Goal: Contribute content: Contribute content

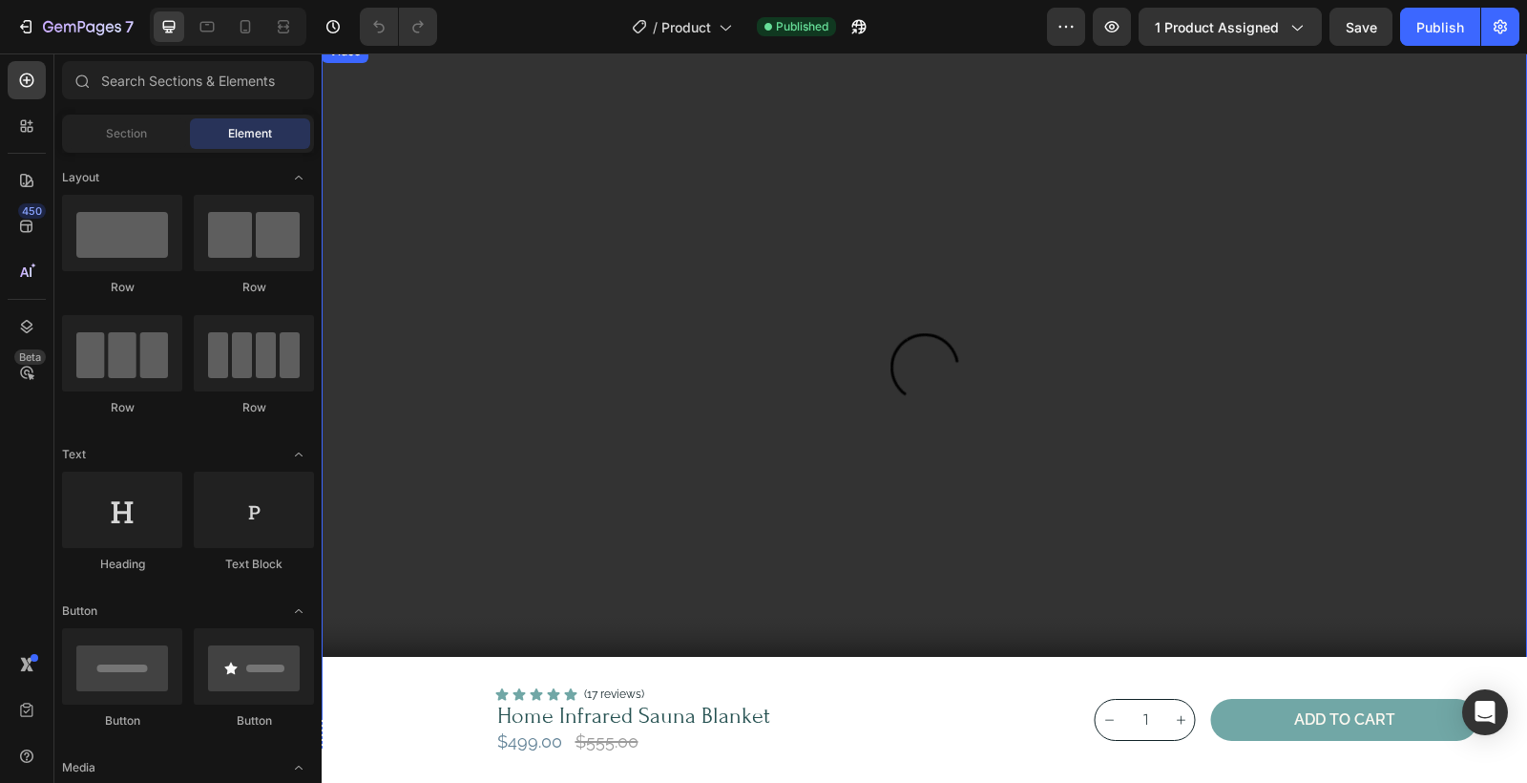
scroll to position [1912, 0]
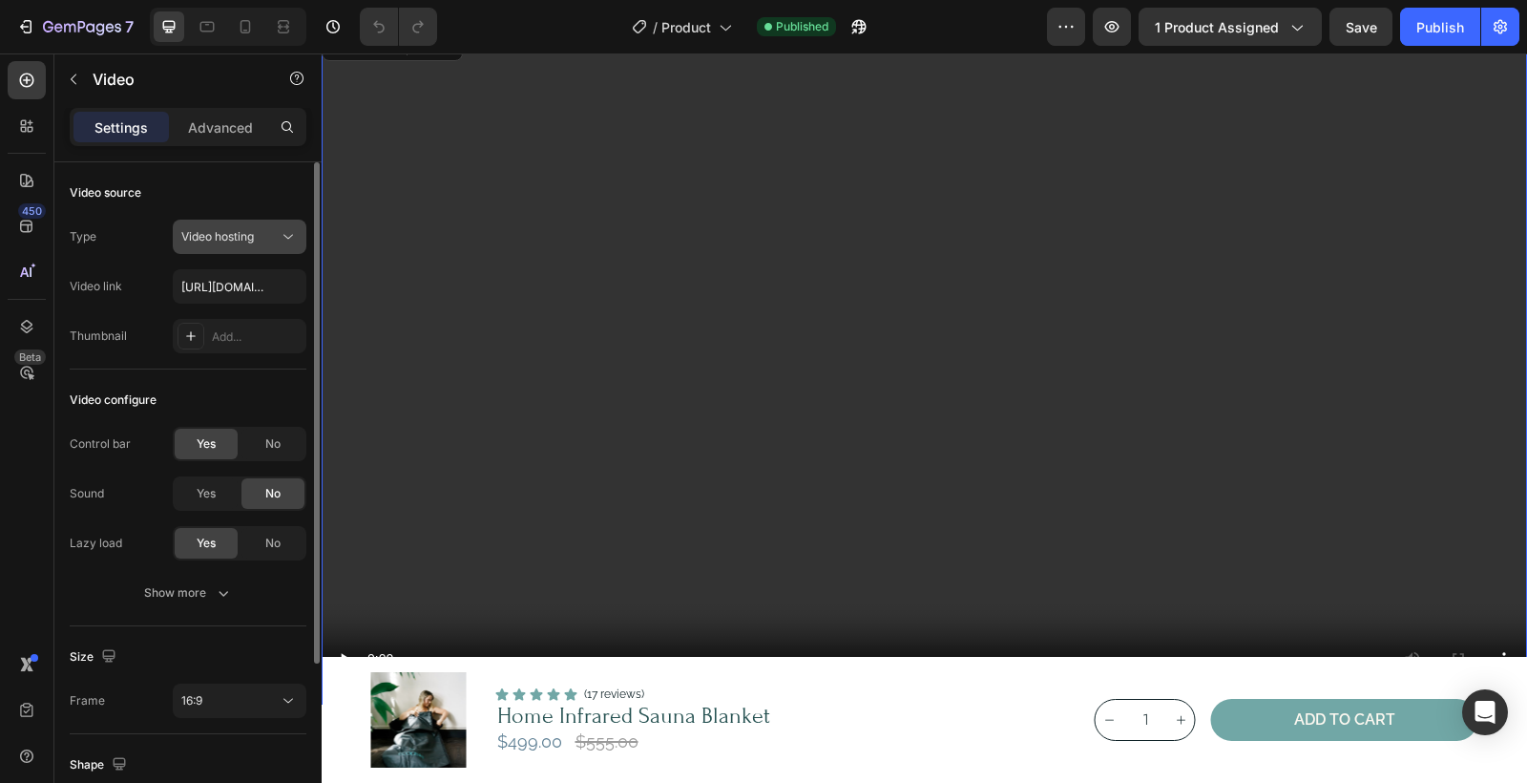
click at [268, 238] on div "Video hosting" at bounding box center [229, 236] width 97 height 17
paste input "https://cdn.shopify.com/videos/c/o/v/eaa66c6f8d6d4eec922c6d1fd47781fe.mov"
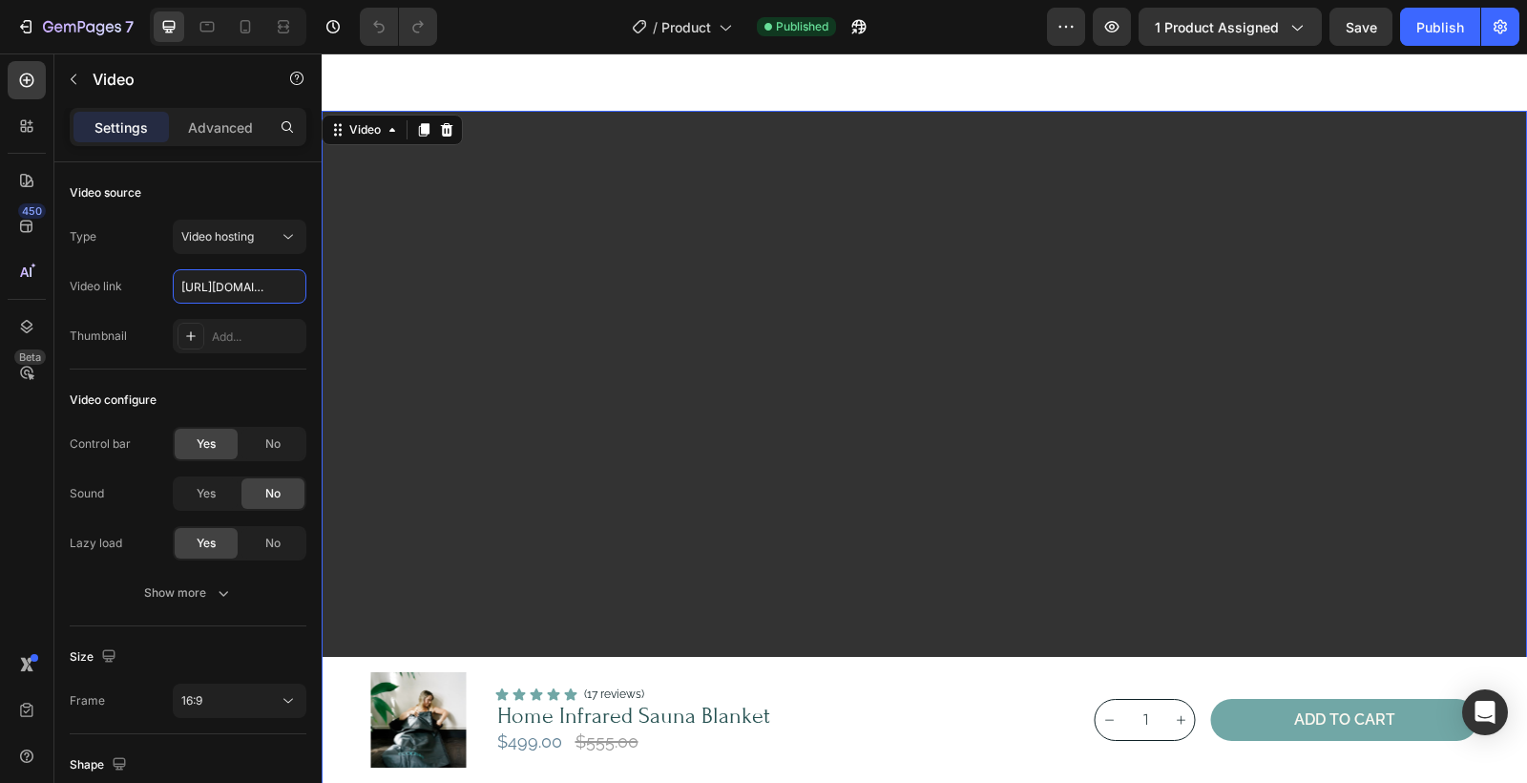
scroll to position [1927, 0]
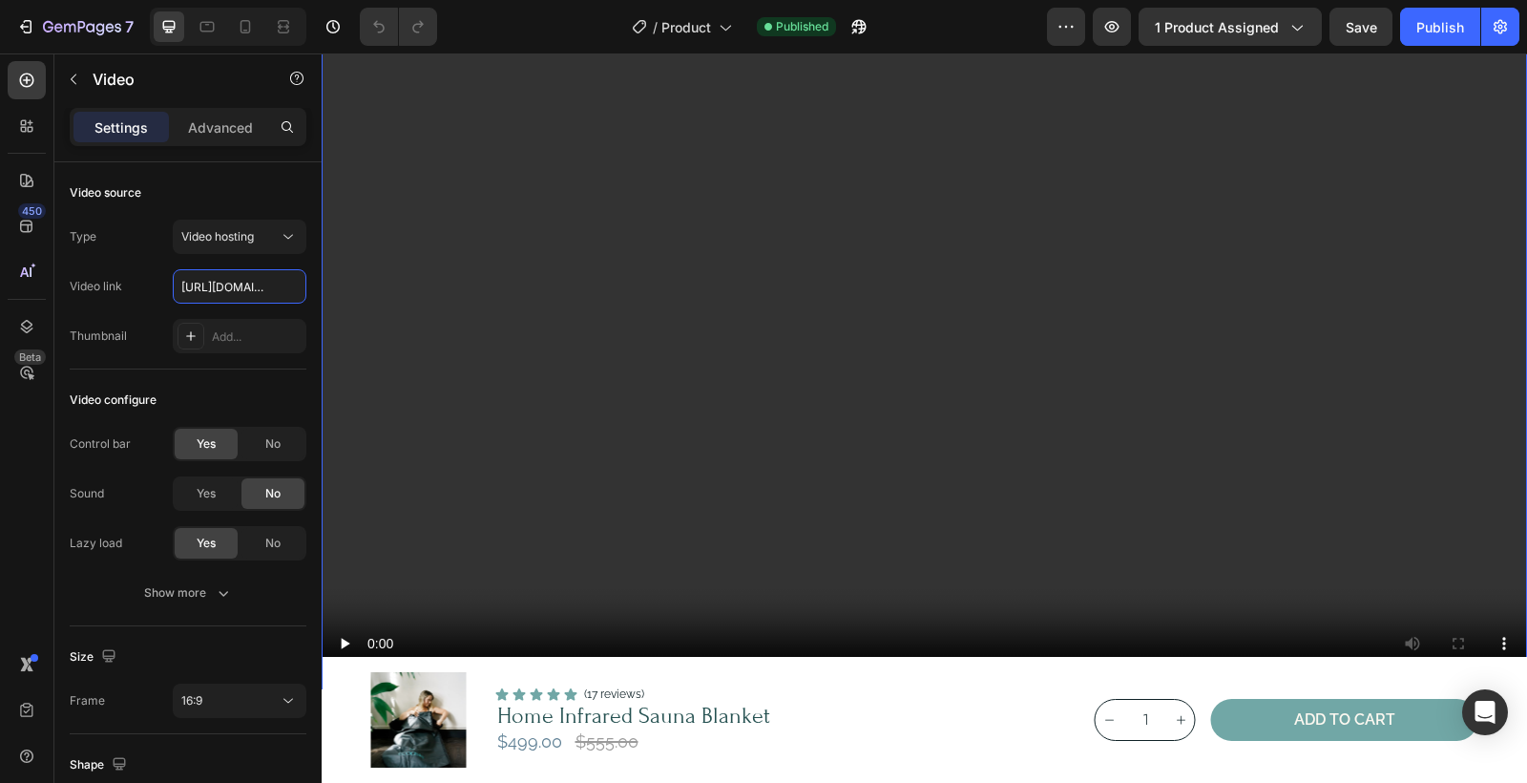
type input "https://cdn.shopify.com/videos/c/o/v/eaa66c6f8d6d4eec922c6d1fd47781fe.mov"
click at [924, 346] on video at bounding box center [925, 350] width 1206 height 678
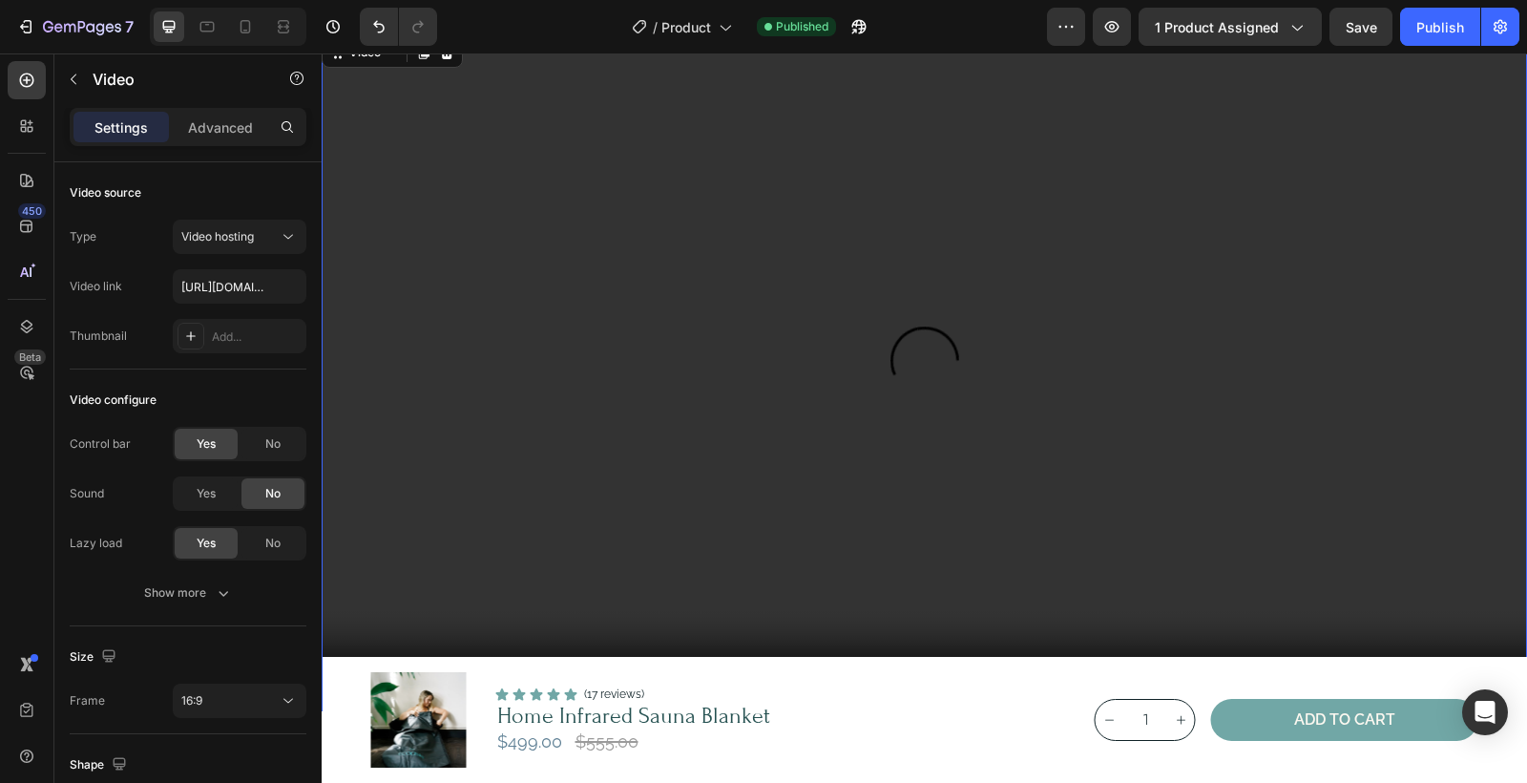
scroll to position [1900, 0]
click at [946, 410] on video at bounding box center [925, 378] width 1206 height 678
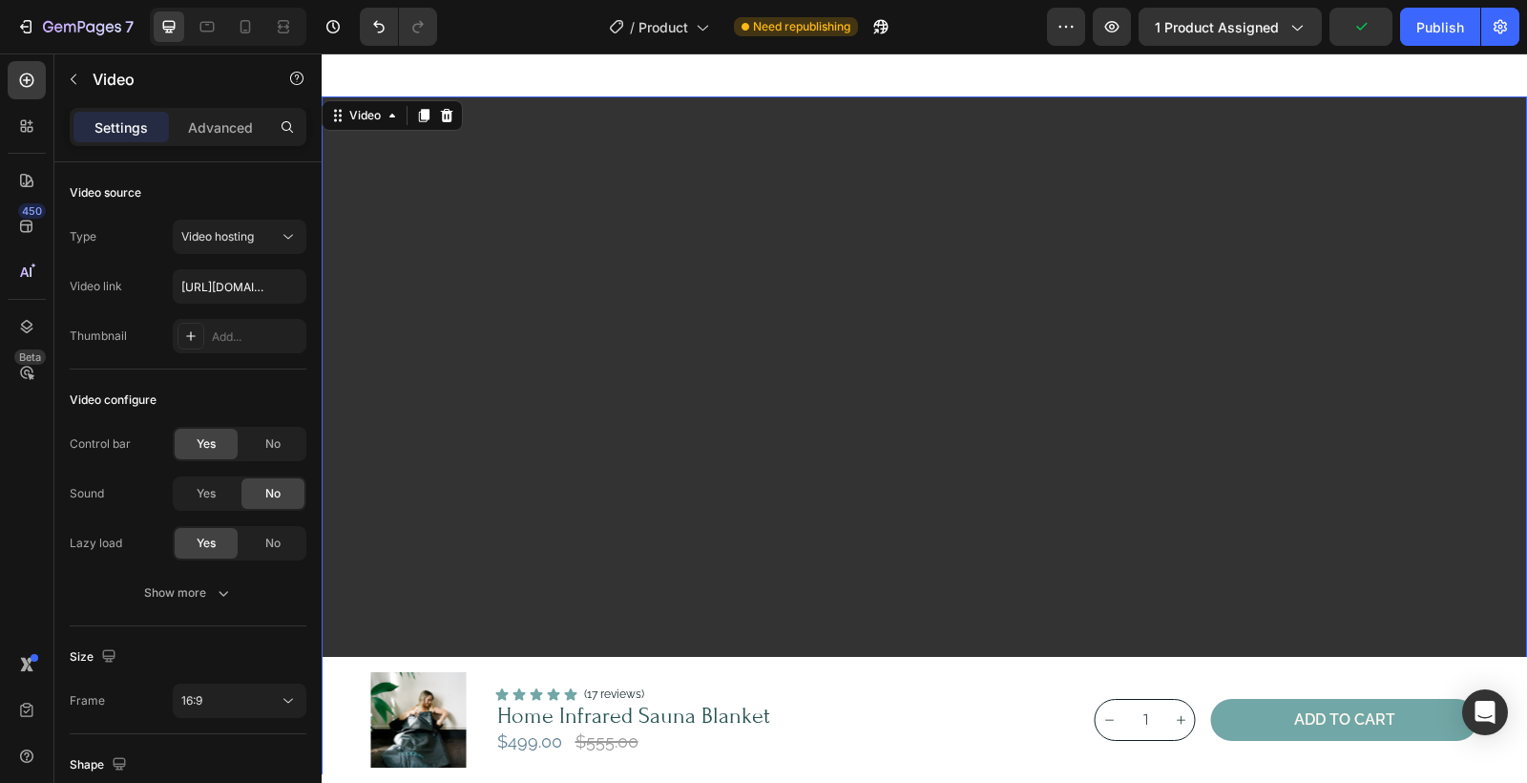
scroll to position [1827, 0]
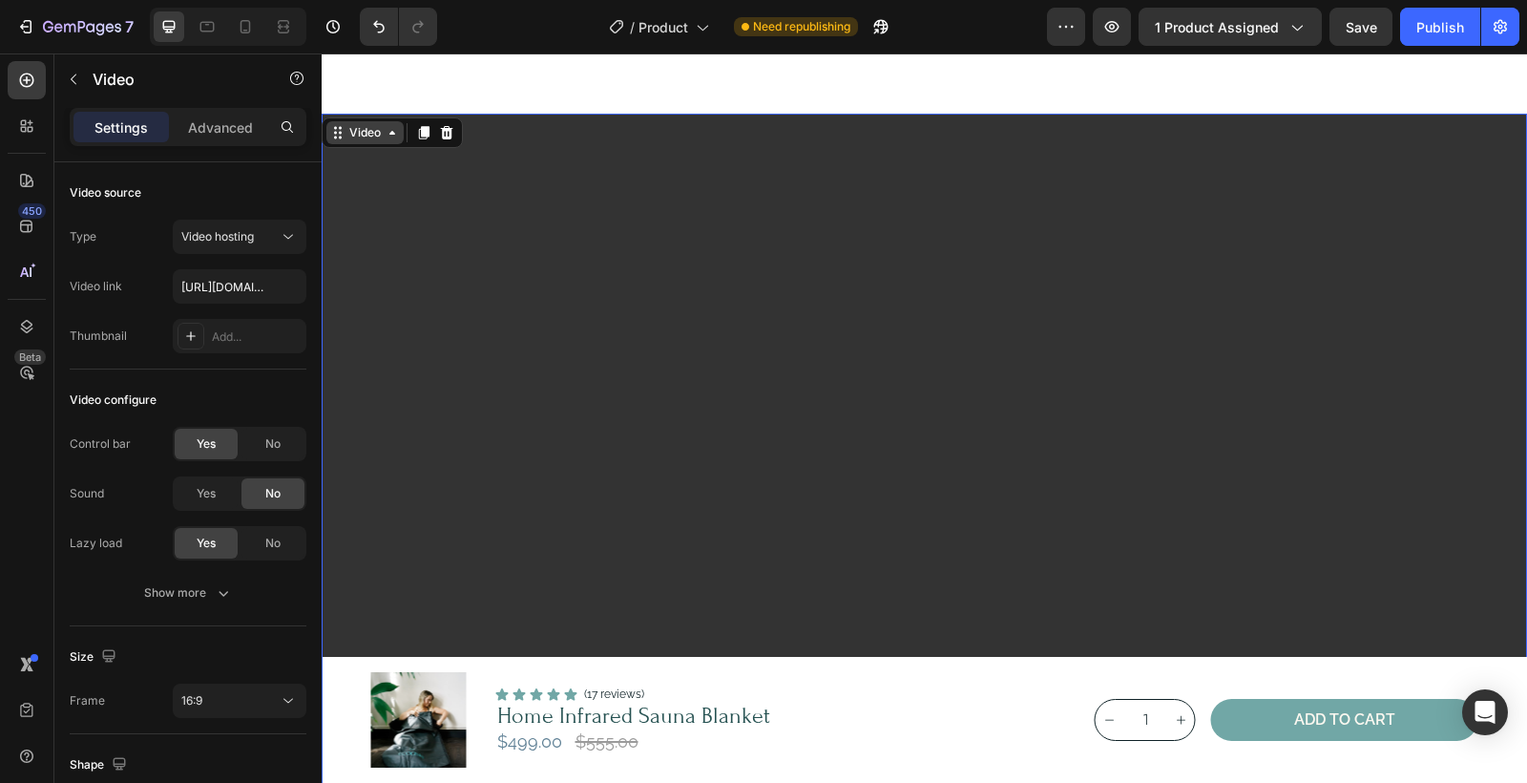
click at [341, 133] on icon at bounding box center [337, 132] width 15 height 15
click at [354, 134] on div "Video" at bounding box center [365, 132] width 39 height 17
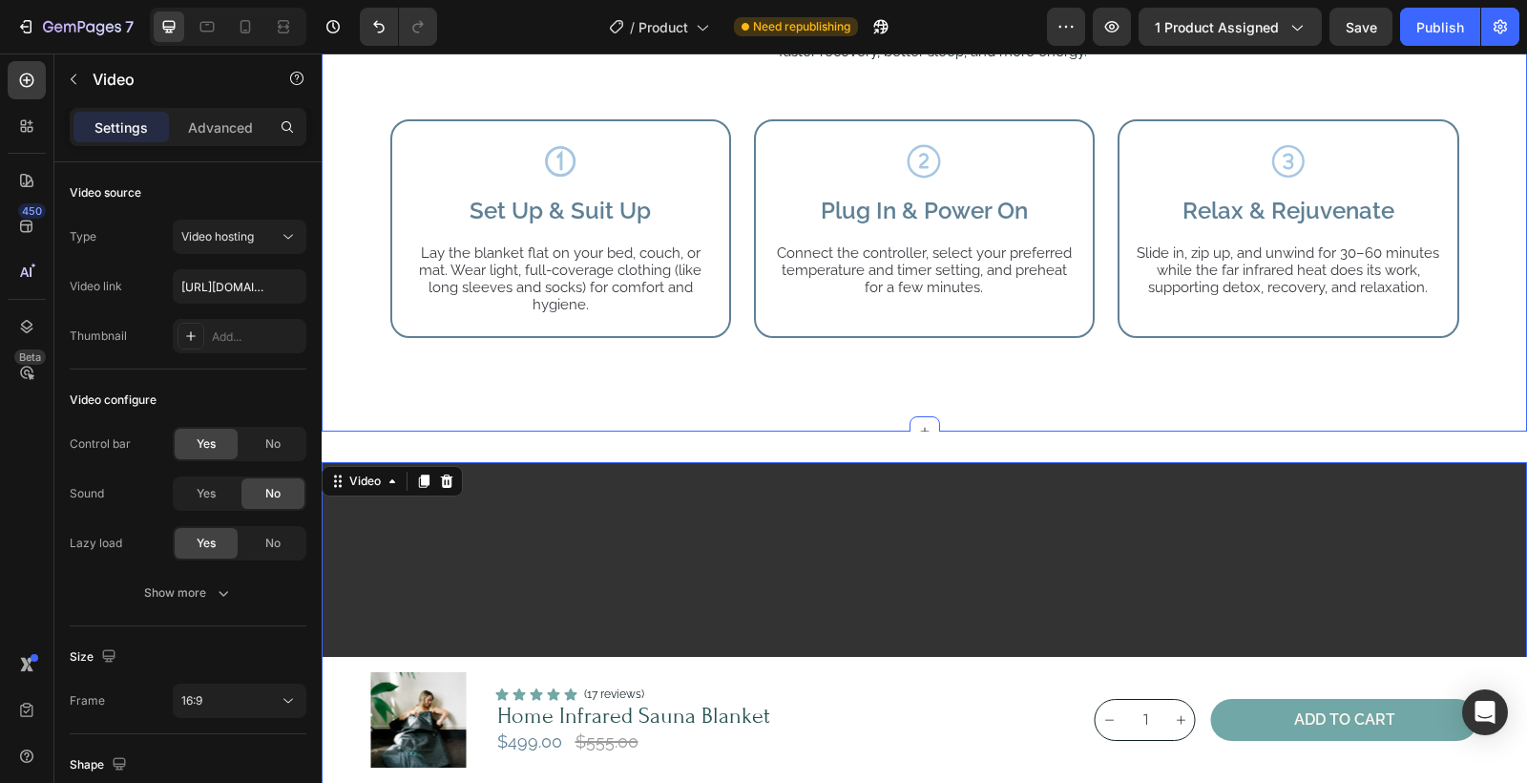
scroll to position [1468, 0]
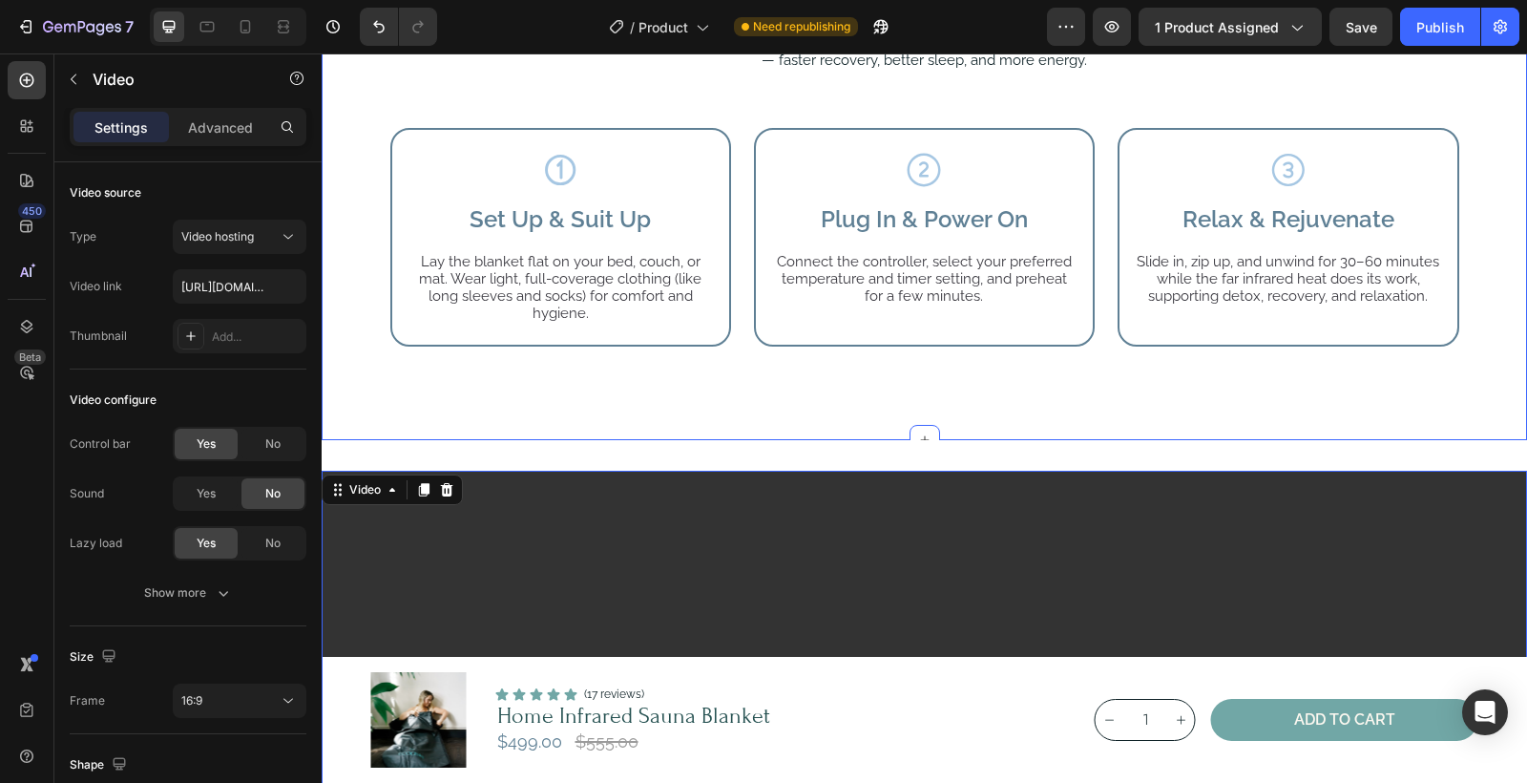
drag, startPoint x: 819, startPoint y: 425, endPoint x: 816, endPoint y: 415, distance: 10.0
click at [819, 425] on div "how infrared sauna blanket works Heading Infrared technology targets your core …" at bounding box center [925, 157] width 1206 height 565
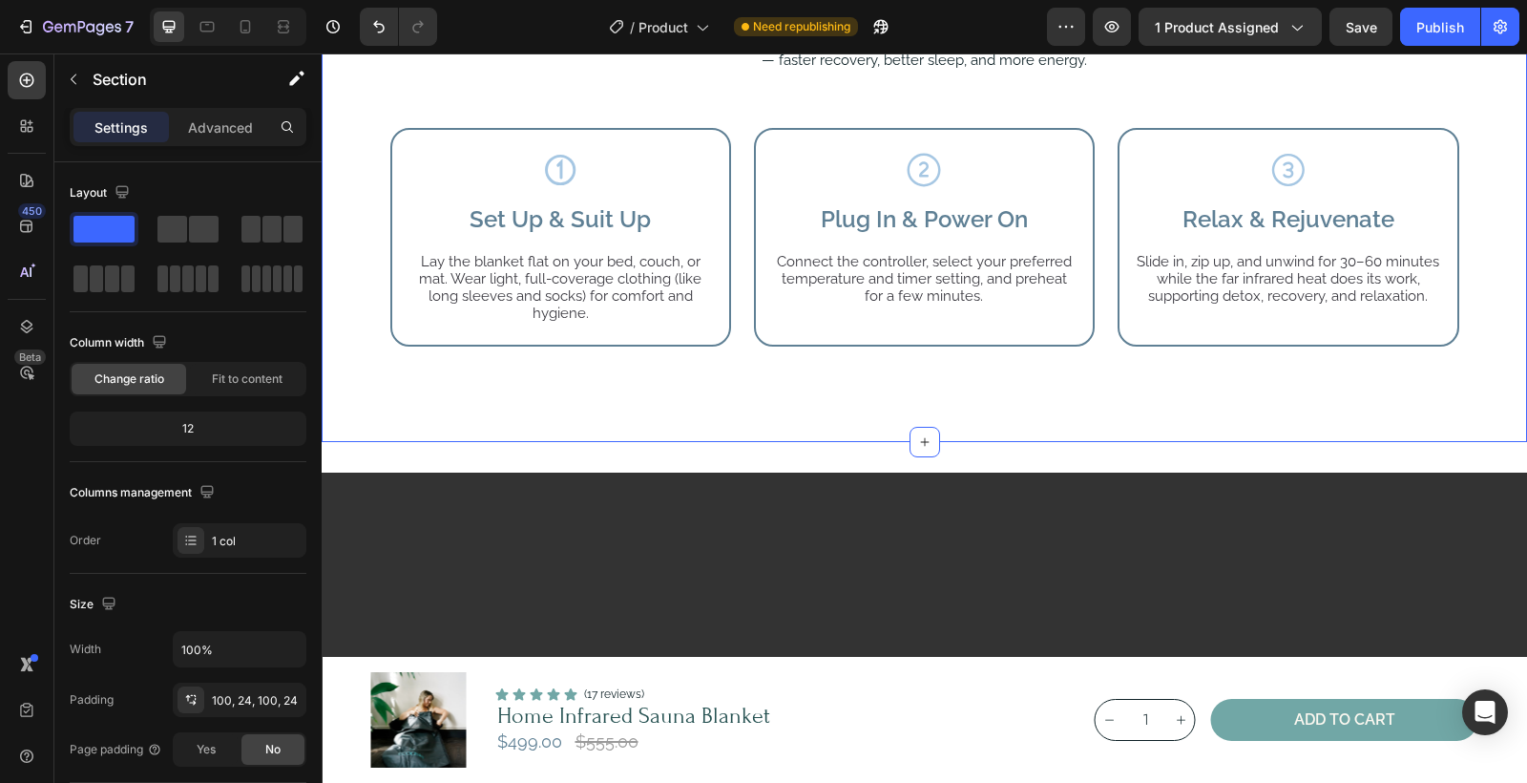
drag, startPoint x: 930, startPoint y: 437, endPoint x: 928, endPoint y: 414, distance: 23.0
click at [926, 401] on div "how infrared sauna blanket works Heading Infrared technology targets your core …" at bounding box center [925, 158] width 1206 height 567
click at [931, 440] on icon at bounding box center [924, 441] width 15 height 15
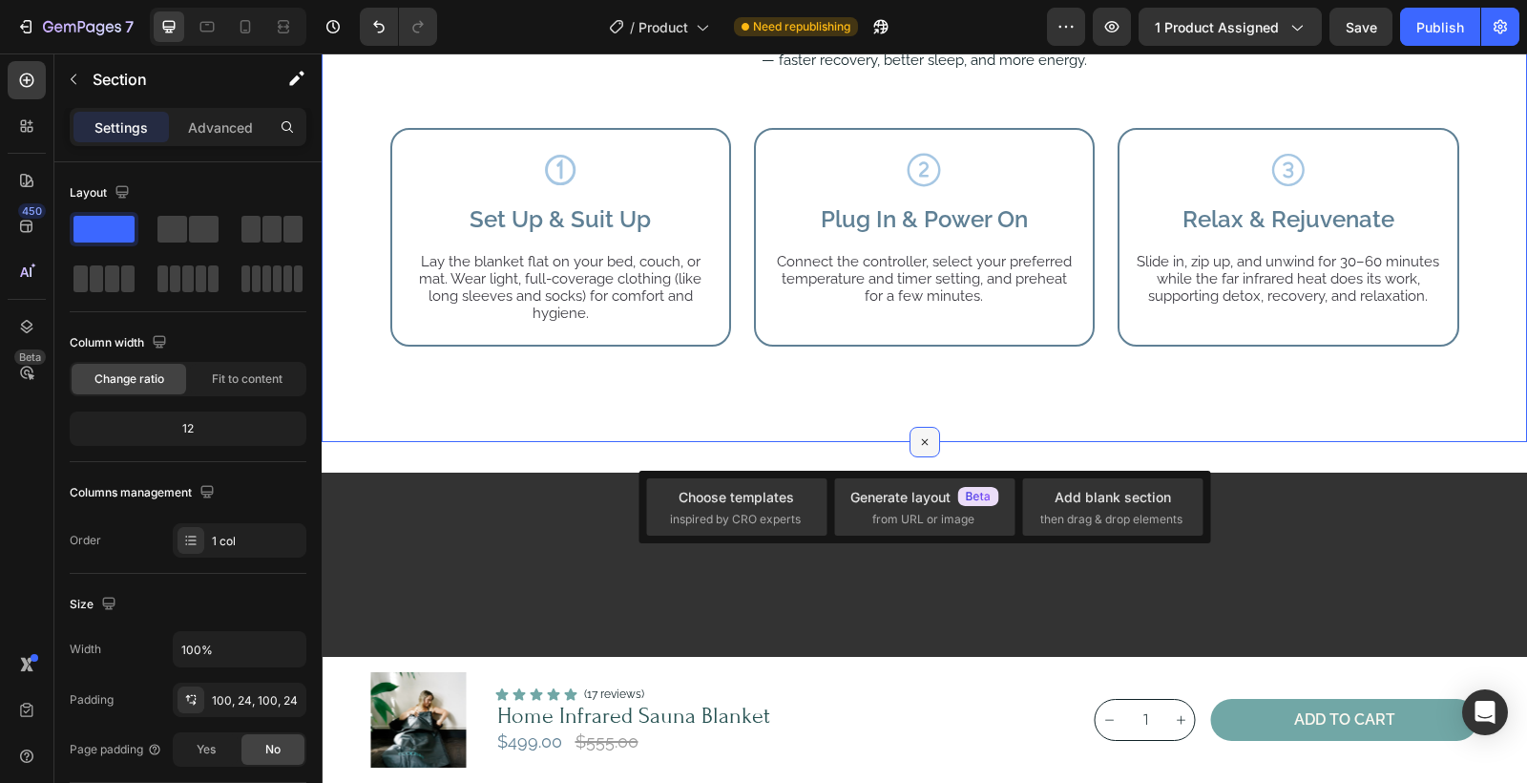
click at [931, 440] on icon at bounding box center [925, 442] width 22 height 22
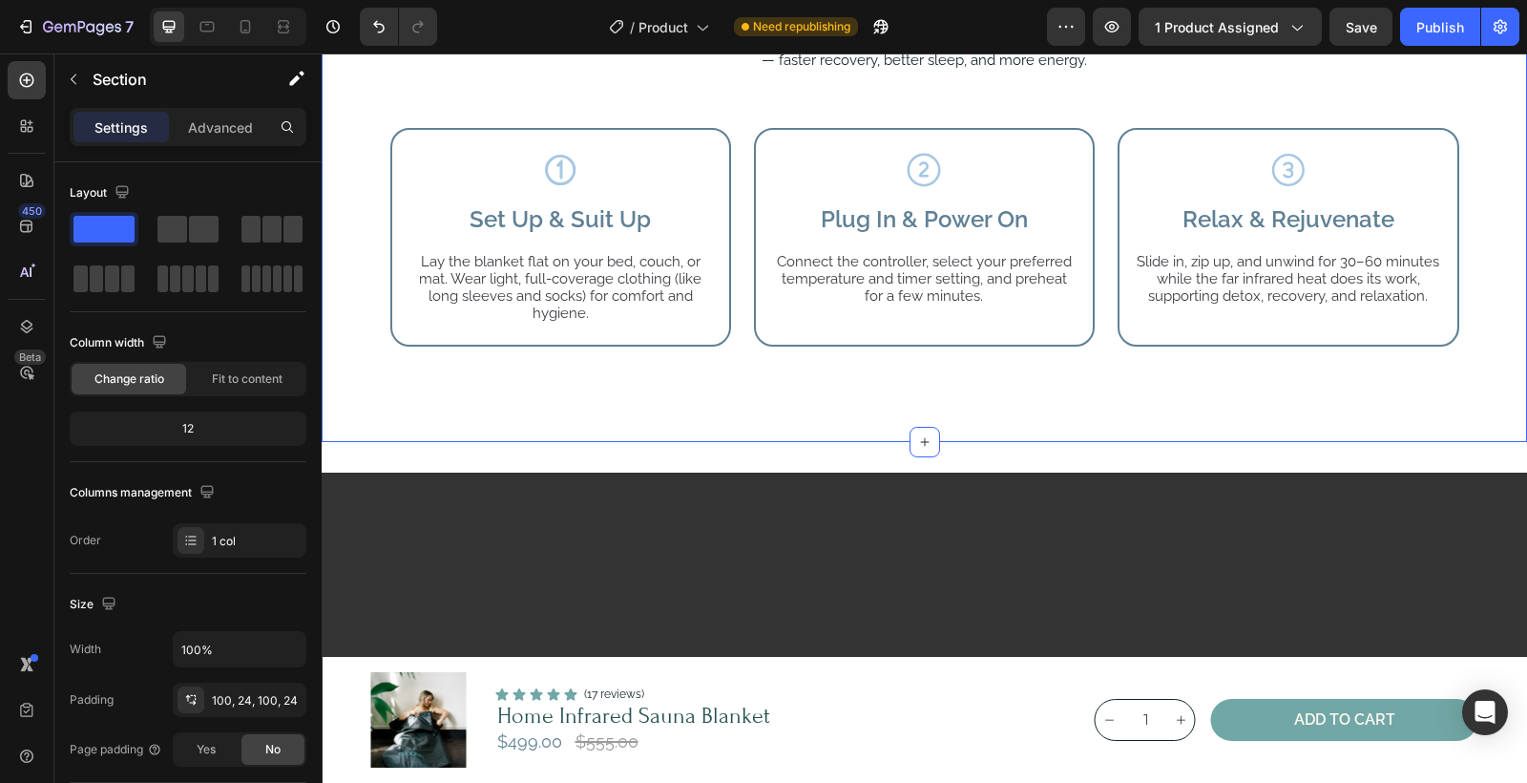
click at [897, 383] on div "how infrared sauna blanket works Heading Infrared technology targets your core …" at bounding box center [925, 158] width 1206 height 567
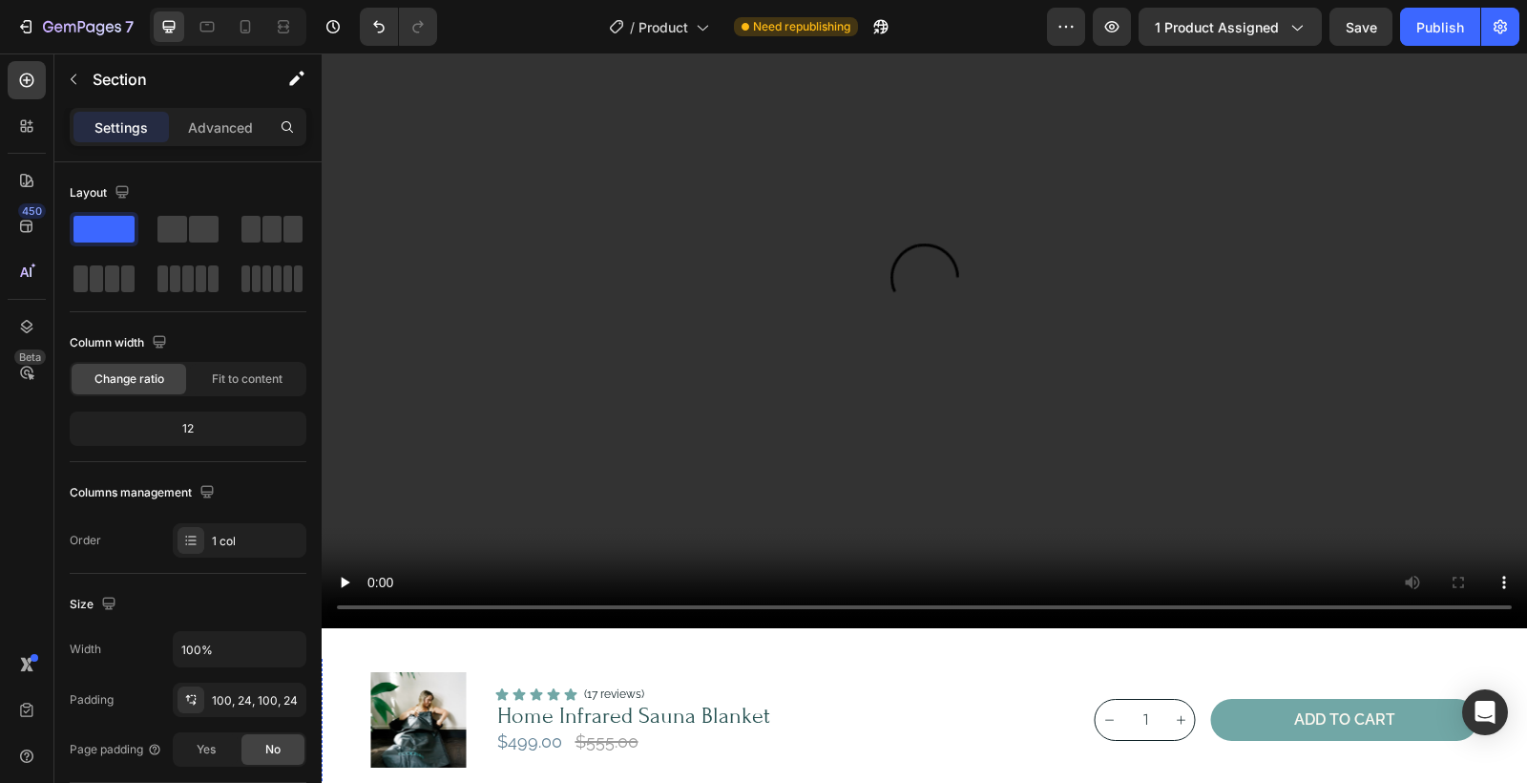
scroll to position [2035, 0]
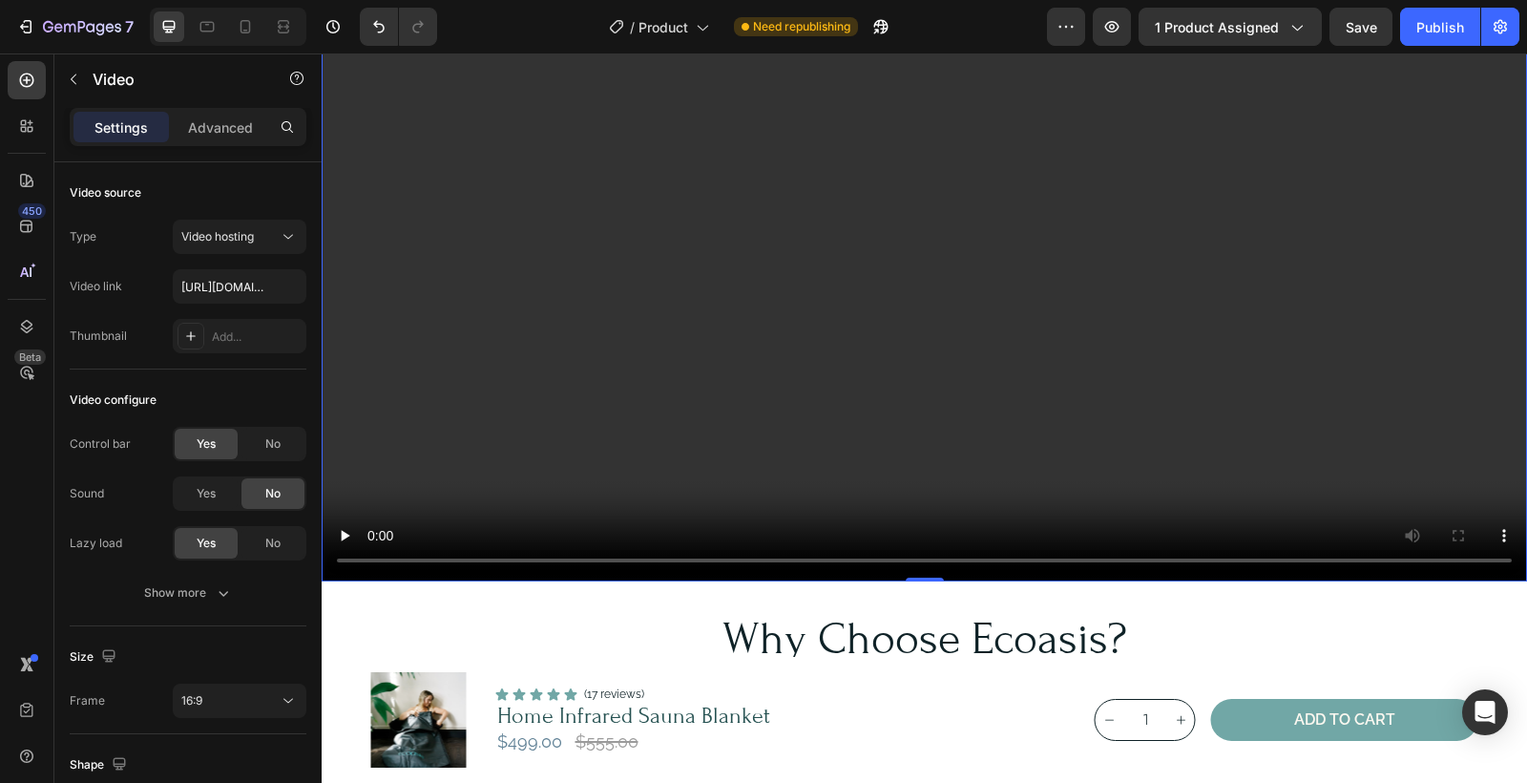
click at [931, 236] on video at bounding box center [925, 243] width 1206 height 678
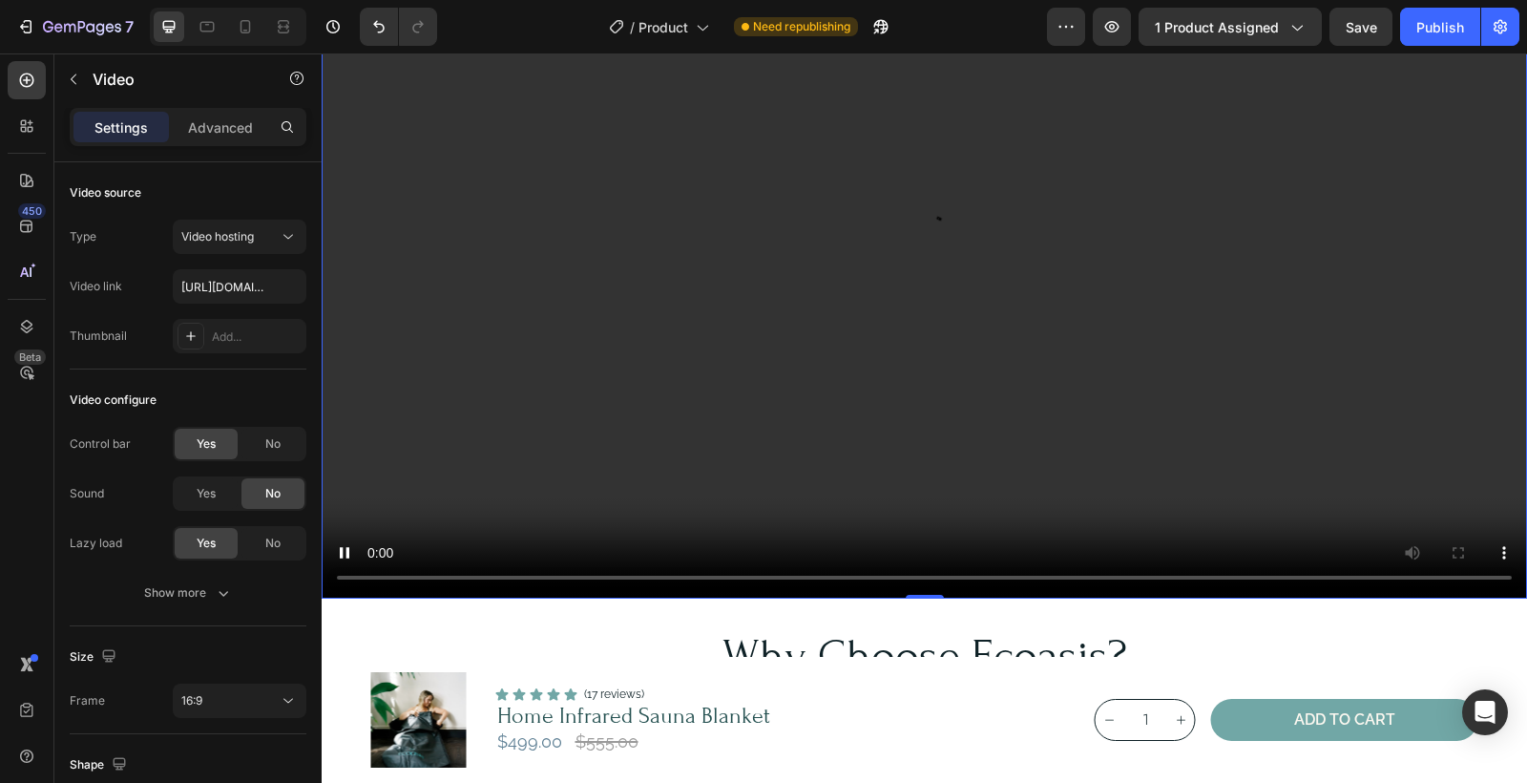
scroll to position [2021, 0]
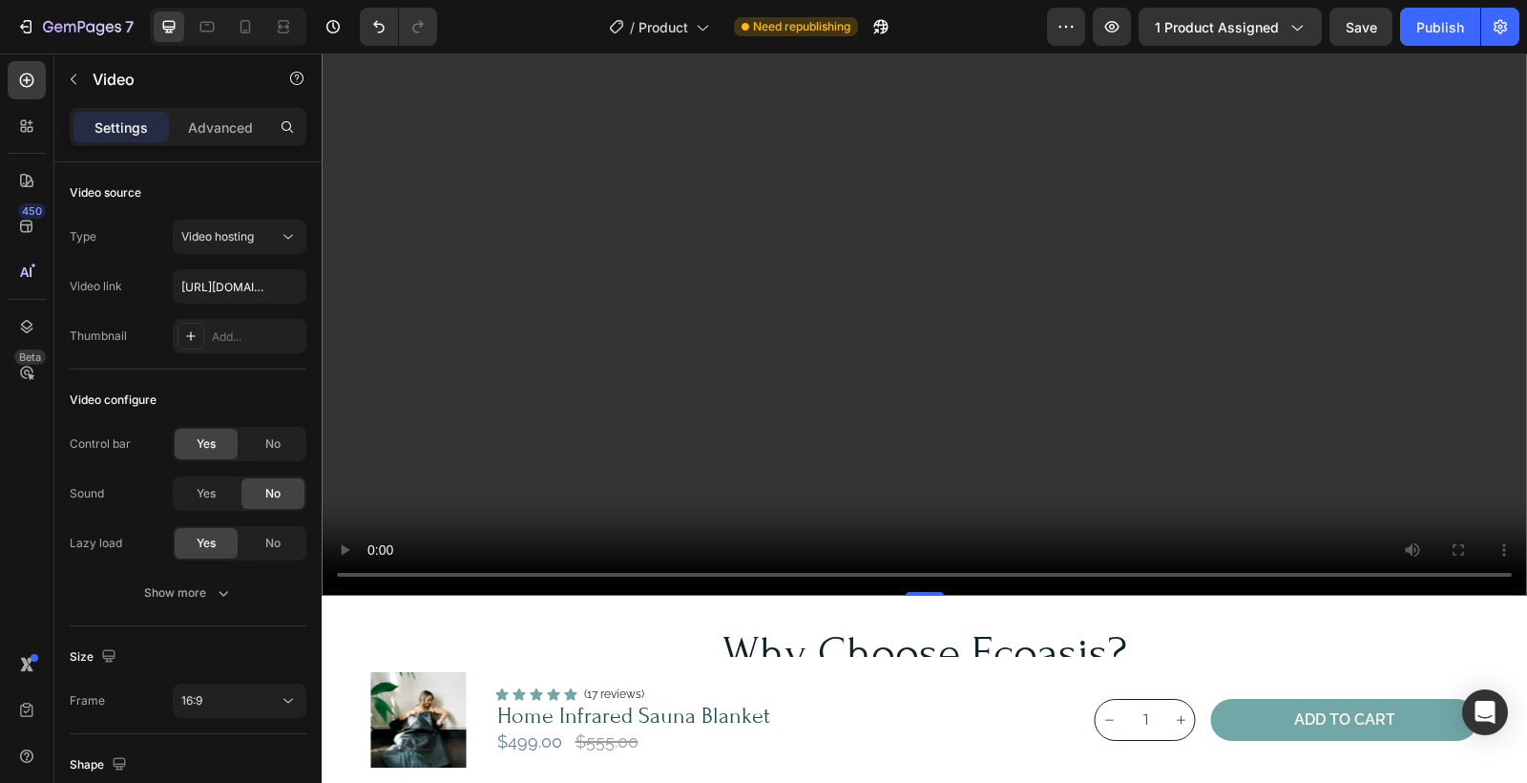
click at [1441, 578] on video at bounding box center [925, 257] width 1206 height 678
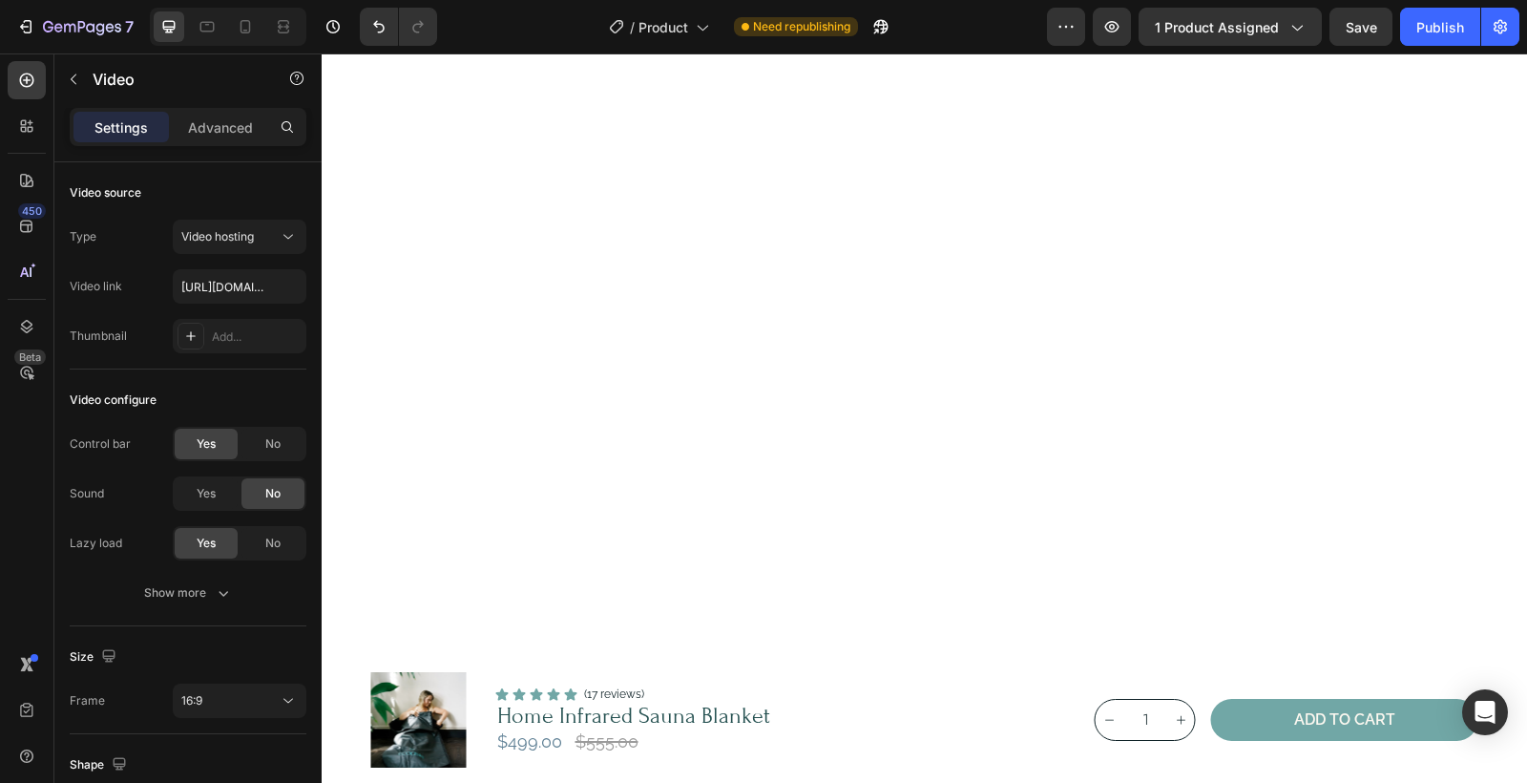
scroll to position [0, 0]
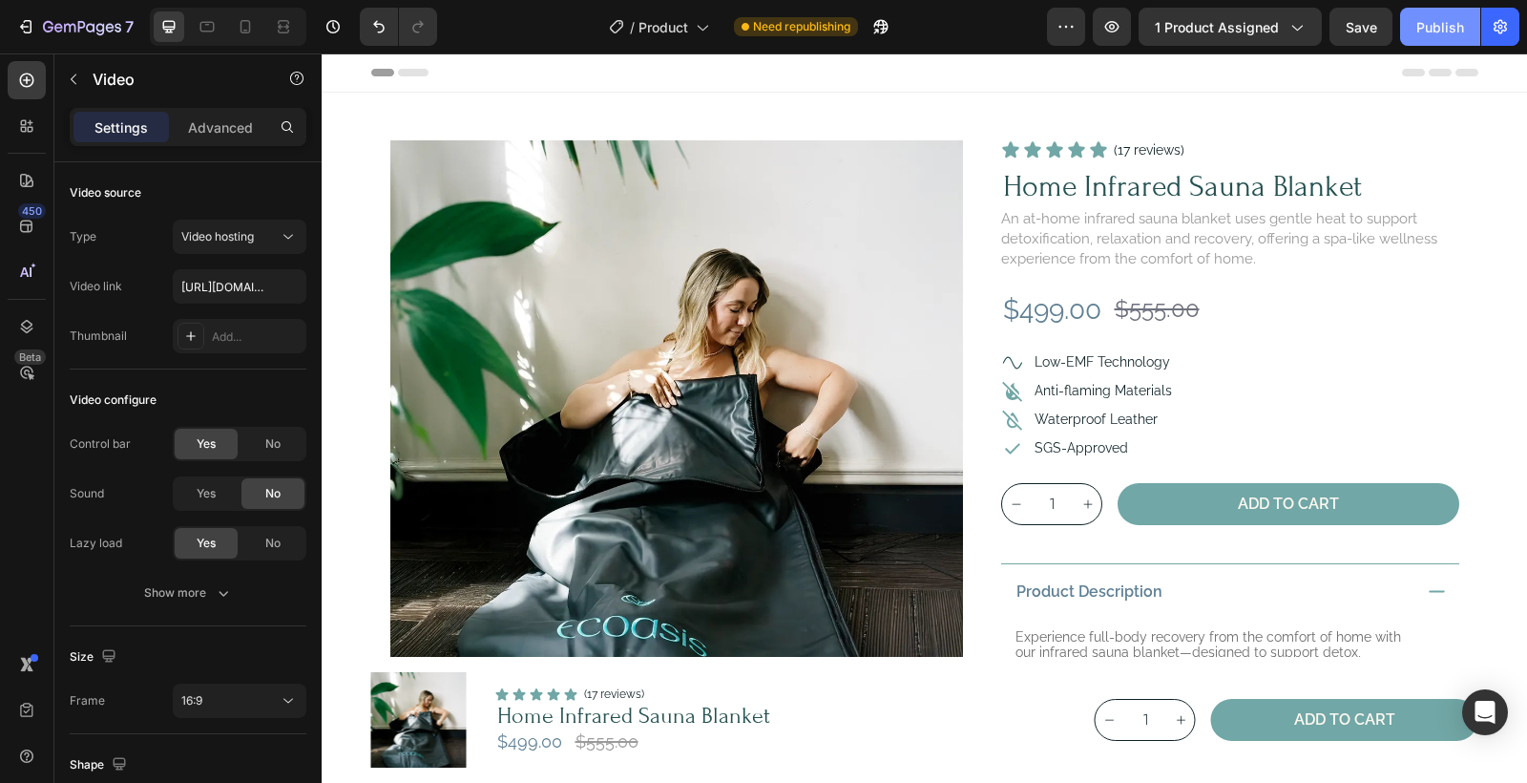
click at [1452, 24] on div "Publish" at bounding box center [1441, 27] width 48 height 20
click at [1438, 29] on div "Publish" at bounding box center [1441, 27] width 48 height 20
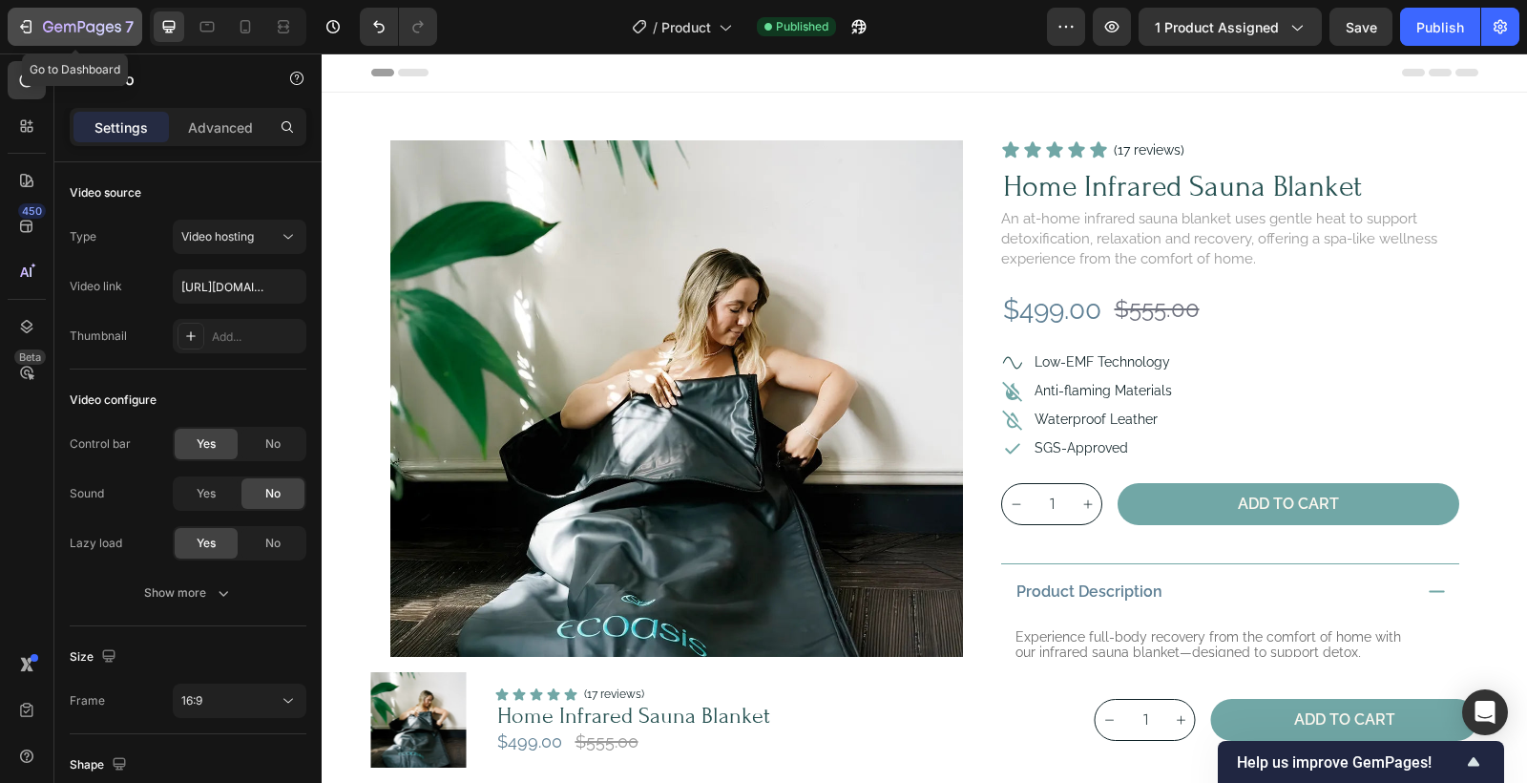
click at [77, 27] on icon "button" at bounding box center [82, 28] width 78 height 16
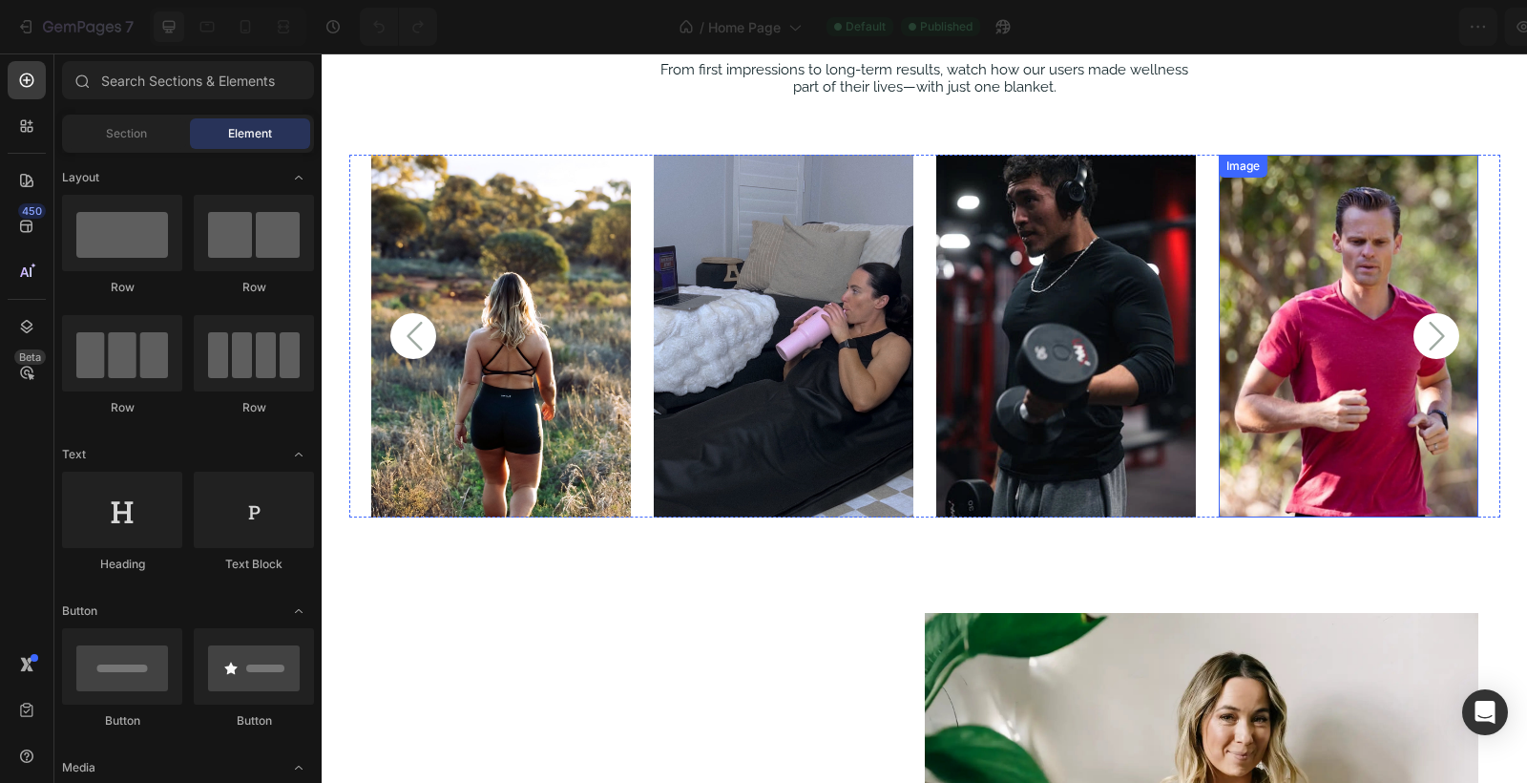
scroll to position [3421, 0]
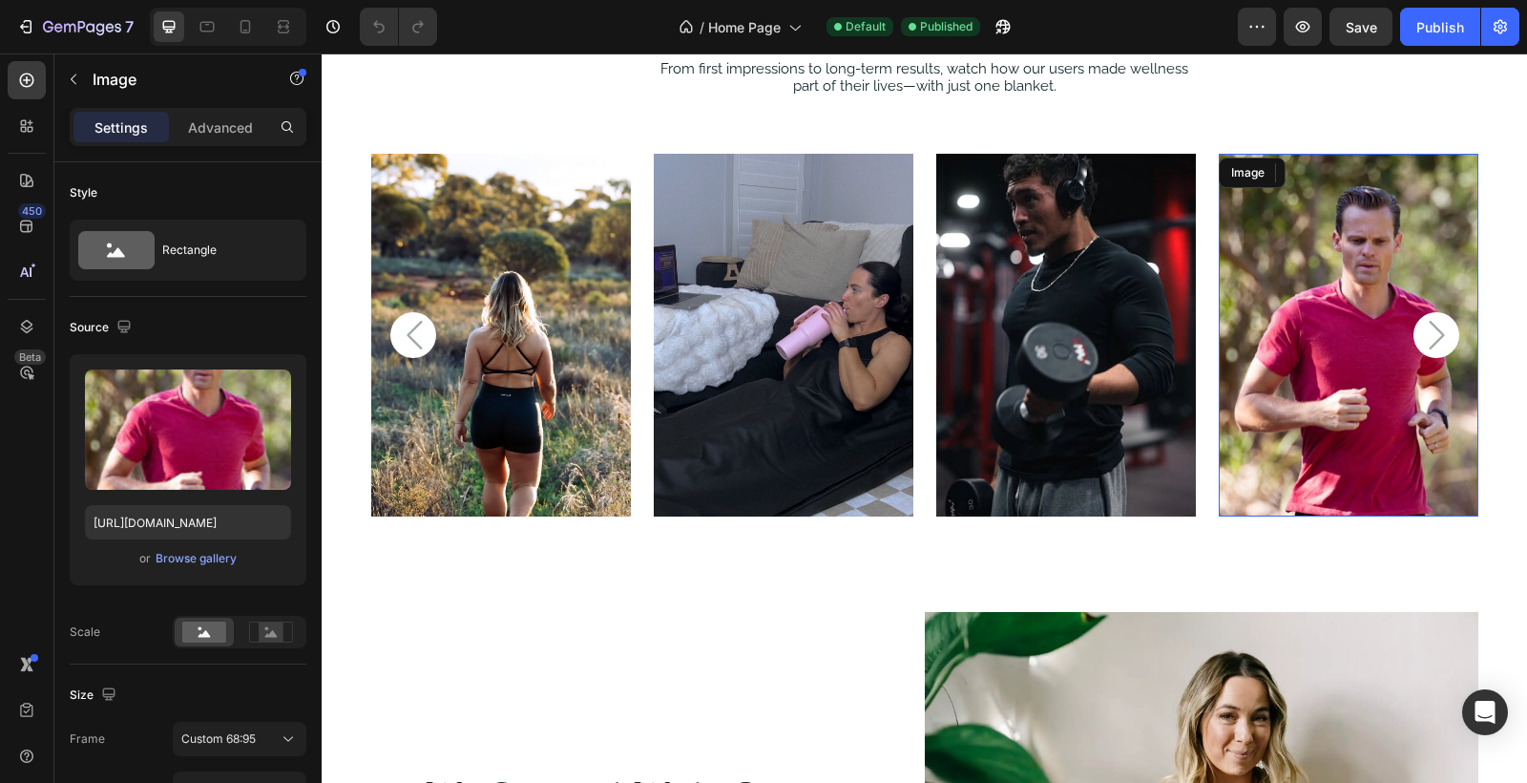
click at [1408, 442] on img at bounding box center [1349, 335] width 260 height 363
click at [189, 561] on div "Browse gallery" at bounding box center [196, 558] width 81 height 17
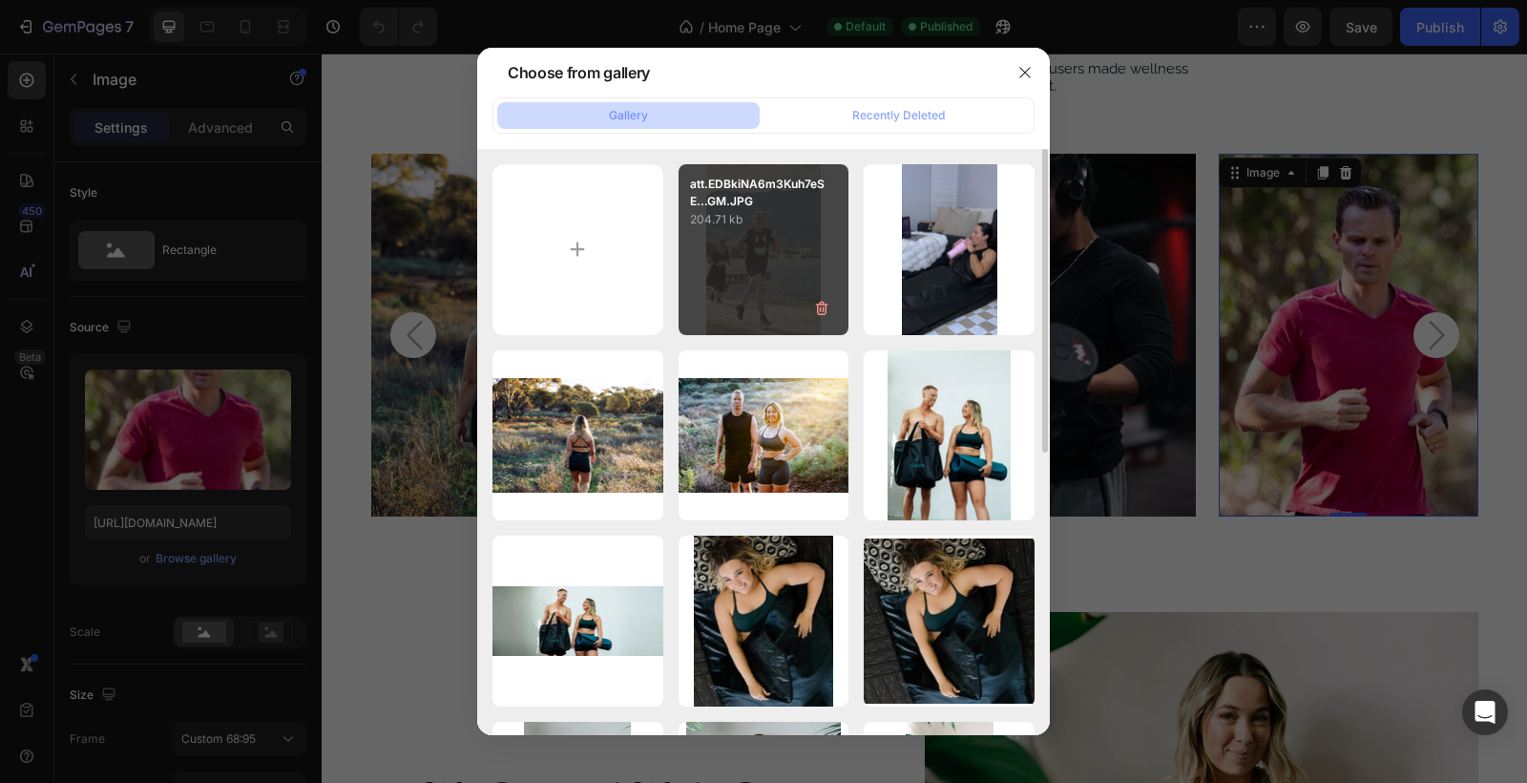
click at [784, 280] on div "att.EDBkiNA6m3Kuh7eSE...GM.JPG 204.71 kb" at bounding box center [764, 249] width 171 height 171
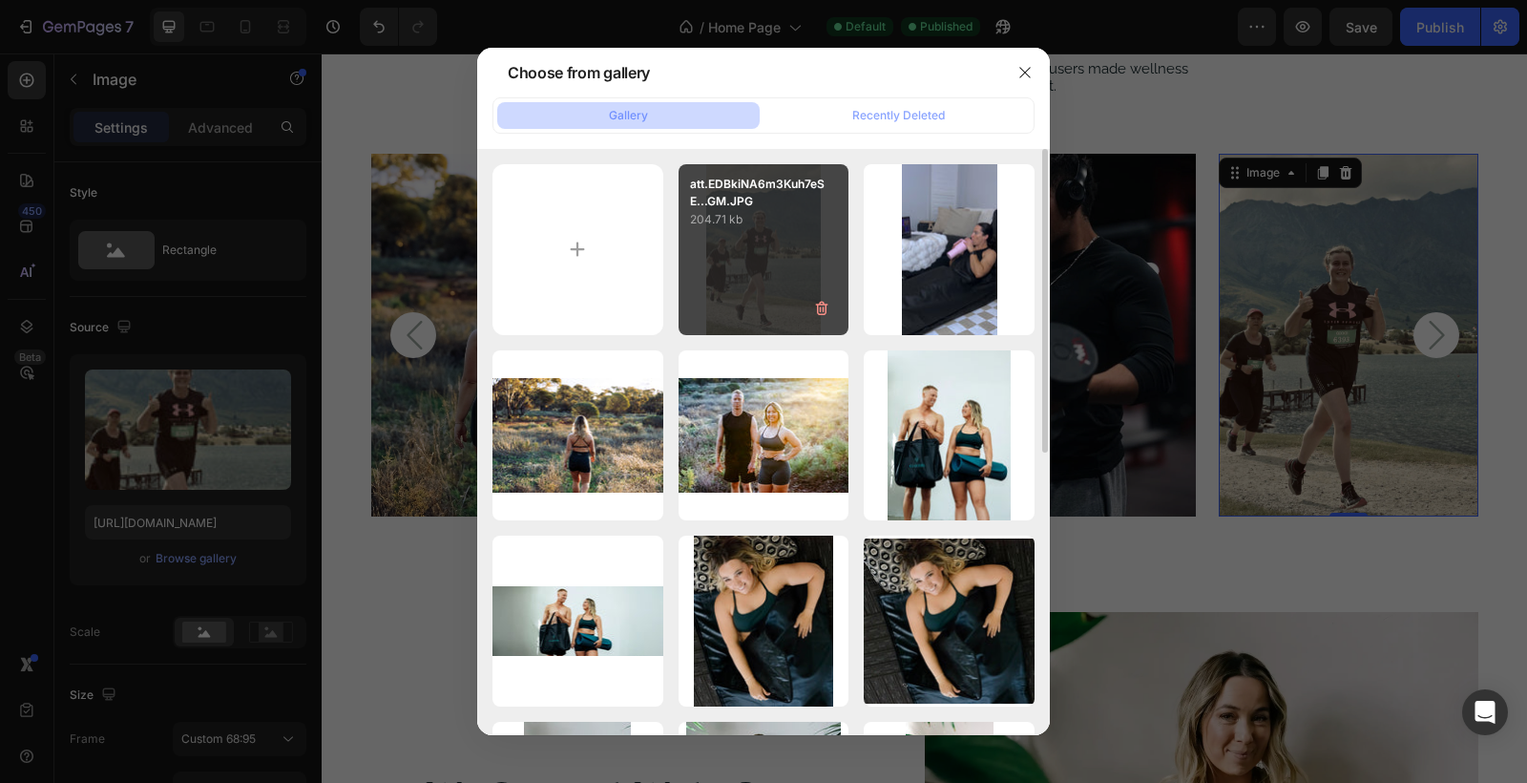
type input "https://cdn.shopify.com/s/files/1/0706/4289/2974/files/gempages_576837363439764…"
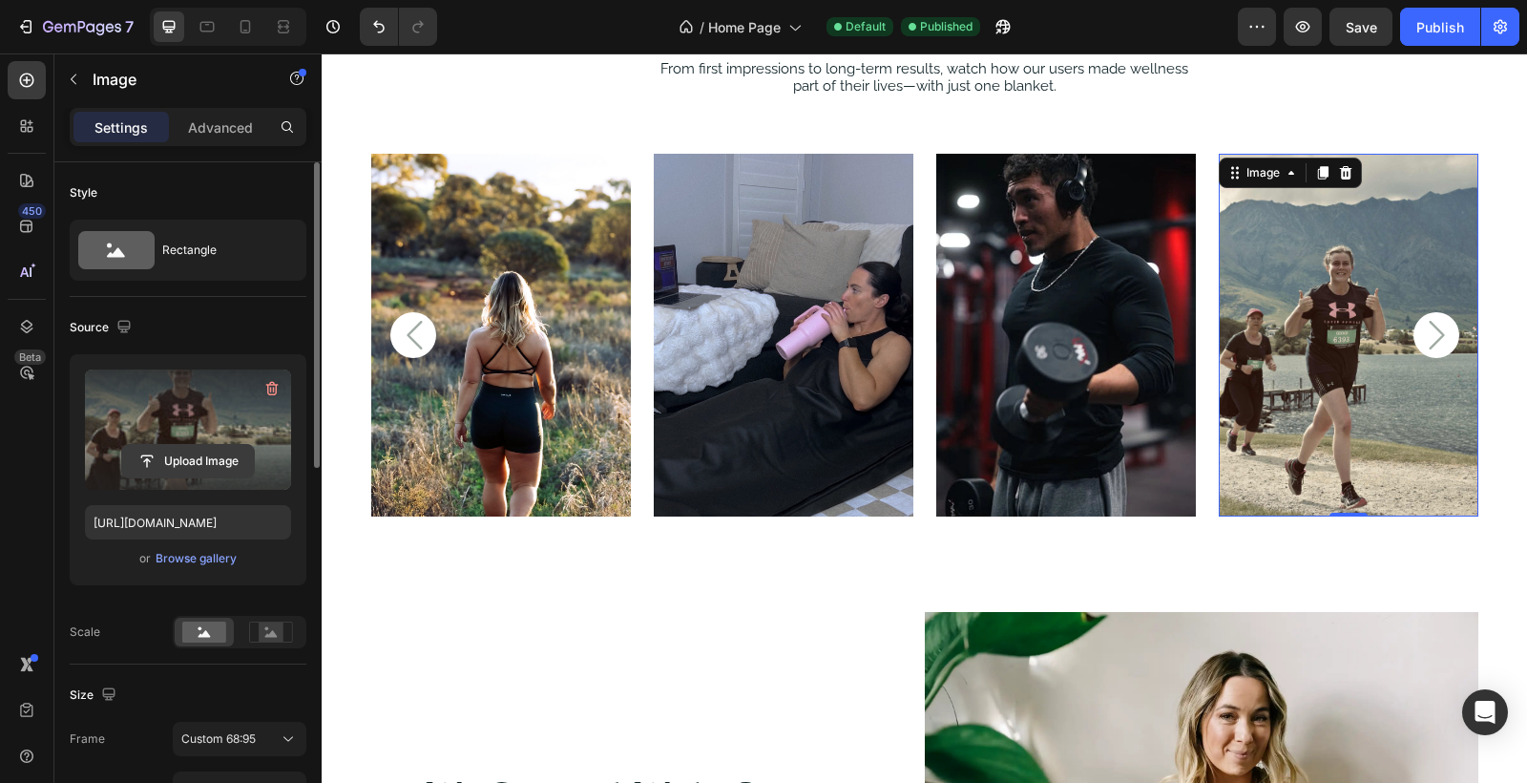
click at [221, 456] on input "file" at bounding box center [188, 461] width 132 height 32
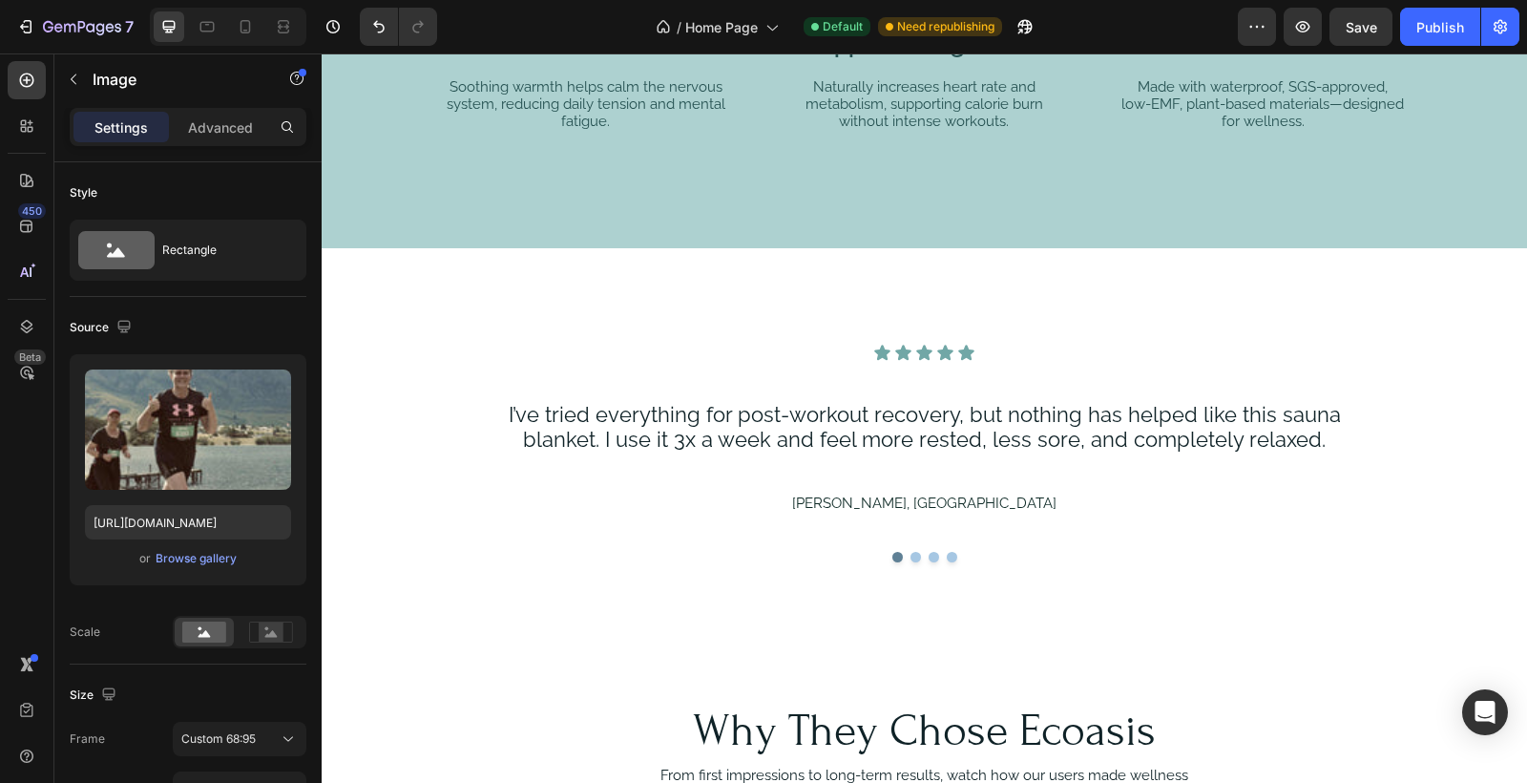
scroll to position [2702, 0]
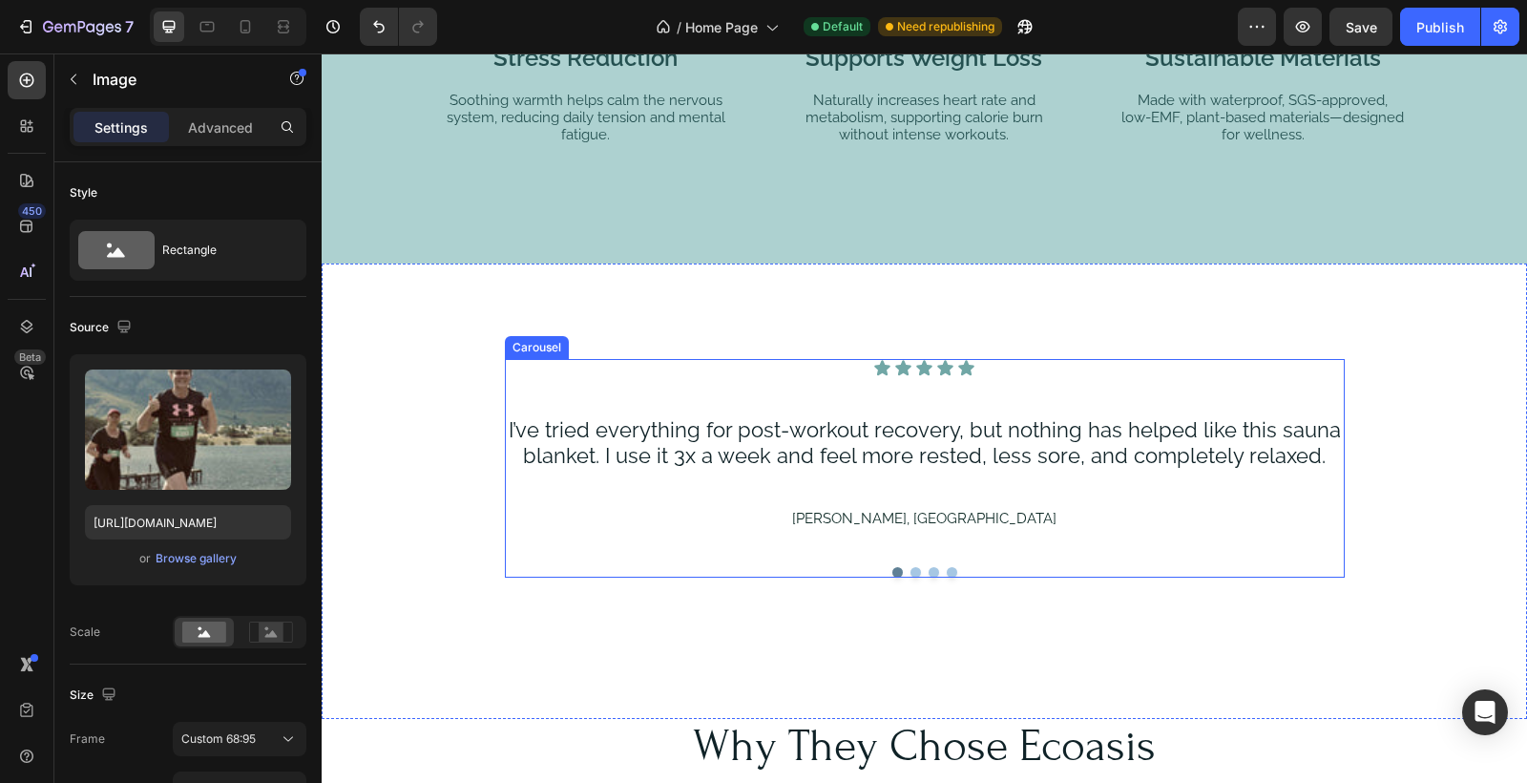
click at [915, 569] on button "Dot" at bounding box center [916, 572] width 11 height 11
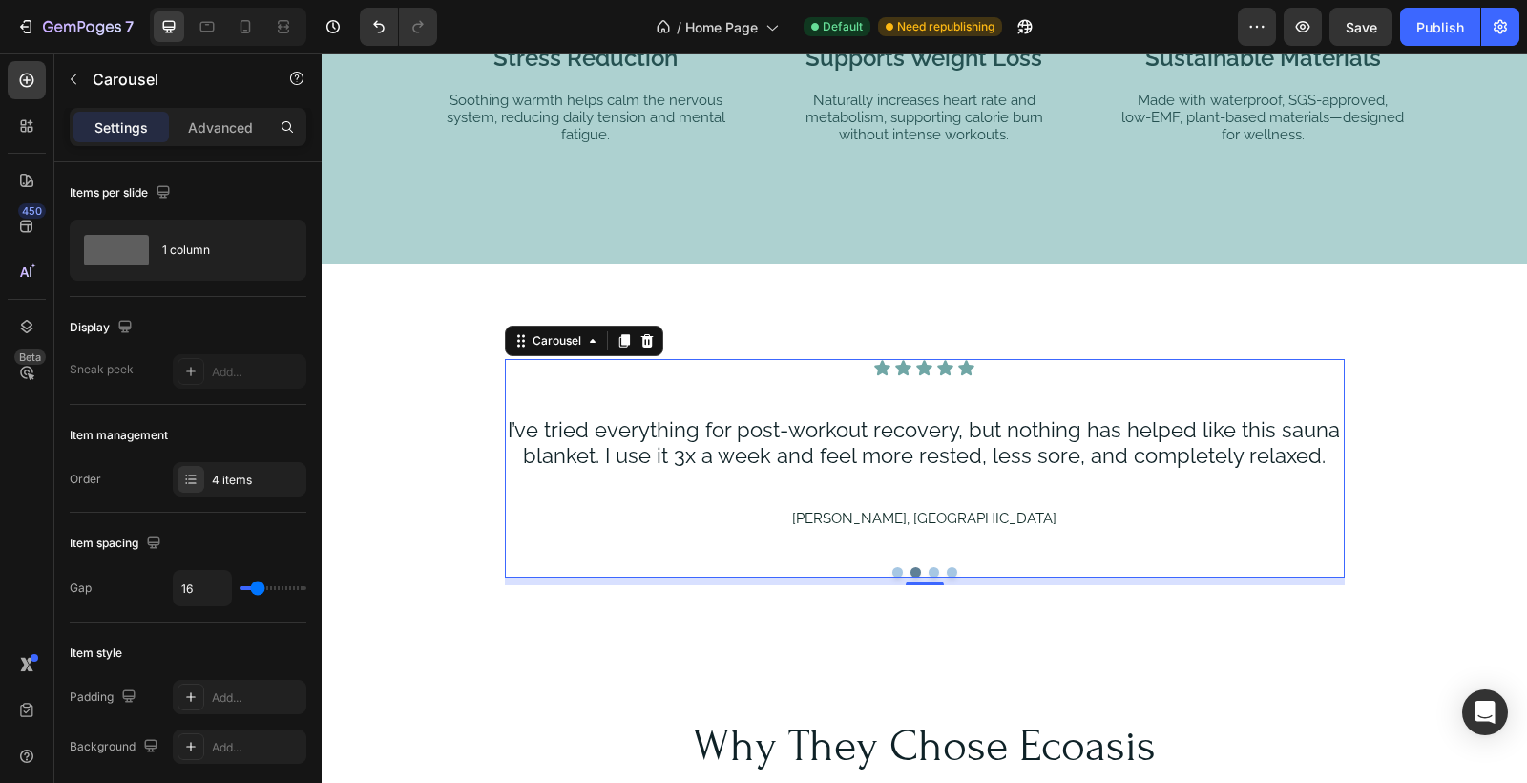
click at [898, 567] on button "Dot" at bounding box center [898, 572] width 11 height 11
click at [937, 568] on button "Dot" at bounding box center [934, 572] width 11 height 11
click at [951, 568] on button "Dot" at bounding box center [952, 572] width 11 height 11
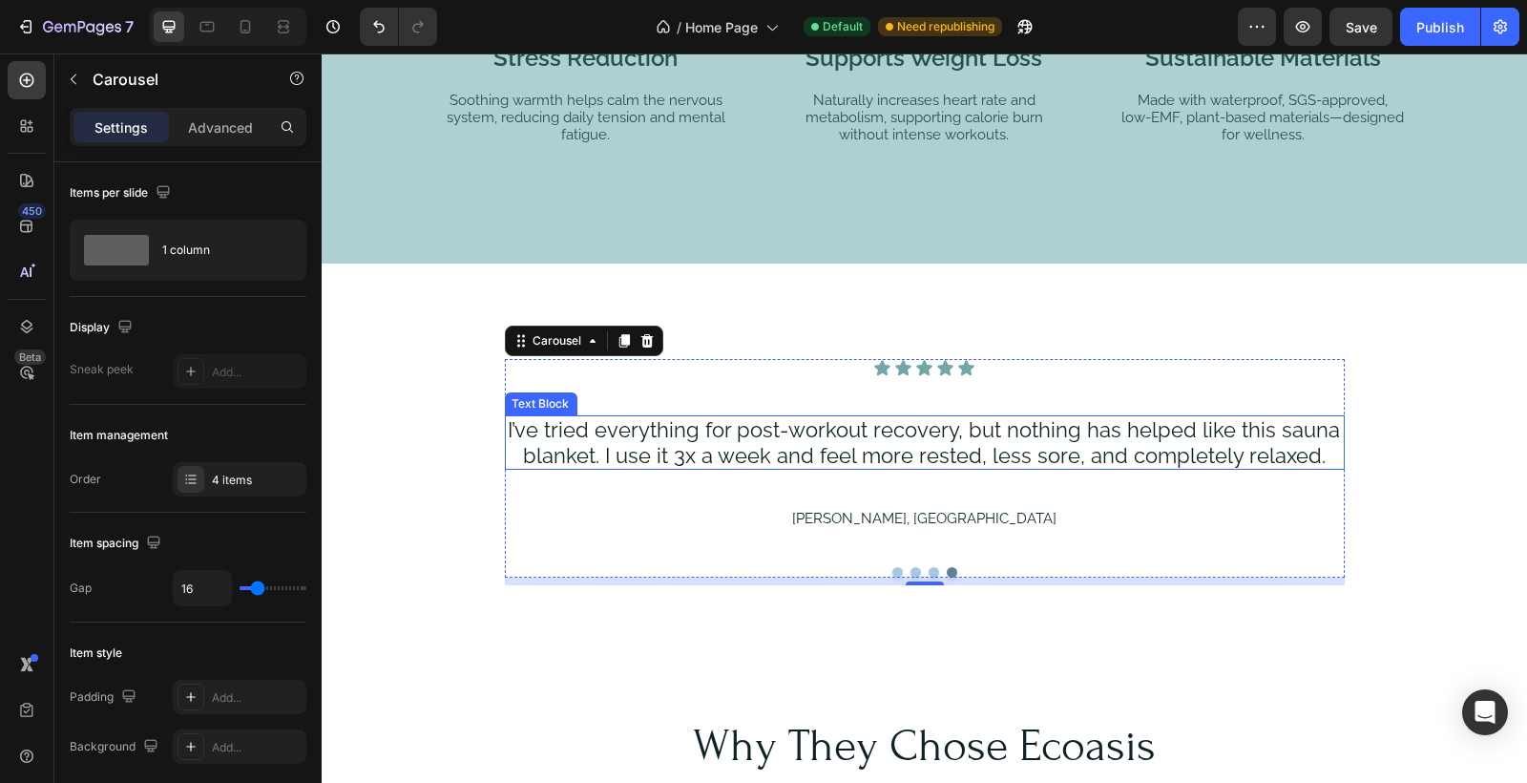
click at [692, 430] on p "I’ve tried everything for post-workout recovery, but nothing has helped like th…" at bounding box center [924, 442] width 836 height 51
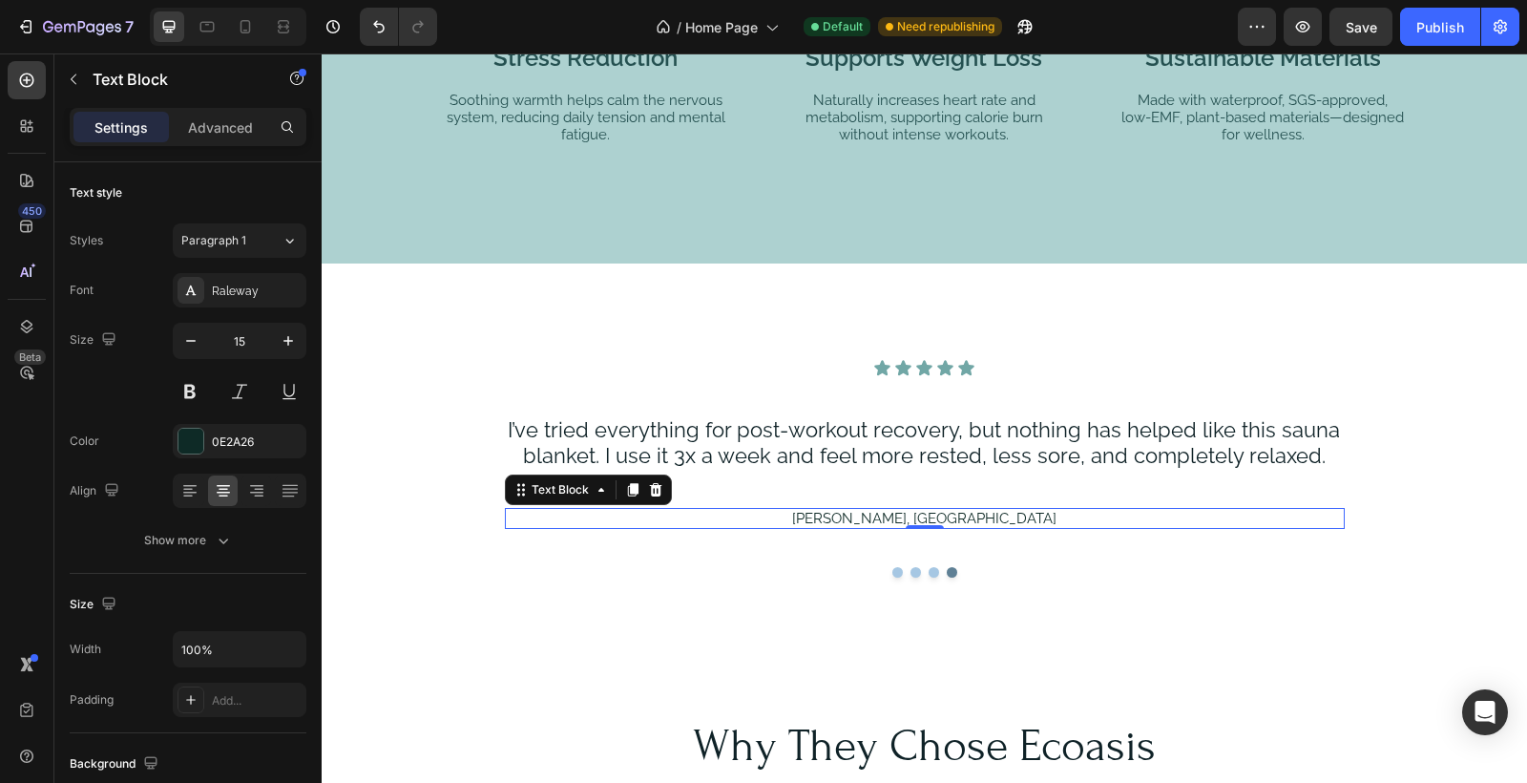
click at [969, 516] on p "[PERSON_NAME], [GEOGRAPHIC_DATA]" at bounding box center [924, 518] width 836 height 17
click at [984, 516] on p "[PERSON_NAME], [GEOGRAPHIC_DATA]" at bounding box center [924, 518] width 836 height 17
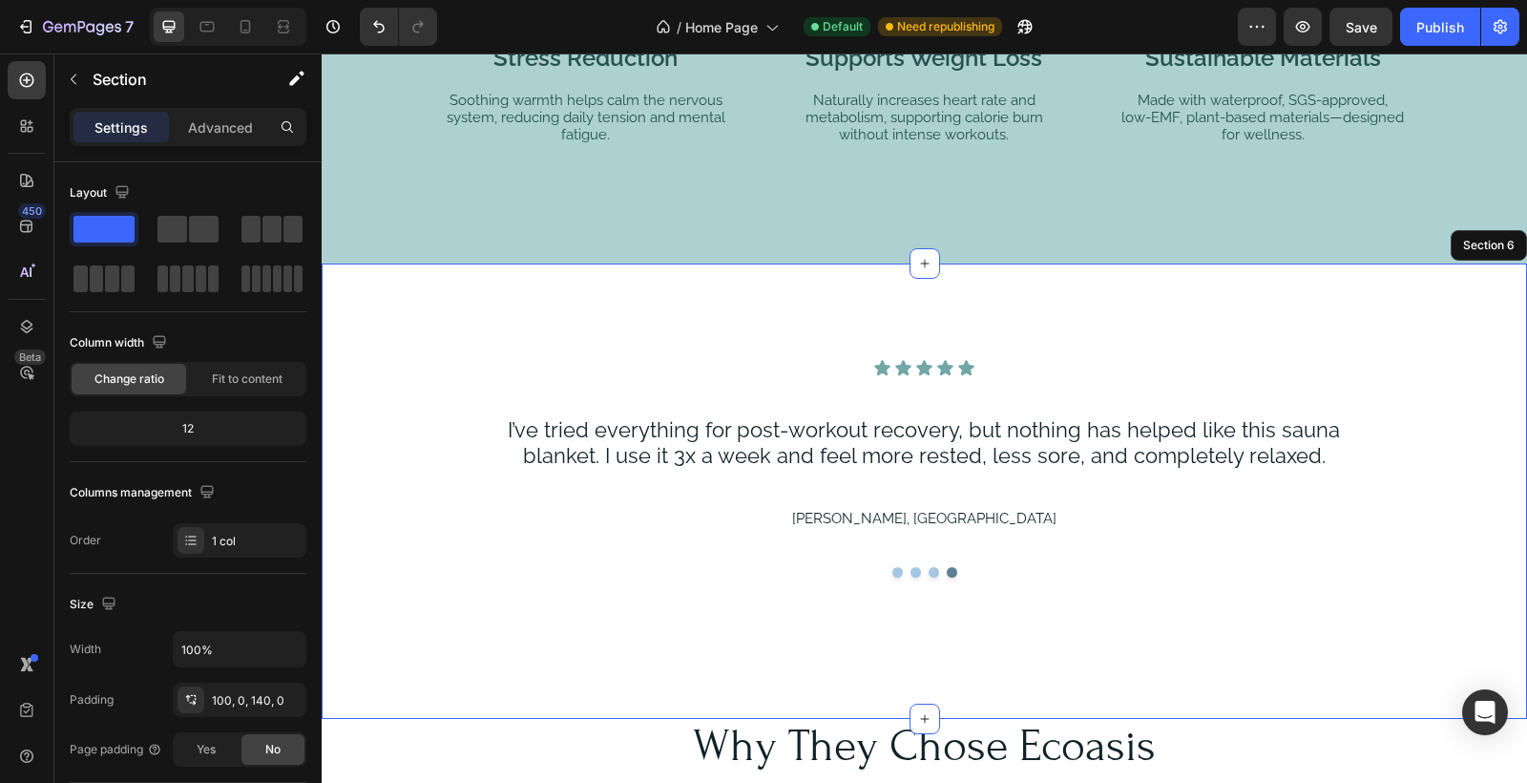
click at [1128, 581] on div "Icon Icon Icon Icon Icon Icon List I’ve tried everything for post-workout recov…" at bounding box center [925, 472] width 1206 height 226
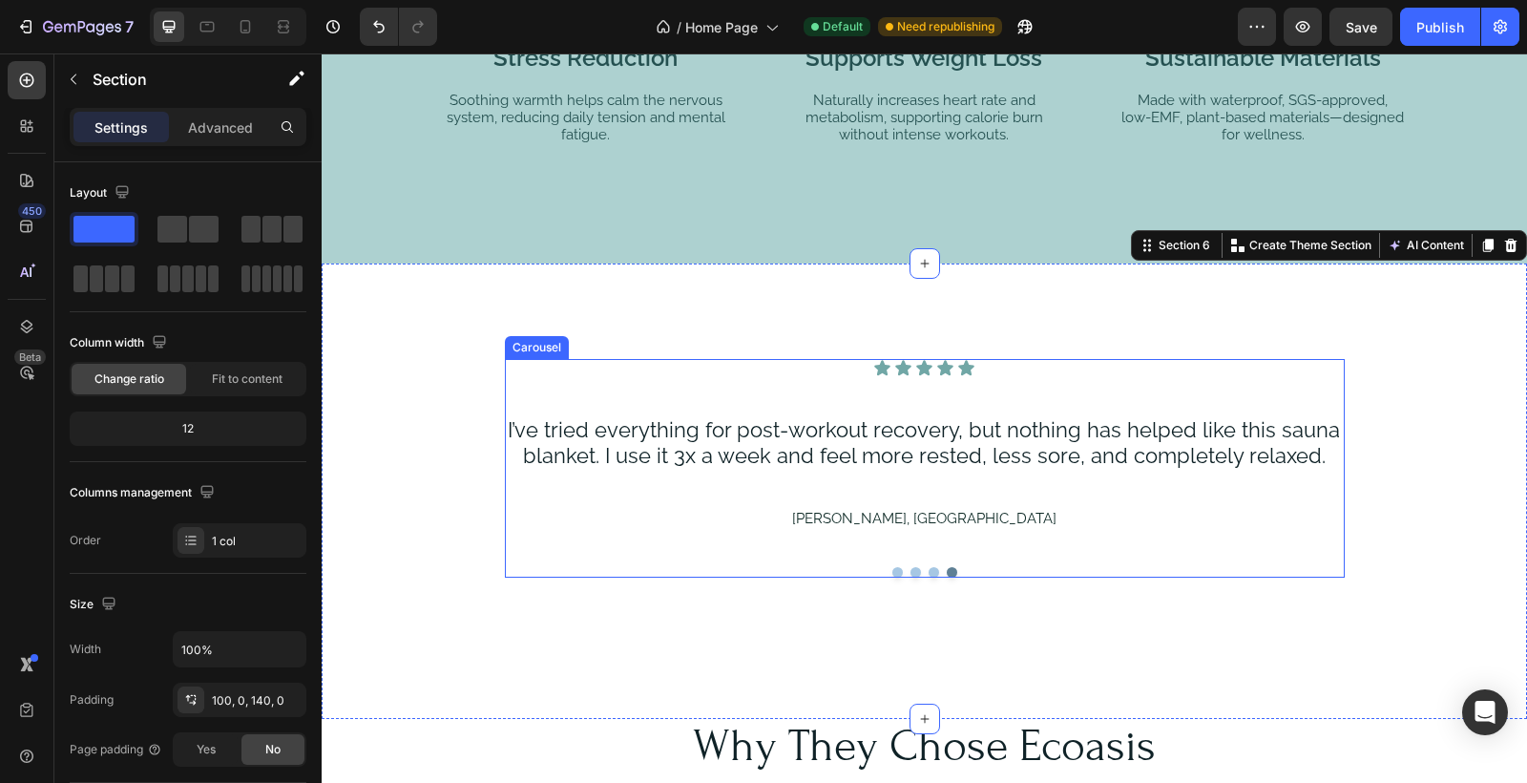
click at [936, 567] on button "Dot" at bounding box center [934, 572] width 11 height 11
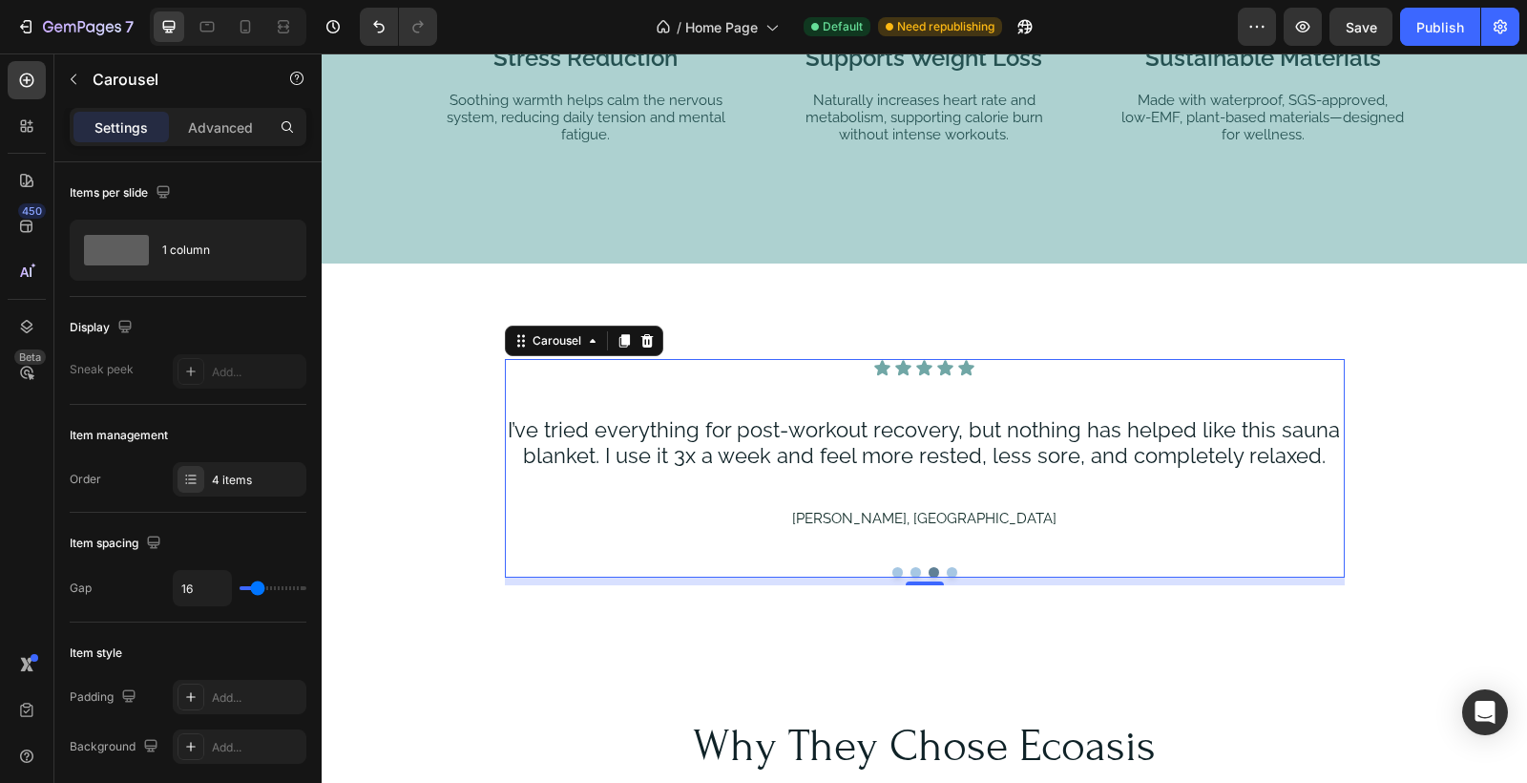
click at [913, 567] on button "Dot" at bounding box center [916, 572] width 11 height 11
click at [897, 568] on button "Dot" at bounding box center [898, 572] width 11 height 11
click at [915, 567] on button "Dot" at bounding box center [916, 572] width 11 height 11
click at [895, 568] on button "Dot" at bounding box center [898, 572] width 11 height 11
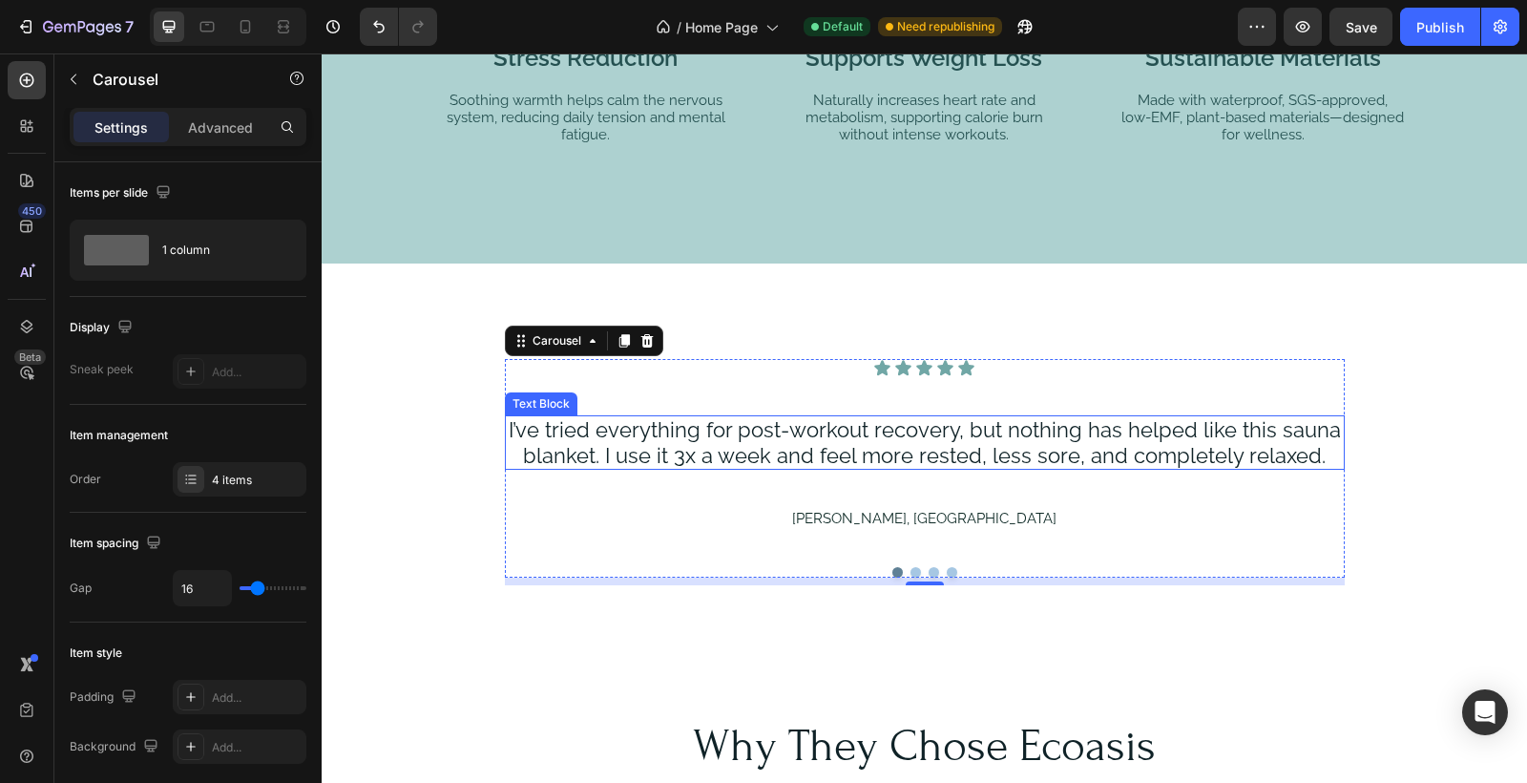
click at [886, 437] on p "I’ve tried everything for post-workout recovery, but nothing has helped like th…" at bounding box center [925, 442] width 836 height 51
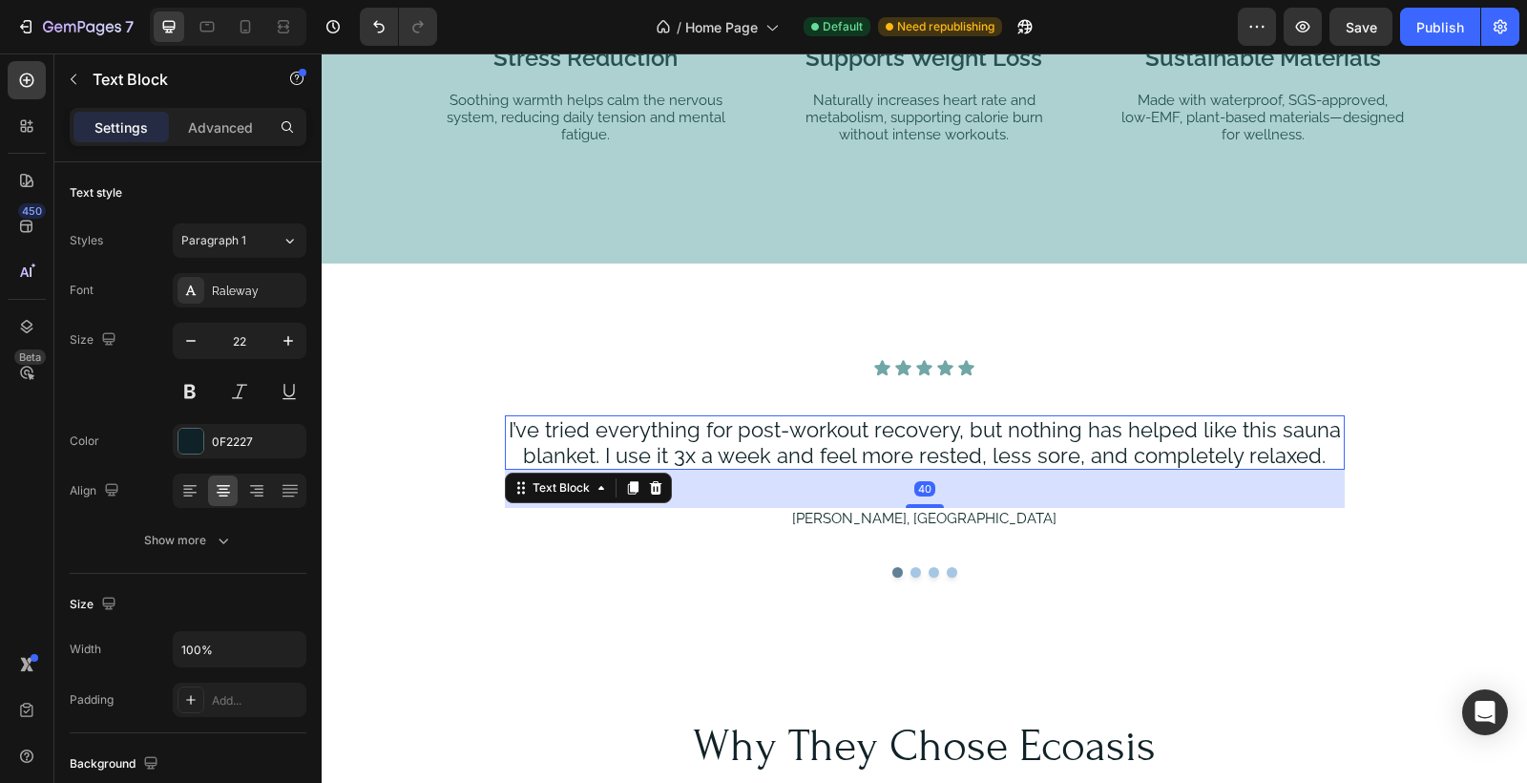
drag, startPoint x: 888, startPoint y: 453, endPoint x: 901, endPoint y: 452, distance: 13.4
click at [892, 452] on p "I’ve tried everything for post-workout recovery, but nothing has helped like th…" at bounding box center [925, 442] width 836 height 51
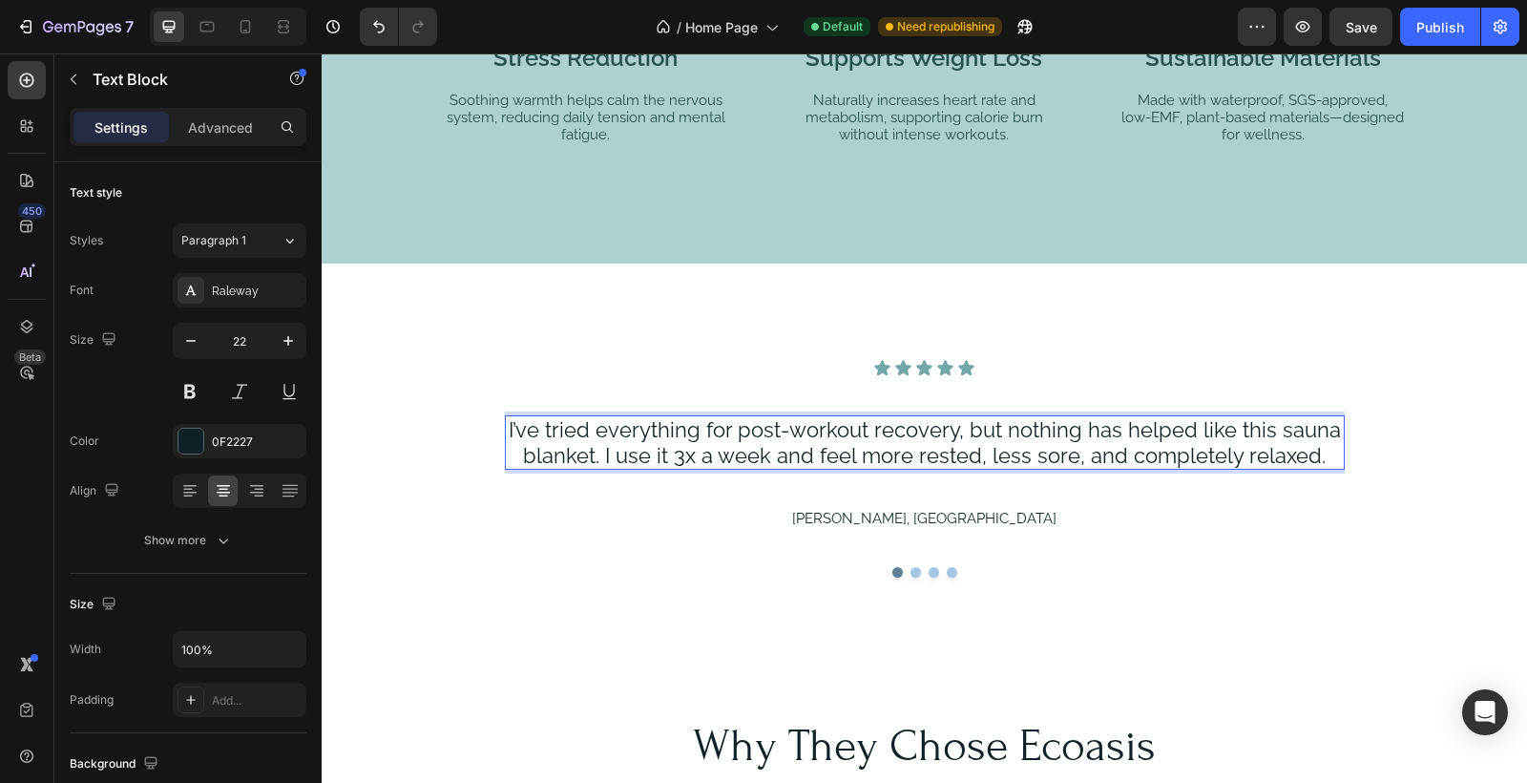
click at [1322, 454] on p "I’ve tried everything for post-workout recovery, but nothing has helped like th…" at bounding box center [925, 442] width 836 height 51
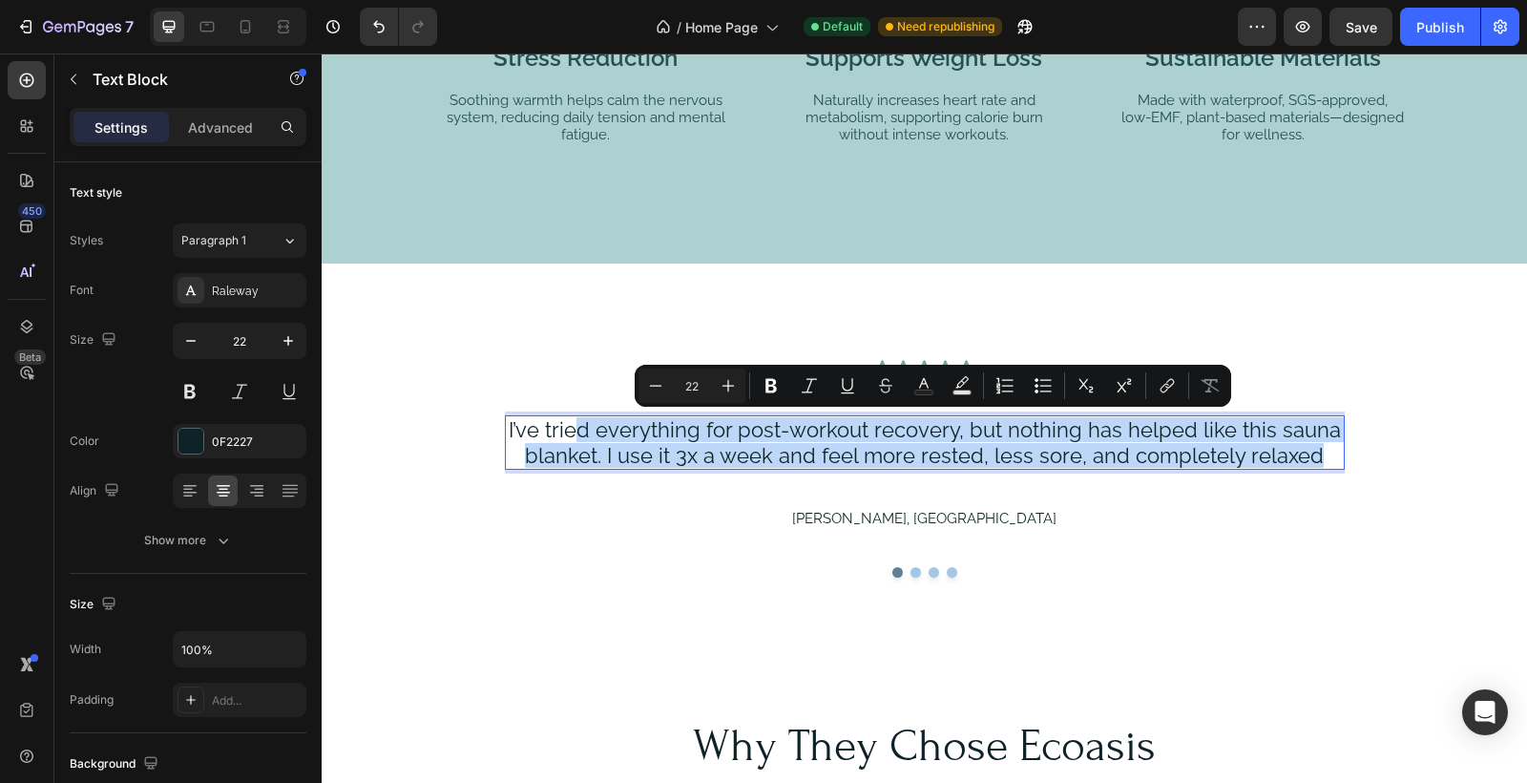
drag, startPoint x: 1320, startPoint y: 454, endPoint x: 574, endPoint y: 431, distance: 746.9
click at [574, 431] on p "I’ve tried everything for post-workout recovery, but nothing has helped like th…" at bounding box center [925, 442] width 836 height 51
click at [1321, 453] on p "I’ve tried everything for post-workout recovery, but nothing has helped like th…" at bounding box center [925, 442] width 836 height 51
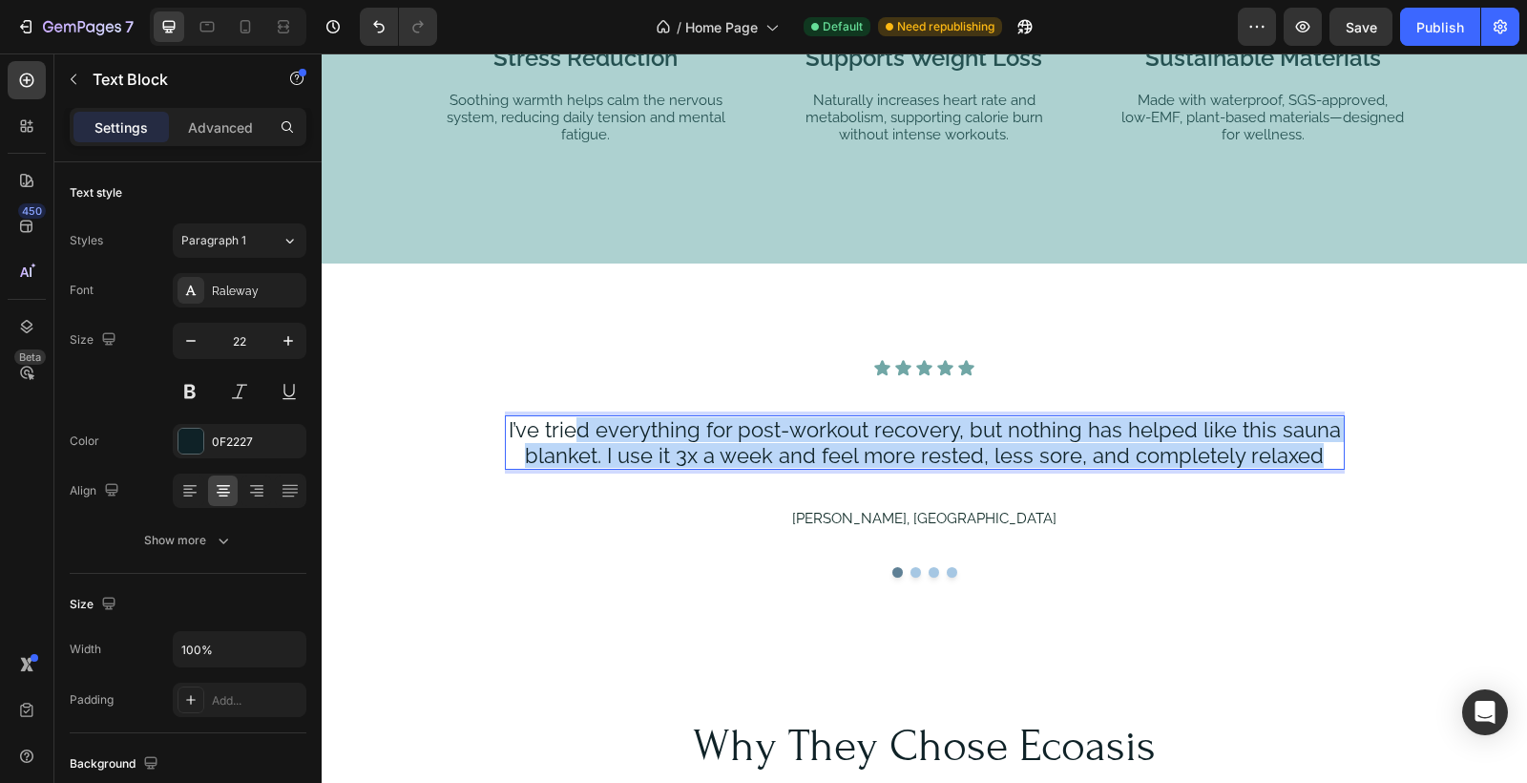
drag, startPoint x: 1320, startPoint y: 453, endPoint x: 582, endPoint y: 422, distance: 738.6
click at [582, 422] on p "I’ve tried everything for post-workout recovery, but nothing has helped like th…" at bounding box center [925, 442] width 836 height 51
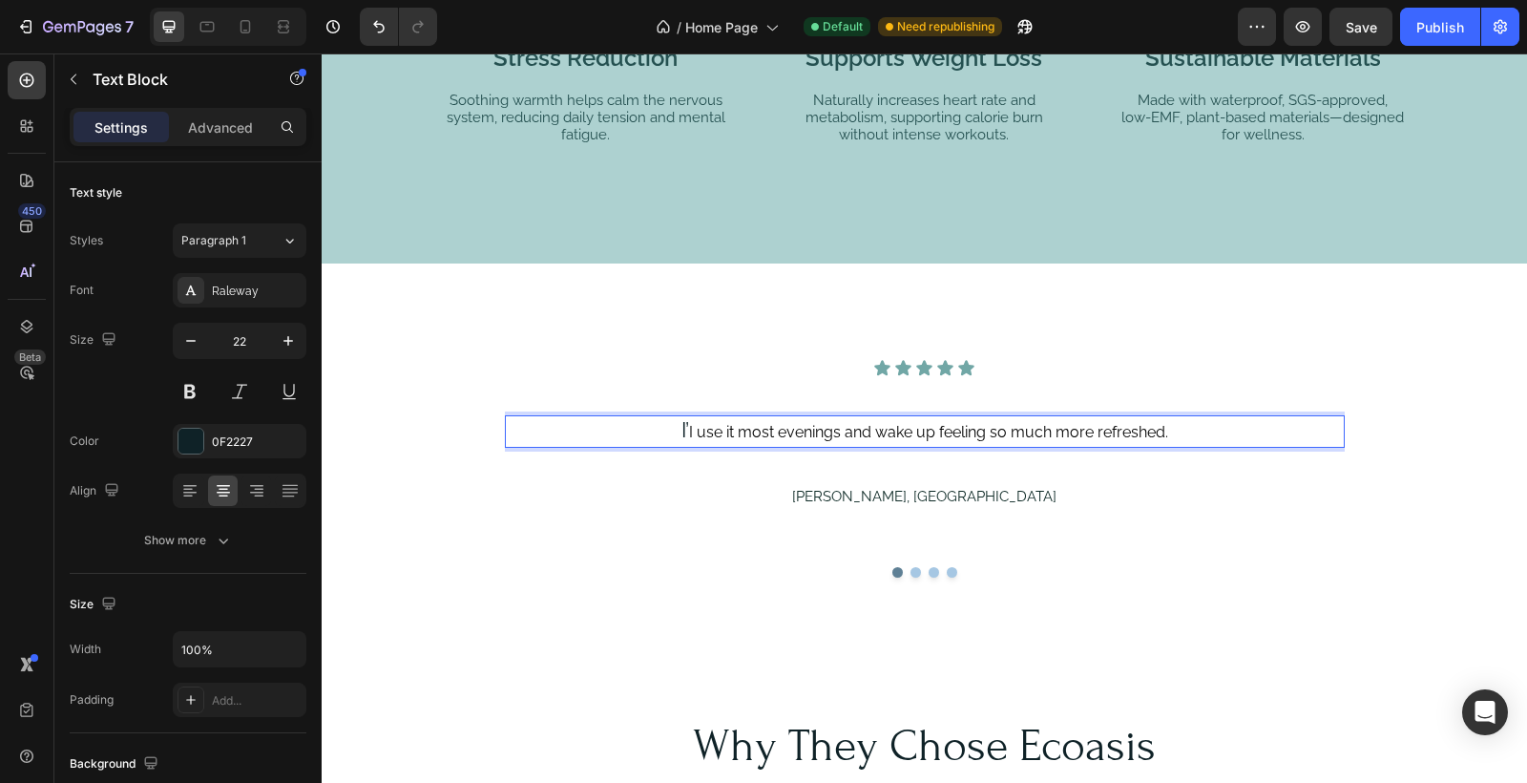
click at [688, 431] on p "I’ I use it most evenings and wake up feeling so much more refreshed." at bounding box center [925, 431] width 836 height 28
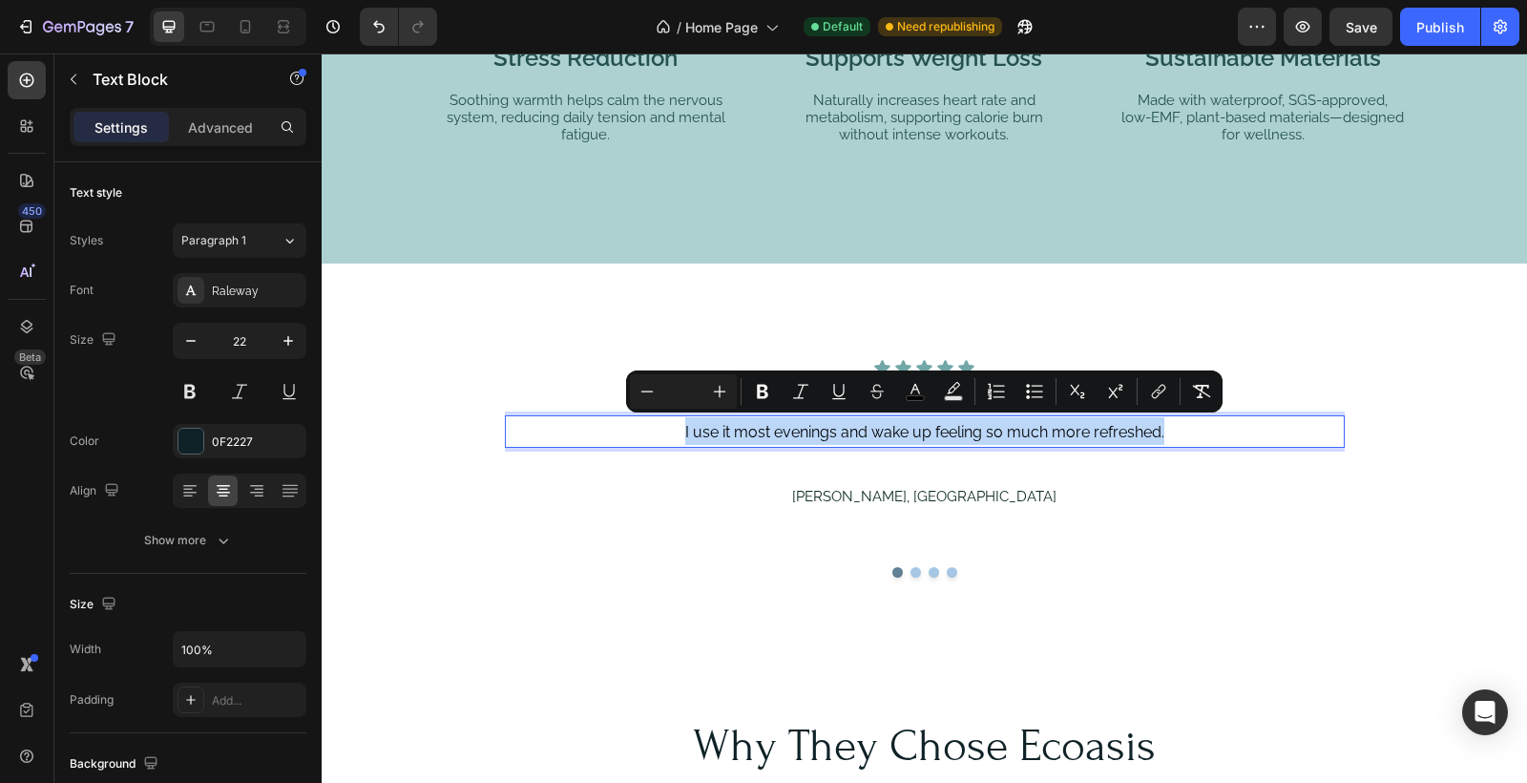
drag, startPoint x: 1175, startPoint y: 431, endPoint x: 672, endPoint y: 426, distance: 503.1
click at [672, 426] on p "I use it most evenings and wake up feeling so much more refreshed." at bounding box center [925, 431] width 836 height 28
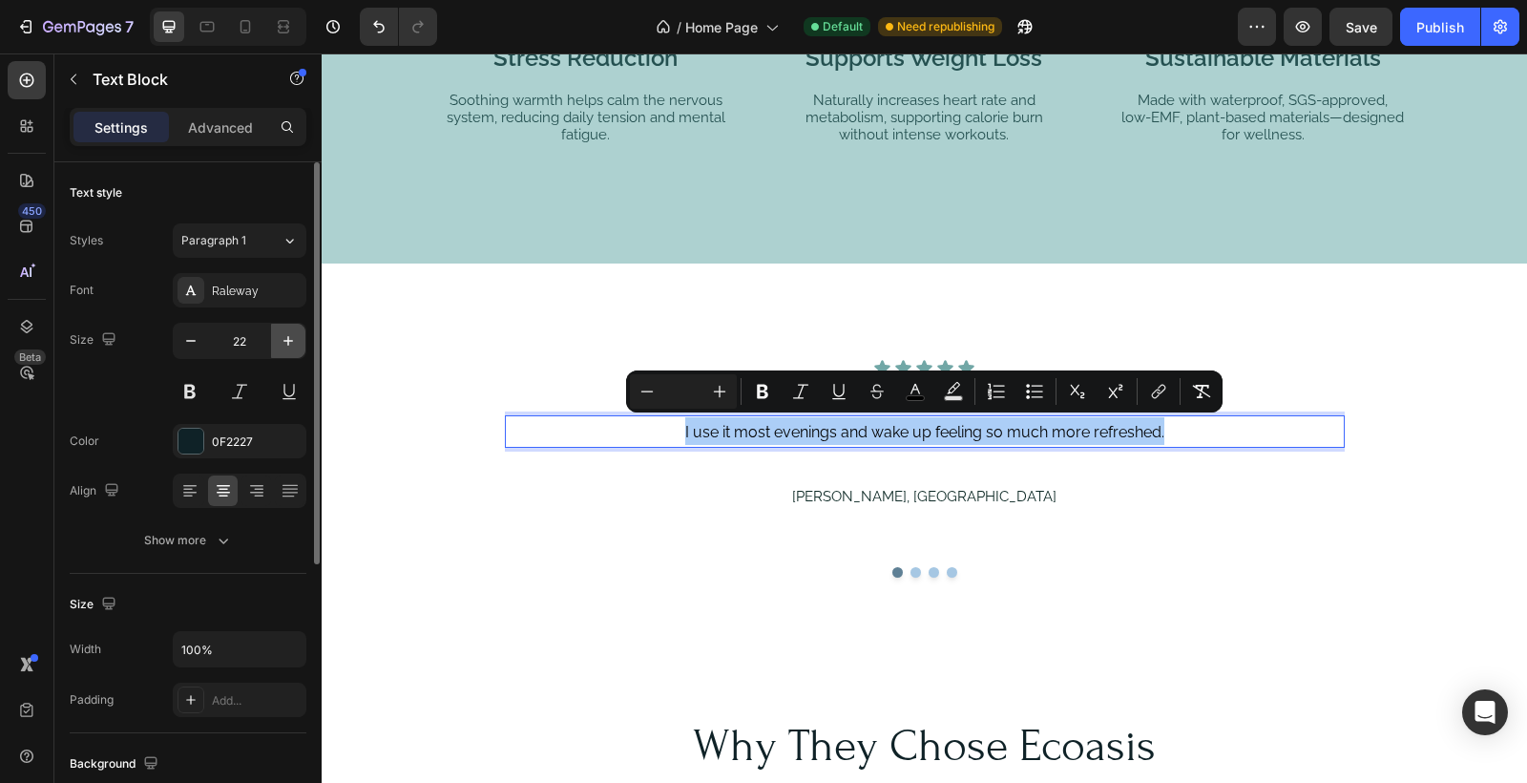
click at [281, 341] on icon "button" at bounding box center [288, 340] width 19 height 19
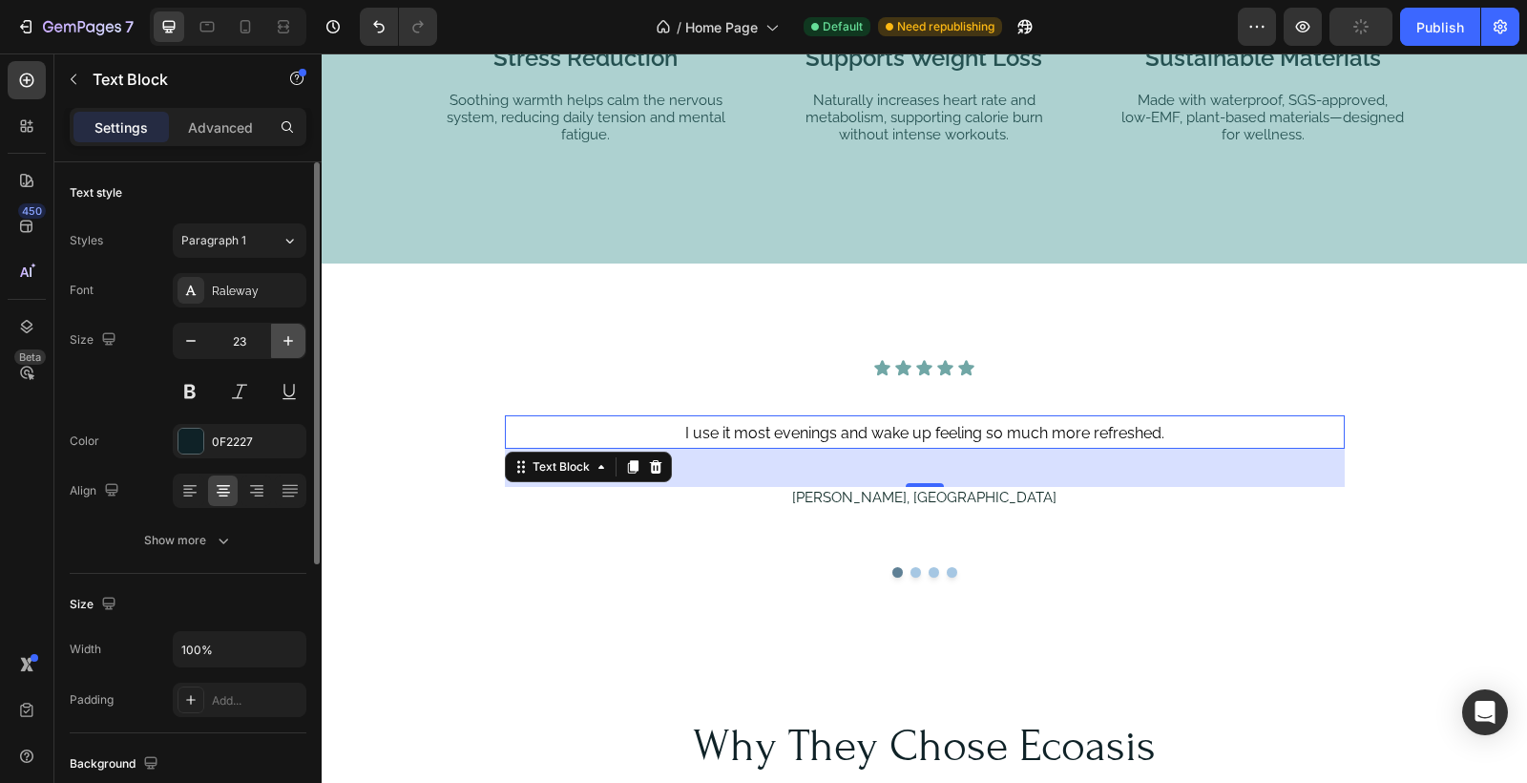
click at [280, 341] on icon "button" at bounding box center [288, 340] width 19 height 19
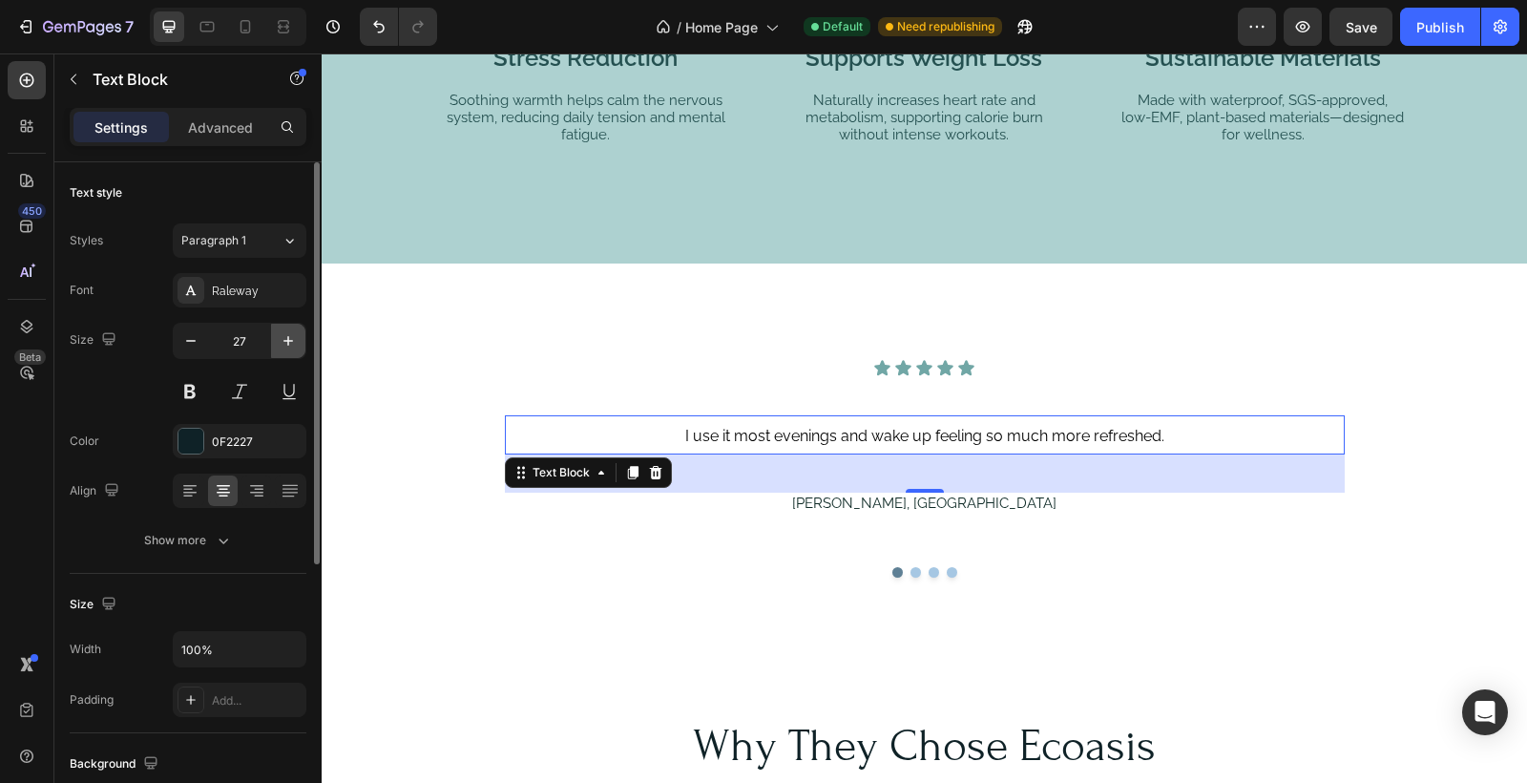
click at [280, 341] on icon "button" at bounding box center [288, 340] width 19 height 19
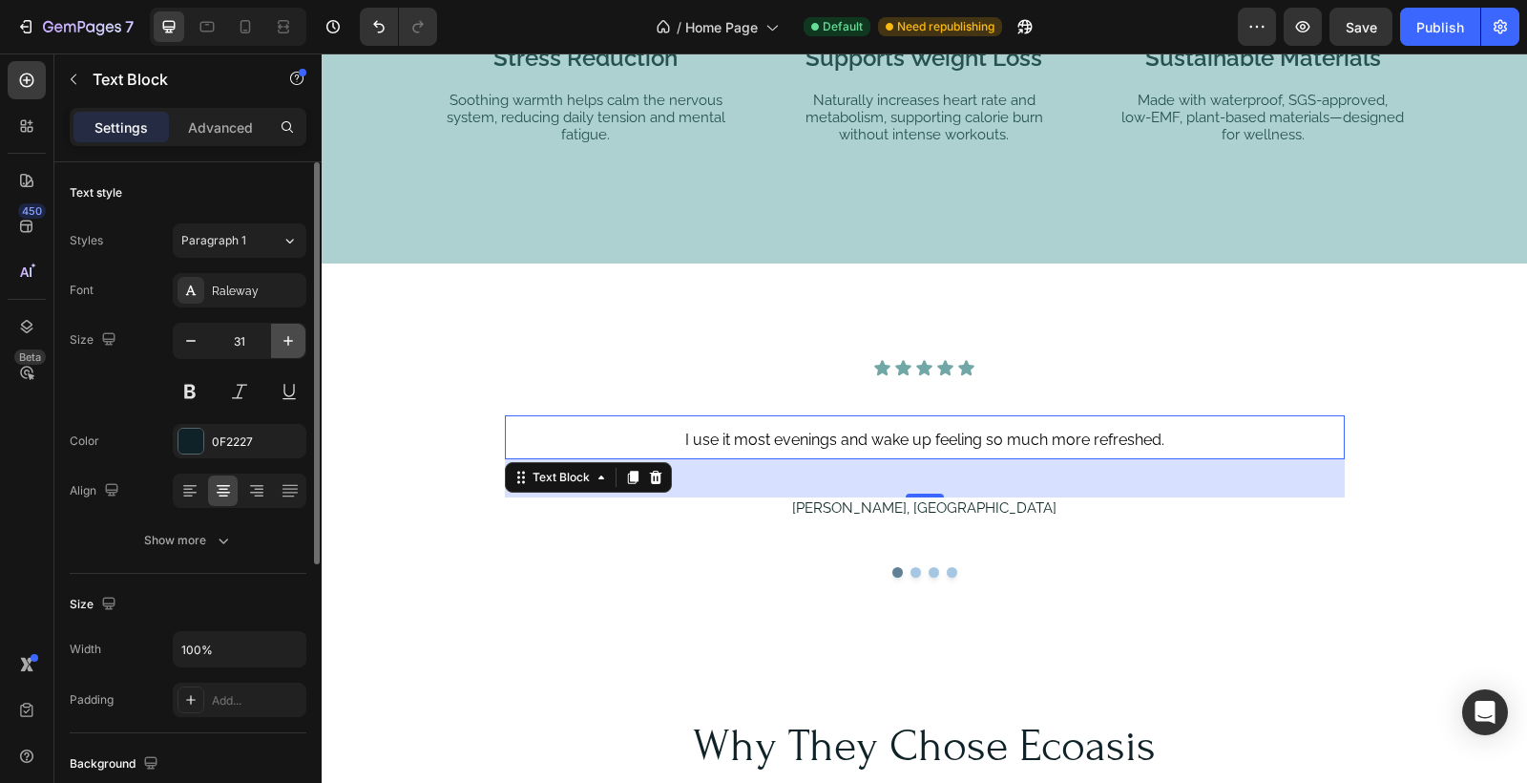
click at [280, 341] on icon "button" at bounding box center [288, 340] width 19 height 19
type input "34"
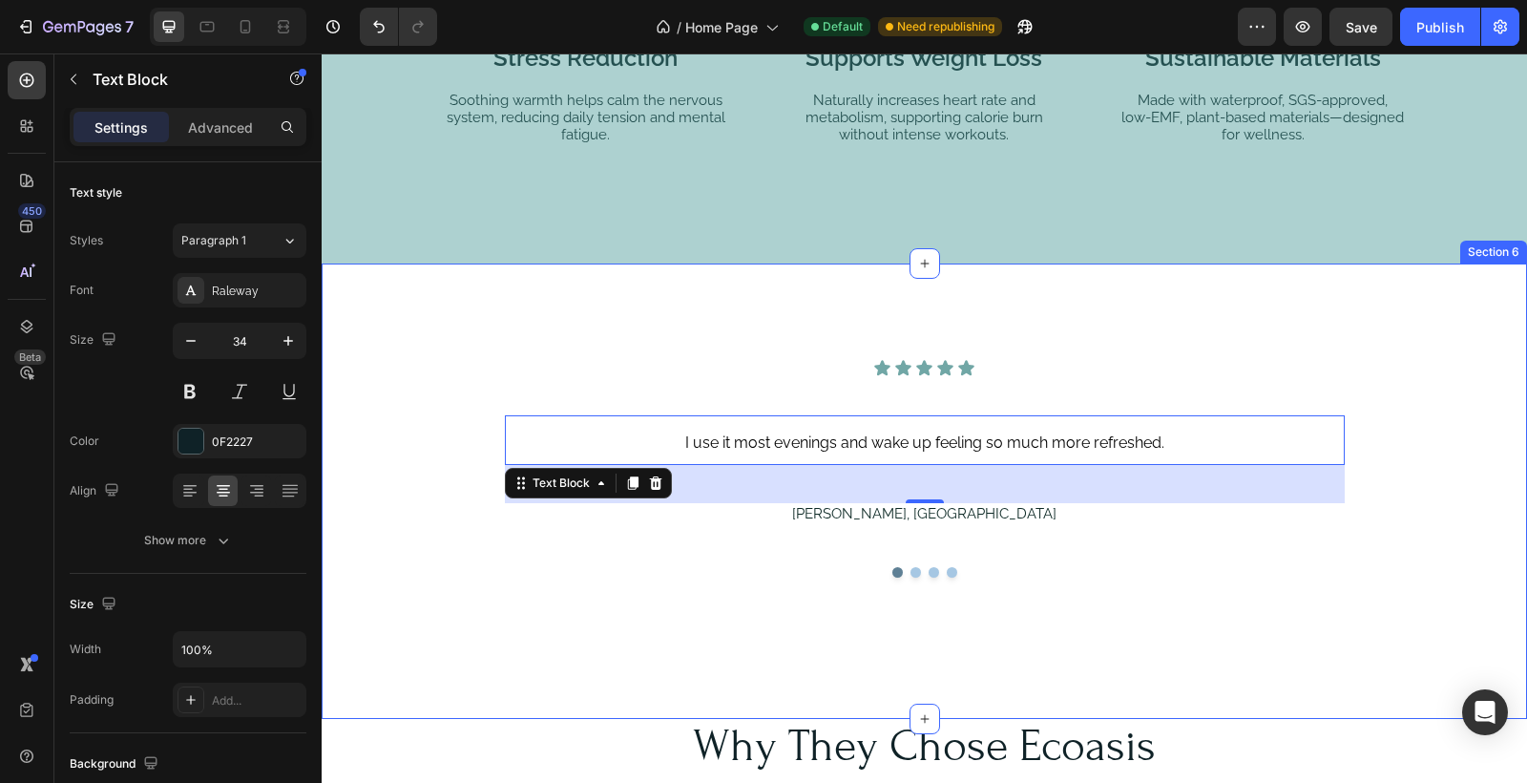
drag, startPoint x: 417, startPoint y: 333, endPoint x: 439, endPoint y: 336, distance: 22.1
click at [418, 333] on div "Icon Icon Icon Icon Icon Icon List I use it most evenings and wake up feeling s…" at bounding box center [925, 490] width 1206 height 455
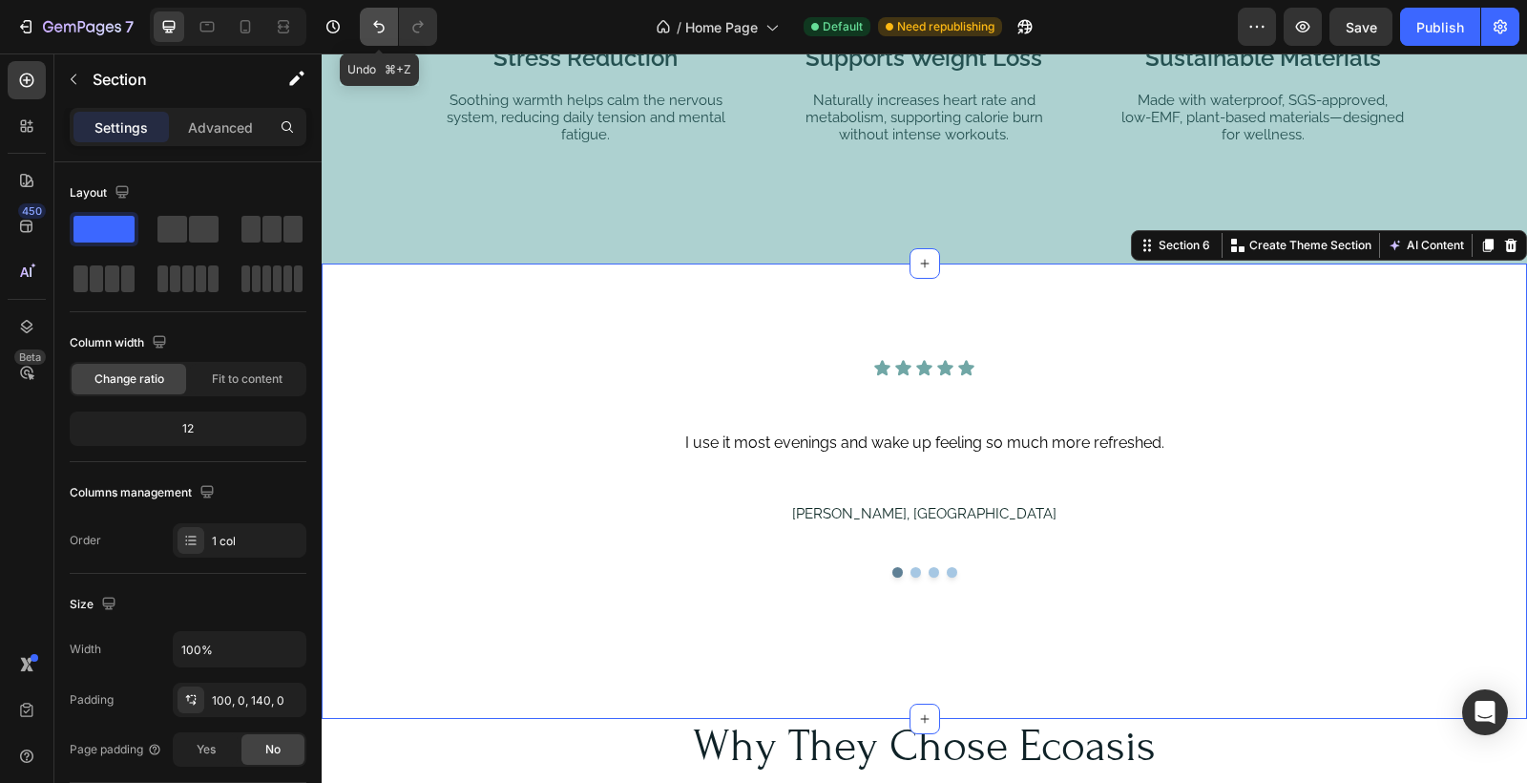
click at [382, 16] on button "Undo/Redo" at bounding box center [379, 27] width 38 height 38
click at [382, 22] on icon "Undo/Redo" at bounding box center [378, 26] width 19 height 19
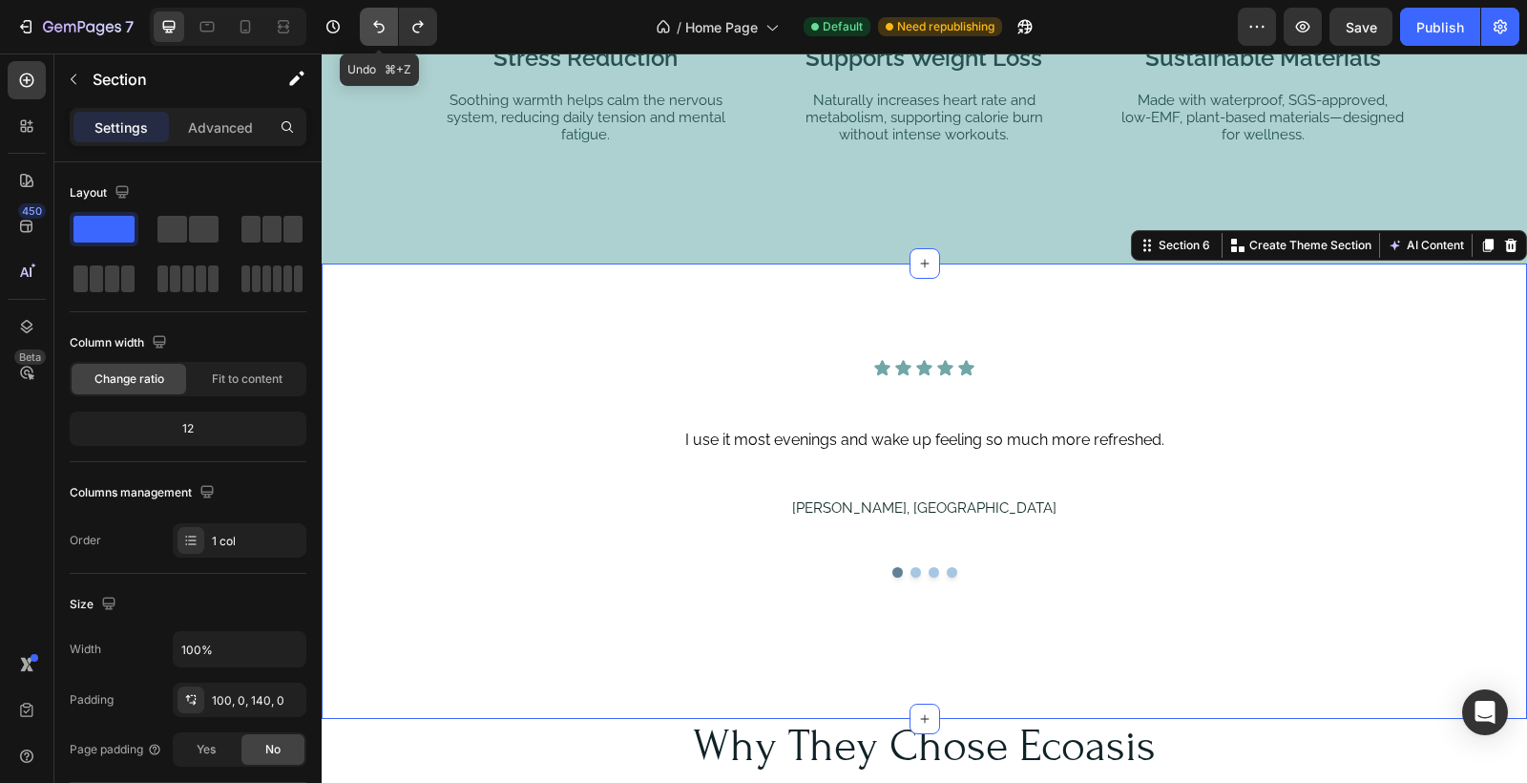
click at [382, 22] on icon "Undo/Redo" at bounding box center [378, 26] width 19 height 19
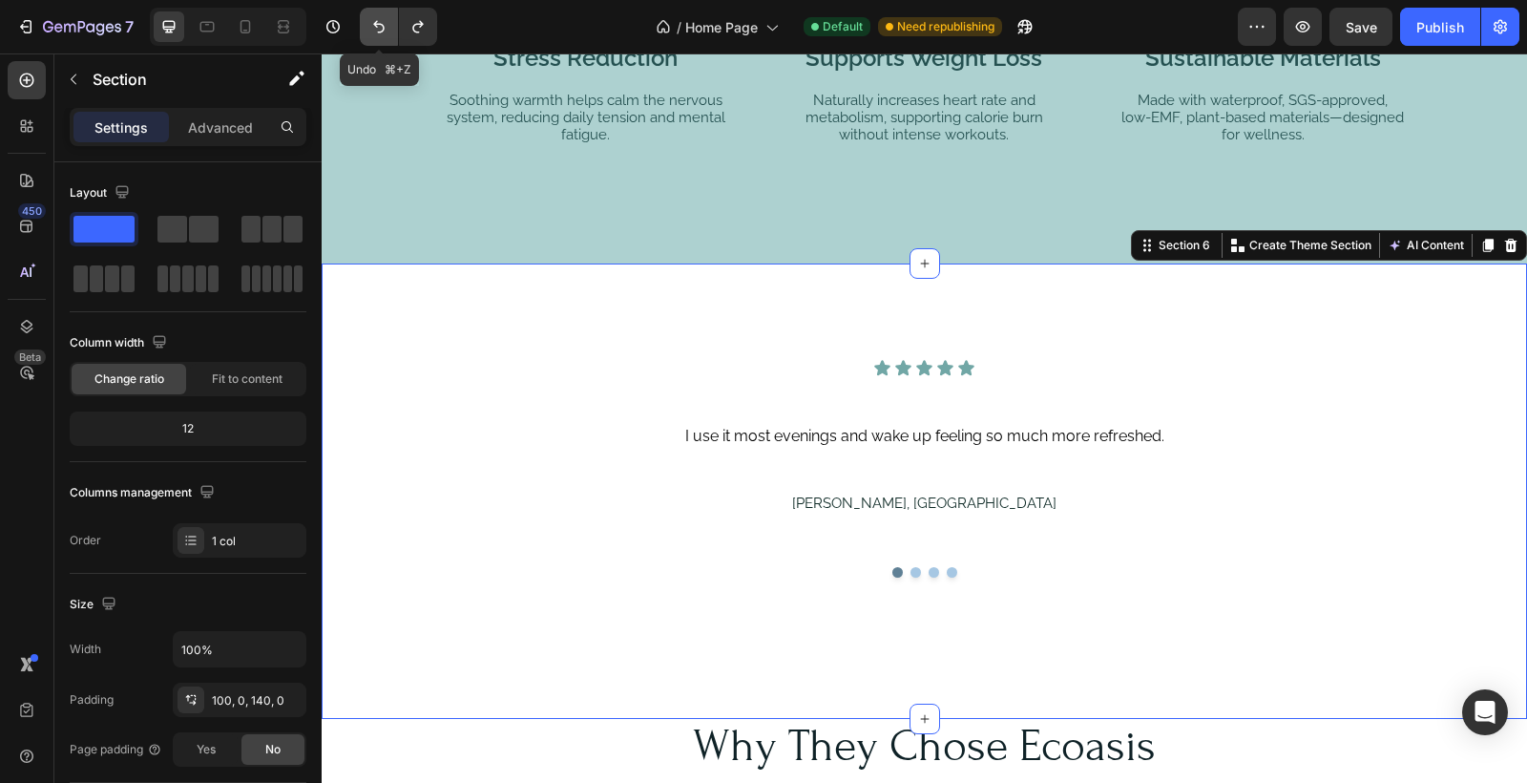
click at [382, 22] on icon "Undo/Redo" at bounding box center [378, 26] width 19 height 19
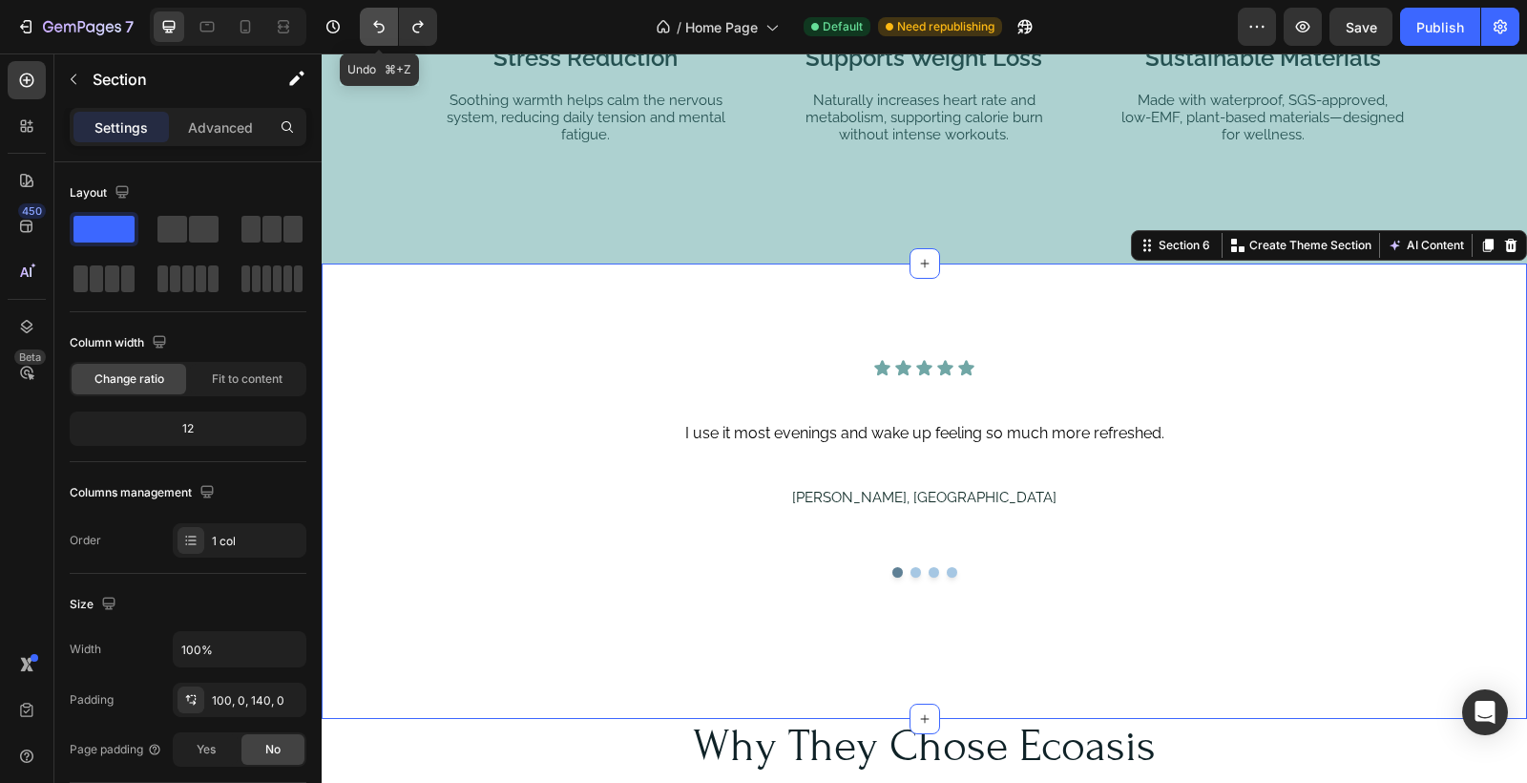
click at [382, 22] on icon "Undo/Redo" at bounding box center [378, 26] width 19 height 19
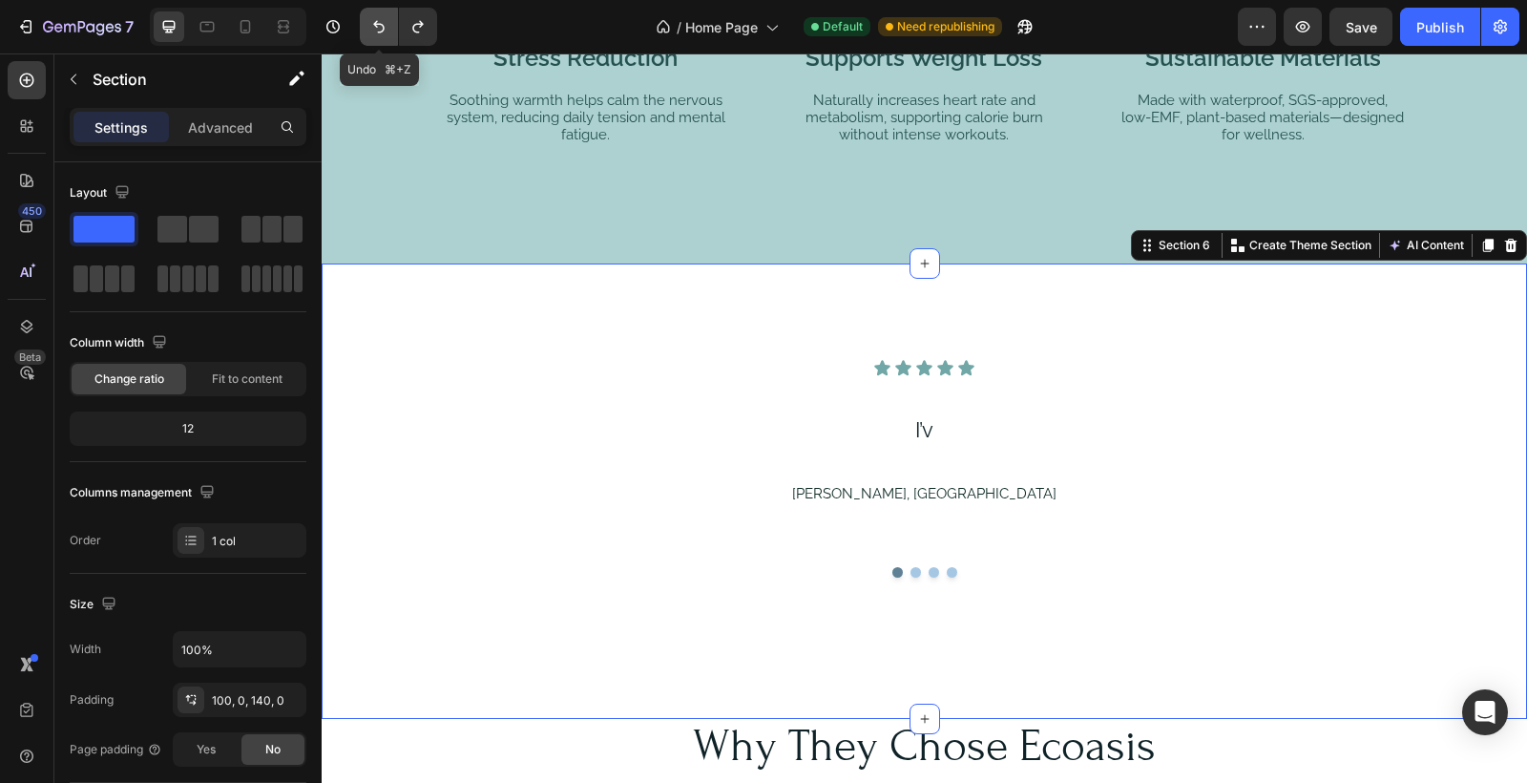
click at [382, 22] on icon "Undo/Redo" at bounding box center [378, 26] width 19 height 19
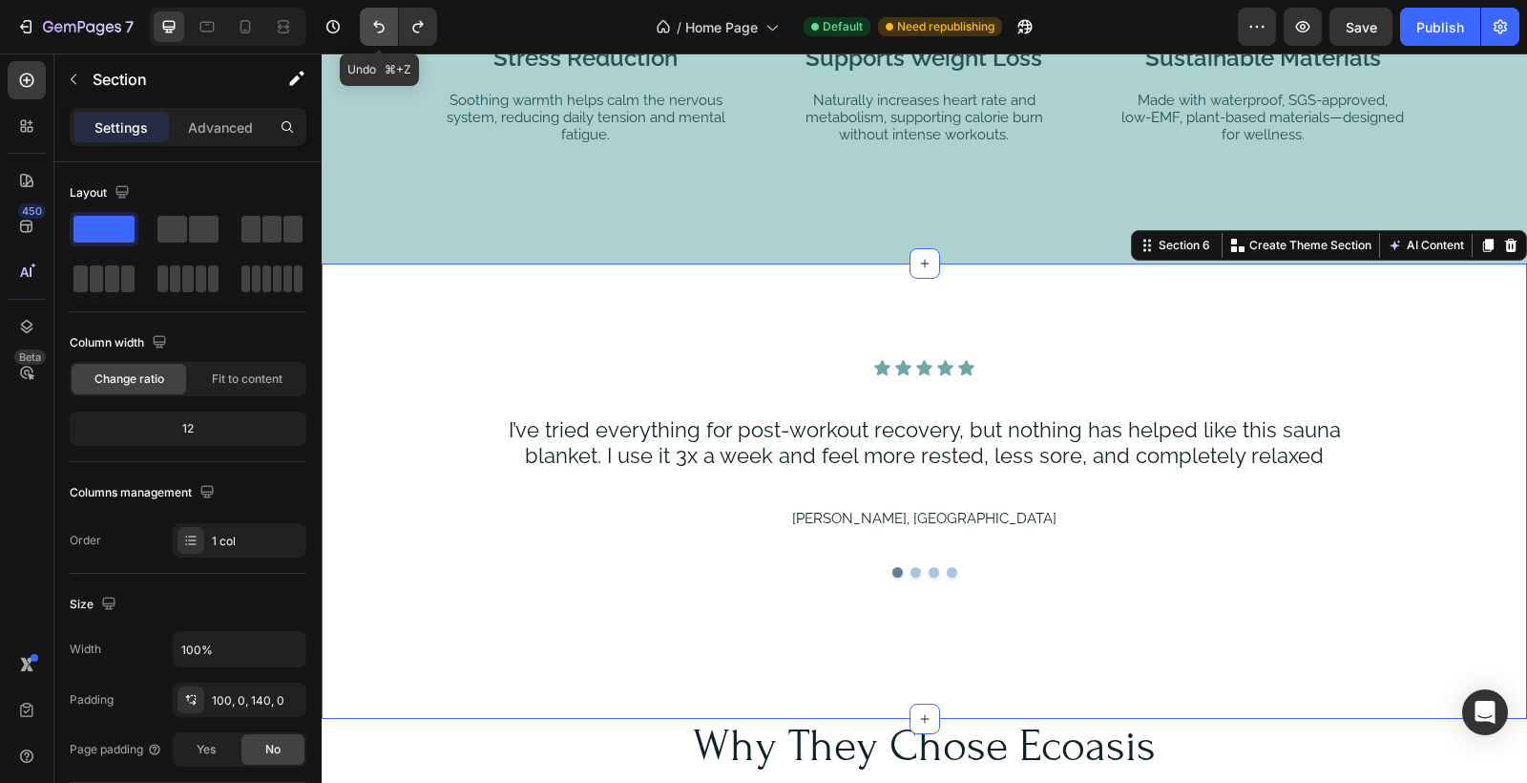
click at [382, 22] on icon "Undo/Redo" at bounding box center [378, 26] width 19 height 19
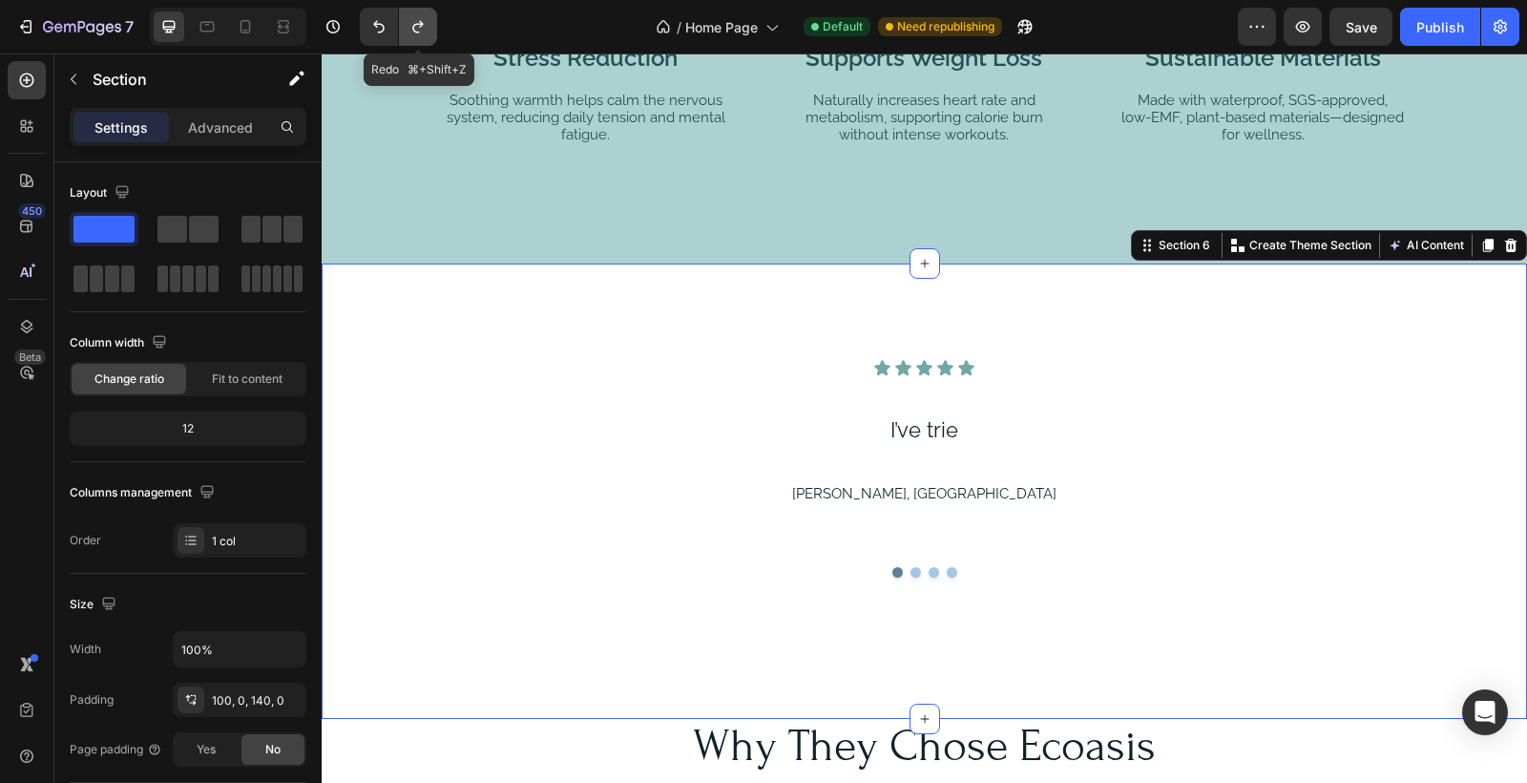
click at [432, 23] on button "Undo/Redo" at bounding box center [418, 27] width 38 height 38
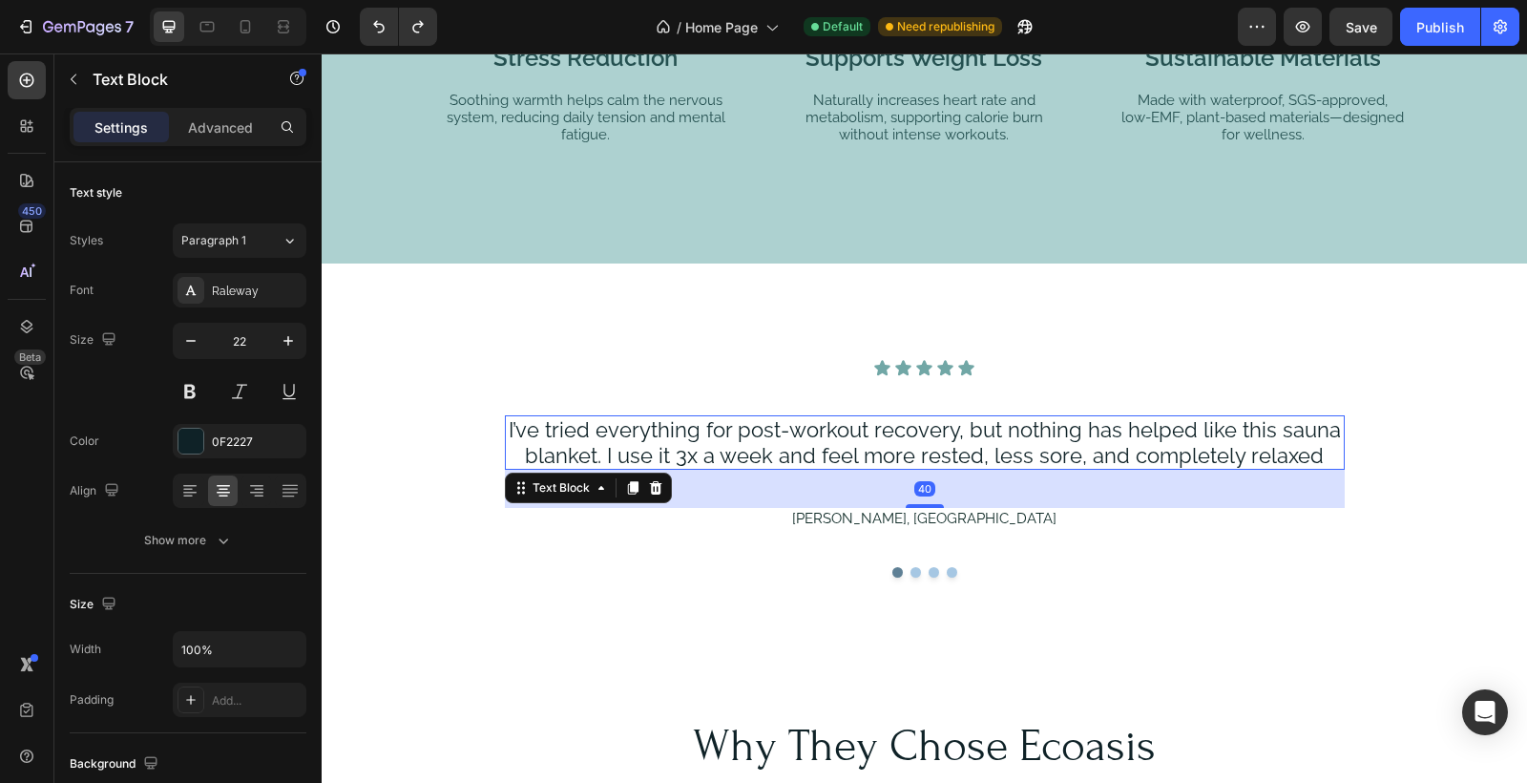
click at [548, 425] on p "I’ve tried everything for post-workout recovery, but nothing has helped like th…" at bounding box center [925, 442] width 836 height 51
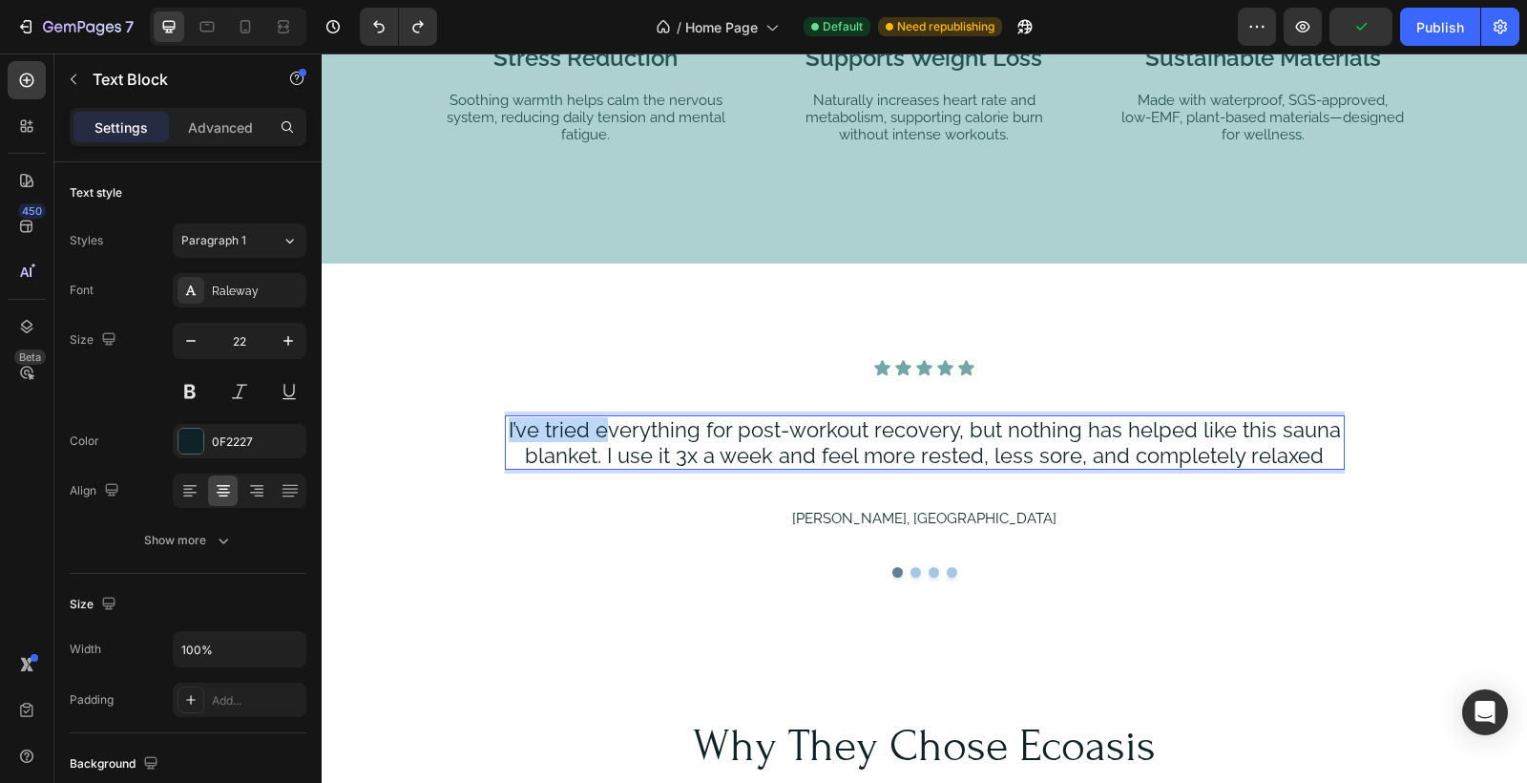
drag, startPoint x: 514, startPoint y: 427, endPoint x: 612, endPoint y: 436, distance: 98.8
click at [611, 438] on p "I’ve tried everything for post-workout recovery, but nothing has helped like th…" at bounding box center [925, 442] width 836 height 51
click at [1323, 454] on p "I’ve tried everything for post-workout recovery, but nothing has helped like th…" at bounding box center [925, 442] width 836 height 51
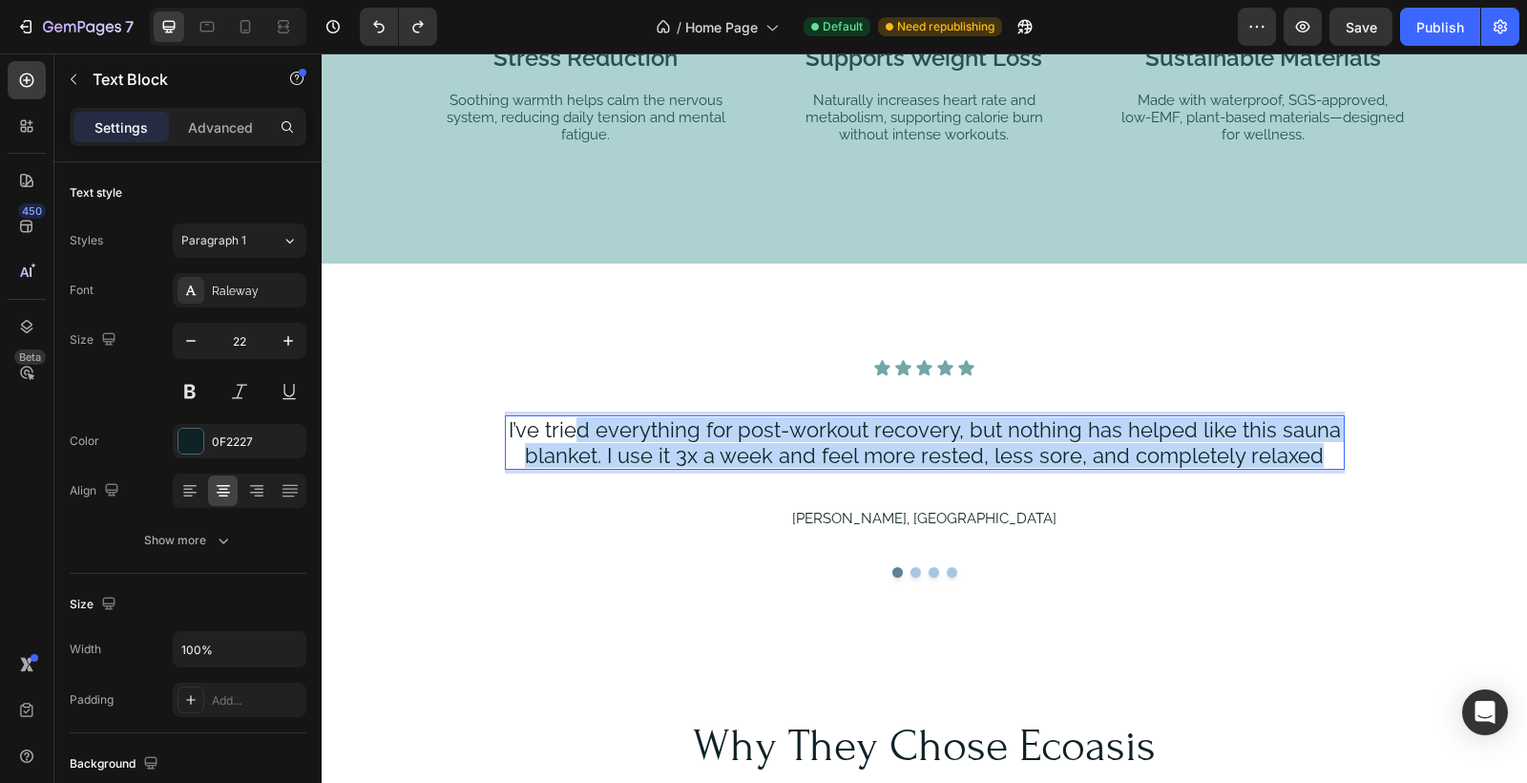
drag, startPoint x: 1320, startPoint y: 454, endPoint x: 585, endPoint y: 426, distance: 735.6
click at [585, 427] on p "I’ve tried everything for post-workout recovery, but nothing has helped like th…" at bounding box center [925, 442] width 836 height 51
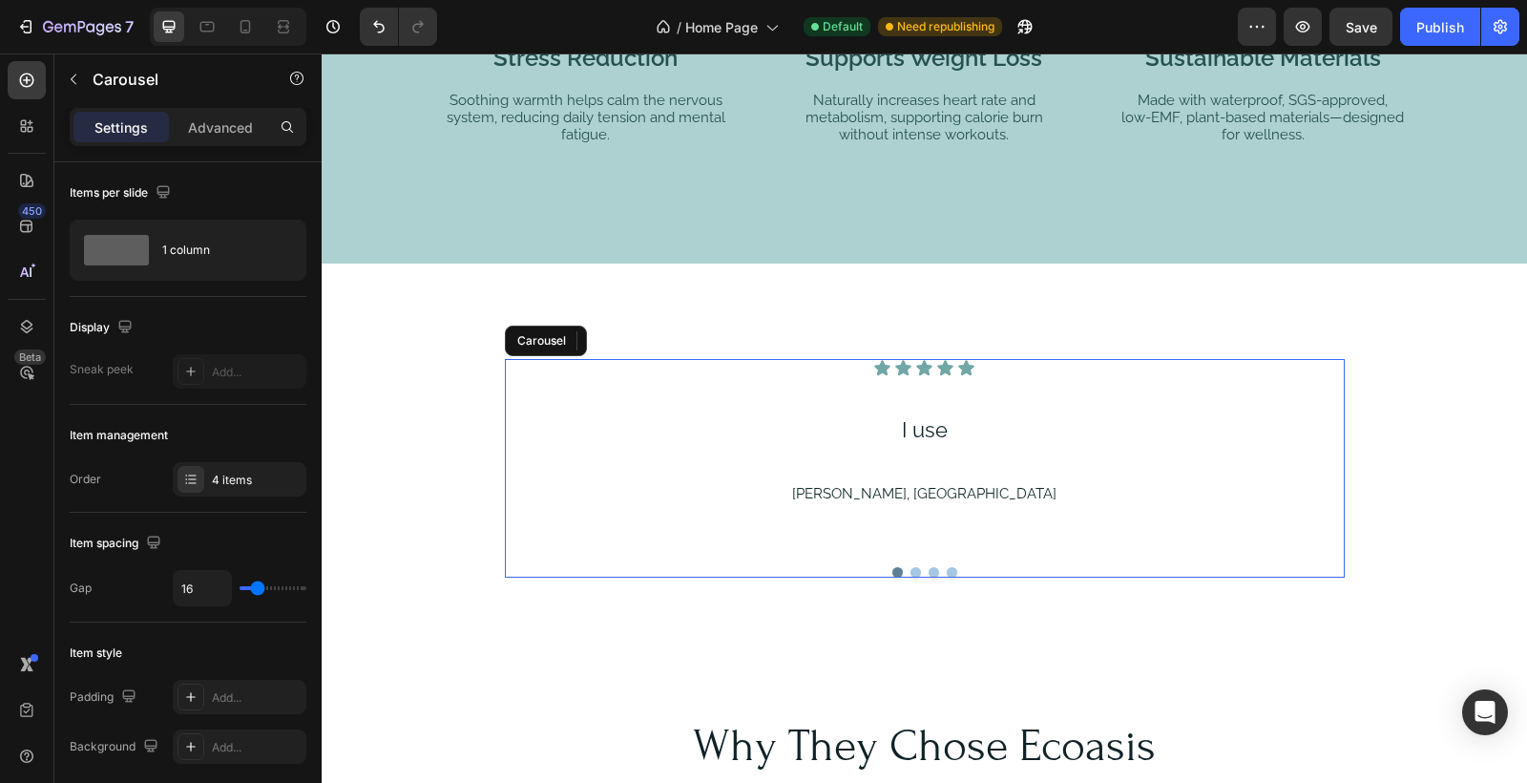
click at [916, 568] on button "Dot" at bounding box center [916, 572] width 11 height 11
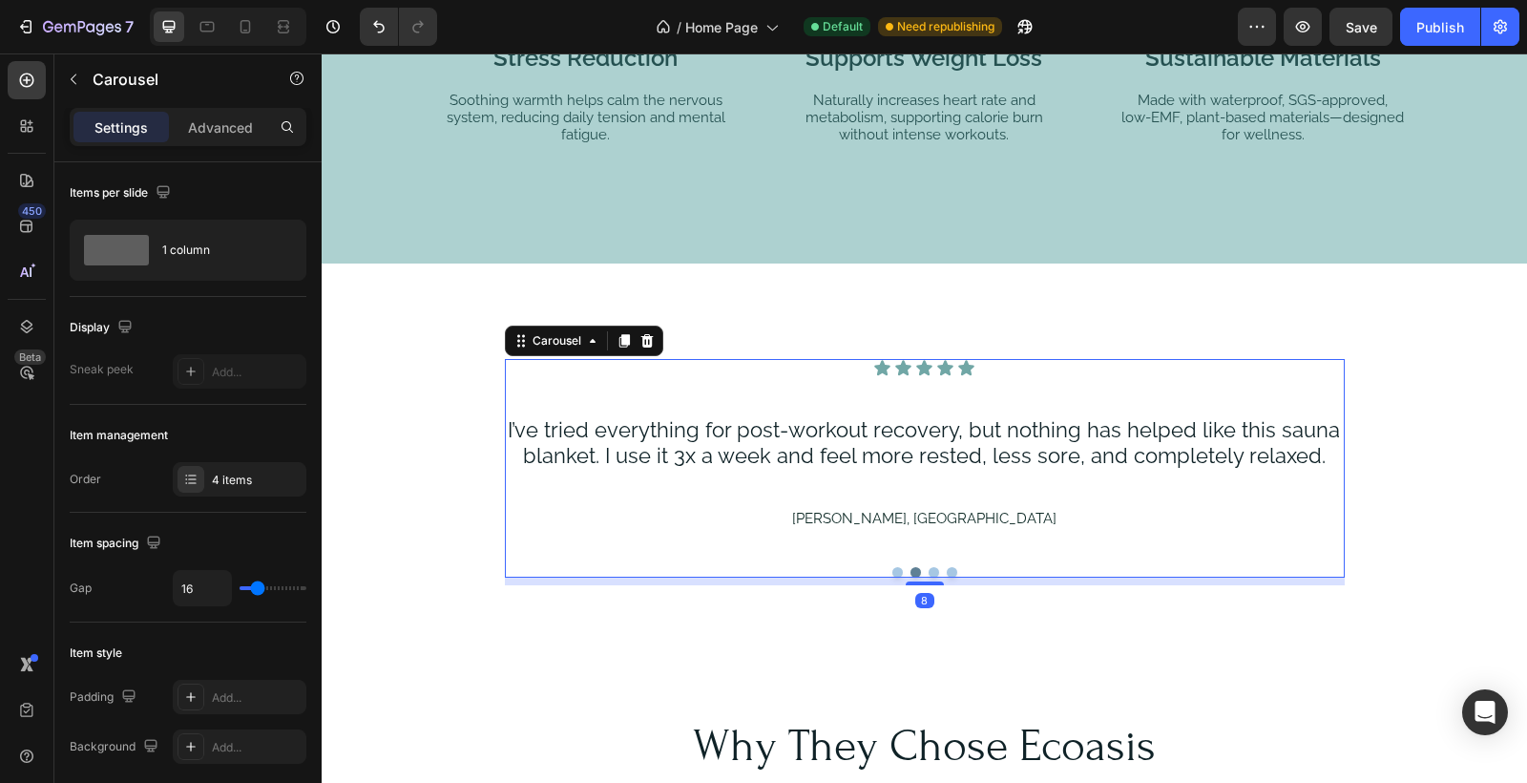
click at [897, 569] on button "Dot" at bounding box center [898, 572] width 11 height 11
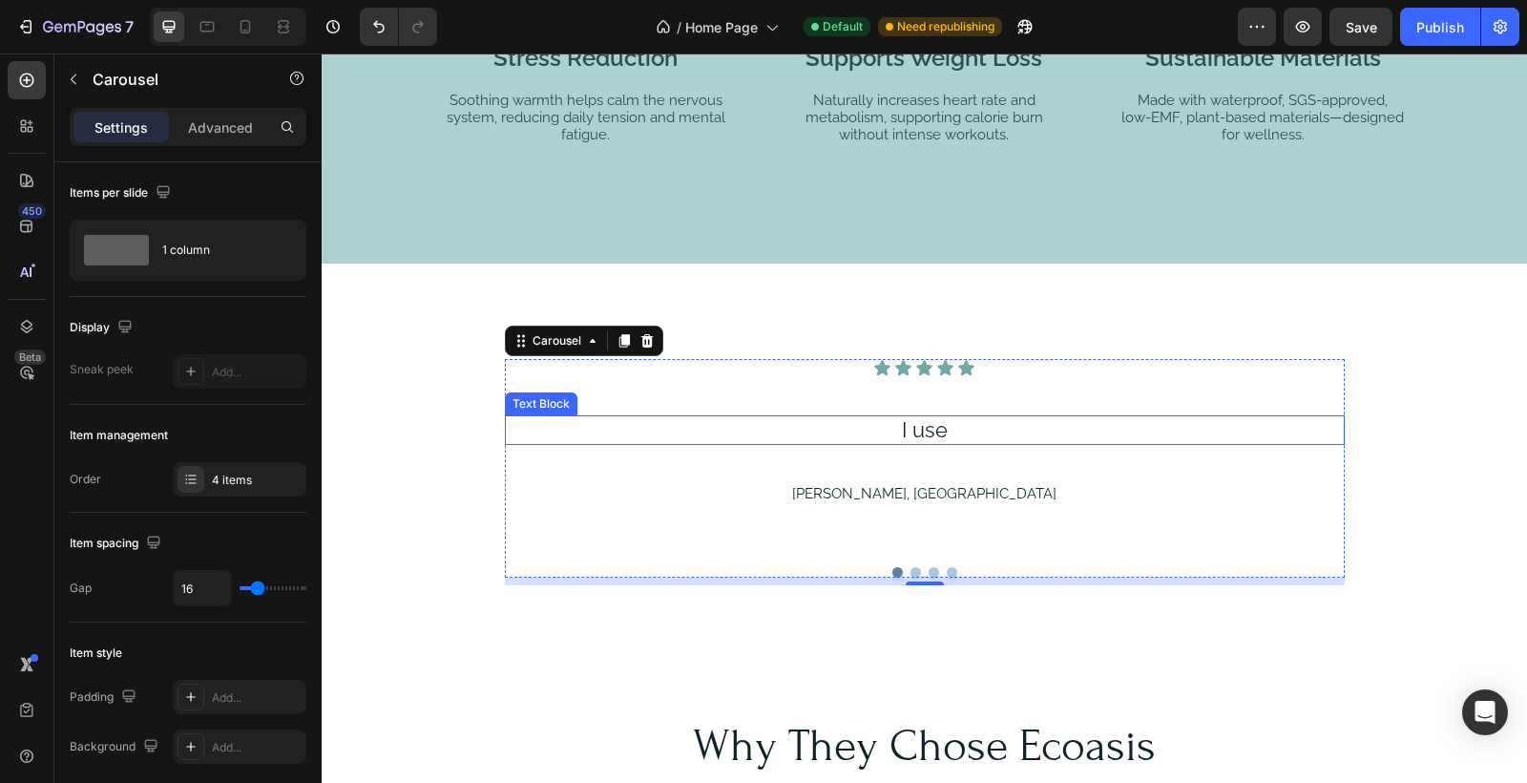
click at [952, 430] on p "I use" at bounding box center [925, 429] width 836 height 25
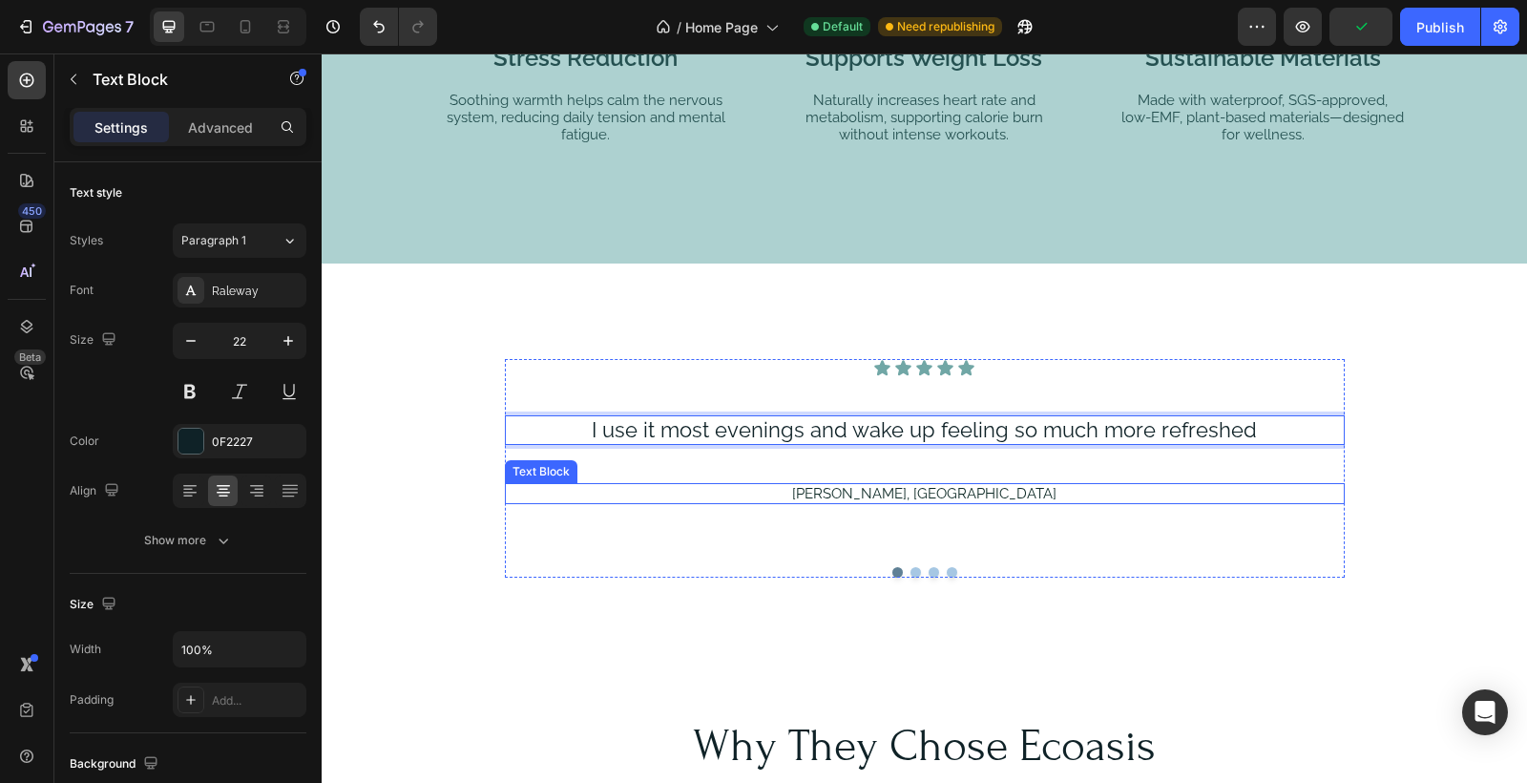
click at [938, 493] on p "[PERSON_NAME], [GEOGRAPHIC_DATA]" at bounding box center [925, 493] width 836 height 17
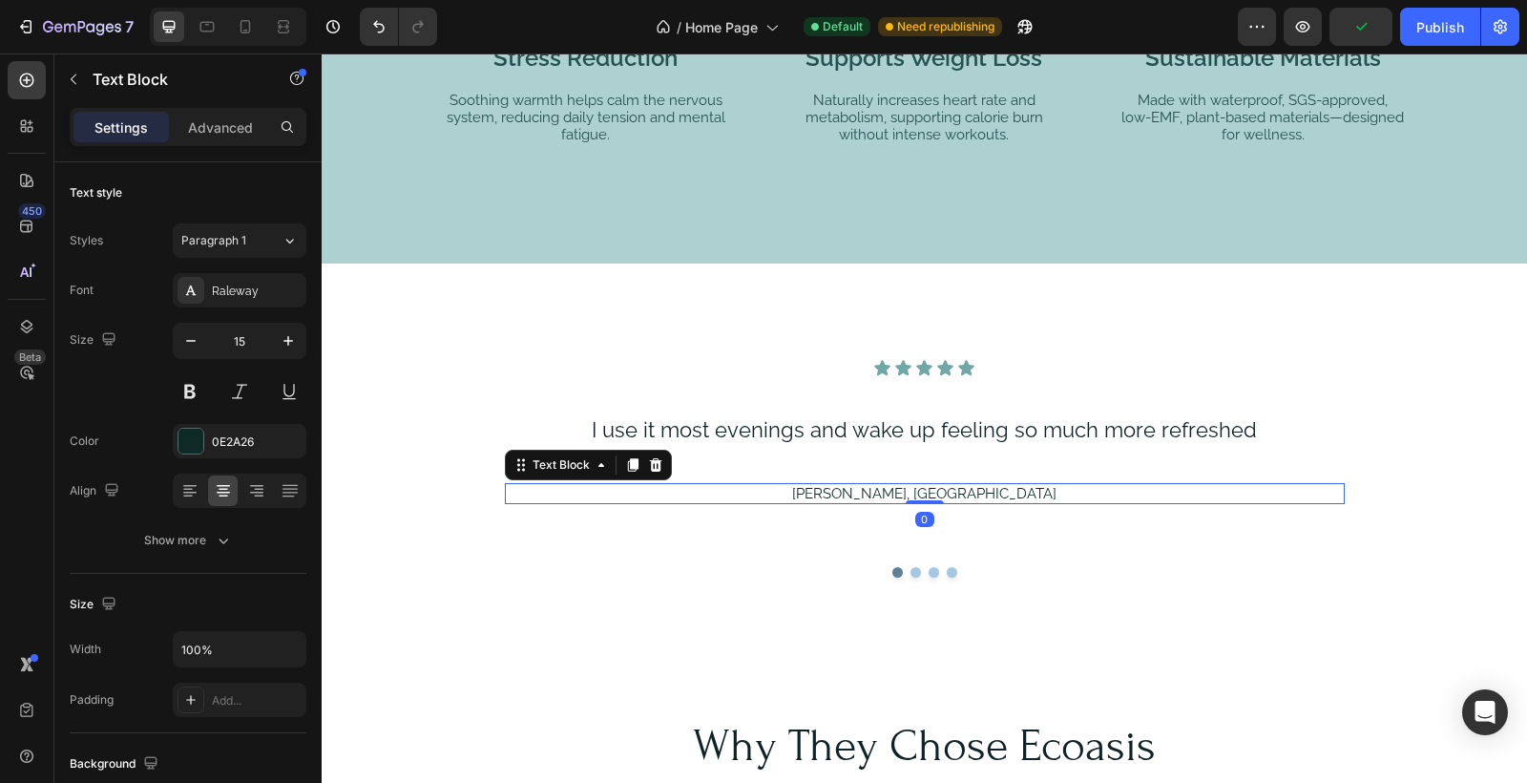
click at [910, 487] on p "[PERSON_NAME], [GEOGRAPHIC_DATA]" at bounding box center [925, 493] width 836 height 17
click at [987, 490] on p "[PERSON_NAME], [GEOGRAPHIC_DATA]" at bounding box center [925, 493] width 836 height 17
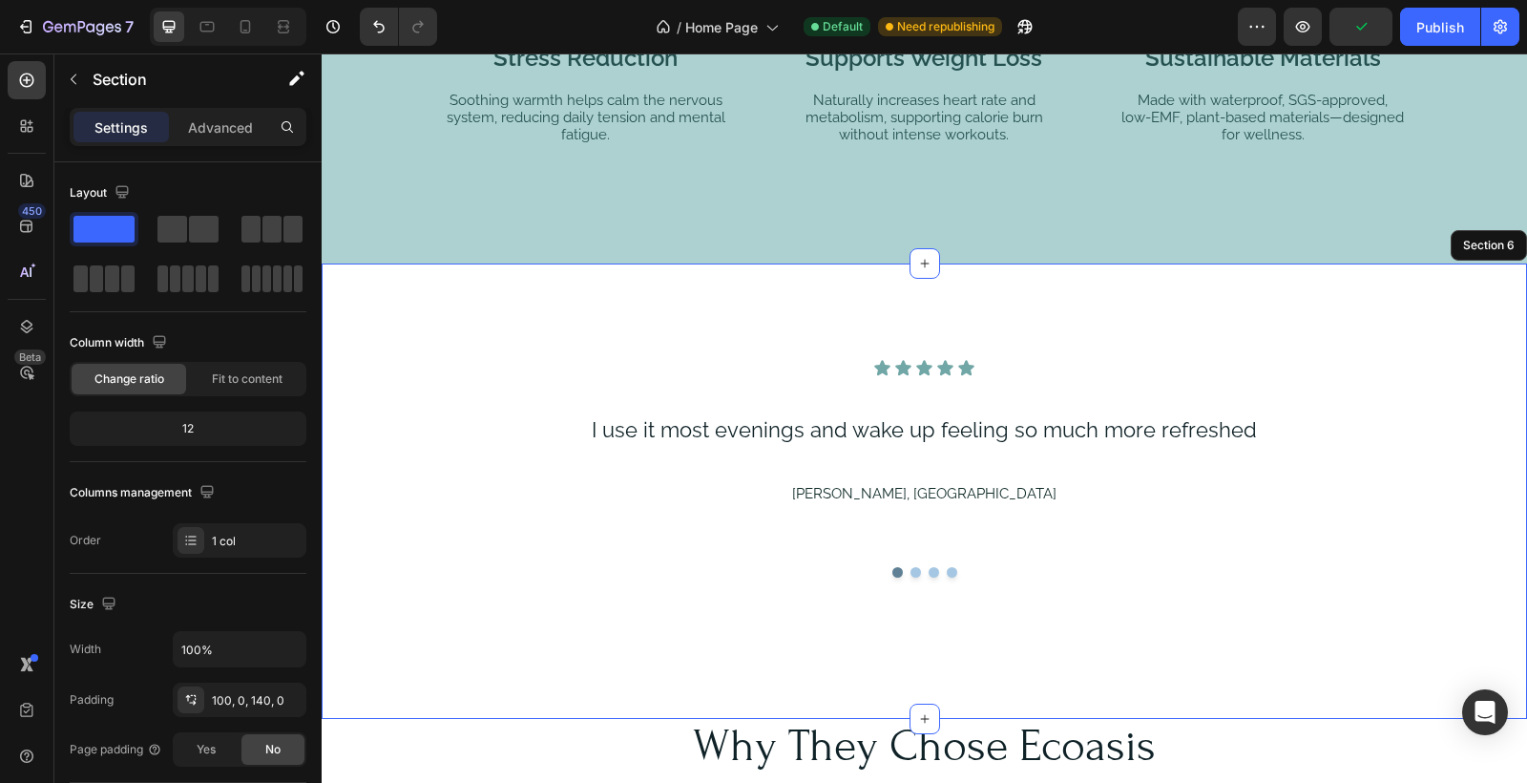
click at [1272, 611] on div "Icon Icon Icon Icon Icon Icon List I use it most evenings and wake up feeling s…" at bounding box center [925, 490] width 1206 height 455
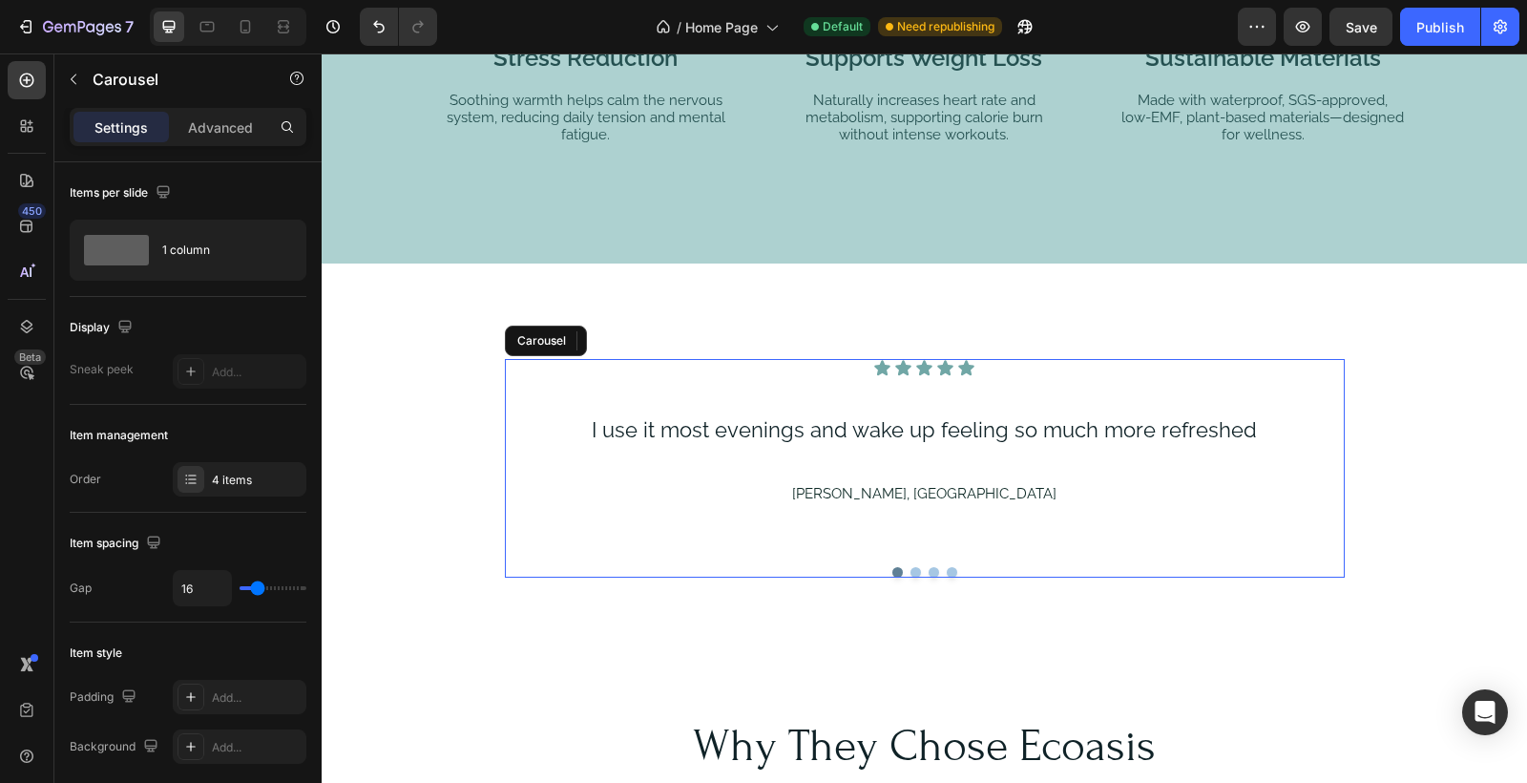
click at [915, 570] on button "Dot" at bounding box center [916, 572] width 11 height 11
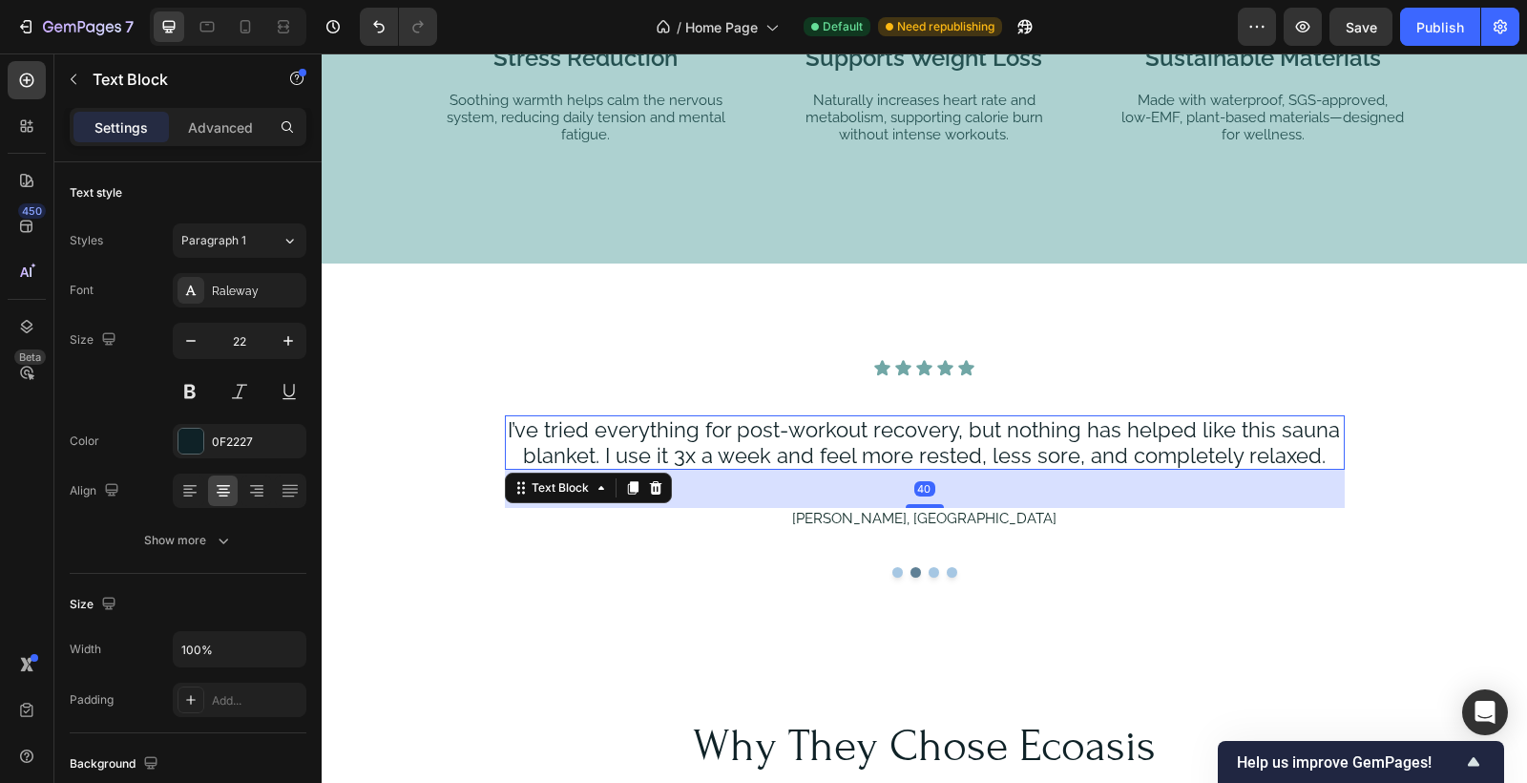
drag, startPoint x: 995, startPoint y: 449, endPoint x: 1174, endPoint y: 455, distance: 179.6
click at [999, 449] on p "I’ve tried everything for post-workout recovery, but nothing has helped like th…" at bounding box center [924, 442] width 836 height 51
click at [1319, 452] on p "I’ve tried everything for post-workout recovery, but nothing has helped like th…" at bounding box center [924, 442] width 836 height 51
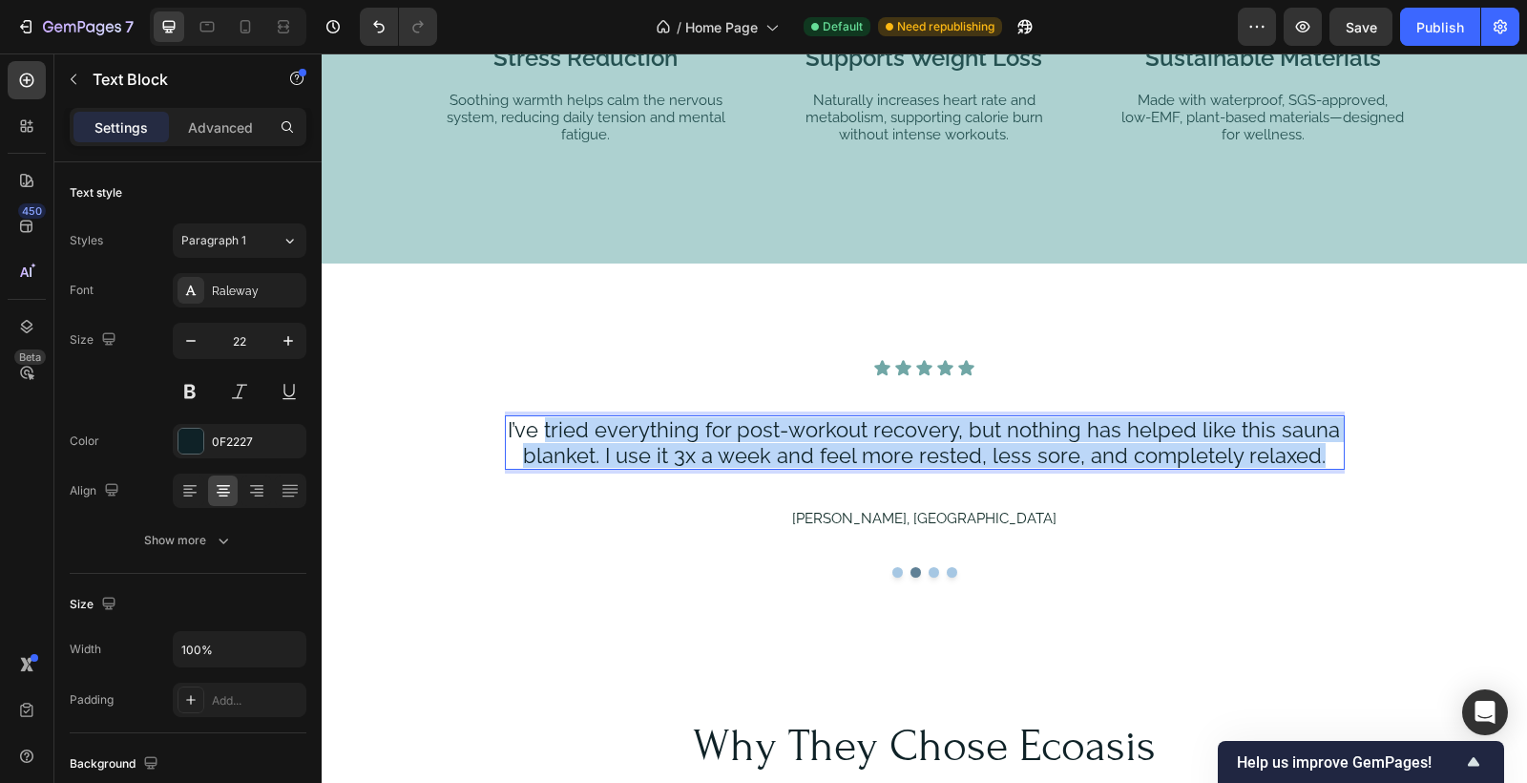
drag, startPoint x: 1319, startPoint y: 454, endPoint x: 551, endPoint y: 420, distance: 769.2
click at [548, 422] on p "I’ve tried everything for post-workout recovery, but nothing has helped like th…" at bounding box center [924, 442] width 836 height 51
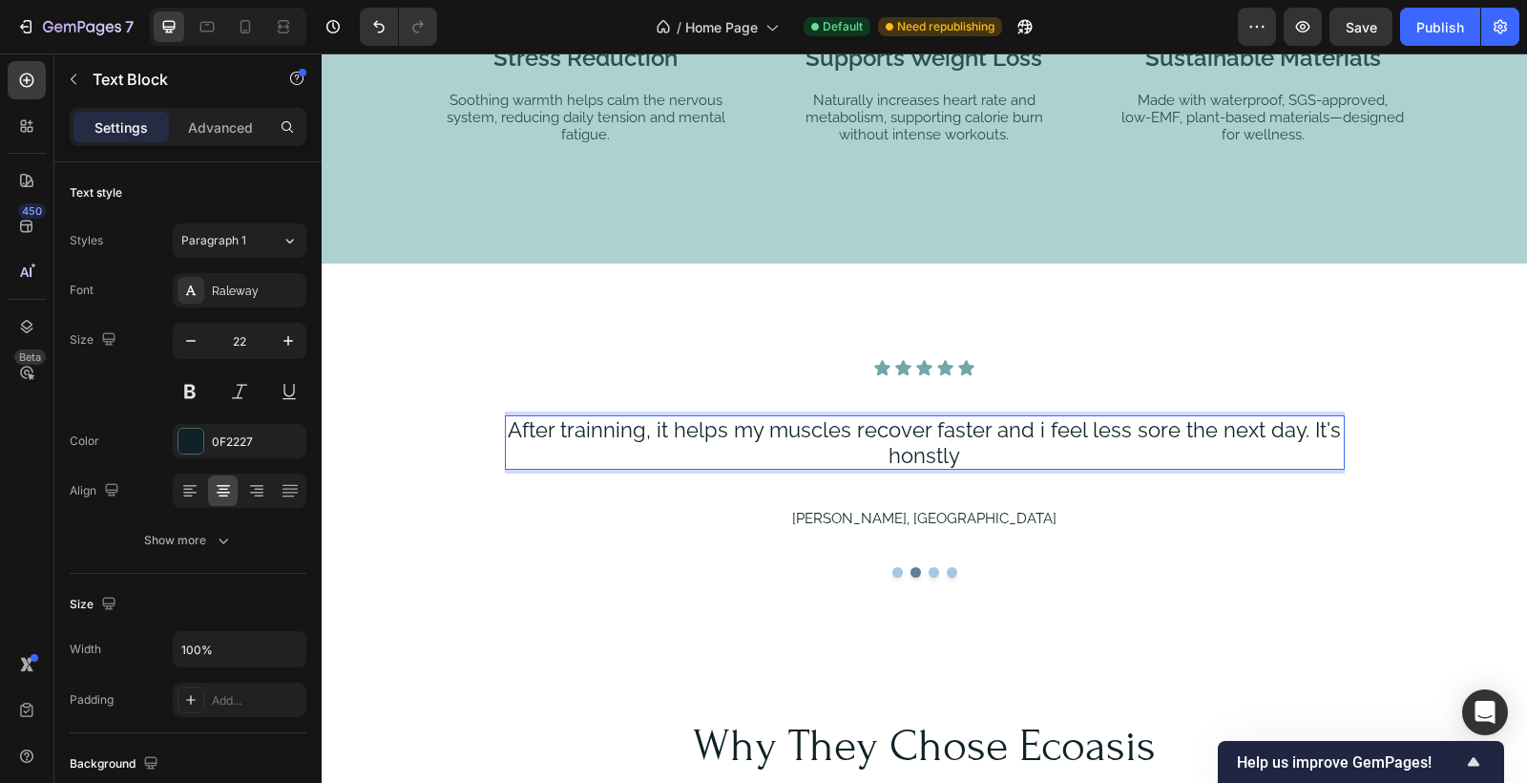
click at [928, 451] on p "After trainning, it helps my muscles recover faster and i feel less sore the ne…" at bounding box center [924, 442] width 836 height 51
click at [986, 452] on p "After trainning, it helps my muscles recover faster and i feel less sore the ne…" at bounding box center [924, 442] width 836 height 51
click at [906, 515] on p "[PERSON_NAME], [GEOGRAPHIC_DATA]" at bounding box center [924, 518] width 836 height 17
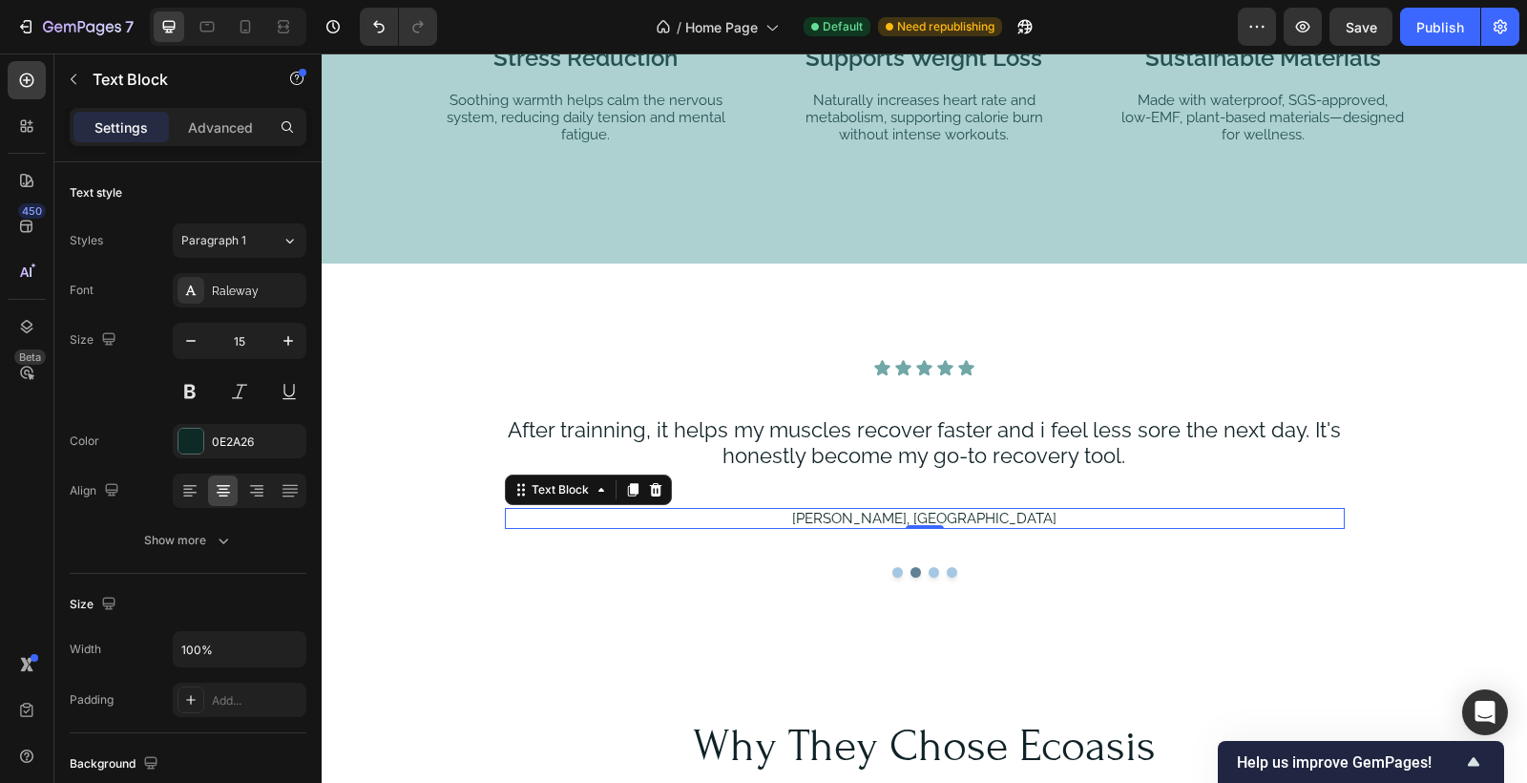
click at [907, 511] on p "[PERSON_NAME], [GEOGRAPHIC_DATA]" at bounding box center [924, 518] width 836 height 17
click at [982, 516] on p "[PERSON_NAME], [GEOGRAPHIC_DATA]" at bounding box center [924, 518] width 836 height 17
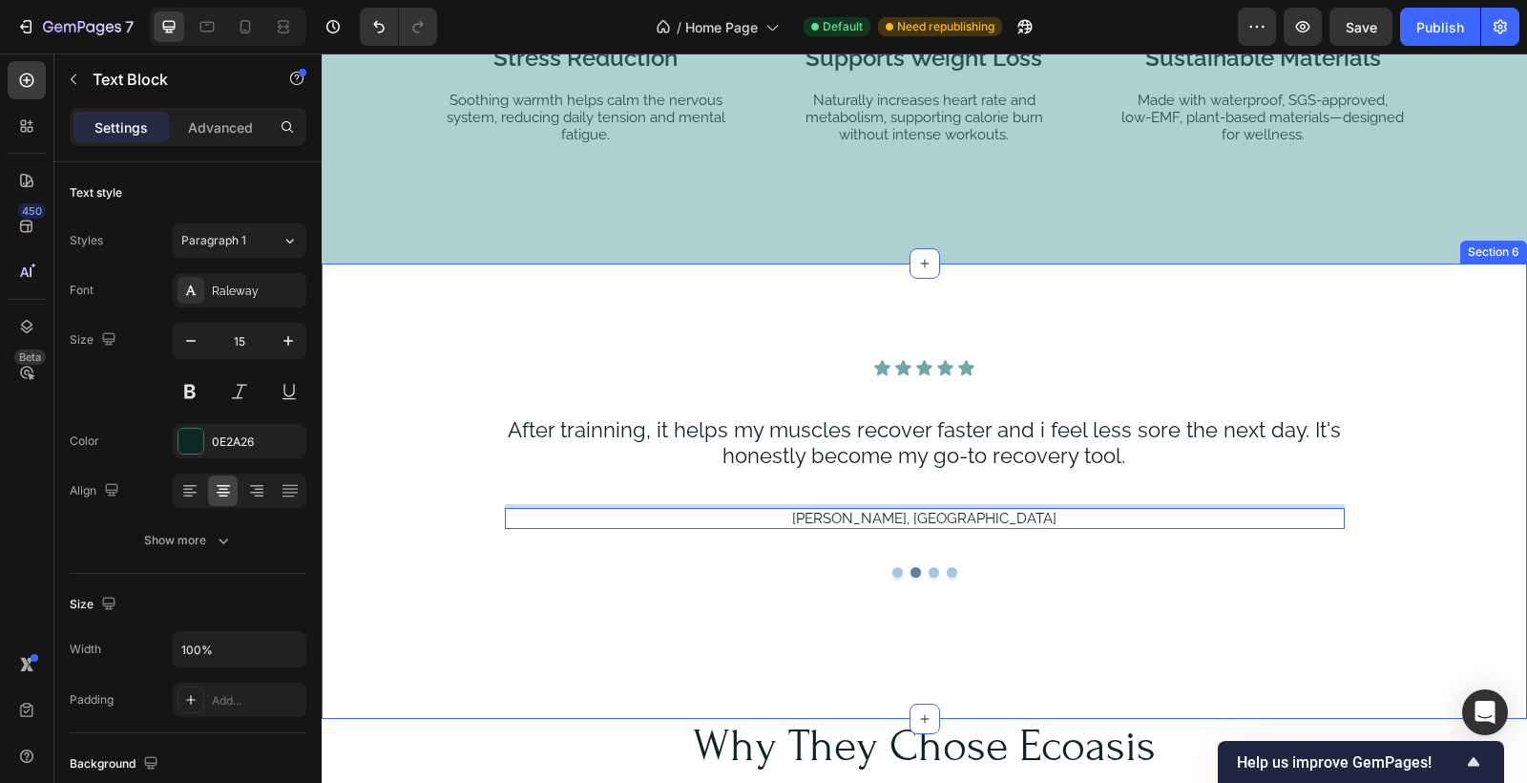
click at [1300, 620] on div "Icon Icon Icon Icon Icon Icon List I use it most evenings and wake up feeling s…" at bounding box center [925, 490] width 1206 height 455
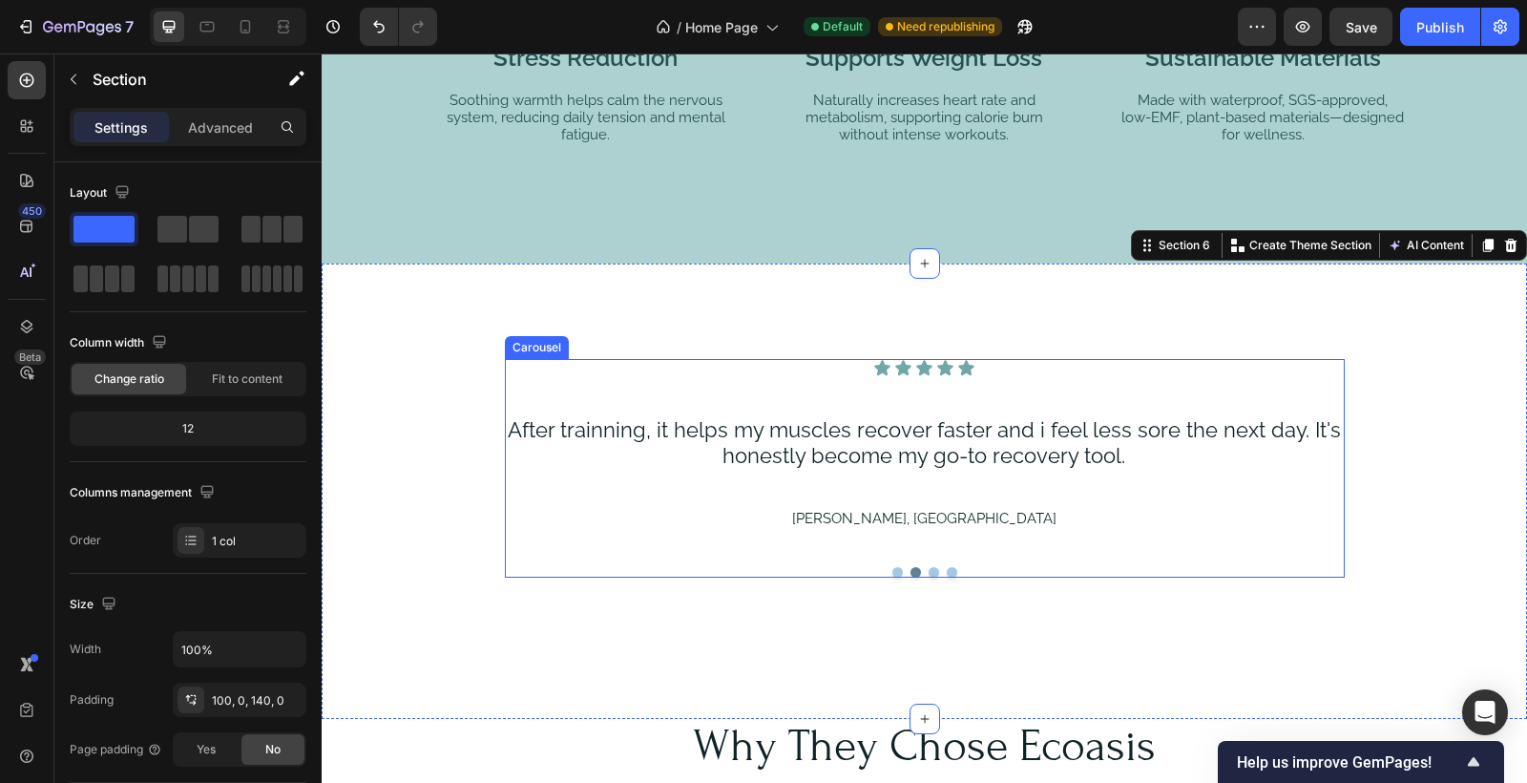
click at [899, 573] on button "Dot" at bounding box center [898, 572] width 11 height 11
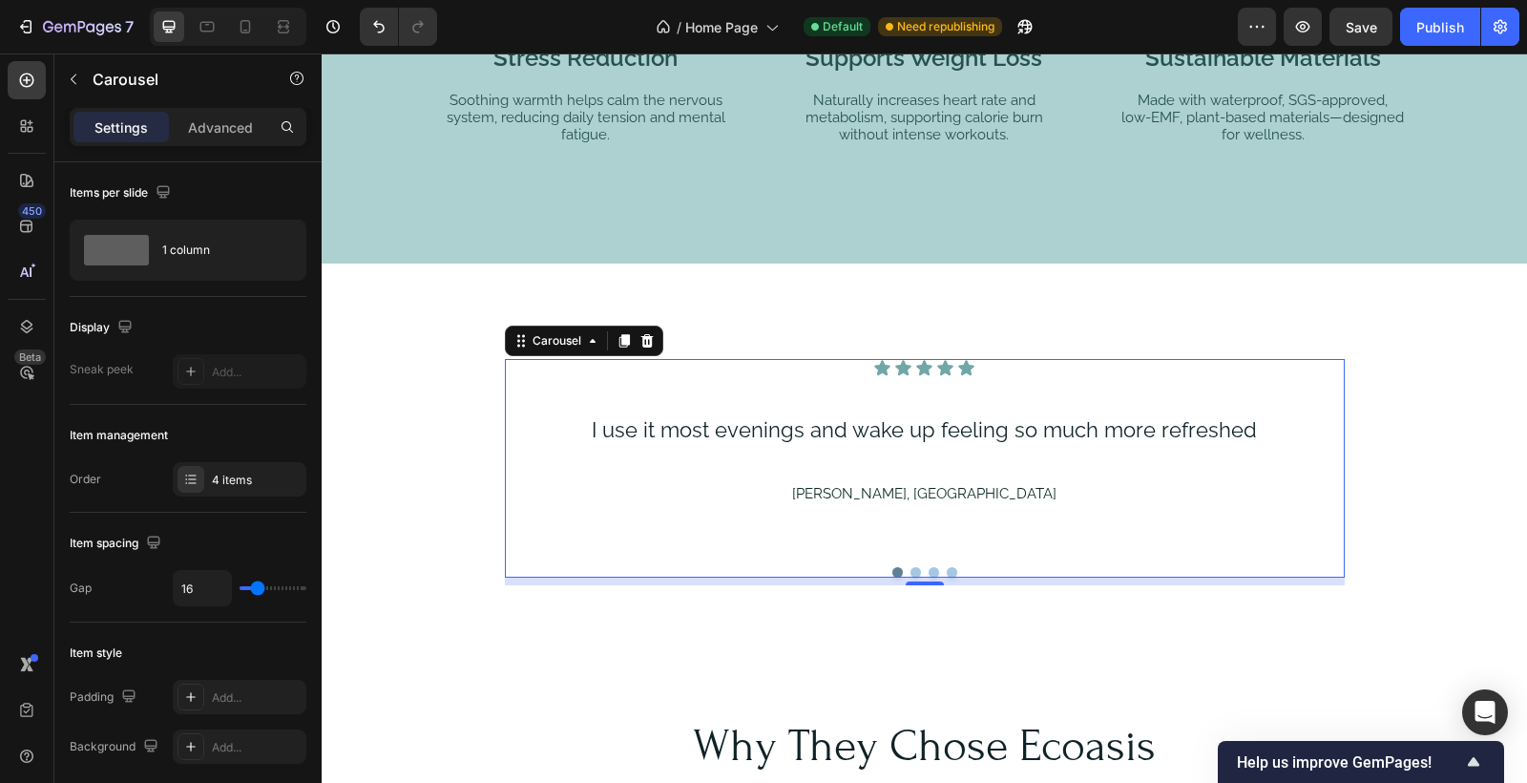
drag, startPoint x: 914, startPoint y: 569, endPoint x: 924, endPoint y: 571, distance: 10.7
click at [914, 569] on button "Dot" at bounding box center [916, 572] width 11 height 11
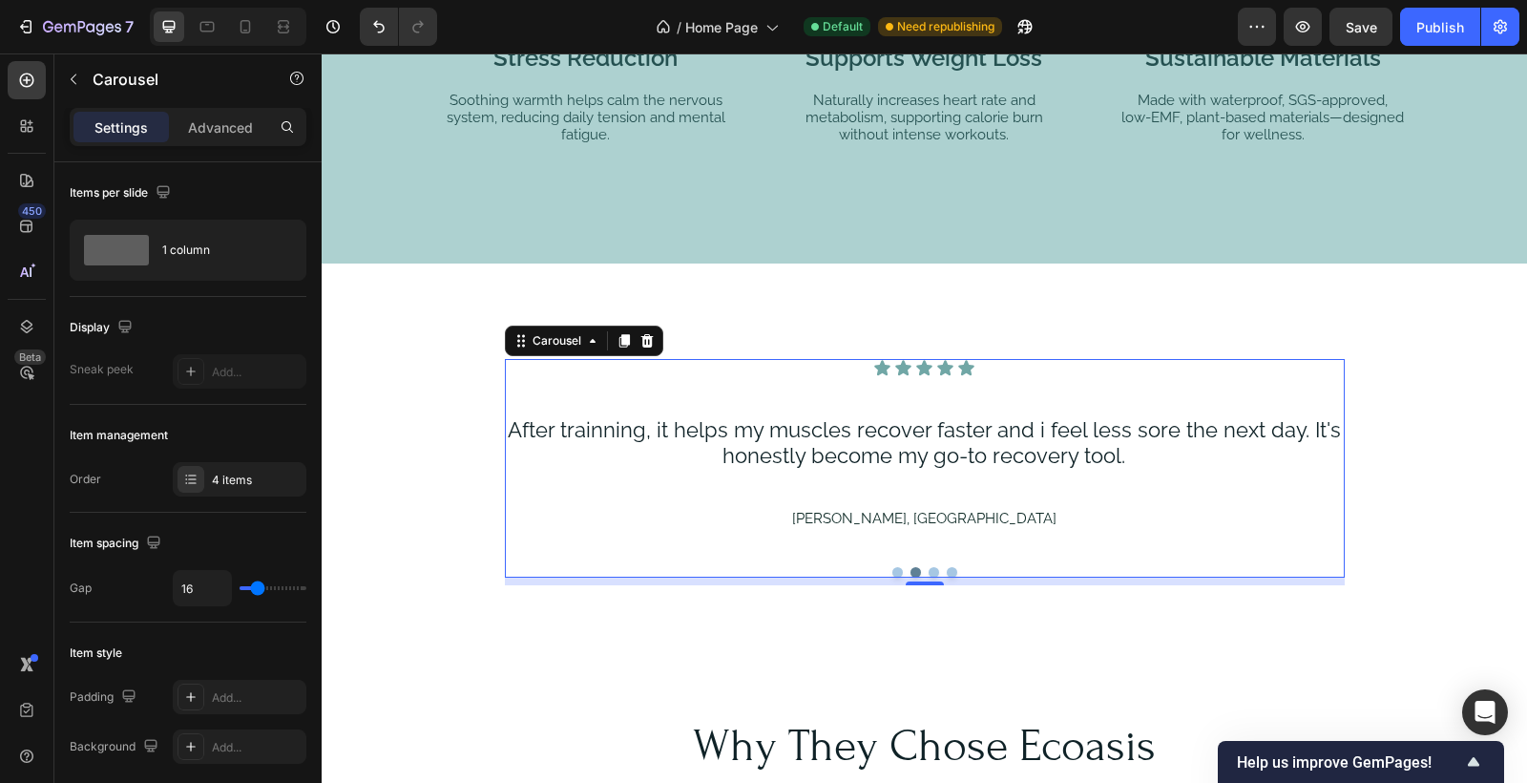
click at [935, 569] on button "Dot" at bounding box center [934, 572] width 11 height 11
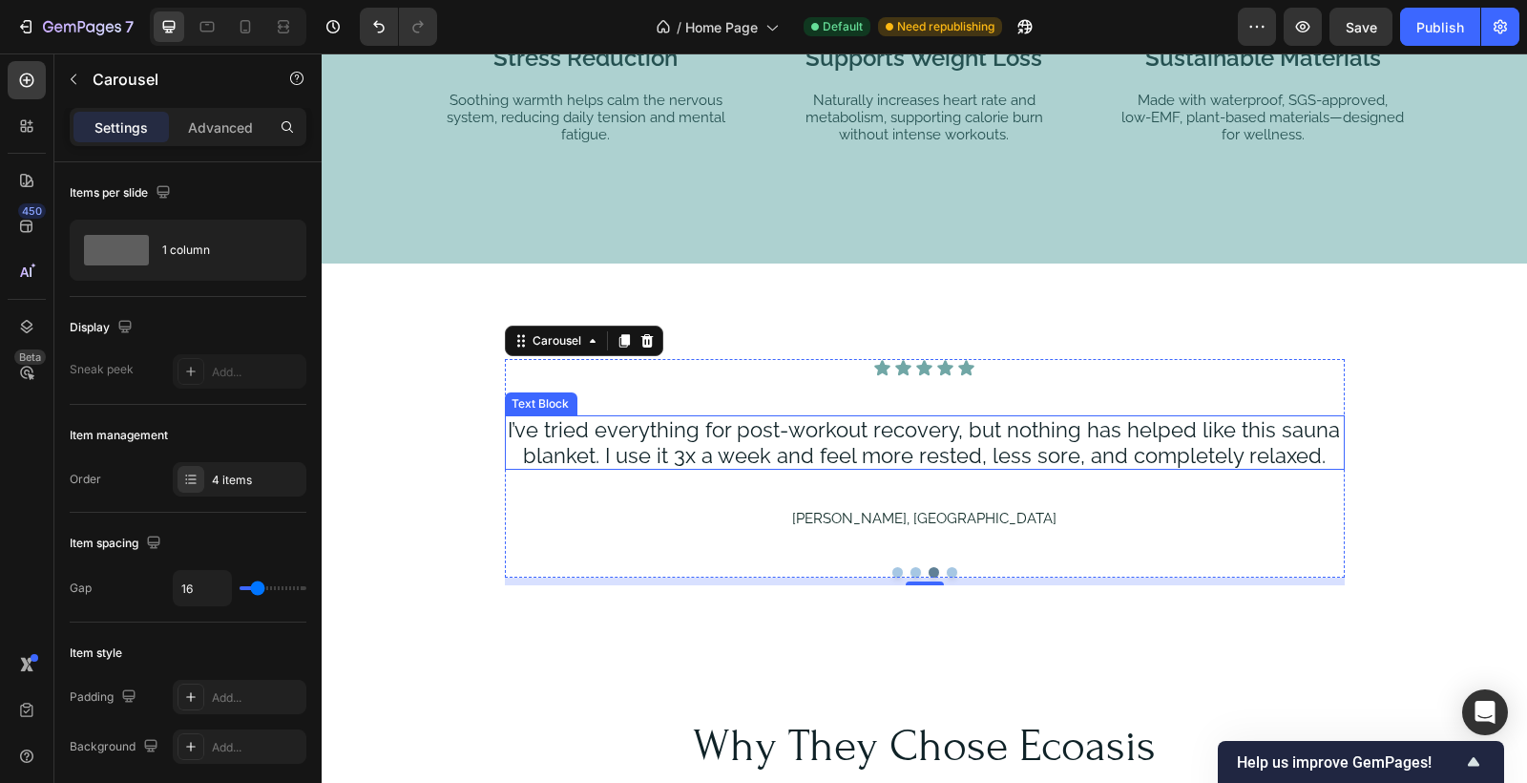
click at [911, 443] on p "I’ve tried everything for post-workout recovery, but nothing has helped like th…" at bounding box center [924, 442] width 836 height 51
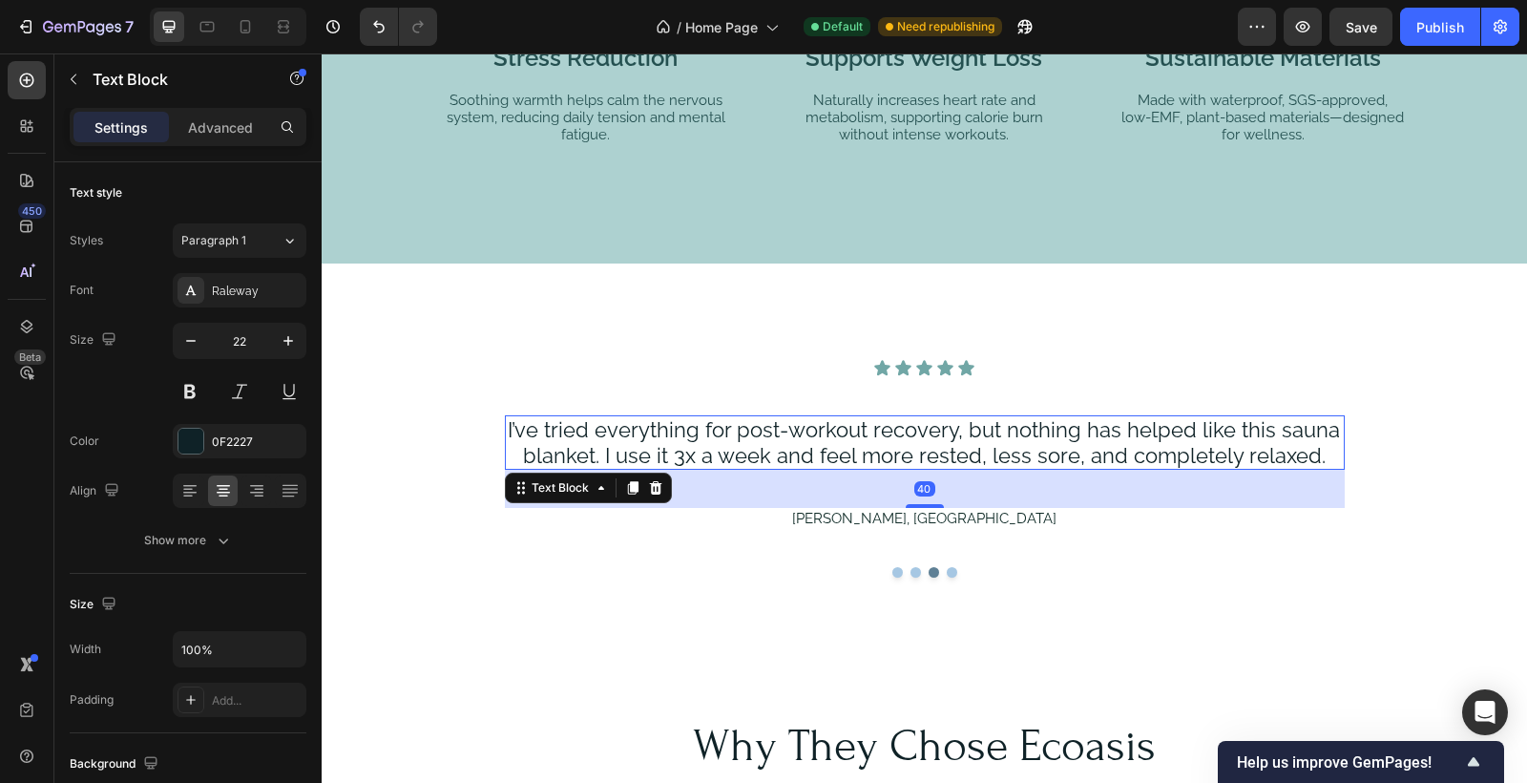
click at [1091, 447] on p "I’ve tried everything for post-workout recovery, but nothing has helped like th…" at bounding box center [924, 442] width 836 height 51
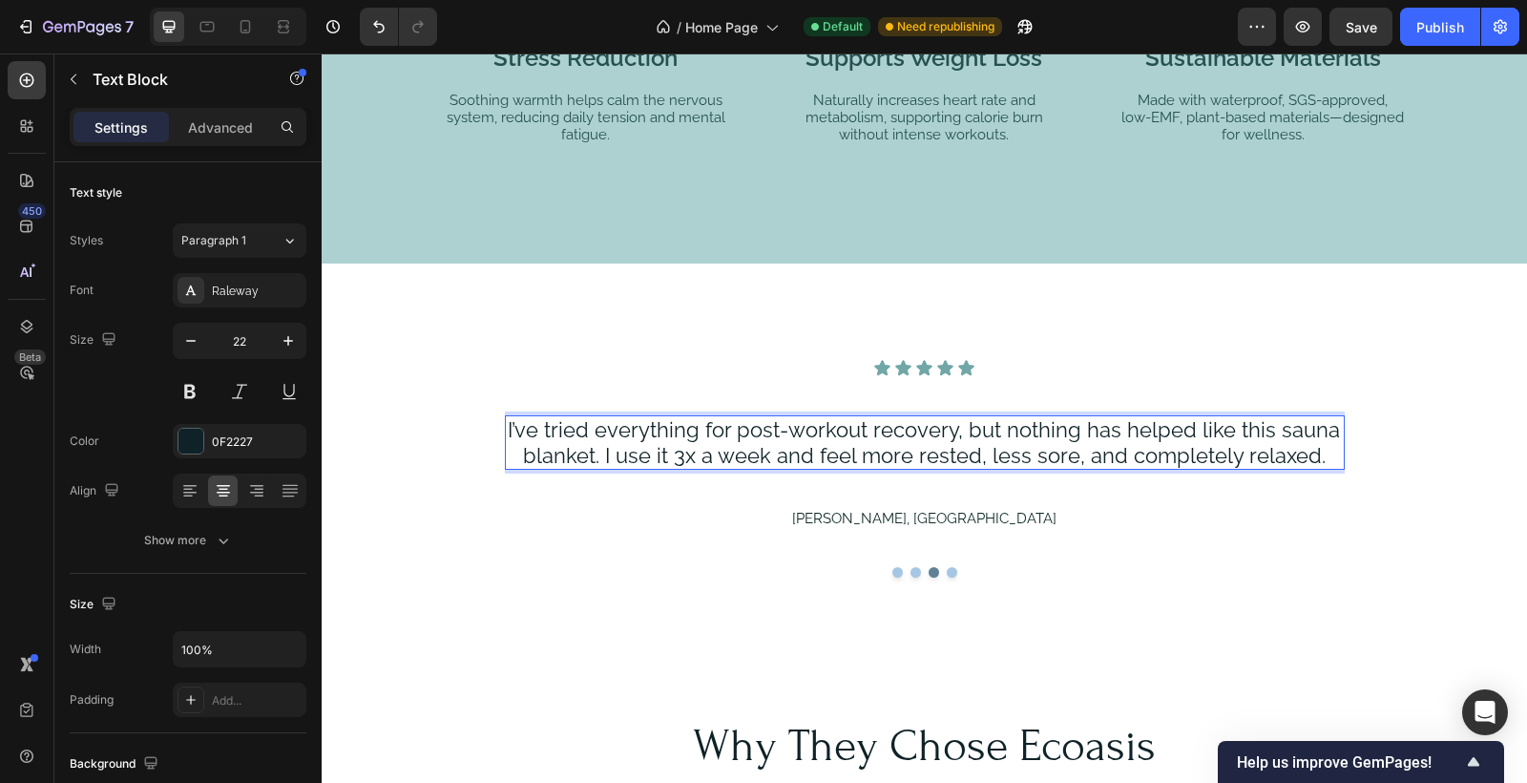
click at [1317, 455] on p "I’ve tried everything for post-workout recovery, but nothing has helped like th…" at bounding box center [924, 442] width 836 height 51
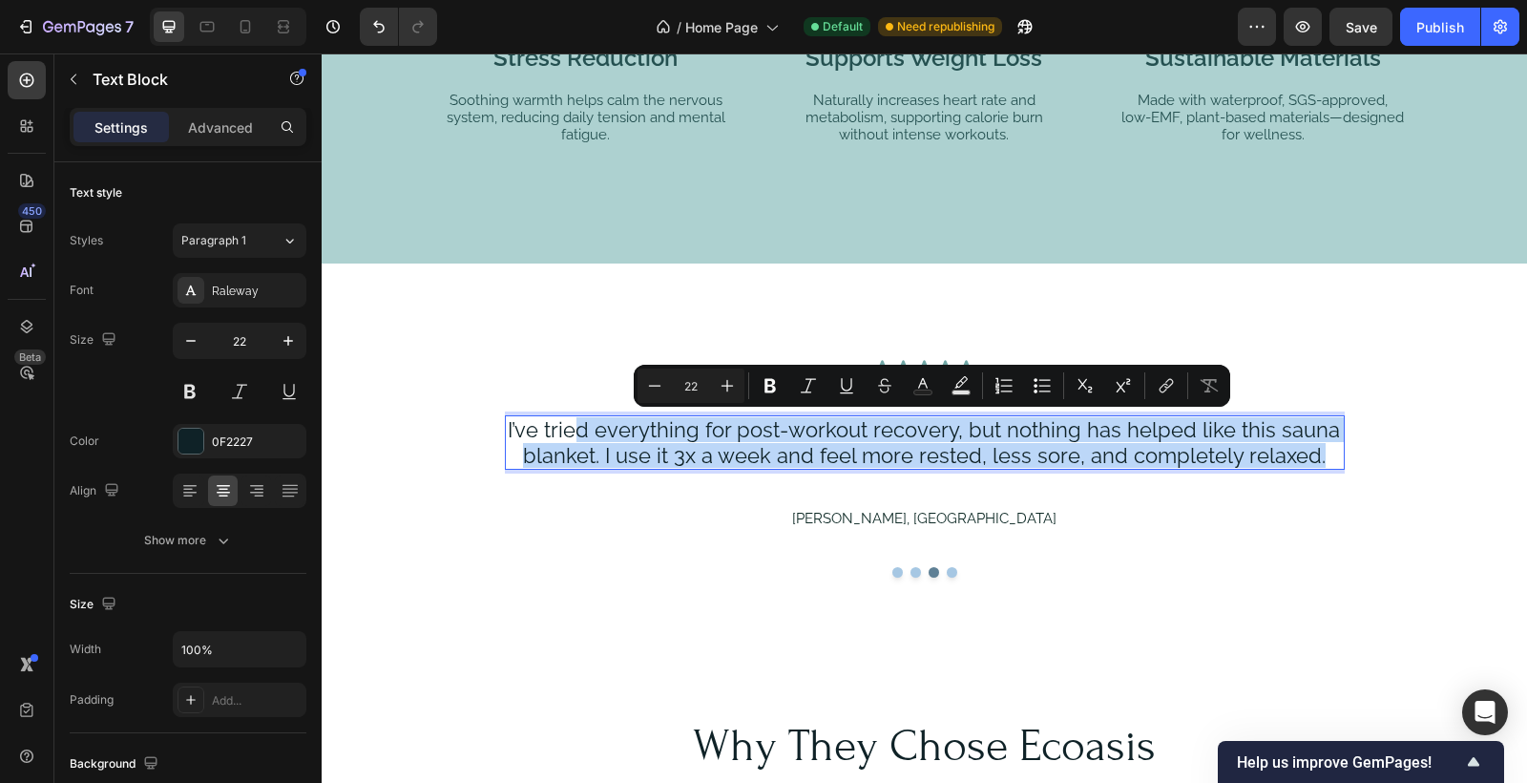
drag, startPoint x: 1323, startPoint y: 453, endPoint x: 583, endPoint y: 430, distance: 740.2
click at [584, 430] on p "I’ve tried everything for post-workout recovery, but nothing has helped like th…" at bounding box center [924, 442] width 836 height 51
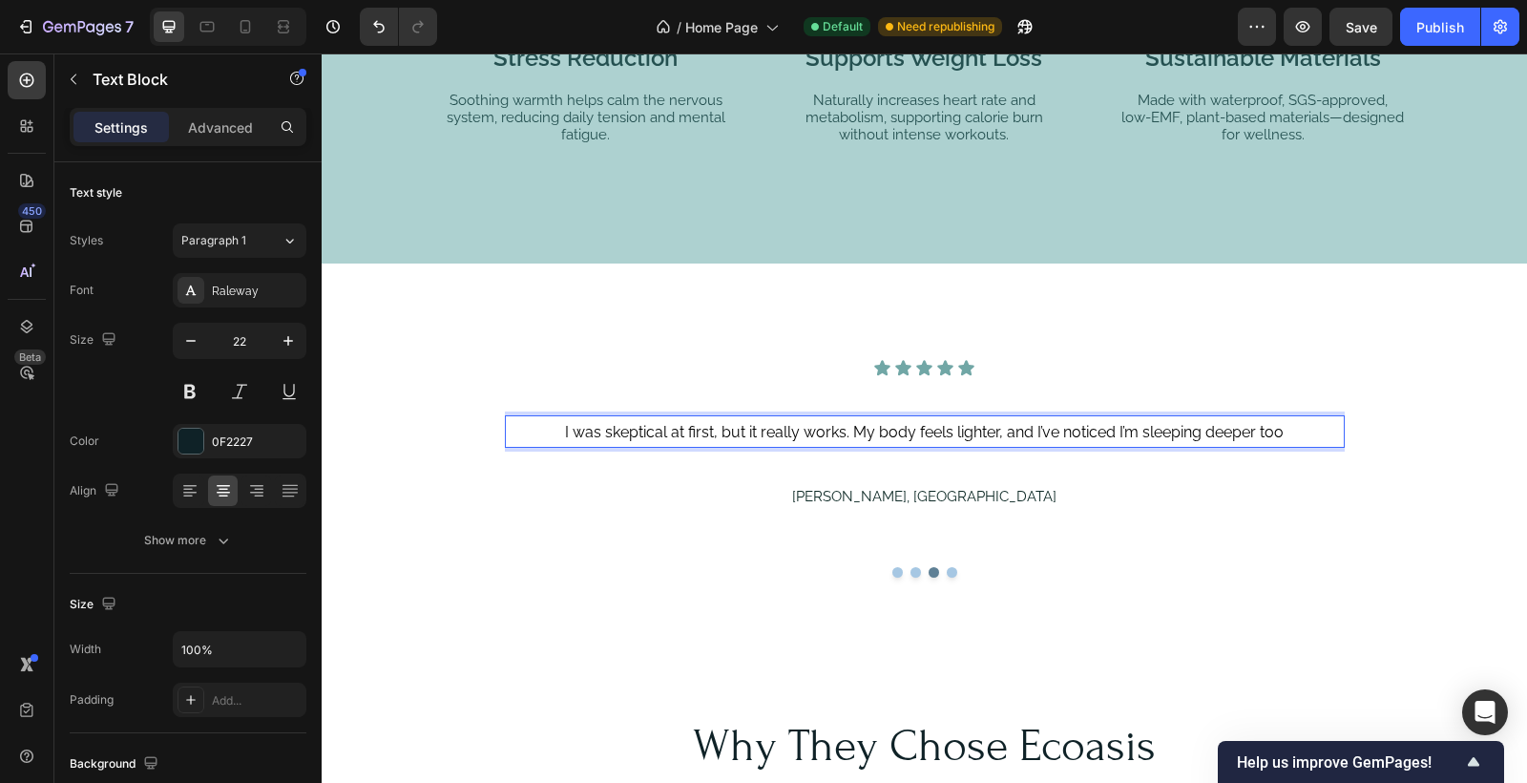
click at [924, 431] on span "I was skeptical at first, but it really works. My body feels lighter, and I’ve …" at bounding box center [924, 432] width 719 height 18
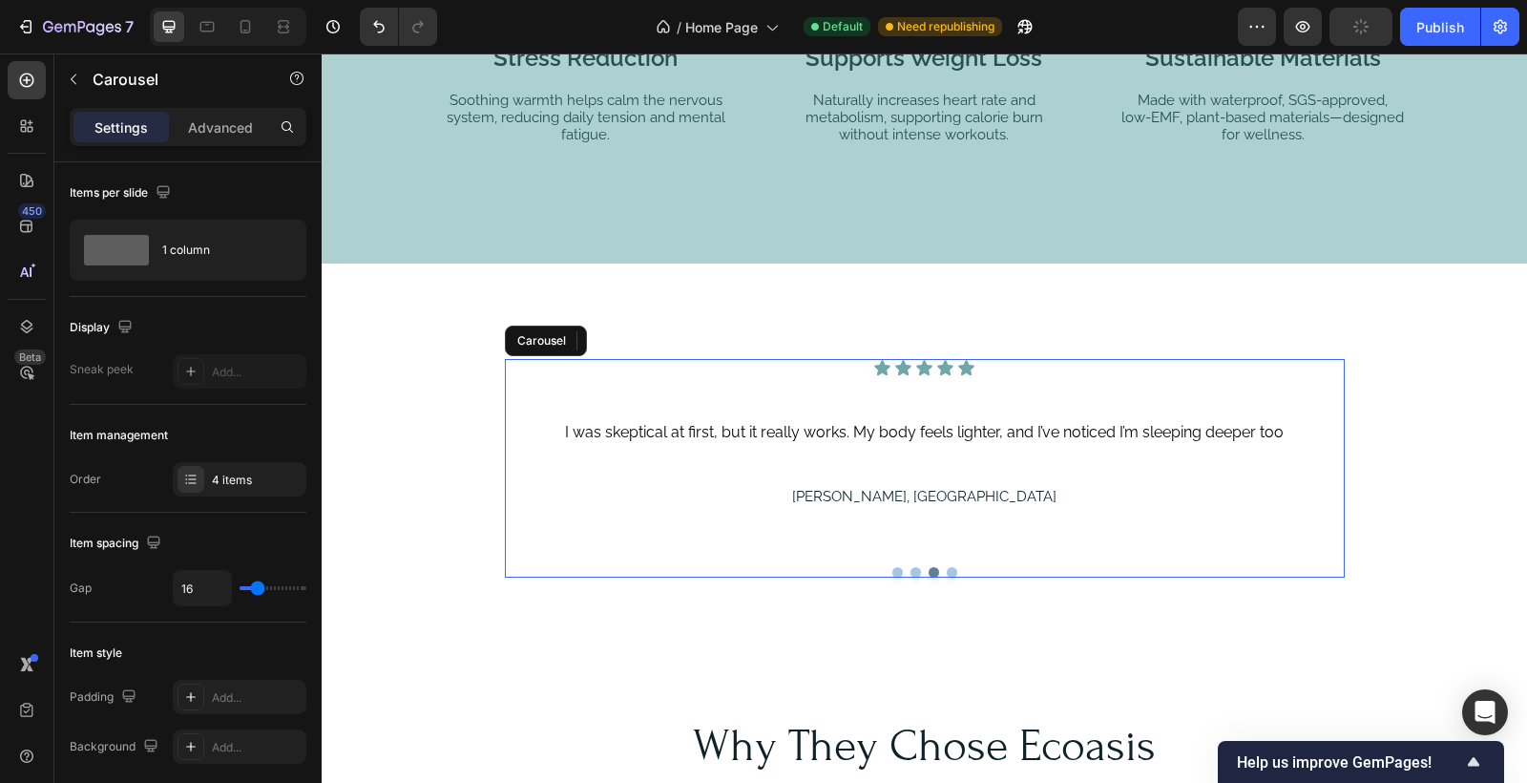
click at [919, 567] on button "Dot" at bounding box center [916, 572] width 11 height 11
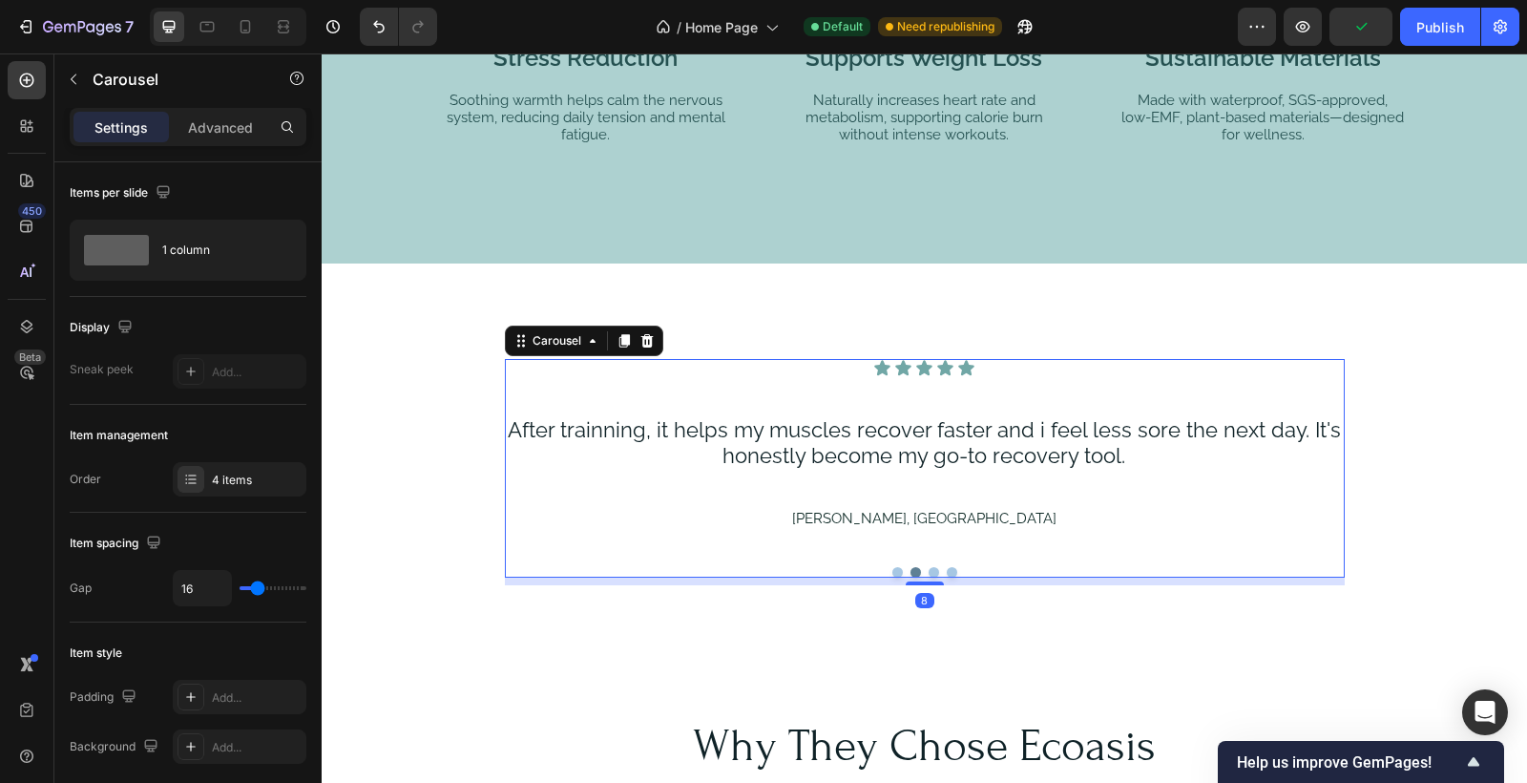
click at [936, 567] on button "Dot" at bounding box center [934, 572] width 11 height 11
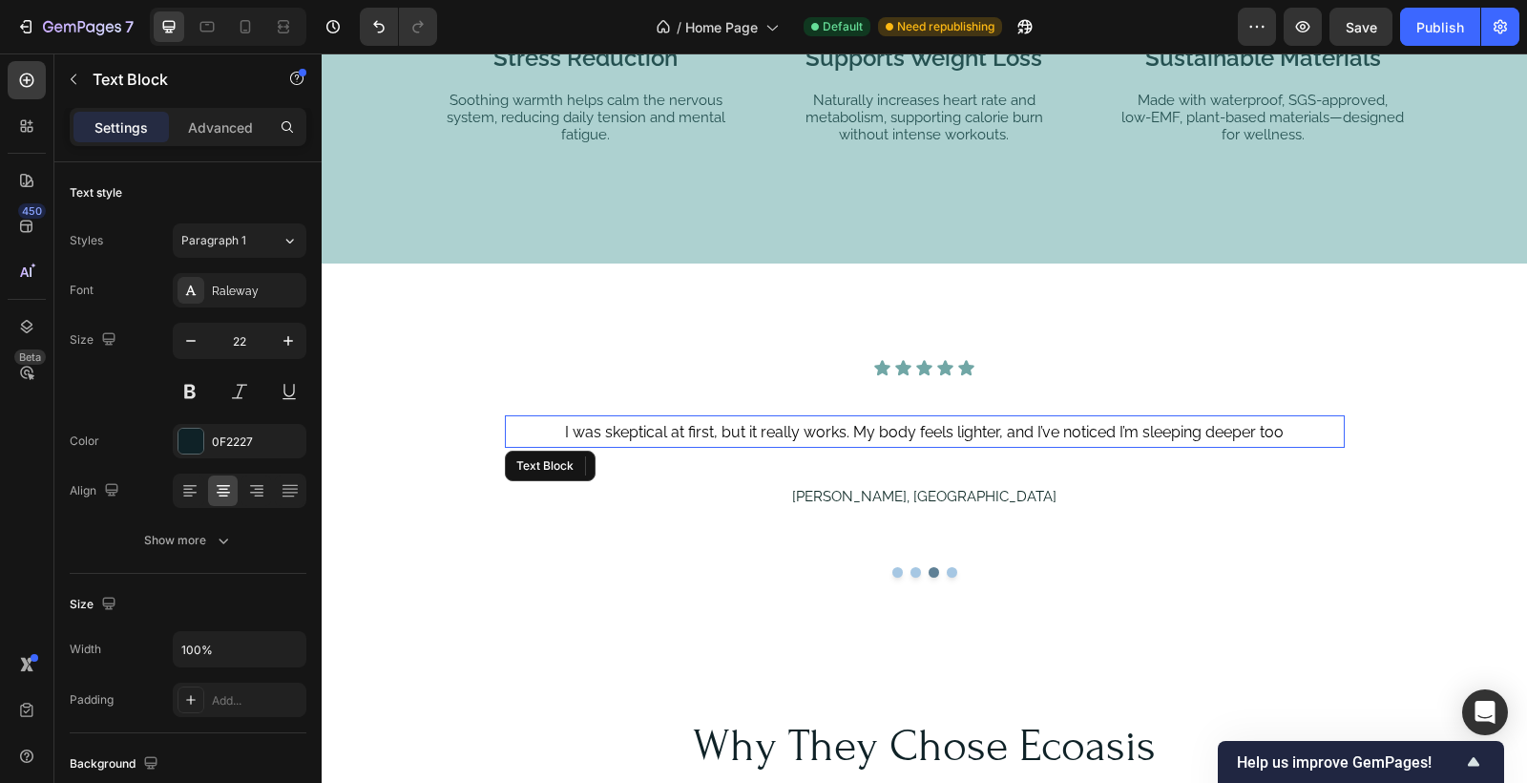
drag, startPoint x: 1261, startPoint y: 429, endPoint x: 1289, endPoint y: 429, distance: 27.7
click at [1261, 429] on span "I was skeptical at first, but it really works. My body feels lighter, and I’ve …" at bounding box center [924, 432] width 719 height 18
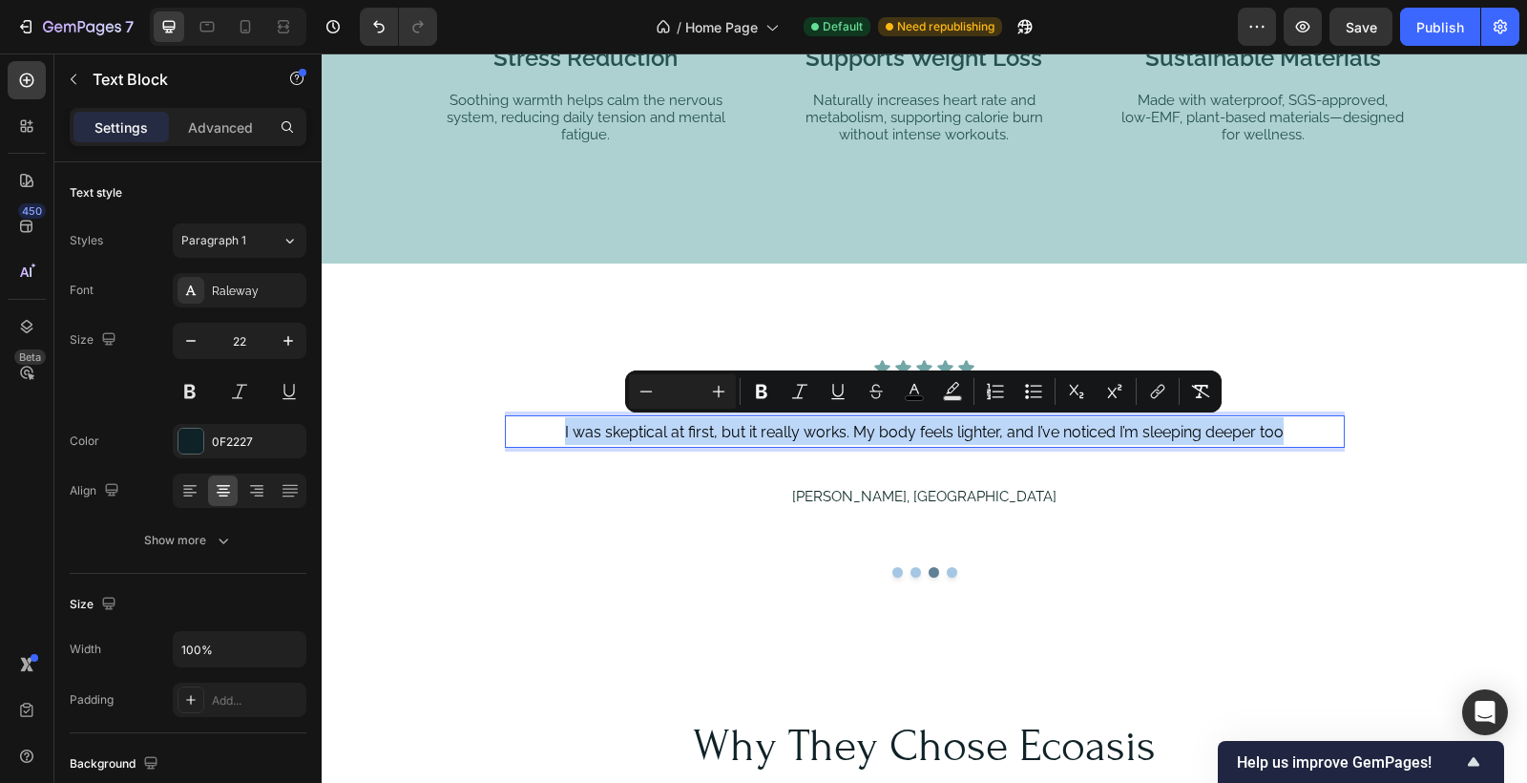
drag, startPoint x: 1289, startPoint y: 429, endPoint x: 548, endPoint y: 419, distance: 740.8
click at [548, 419] on p "I was skeptical at first, but it really works. My body feels lighter, and I’ve …" at bounding box center [924, 431] width 836 height 28
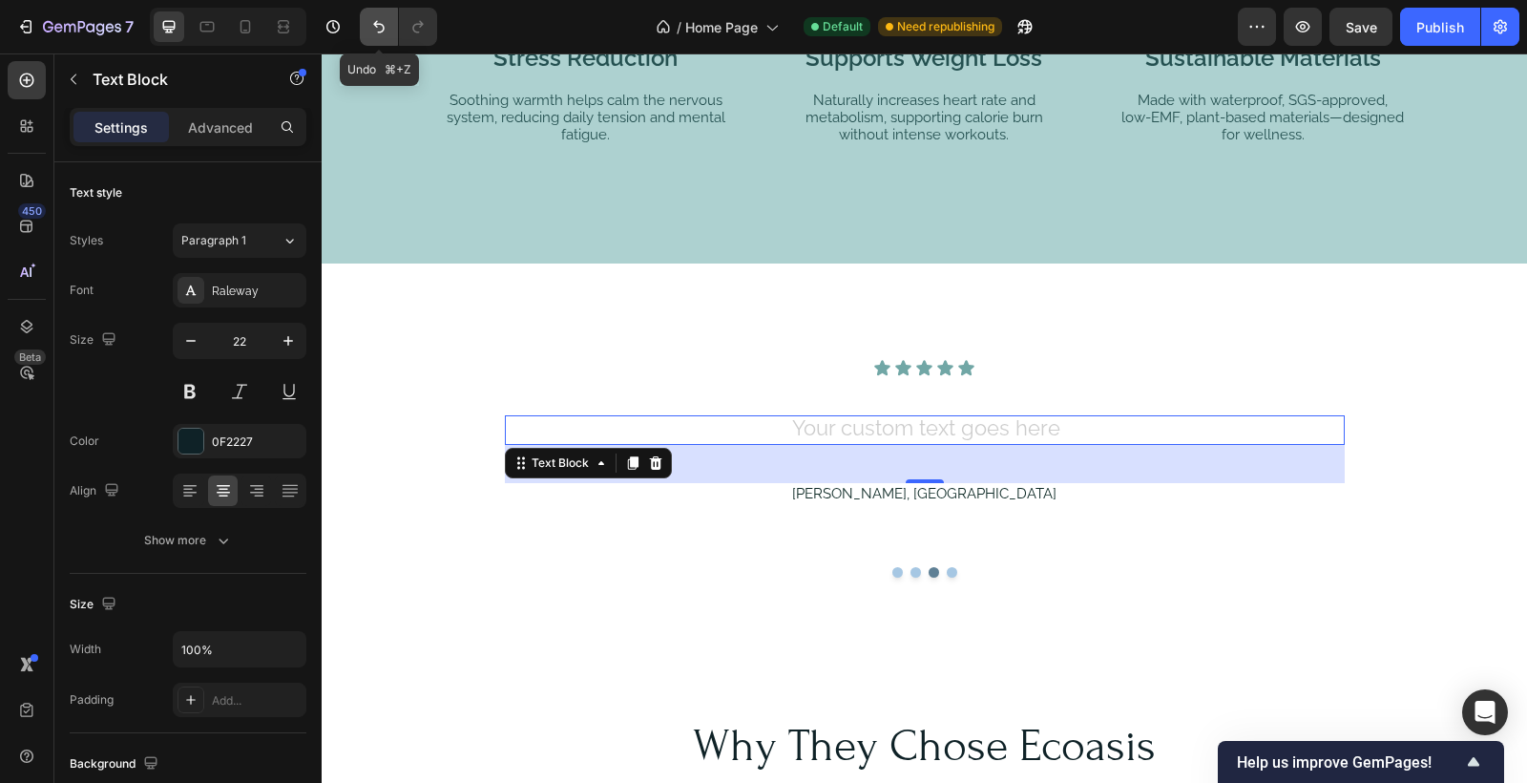
click at [374, 20] on icon "Undo/Redo" at bounding box center [378, 26] width 19 height 19
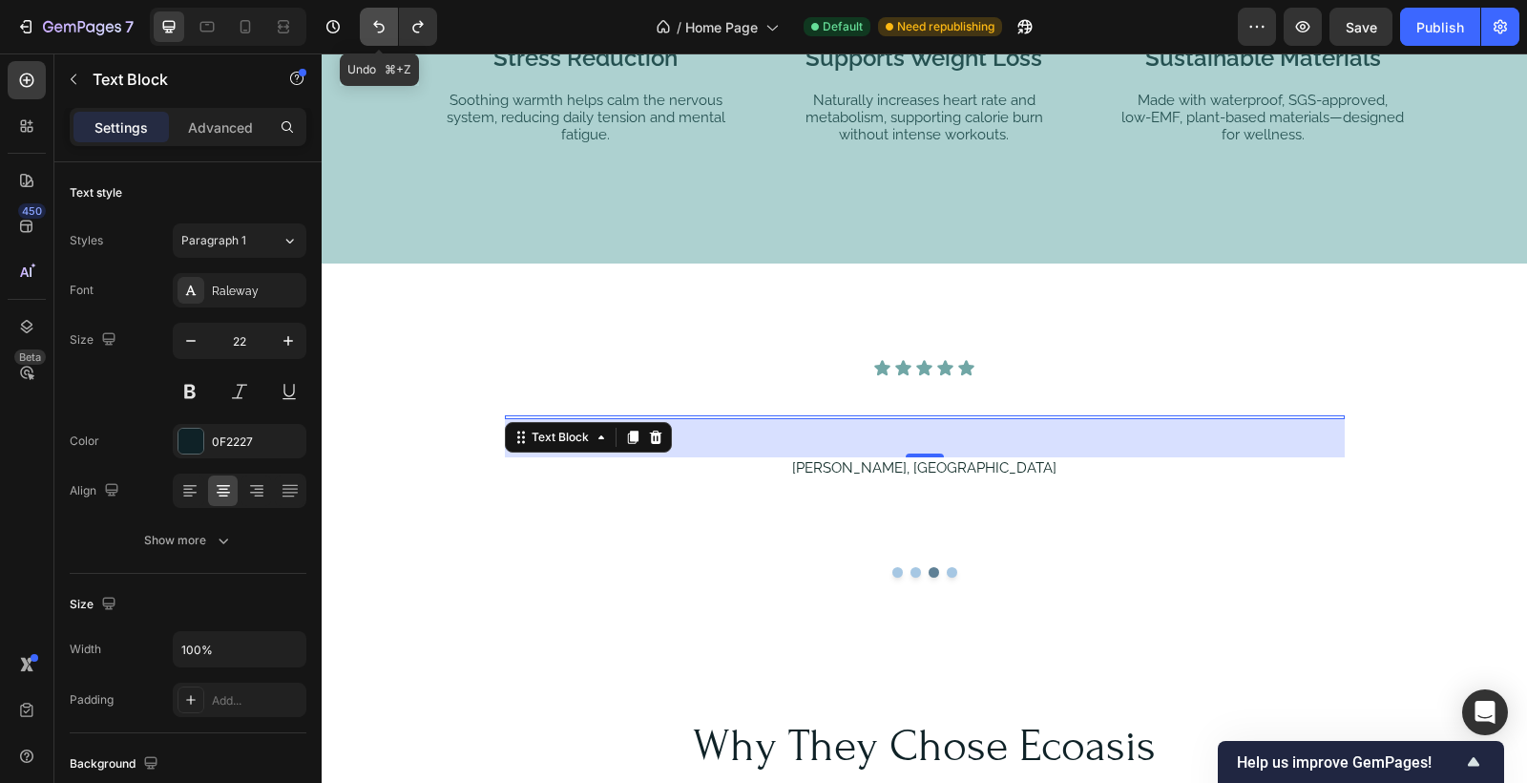
click at [374, 20] on icon "Undo/Redo" at bounding box center [378, 26] width 19 height 19
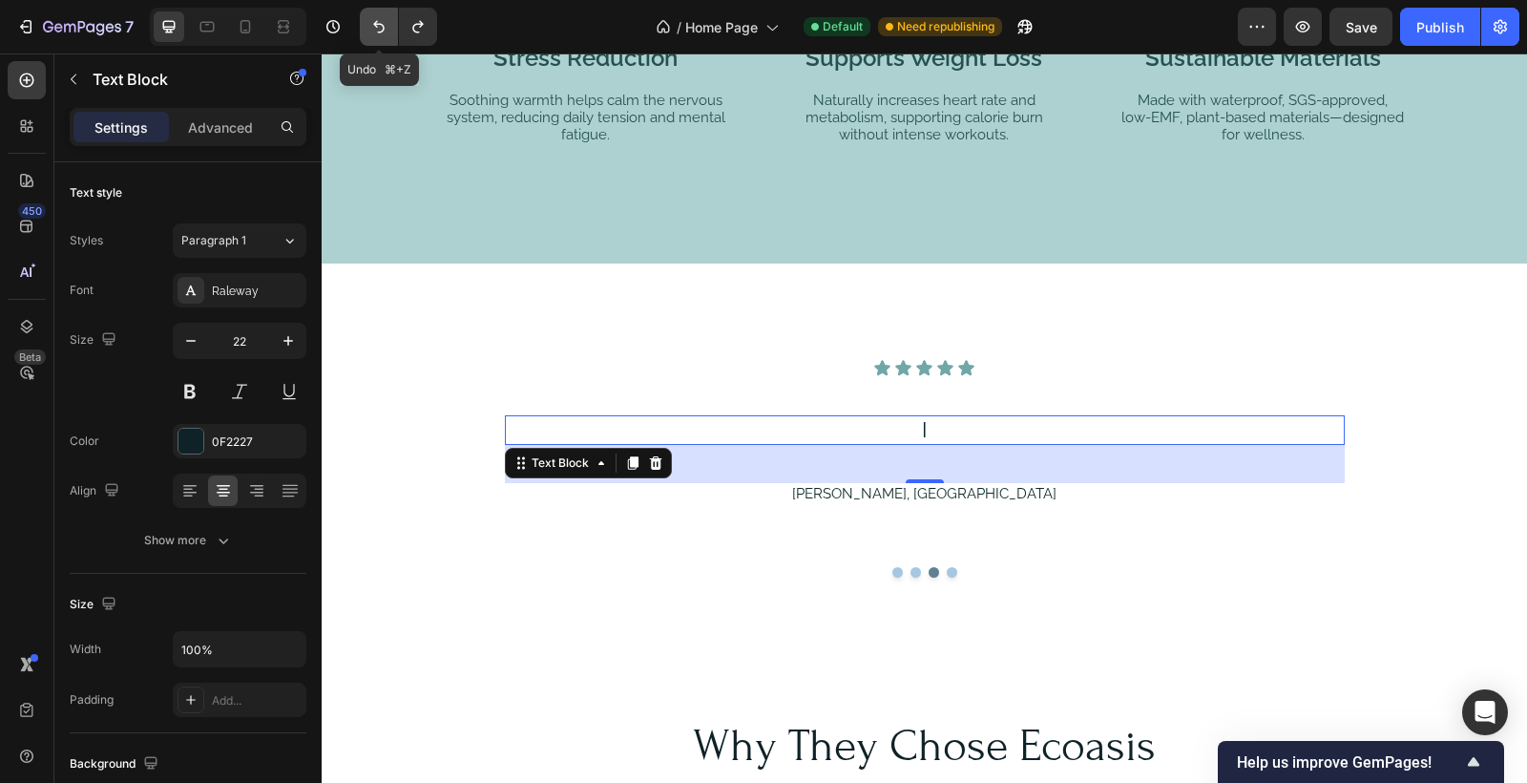
click at [374, 20] on icon "Undo/Redo" at bounding box center [378, 26] width 19 height 19
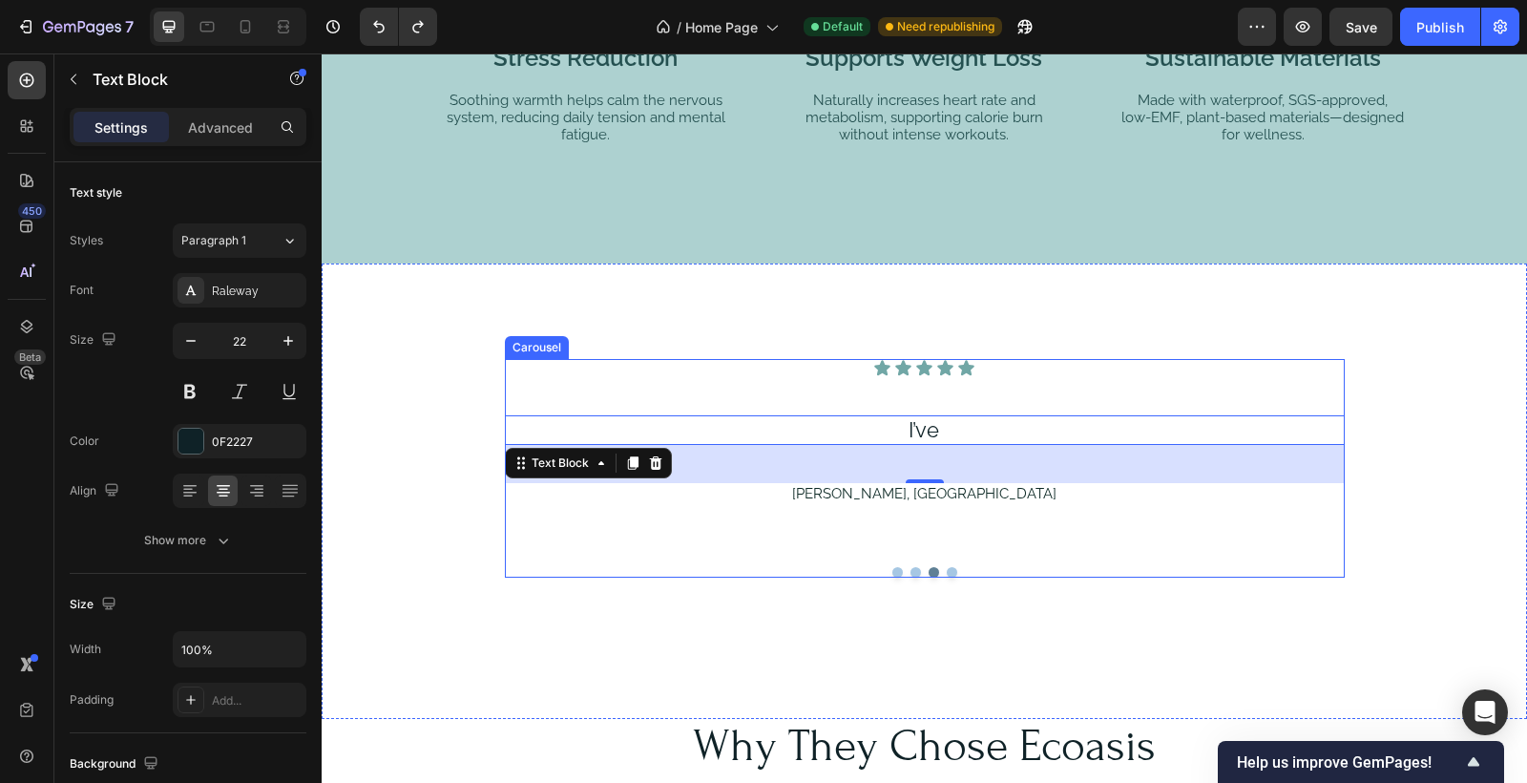
click at [914, 567] on button "Dot" at bounding box center [916, 572] width 11 height 11
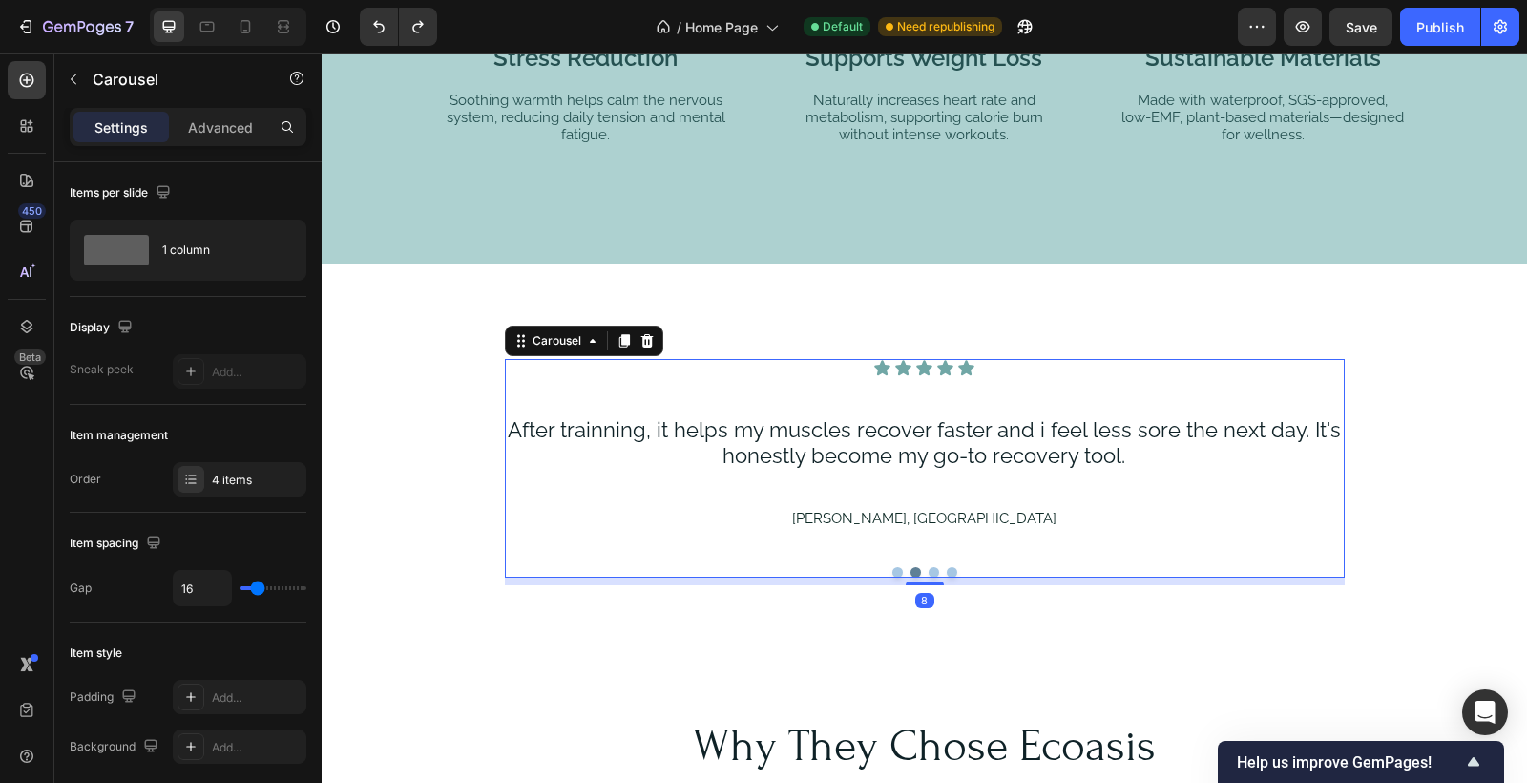
click at [897, 568] on button "Dot" at bounding box center [898, 572] width 11 height 11
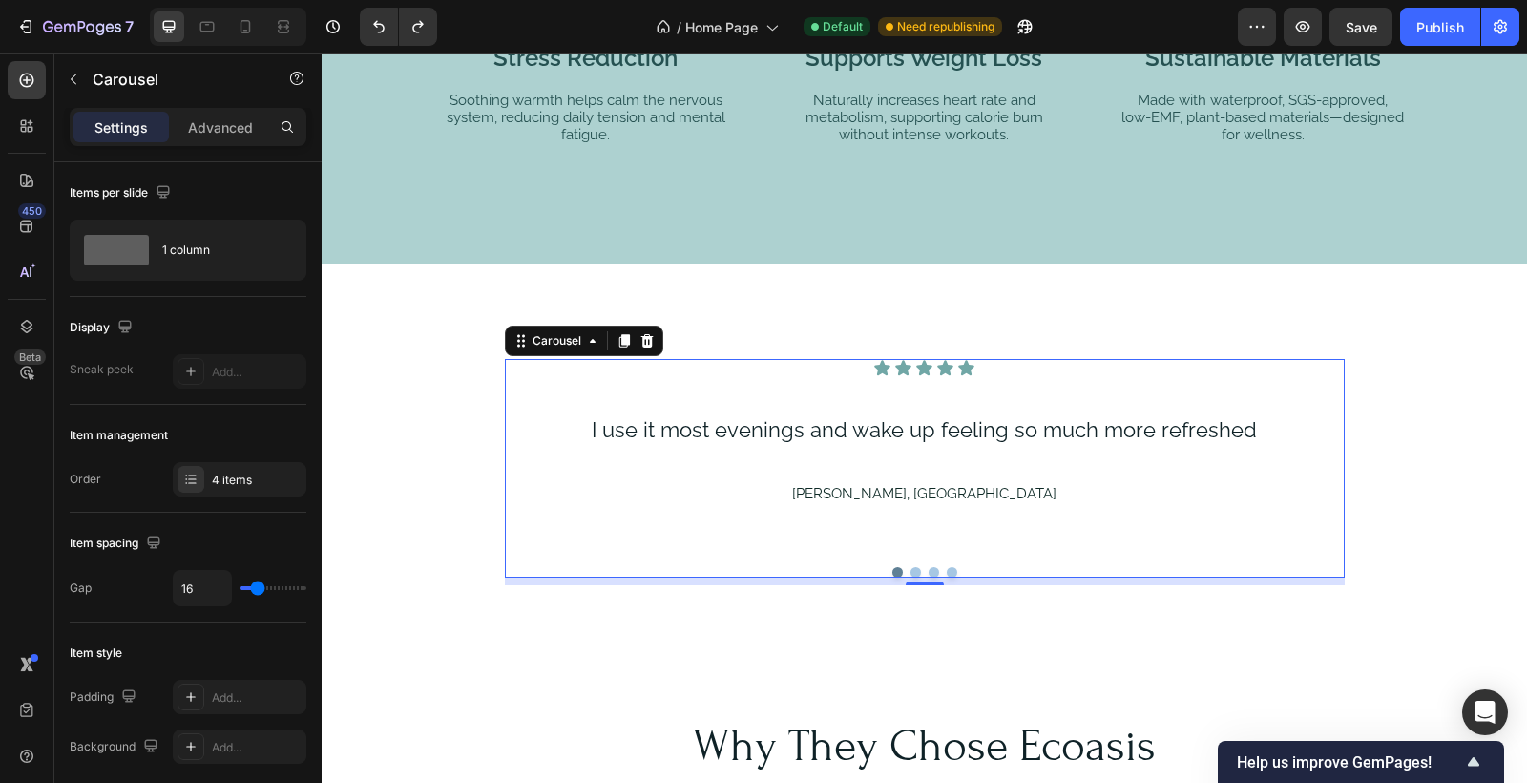
click at [917, 568] on button "Dot" at bounding box center [916, 572] width 11 height 11
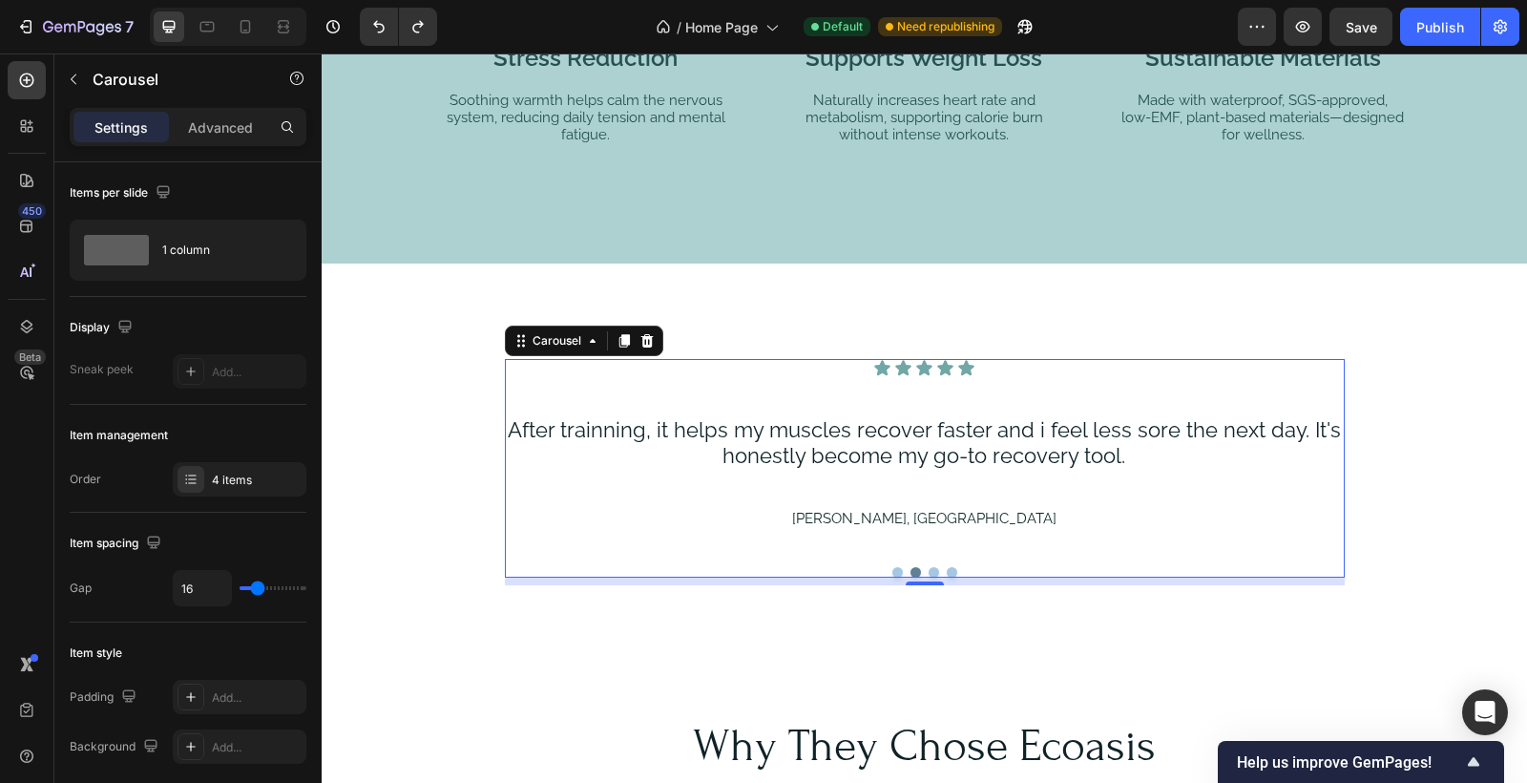
click at [936, 569] on button "Dot" at bounding box center [934, 572] width 11 height 11
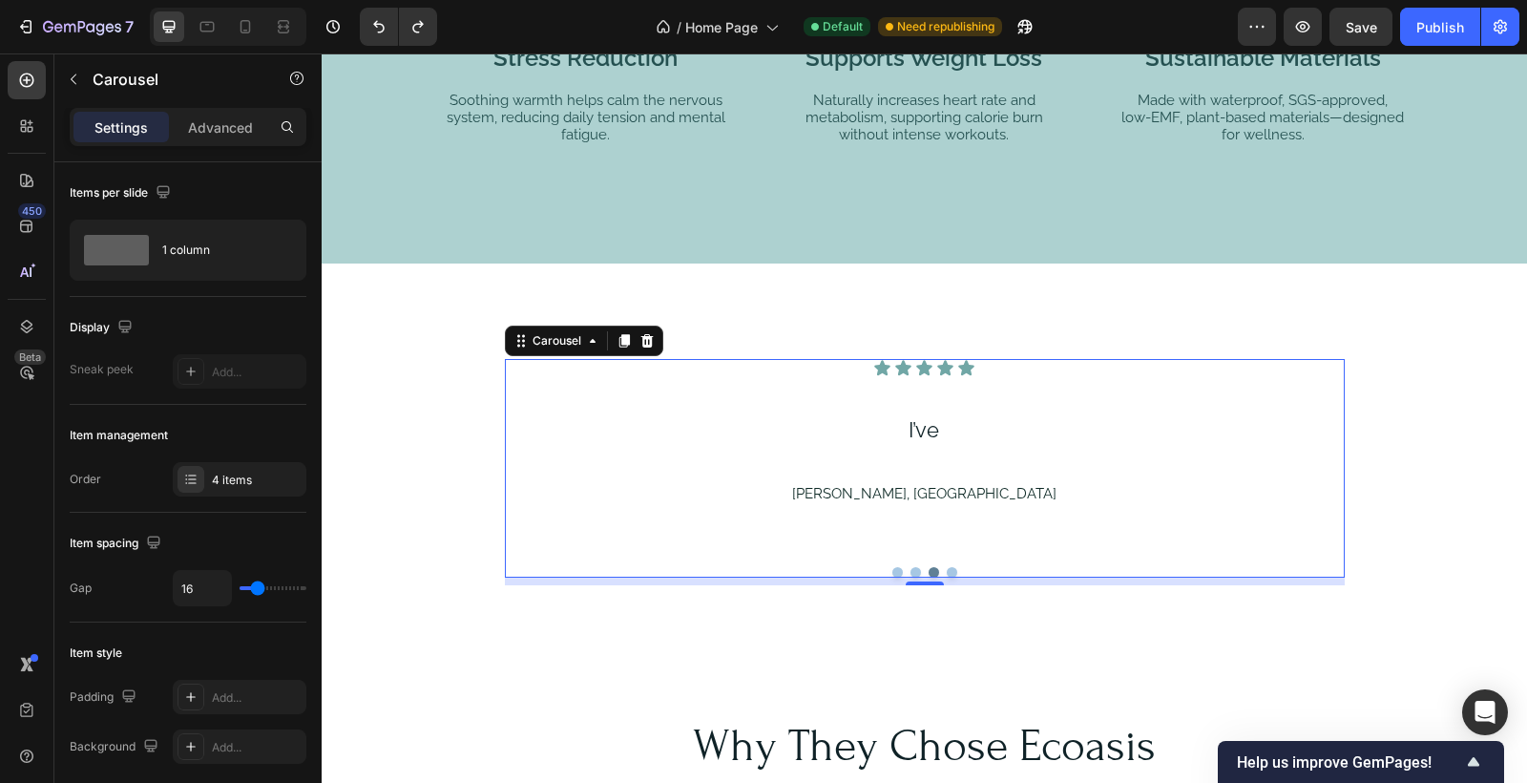
click at [952, 567] on button "Dot" at bounding box center [952, 572] width 11 height 11
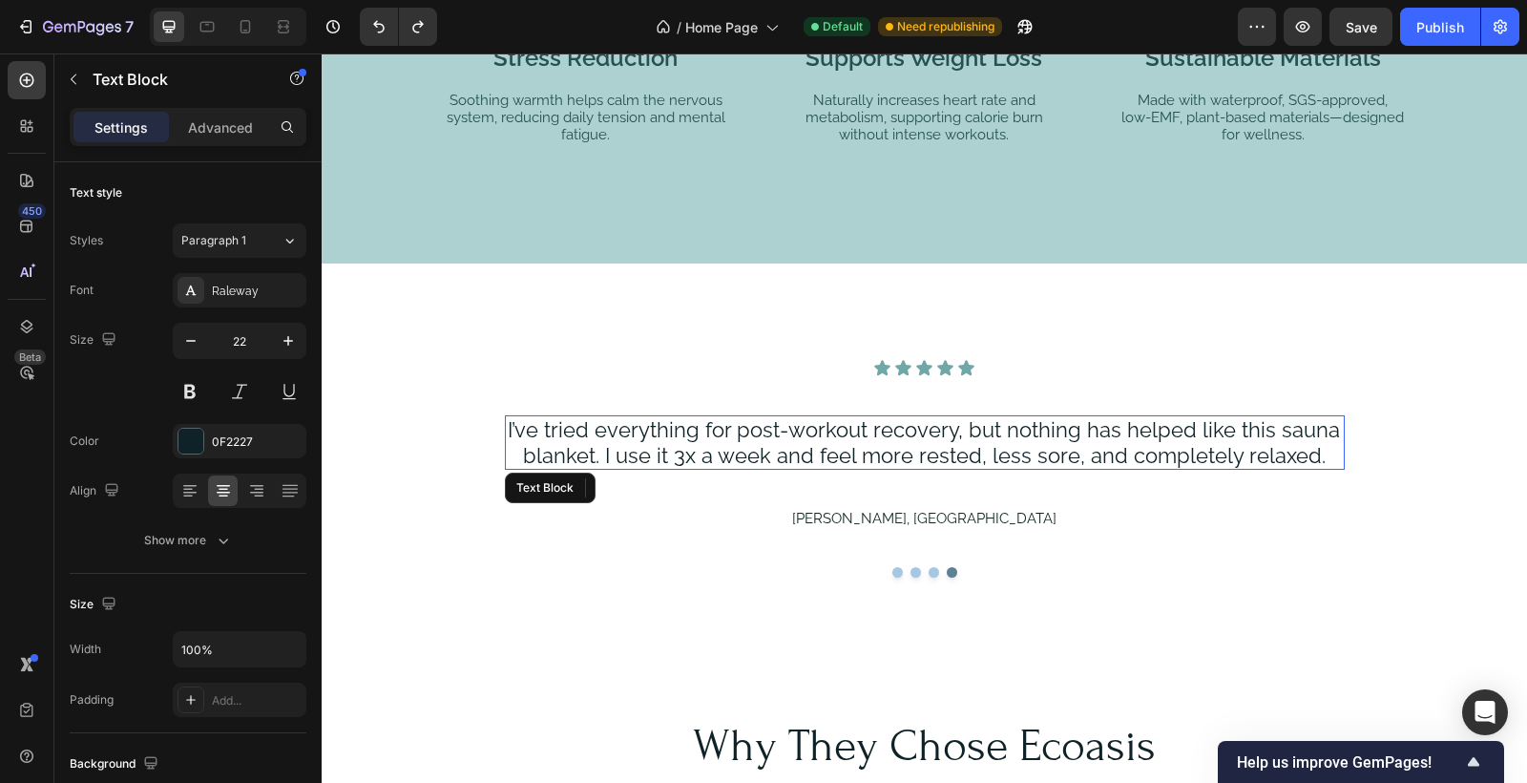
click at [1006, 445] on p "I’ve tried everything for post-workout recovery, but nothing has helped like th…" at bounding box center [924, 442] width 836 height 51
click at [1311, 453] on p "I’ve tried everything for post-workout recovery, but nothing has helped like th…" at bounding box center [924, 442] width 836 height 51
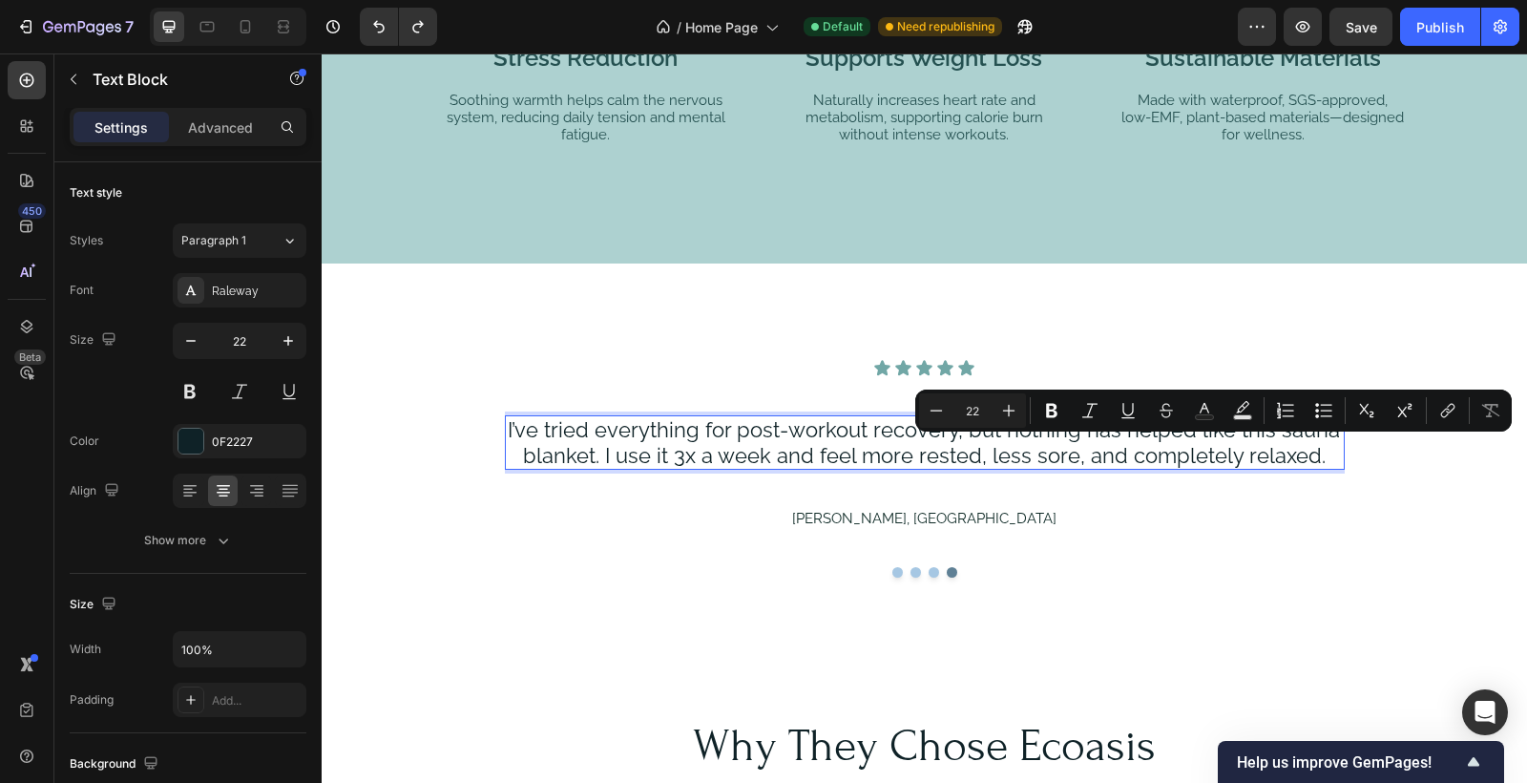
click at [1321, 454] on p "I’ve tried everything for post-workout recovery, but nothing has helped like th…" at bounding box center [924, 442] width 836 height 51
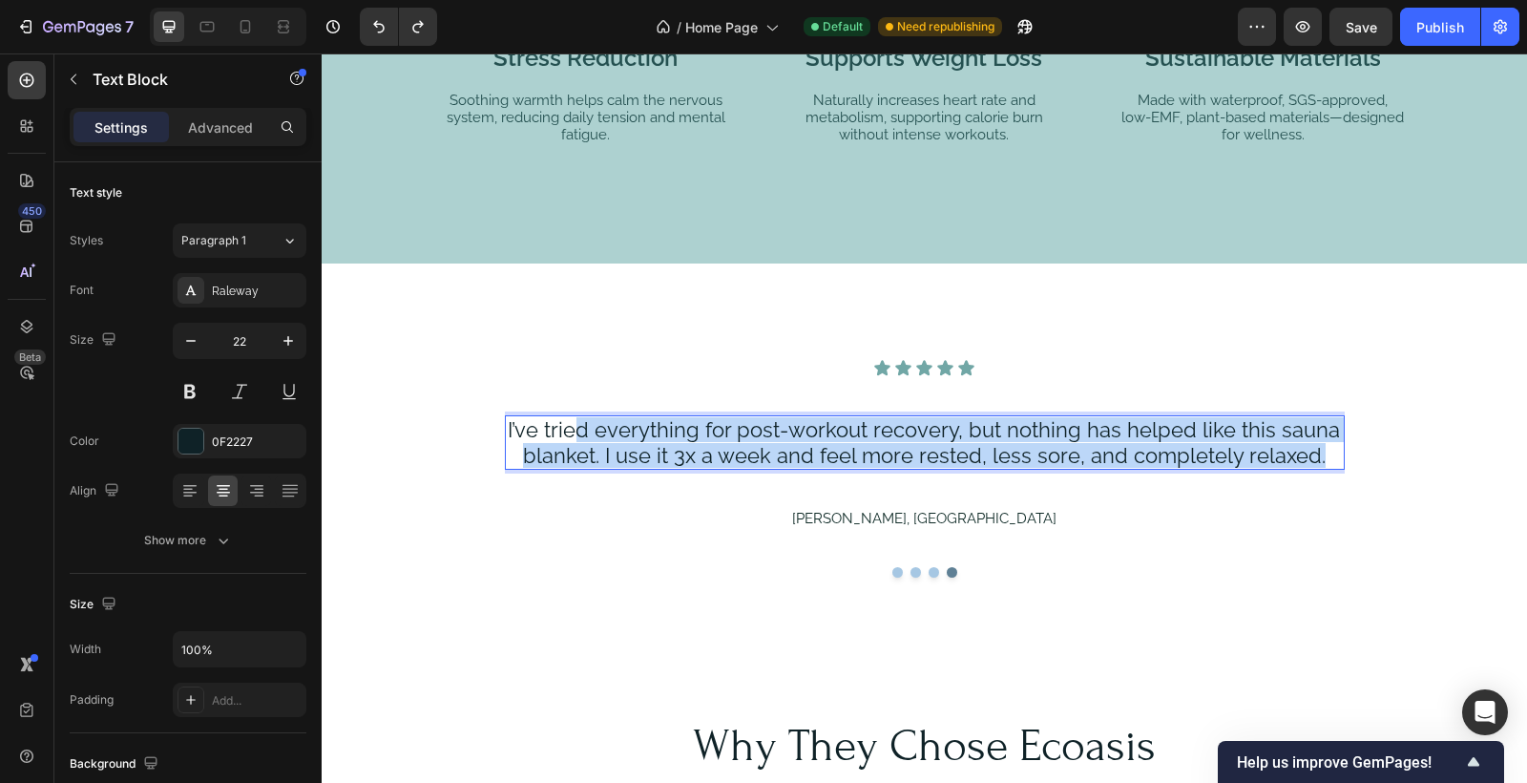
drag, startPoint x: 1321, startPoint y: 454, endPoint x: 572, endPoint y: 431, distance: 749.7
click at [573, 432] on p "I’ve tried everything for post-workout recovery, but nothing has helped like th…" at bounding box center [924, 442] width 836 height 51
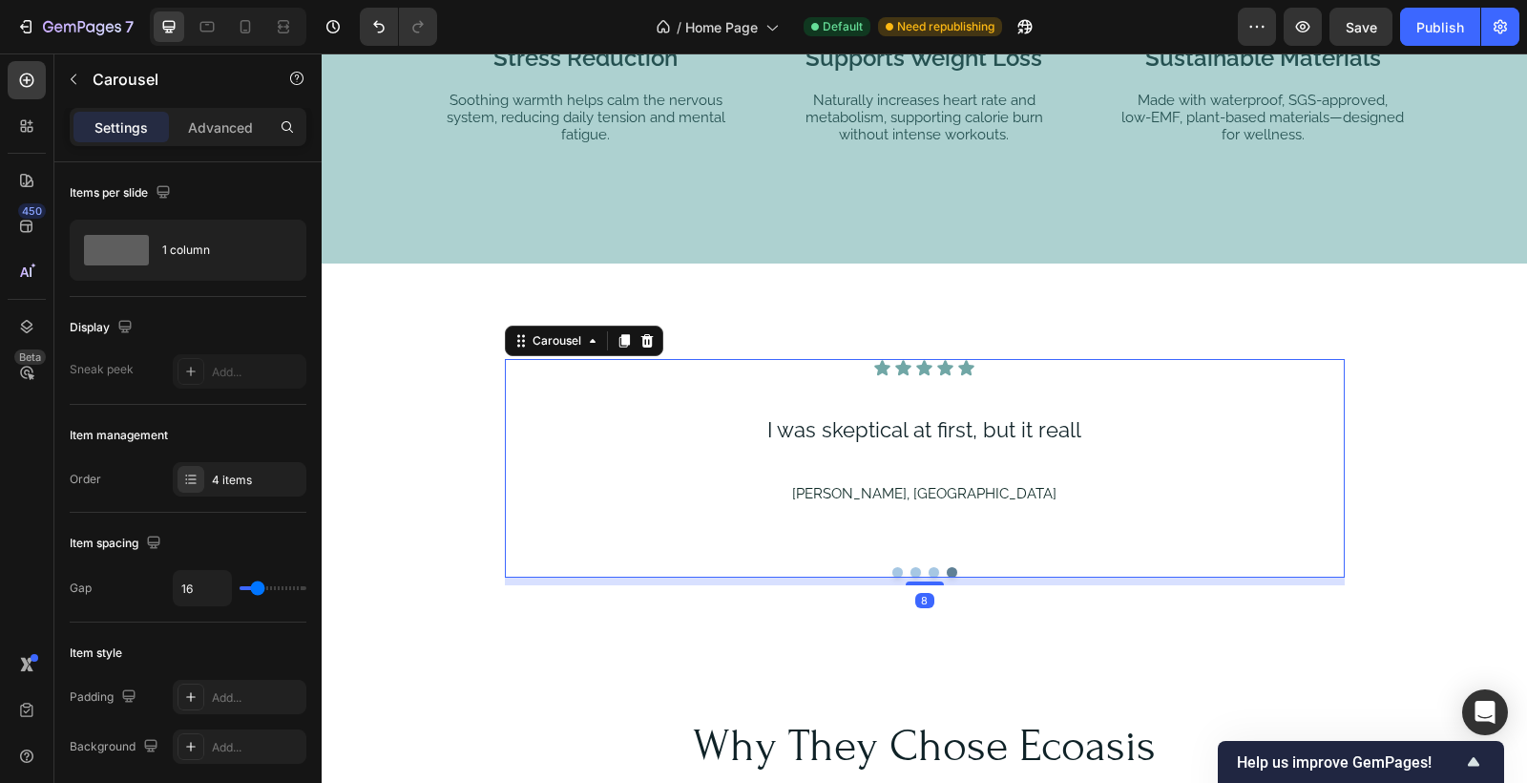
click at [933, 568] on button "Dot" at bounding box center [934, 572] width 11 height 11
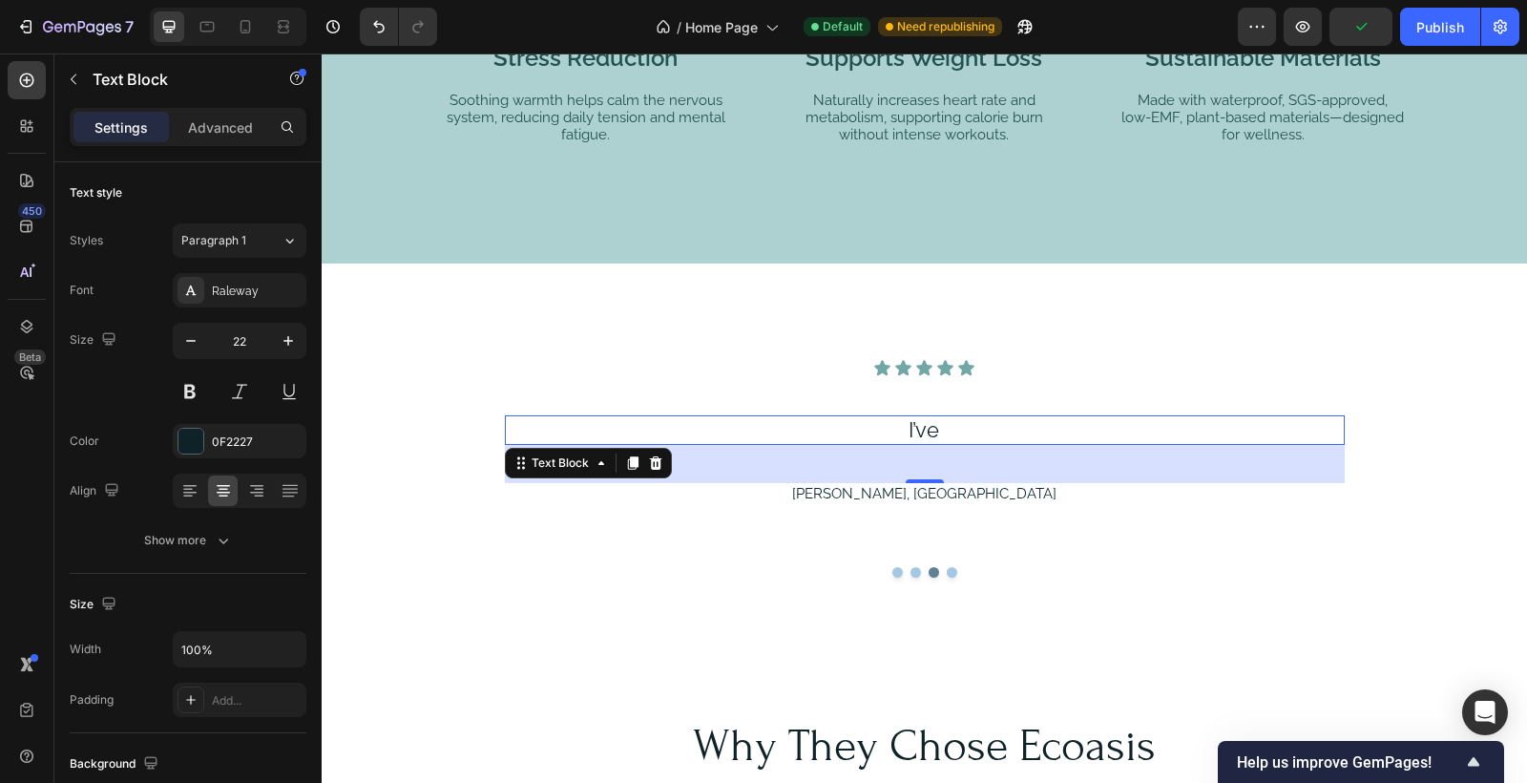
click at [935, 427] on p "I’ve" at bounding box center [924, 429] width 836 height 25
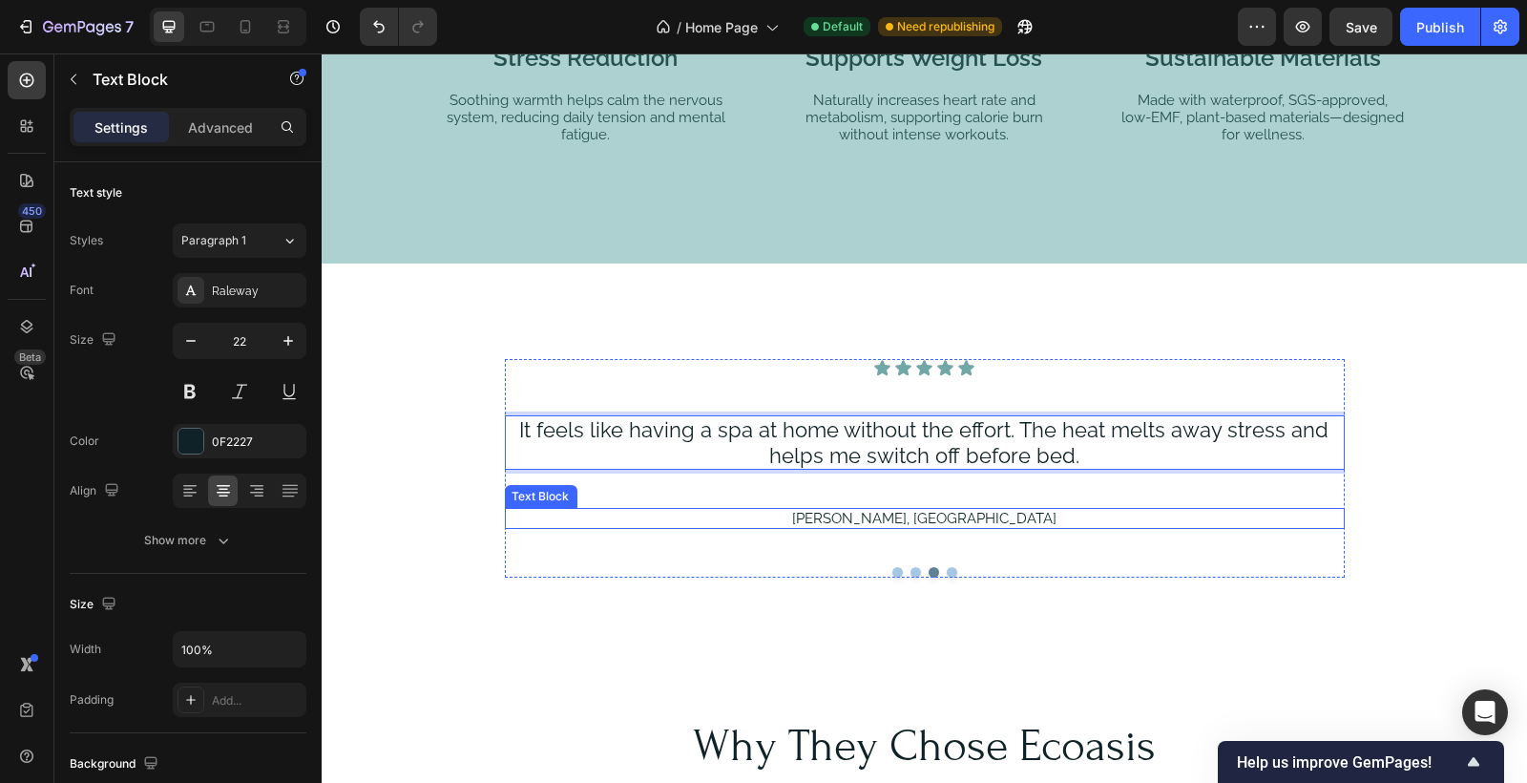
click at [918, 516] on p "[PERSON_NAME], [GEOGRAPHIC_DATA]" at bounding box center [924, 518] width 836 height 17
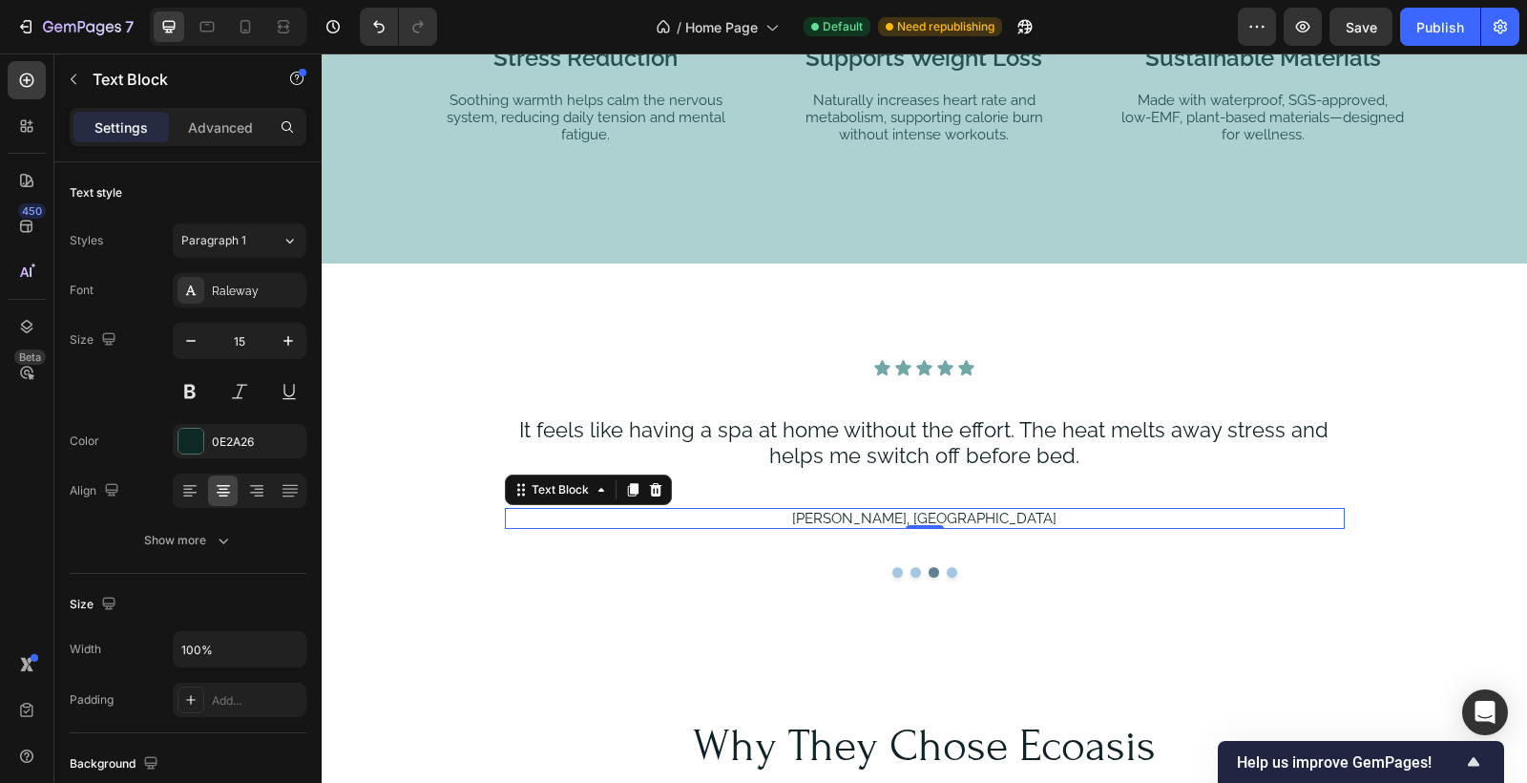
click at [924, 515] on p "[PERSON_NAME], [GEOGRAPHIC_DATA]" at bounding box center [924, 518] width 836 height 17
click at [984, 516] on p "[PERSON_NAME], [GEOGRAPHIC_DATA]" at bounding box center [924, 518] width 836 height 17
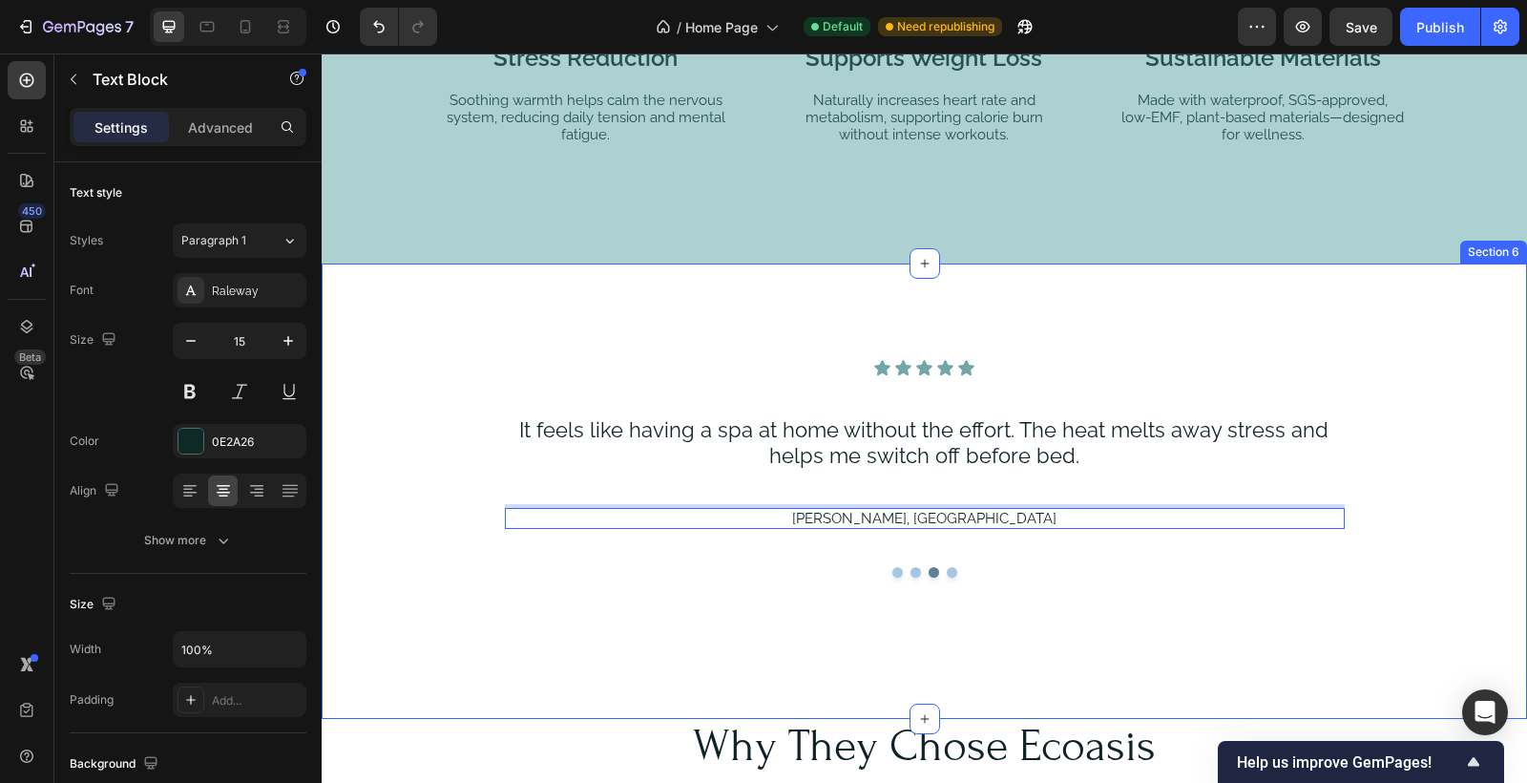
click at [1464, 565] on div "Icon Icon Icon Icon Icon Icon List I use it most evenings and wake up feeling s…" at bounding box center [925, 472] width 1206 height 226
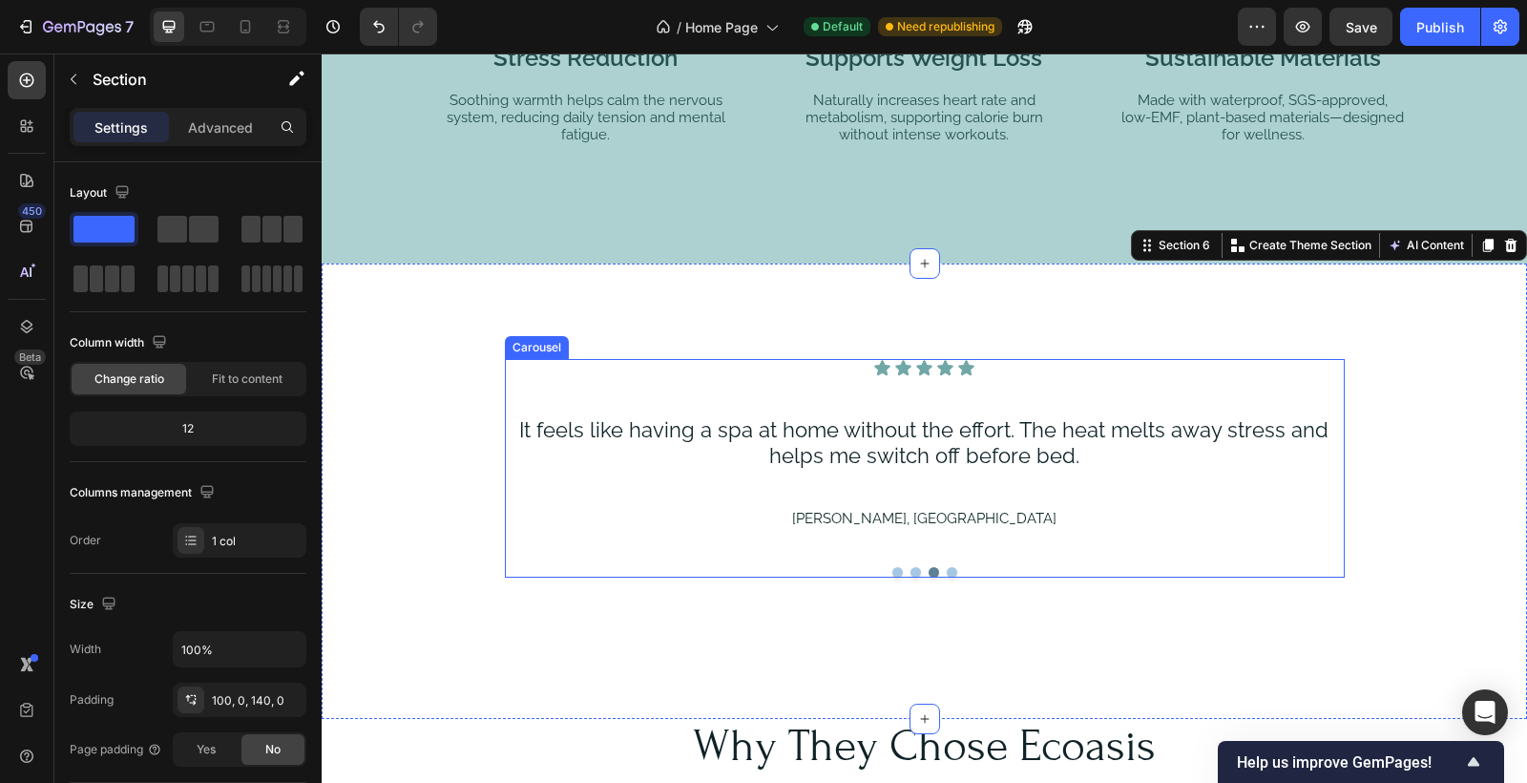
click at [895, 569] on button "Dot" at bounding box center [898, 572] width 11 height 11
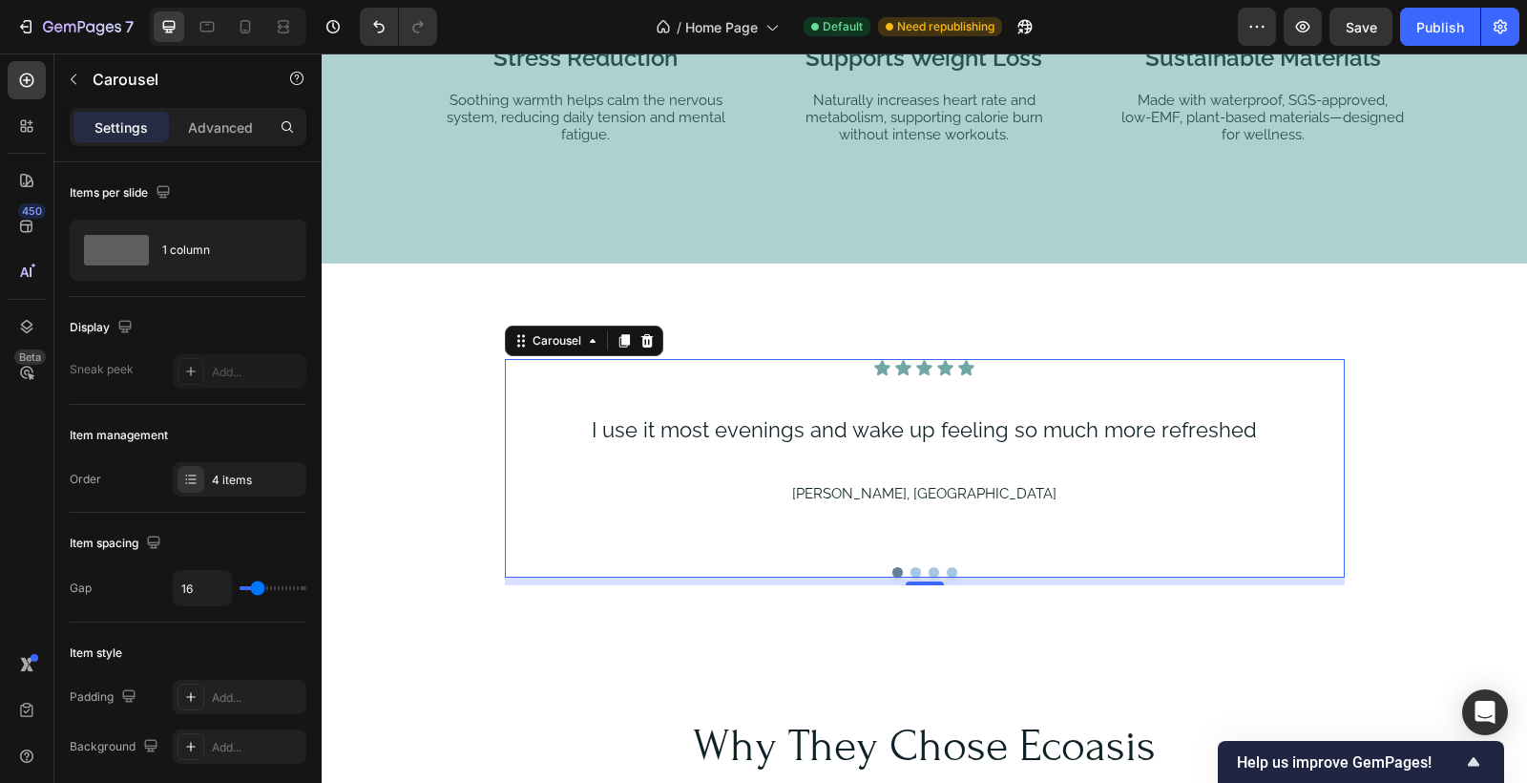
click at [917, 569] on button "Dot" at bounding box center [916, 572] width 11 height 11
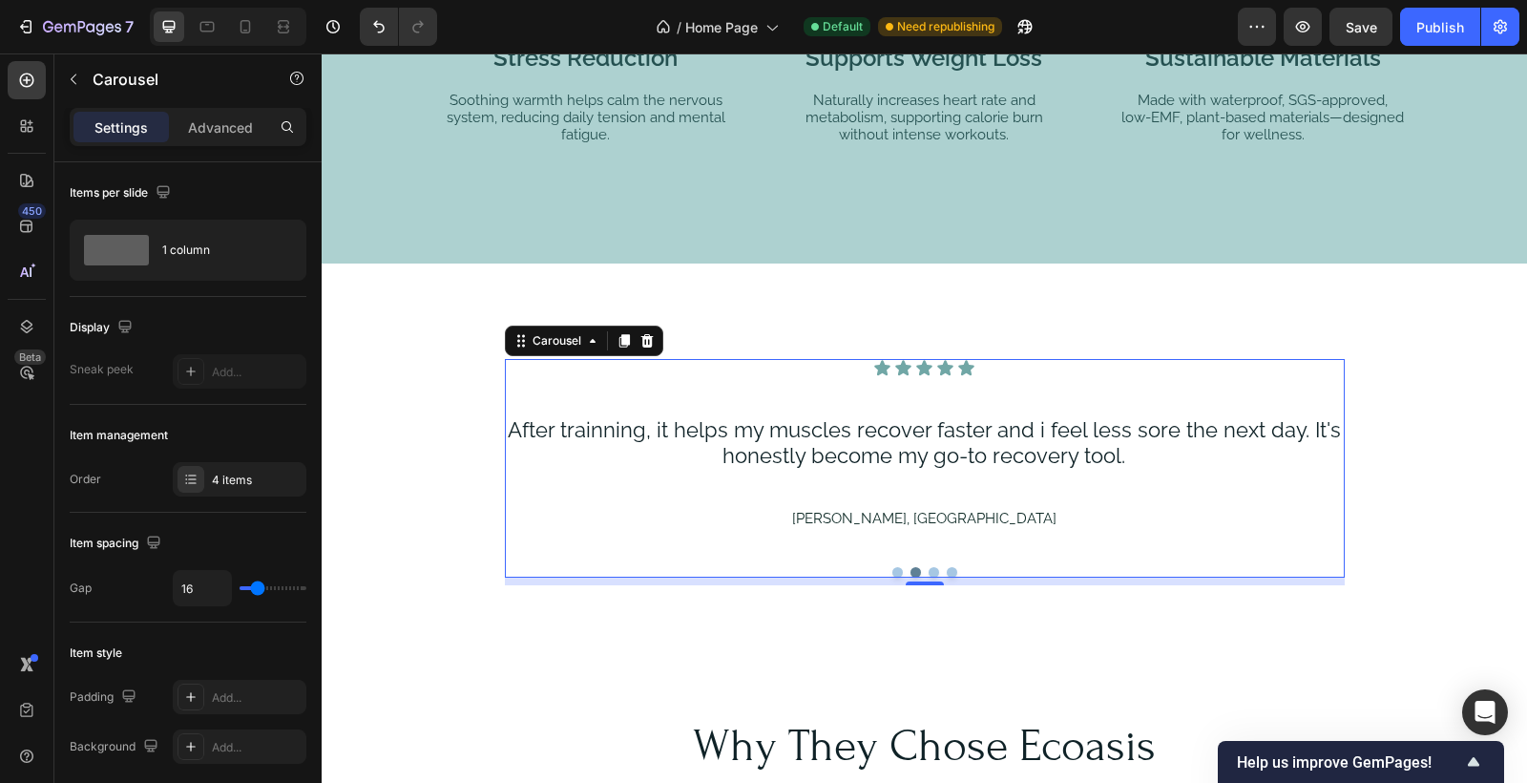
click at [936, 569] on button "Dot" at bounding box center [934, 572] width 11 height 11
click at [955, 570] on button "Dot" at bounding box center [952, 572] width 11 height 11
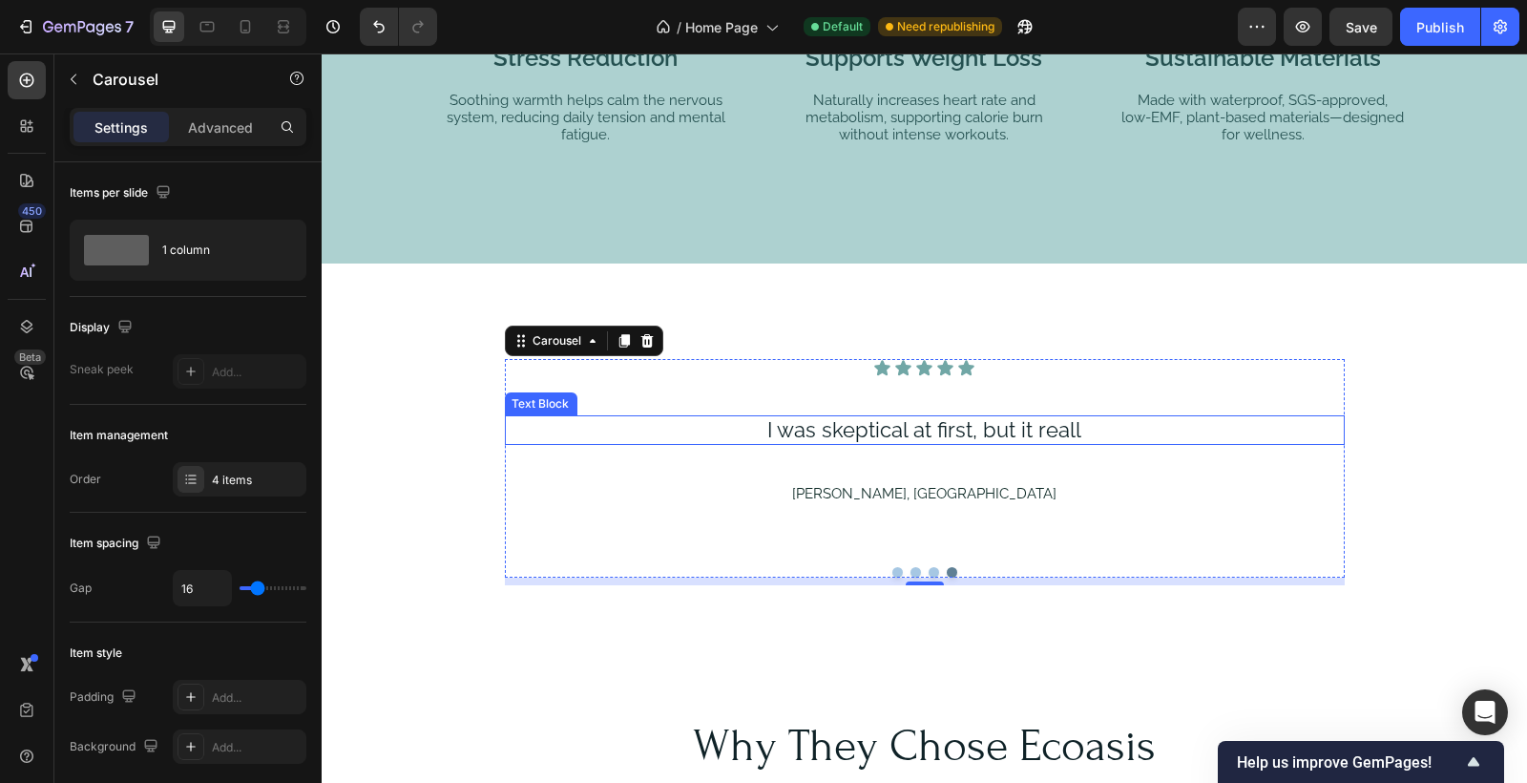
click at [1080, 422] on p "I was skeptical at first, but it reall" at bounding box center [924, 429] width 836 height 25
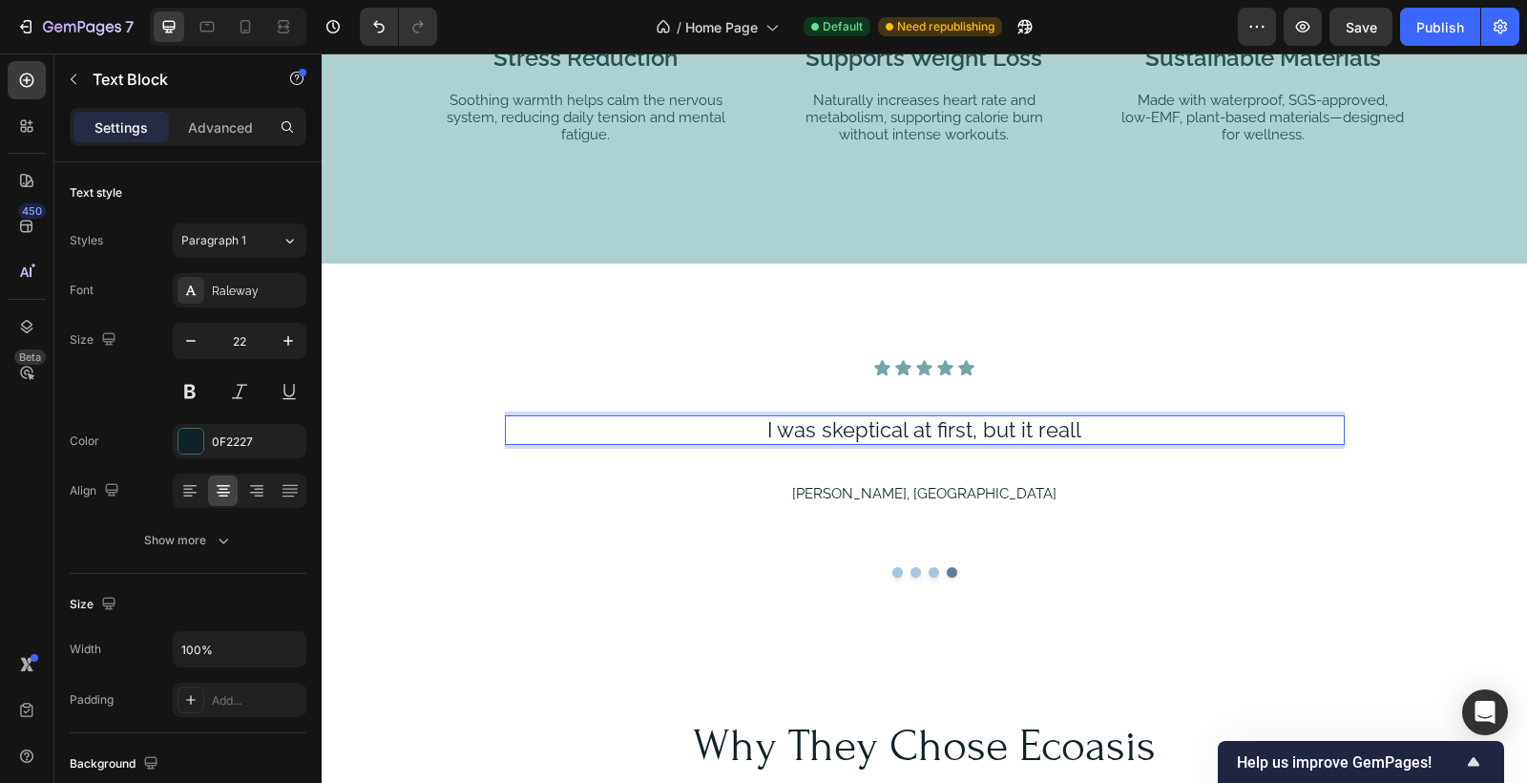
click at [1080, 427] on p "I was skeptical at first, but it reall" at bounding box center [924, 429] width 836 height 25
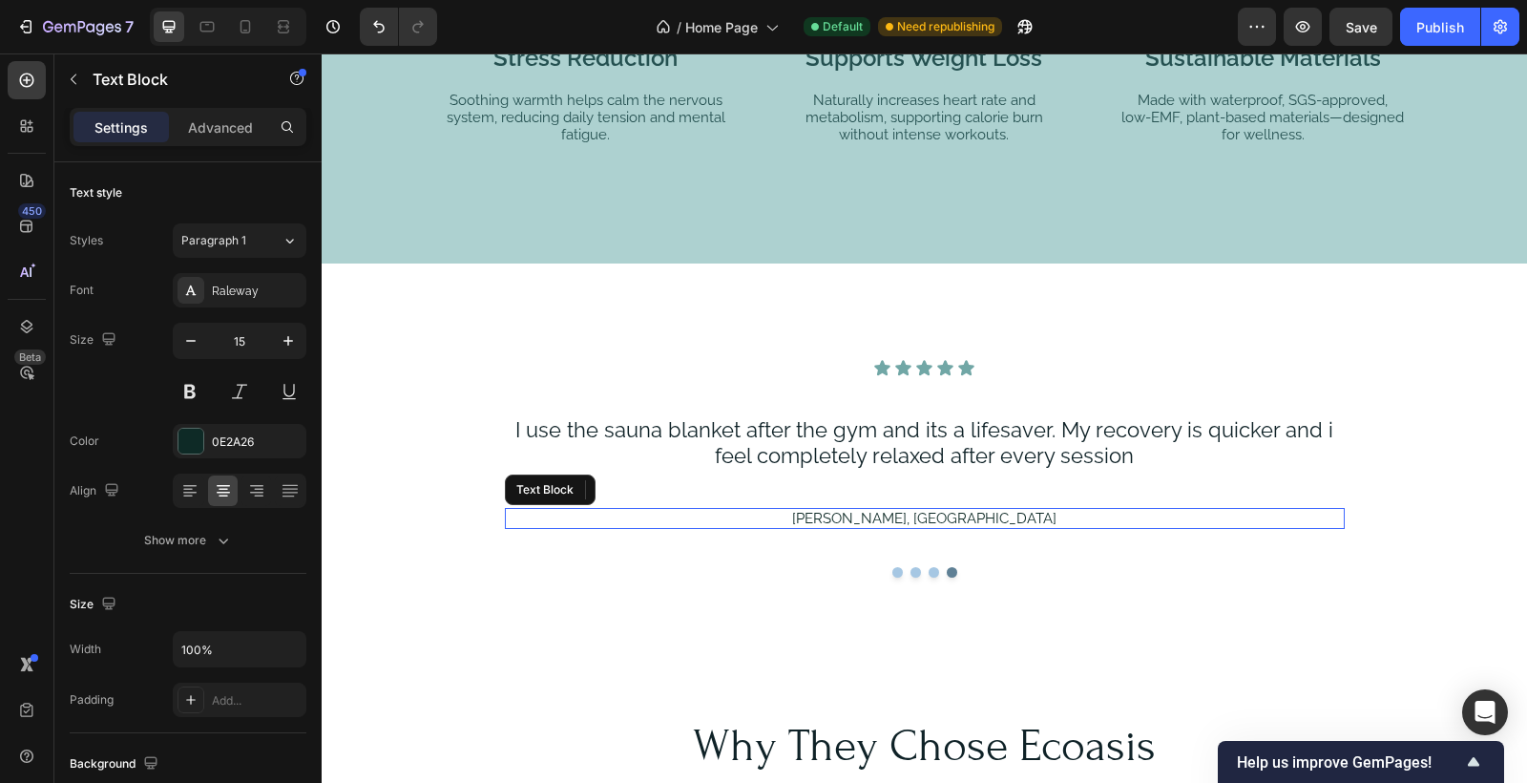
click at [894, 516] on p "Jordan M., Melbourne" at bounding box center [924, 518] width 836 height 17
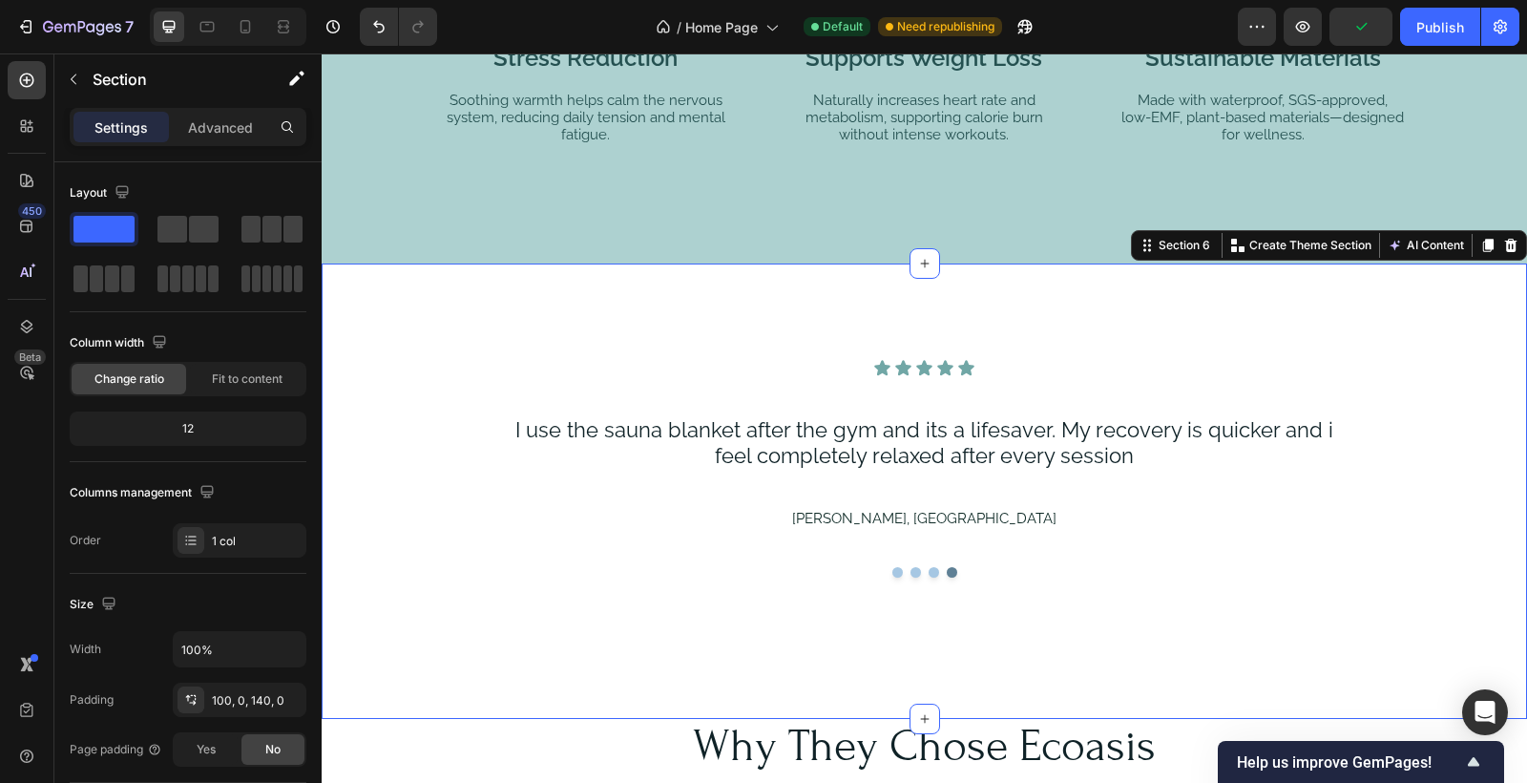
click at [1449, 447] on div "Icon Icon Icon Icon Icon Icon List I use it most evenings and wake up feeling s…" at bounding box center [925, 472] width 1206 height 226
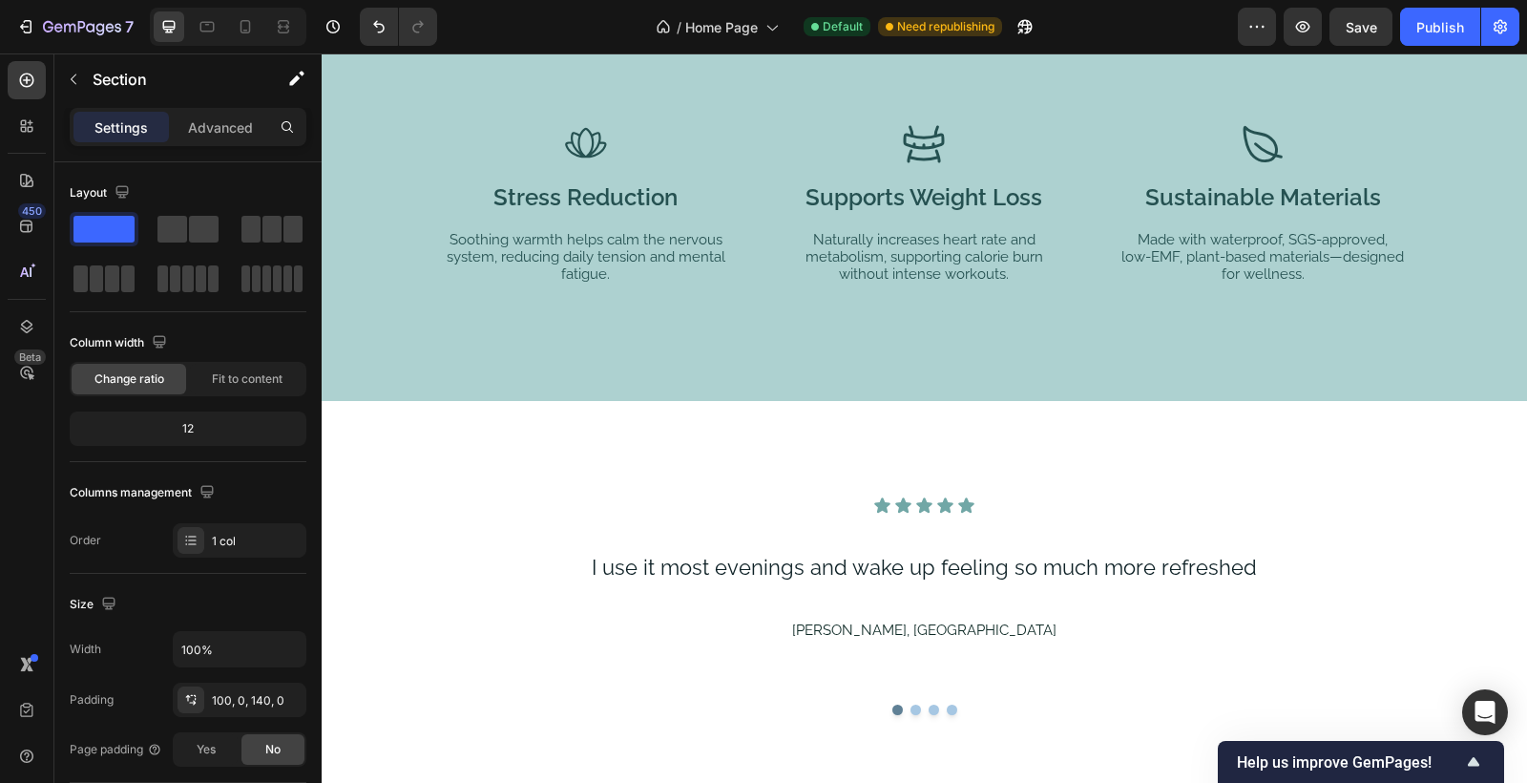
scroll to position [2795, 0]
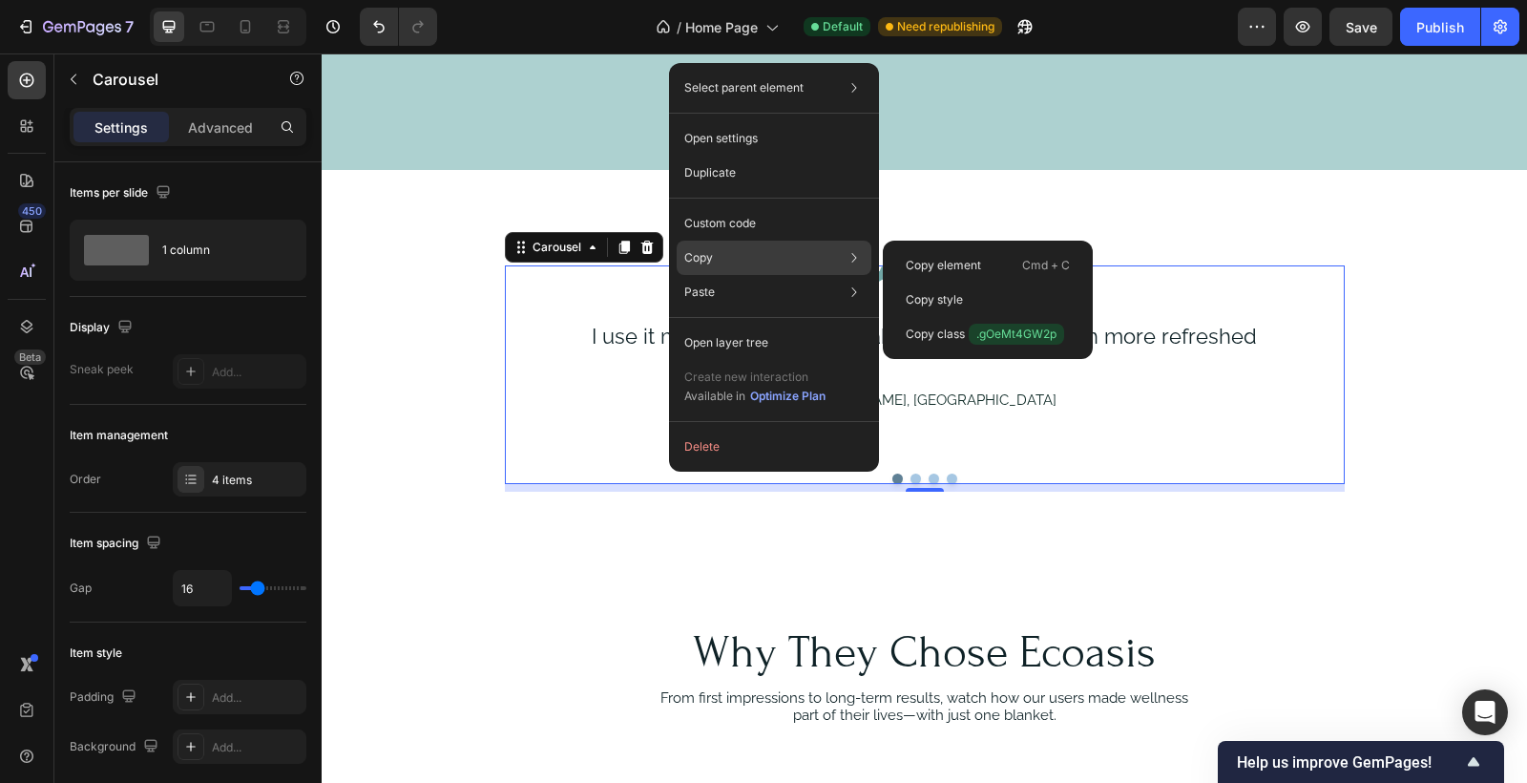
click at [756, 265] on div "Copy Copy element Cmd + C Copy style Copy class .gOeMt4GW2p" at bounding box center [774, 258] width 195 height 34
click at [943, 264] on p "Copy element" at bounding box center [943, 265] width 75 height 17
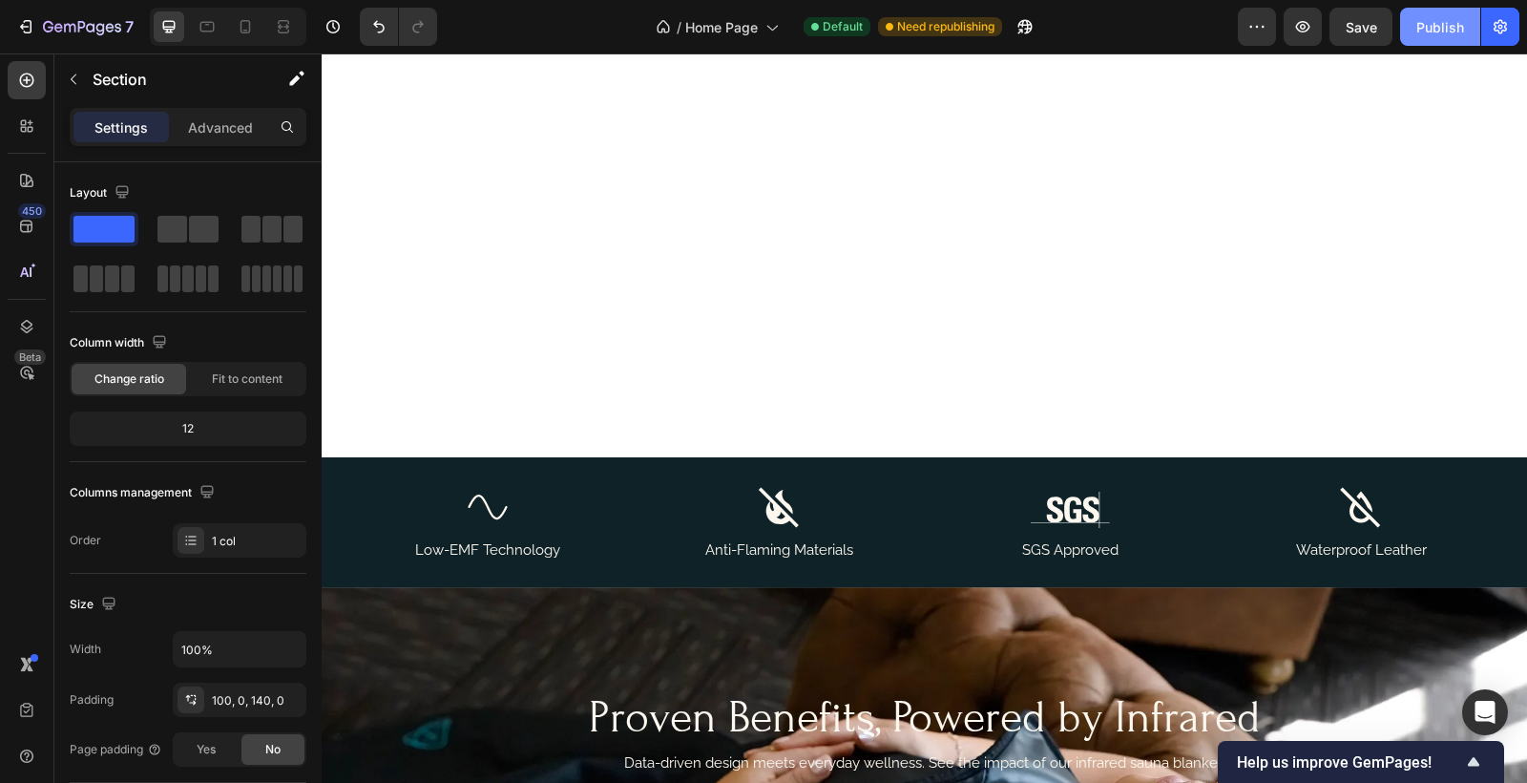
scroll to position [908, 0]
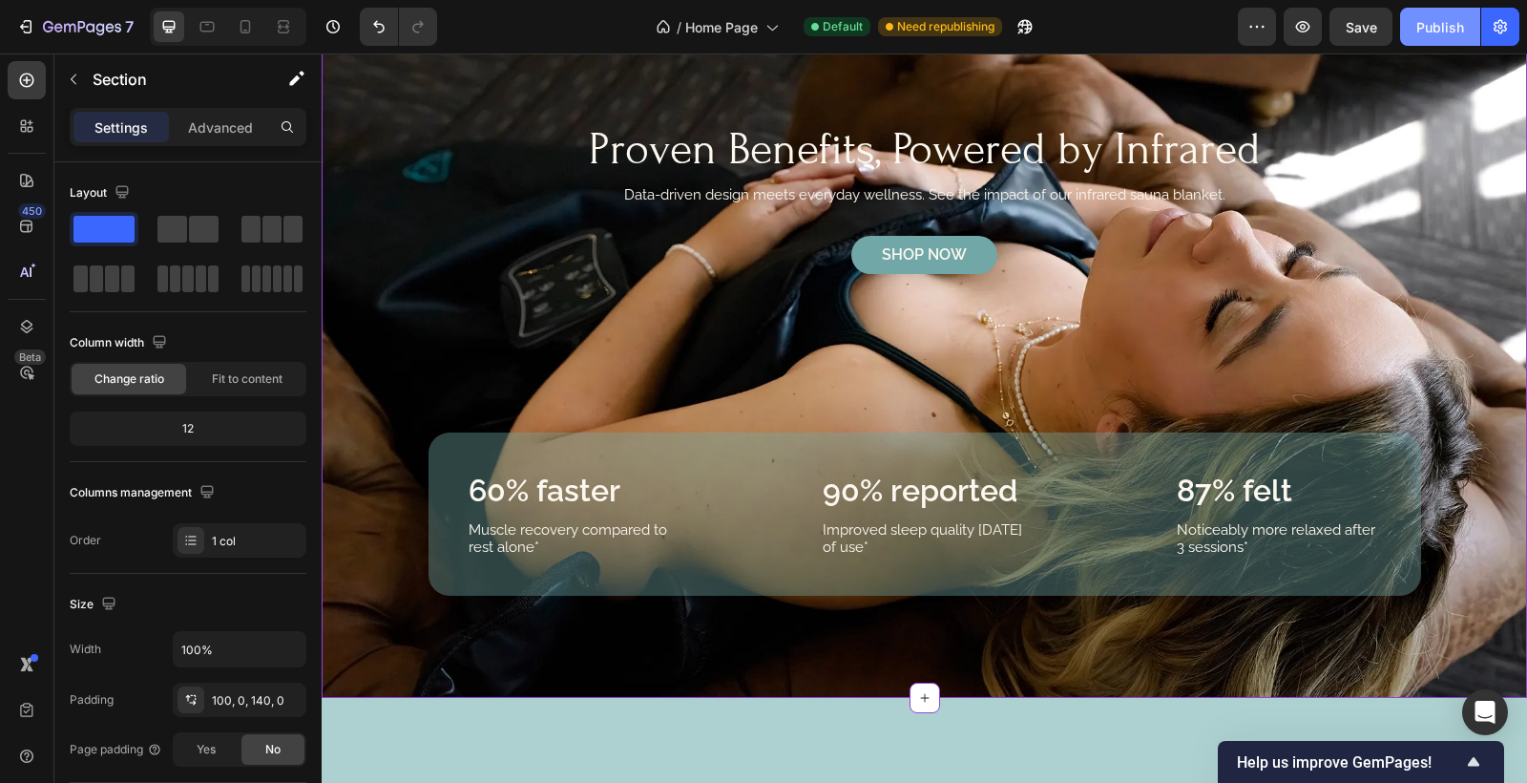
click at [1438, 32] on div "Publish" at bounding box center [1441, 27] width 48 height 20
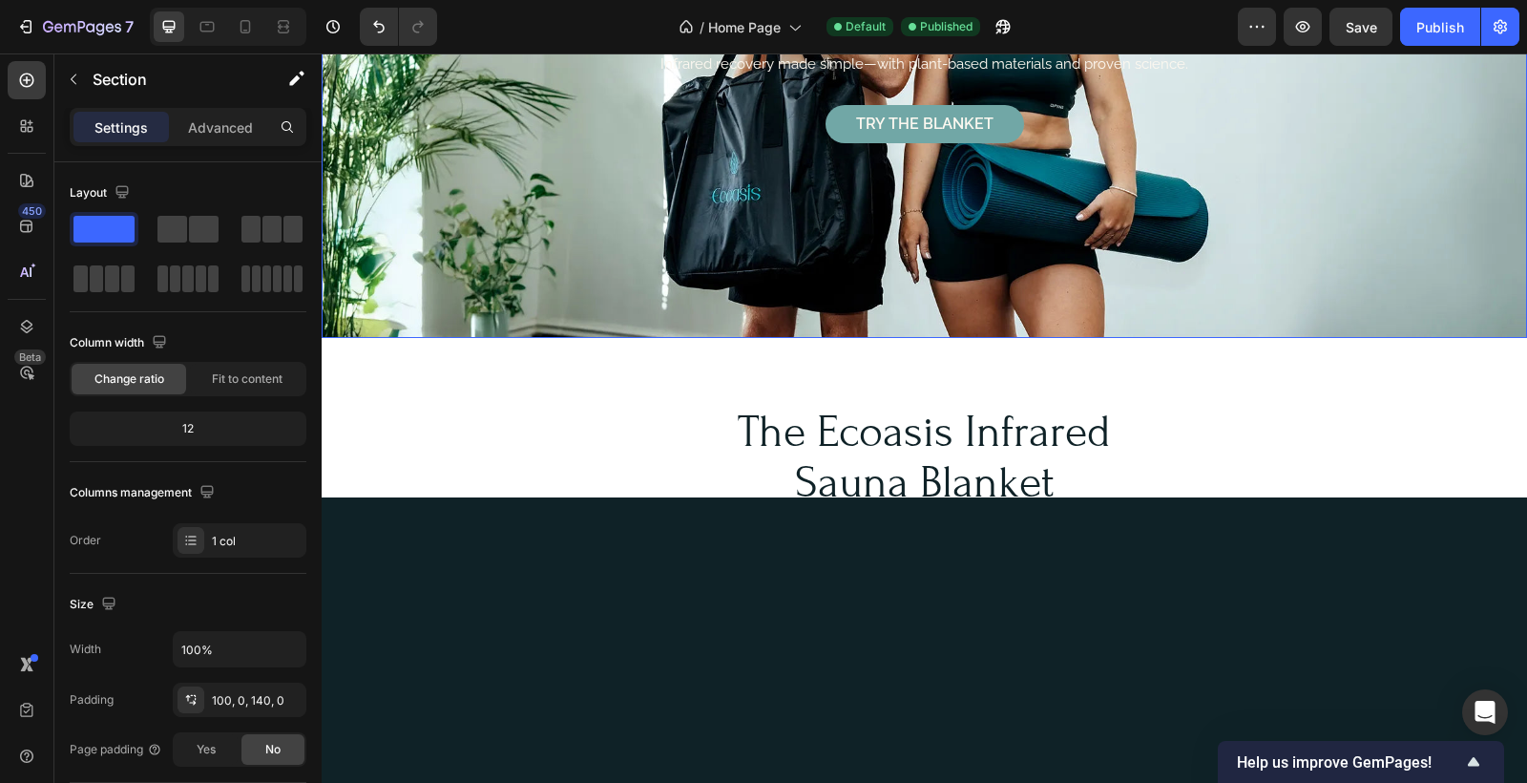
scroll to position [300, 0]
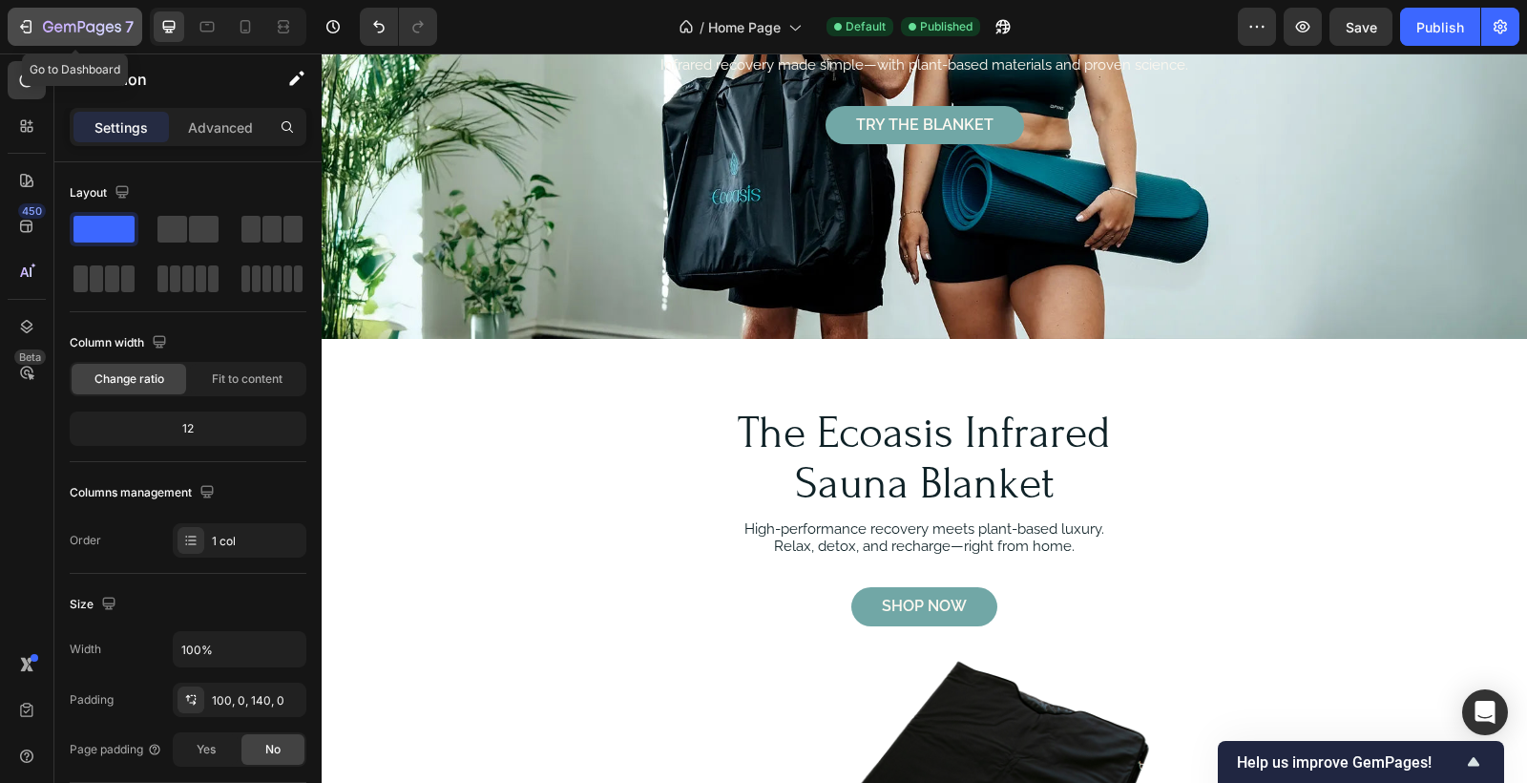
click at [90, 30] on icon "button" at bounding box center [82, 28] width 78 height 16
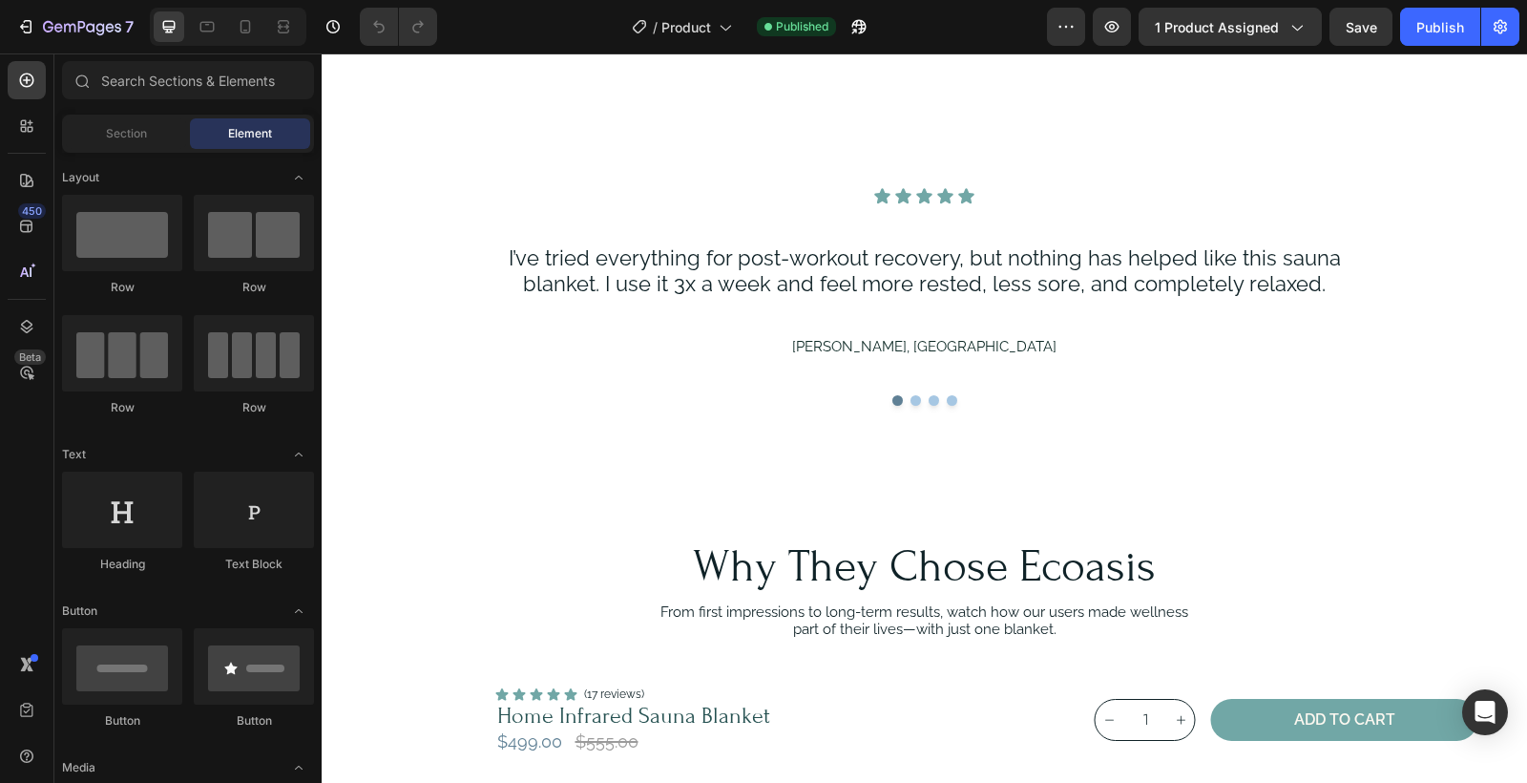
scroll to position [4151, 0]
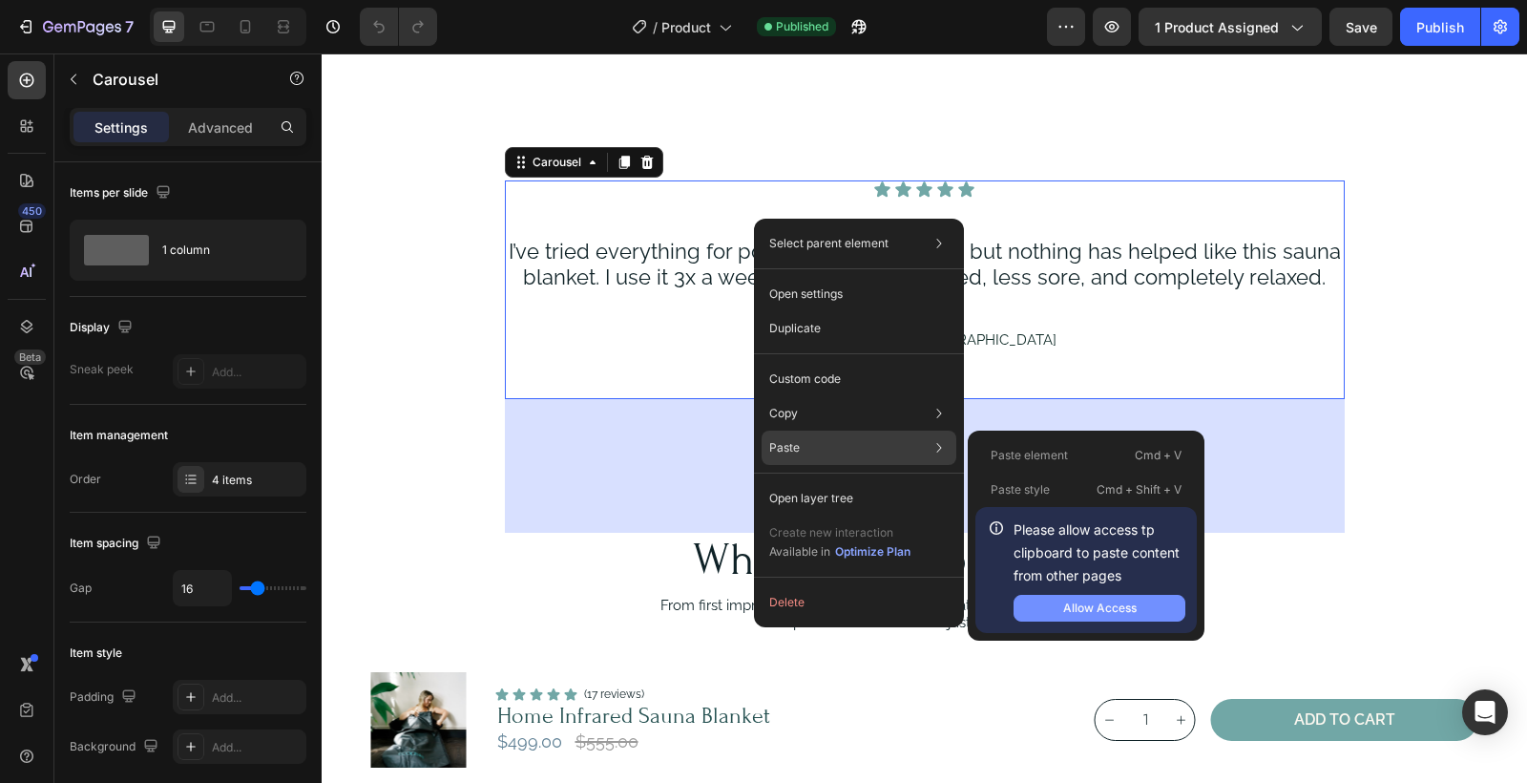
click at [1098, 605] on div "Allow Access" at bounding box center [1100, 608] width 74 height 17
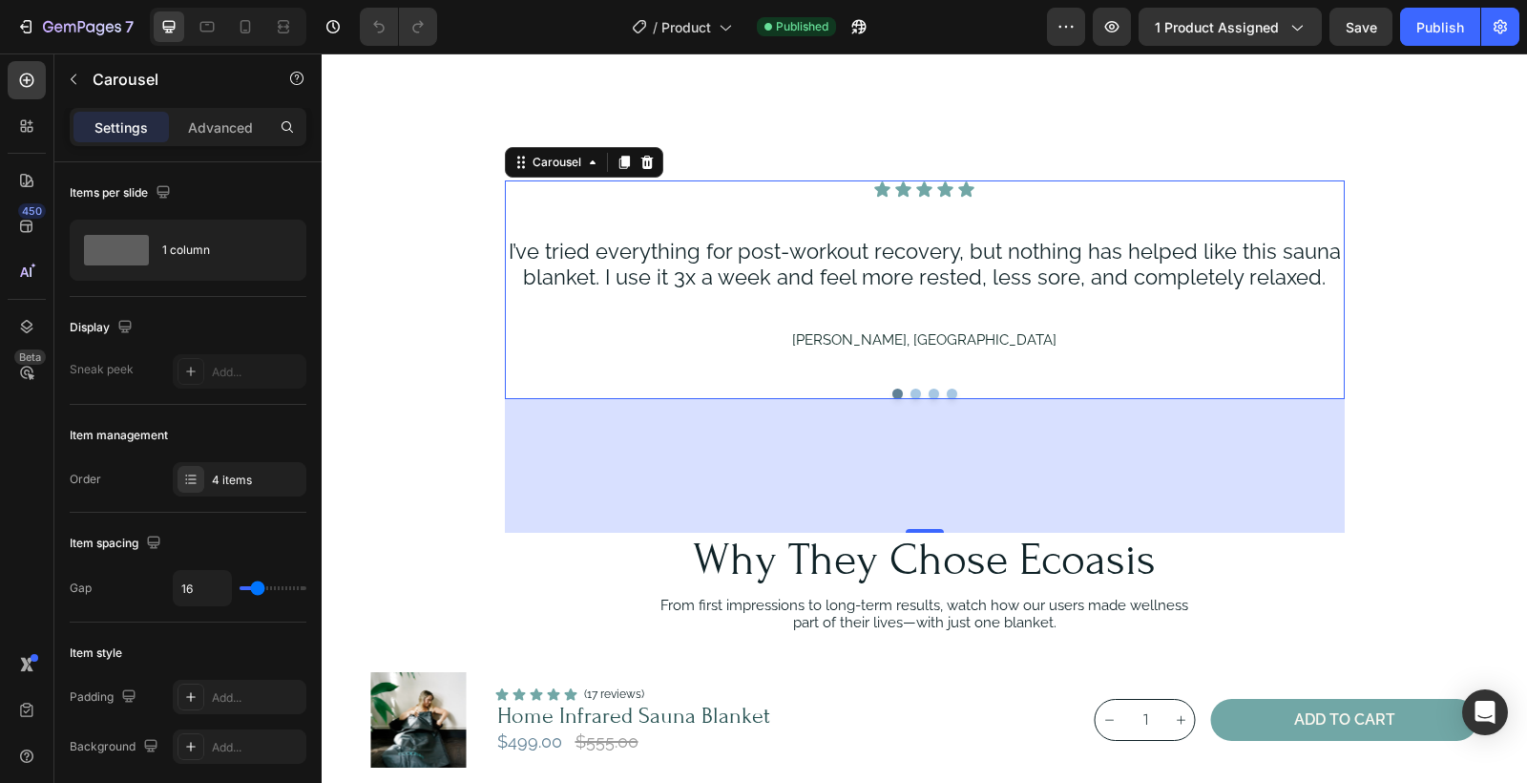
click at [918, 393] on button "Dot" at bounding box center [916, 394] width 11 height 11
click at [898, 392] on button "Dot" at bounding box center [898, 394] width 11 height 11
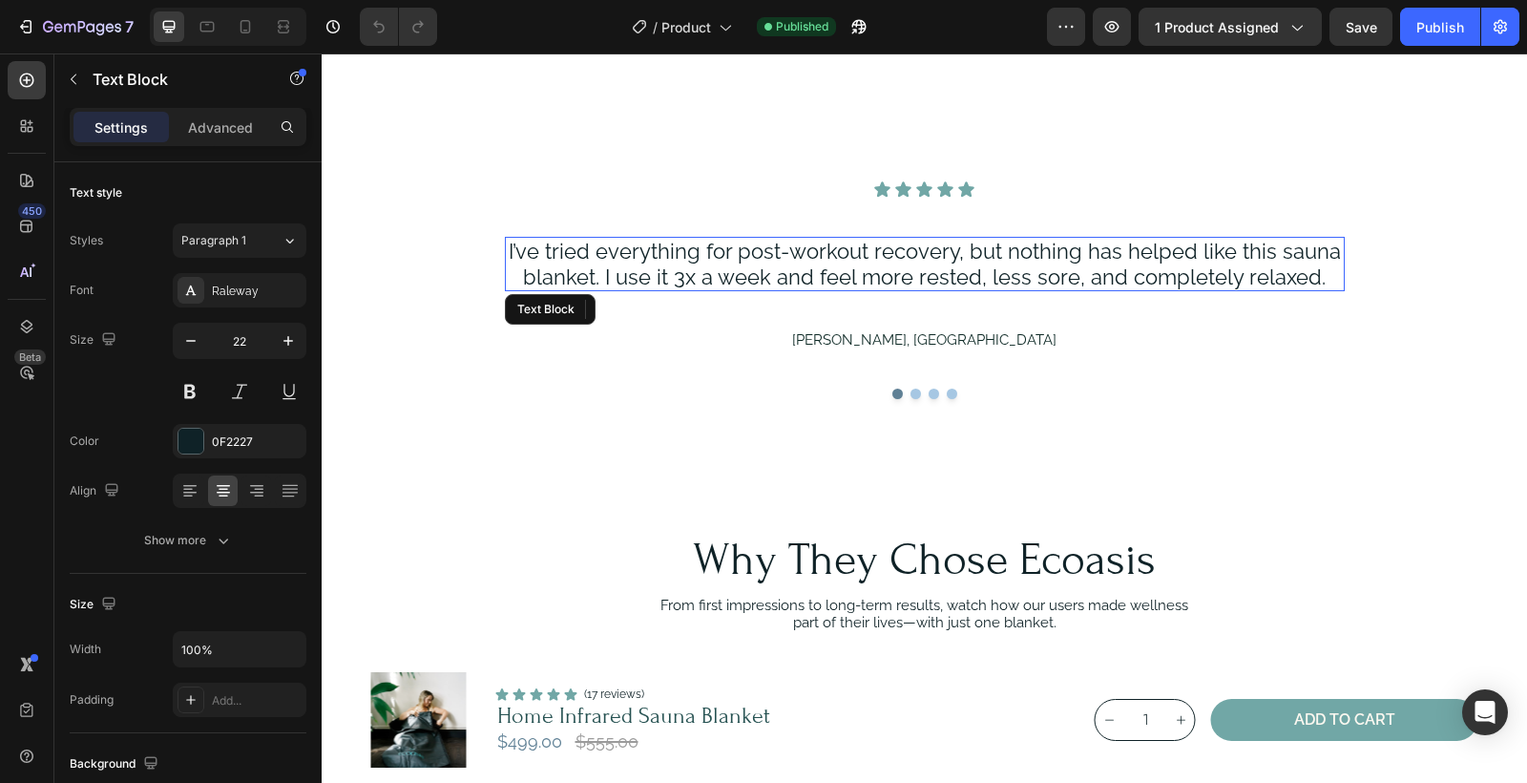
drag, startPoint x: 929, startPoint y: 270, endPoint x: 1200, endPoint y: 261, distance: 271.3
click at [933, 270] on p "I’ve tried everything for post-workout recovery, but nothing has helped like th…" at bounding box center [925, 264] width 836 height 51
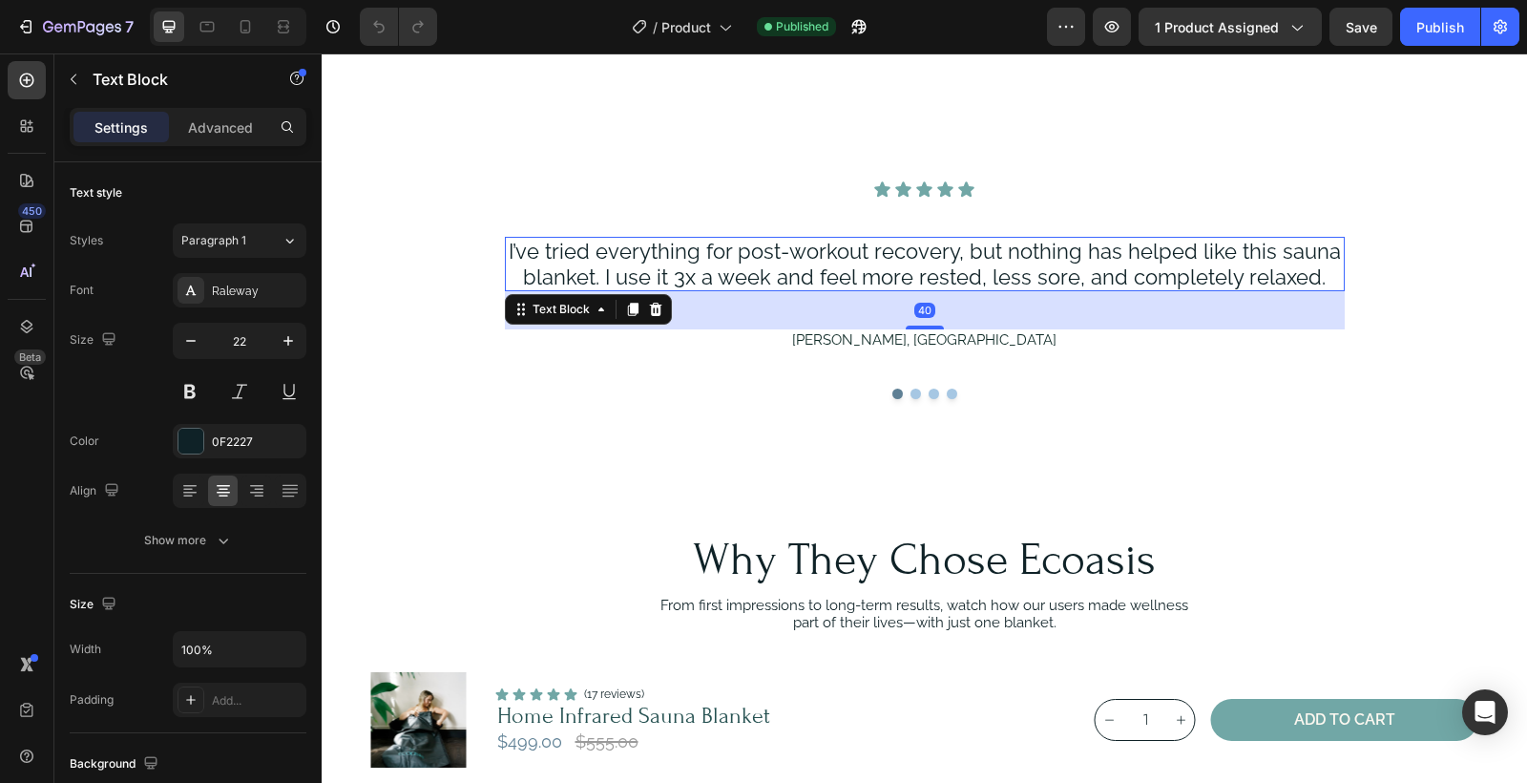
click at [1319, 279] on p "I’ve tried everything for post-workout recovery, but nothing has helped like th…" at bounding box center [925, 264] width 836 height 51
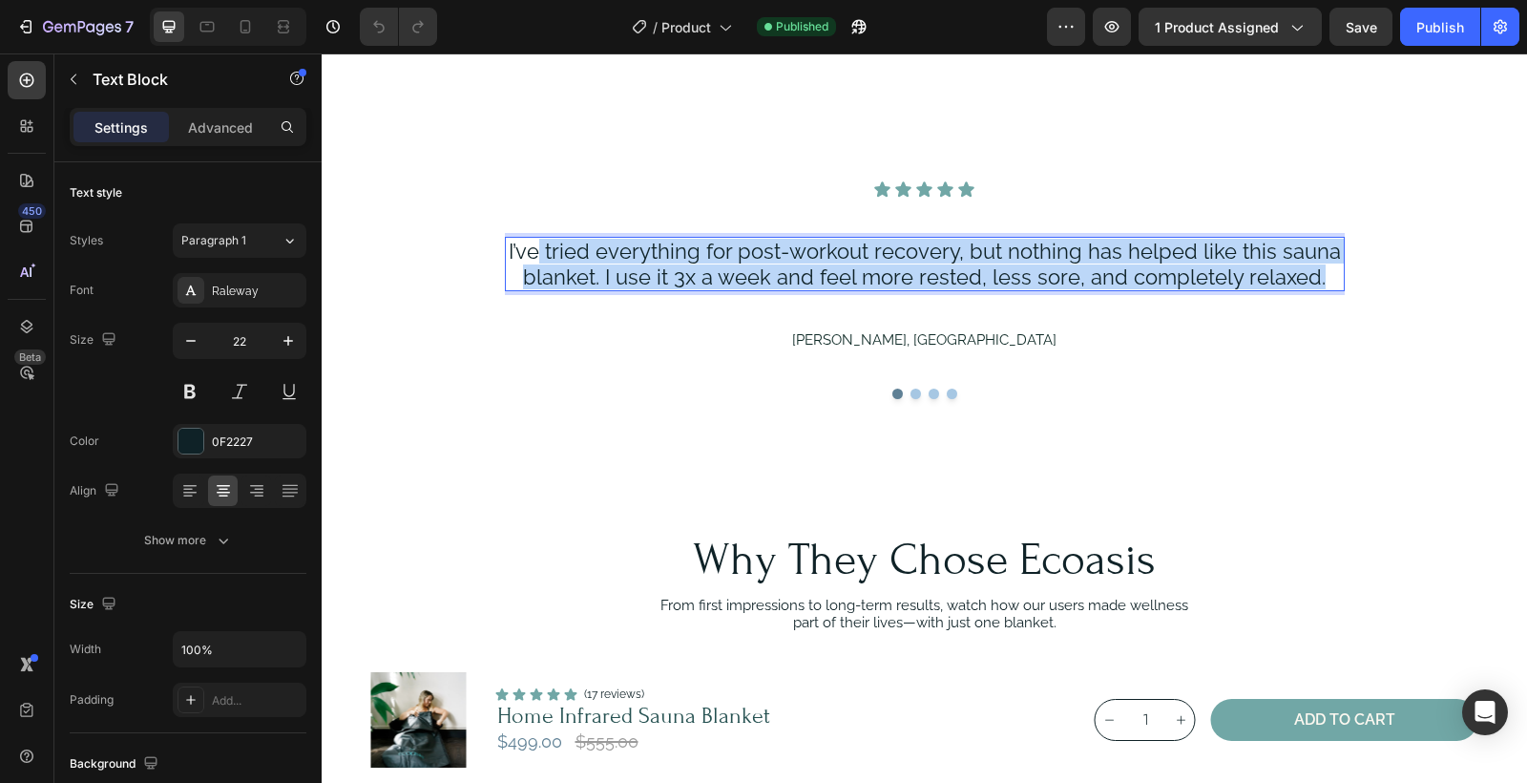
drag, startPoint x: 1319, startPoint y: 279, endPoint x: 542, endPoint y: 259, distance: 777.3
click at [542, 259] on p "I’ve tried everything for post-workout recovery, but nothing has helped like th…" at bounding box center [925, 264] width 836 height 51
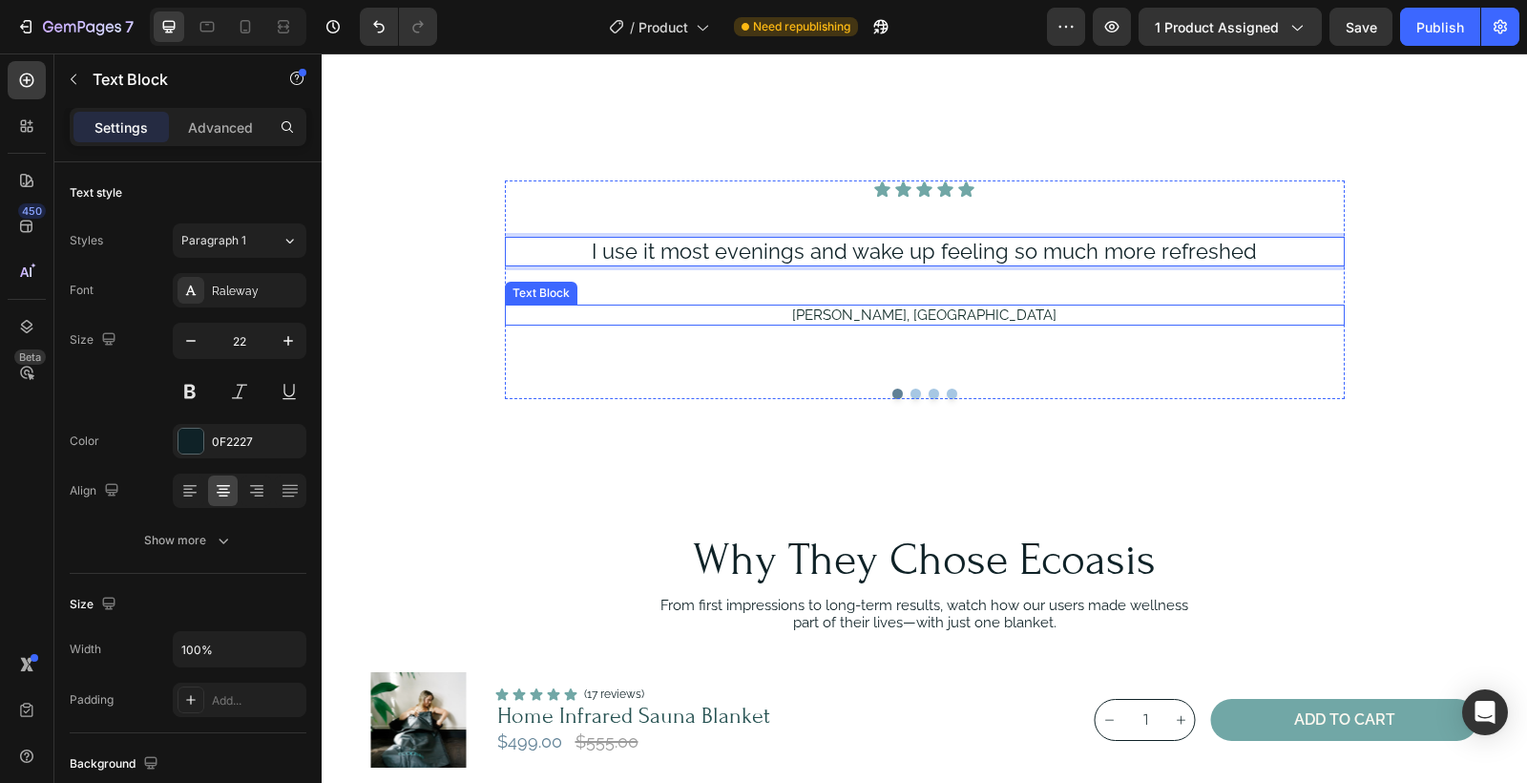
click at [897, 317] on p "[PERSON_NAME], [GEOGRAPHIC_DATA]" at bounding box center [925, 314] width 836 height 17
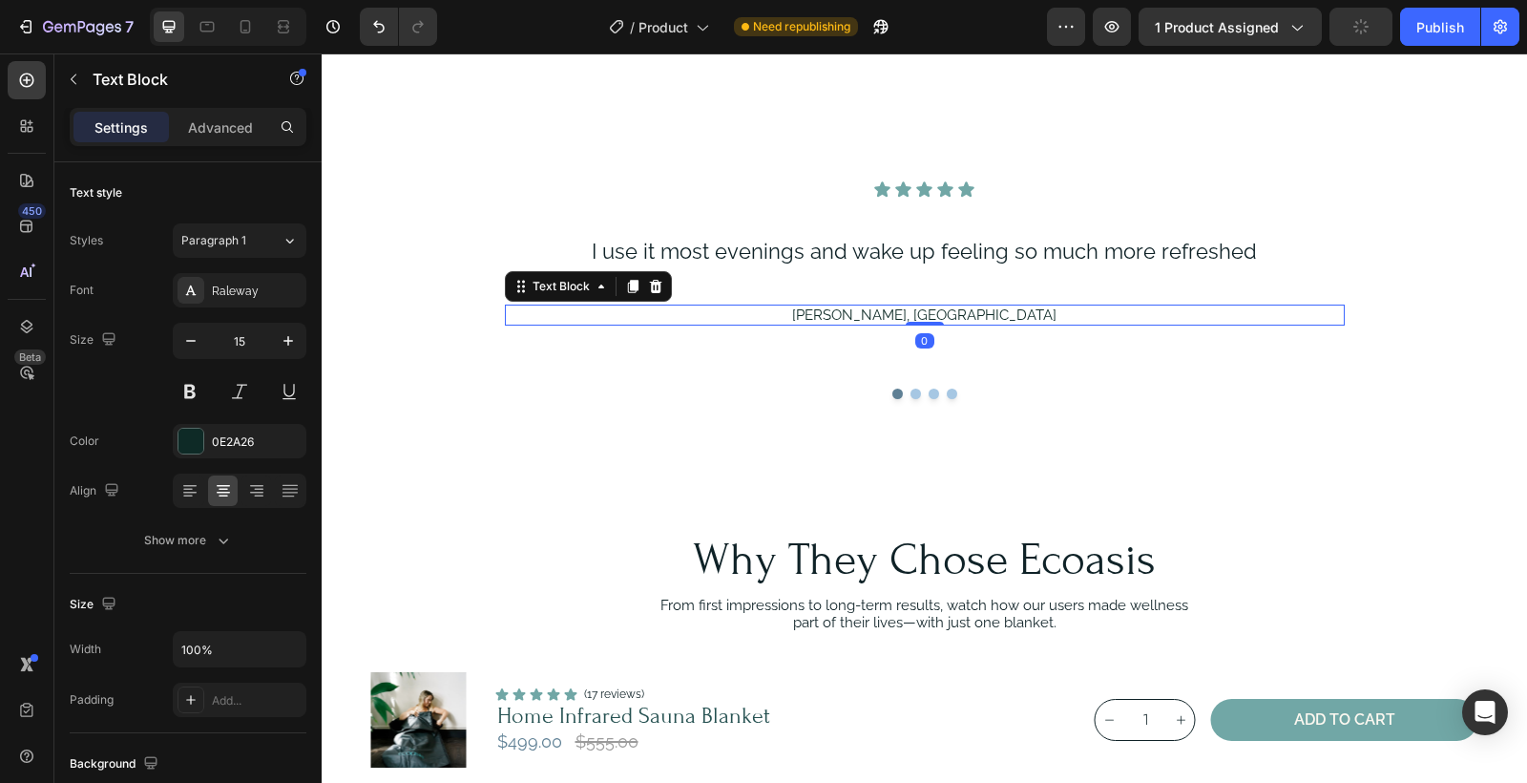
click at [905, 316] on p "[PERSON_NAME], [GEOGRAPHIC_DATA]" at bounding box center [925, 314] width 836 height 17
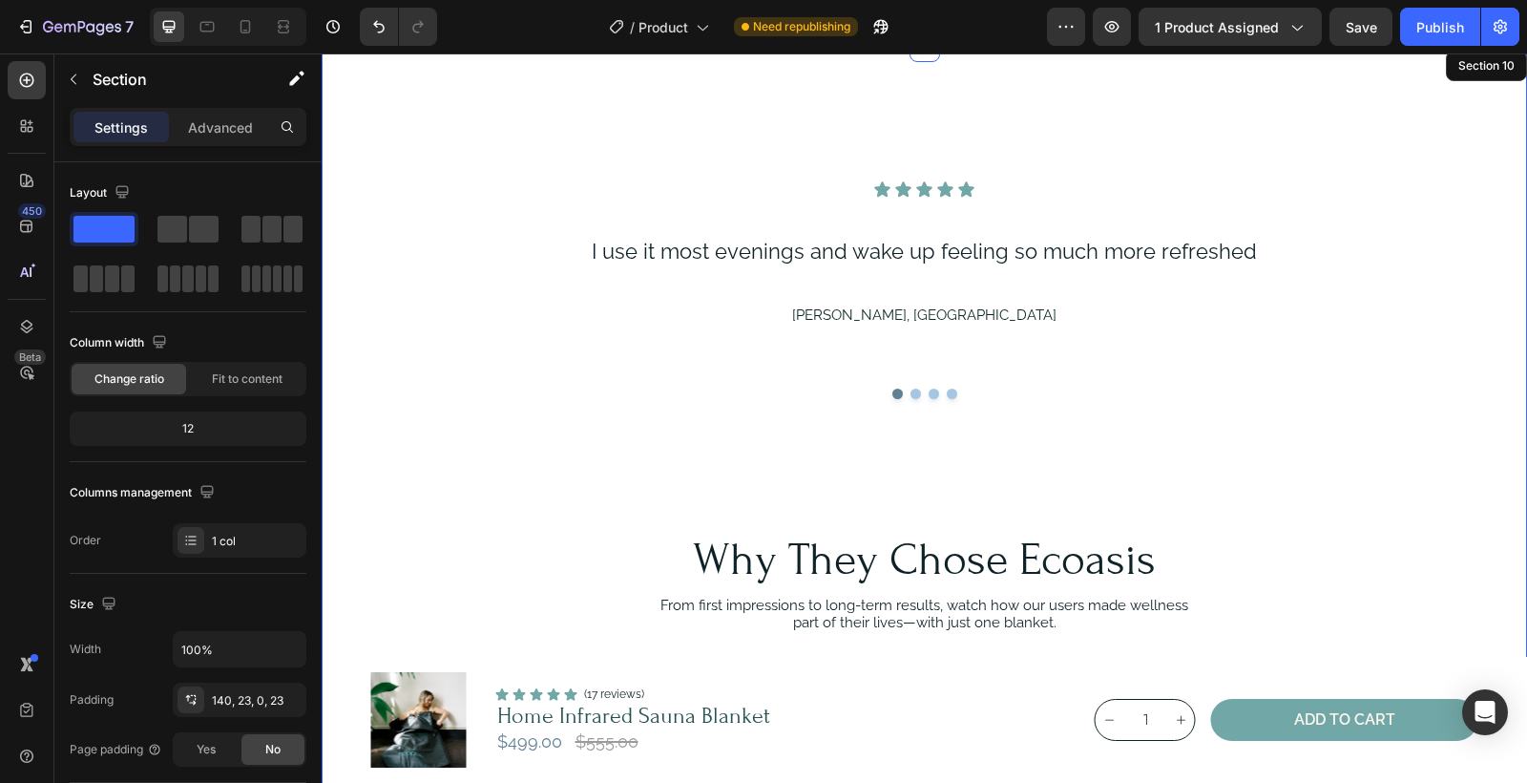
click at [1125, 420] on div "Icon Icon Icon Icon Icon Icon List I use it most evenings and wake up feeling s…" at bounding box center [925, 356] width 1162 height 352
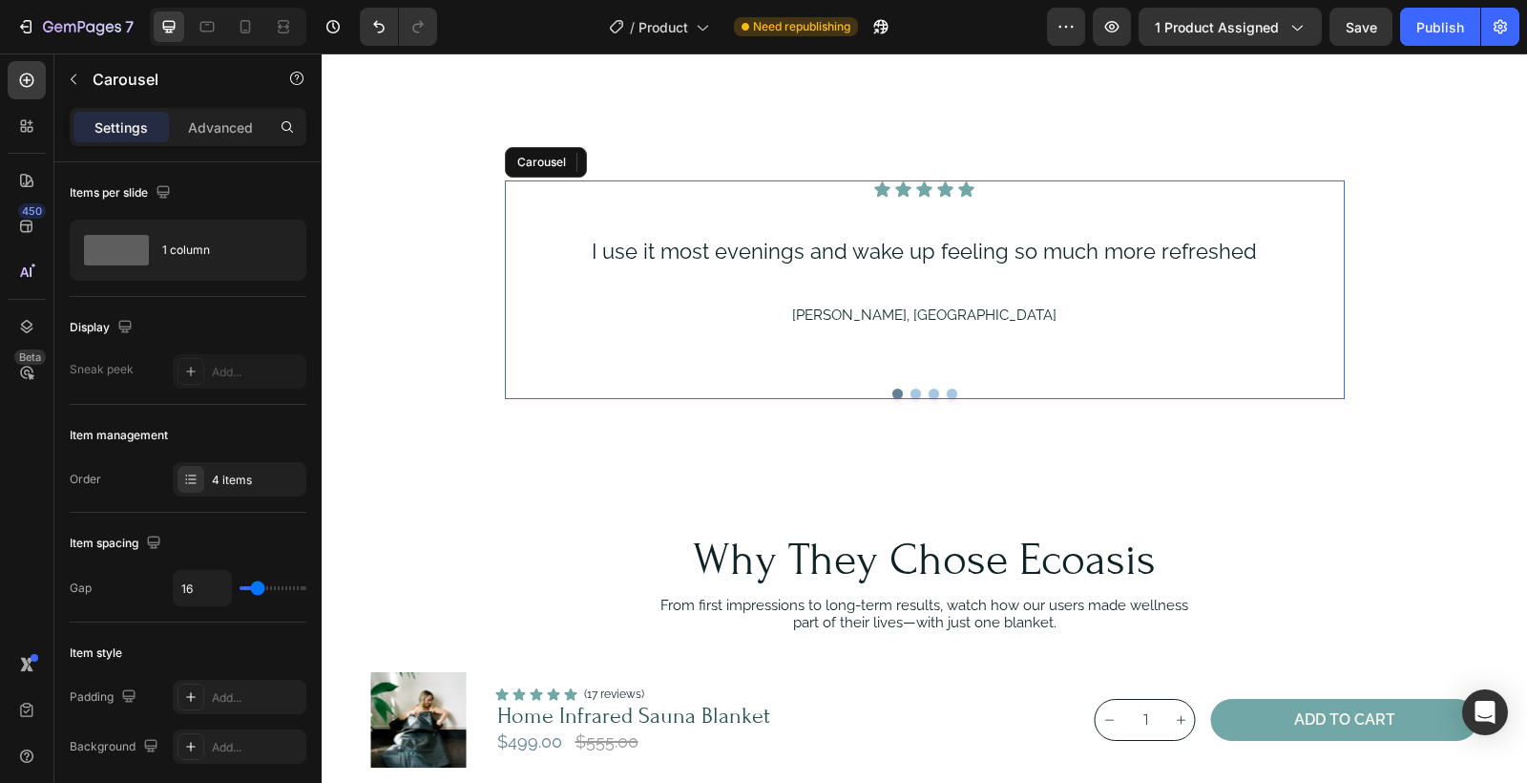
click at [914, 394] on button "Dot" at bounding box center [916, 394] width 11 height 11
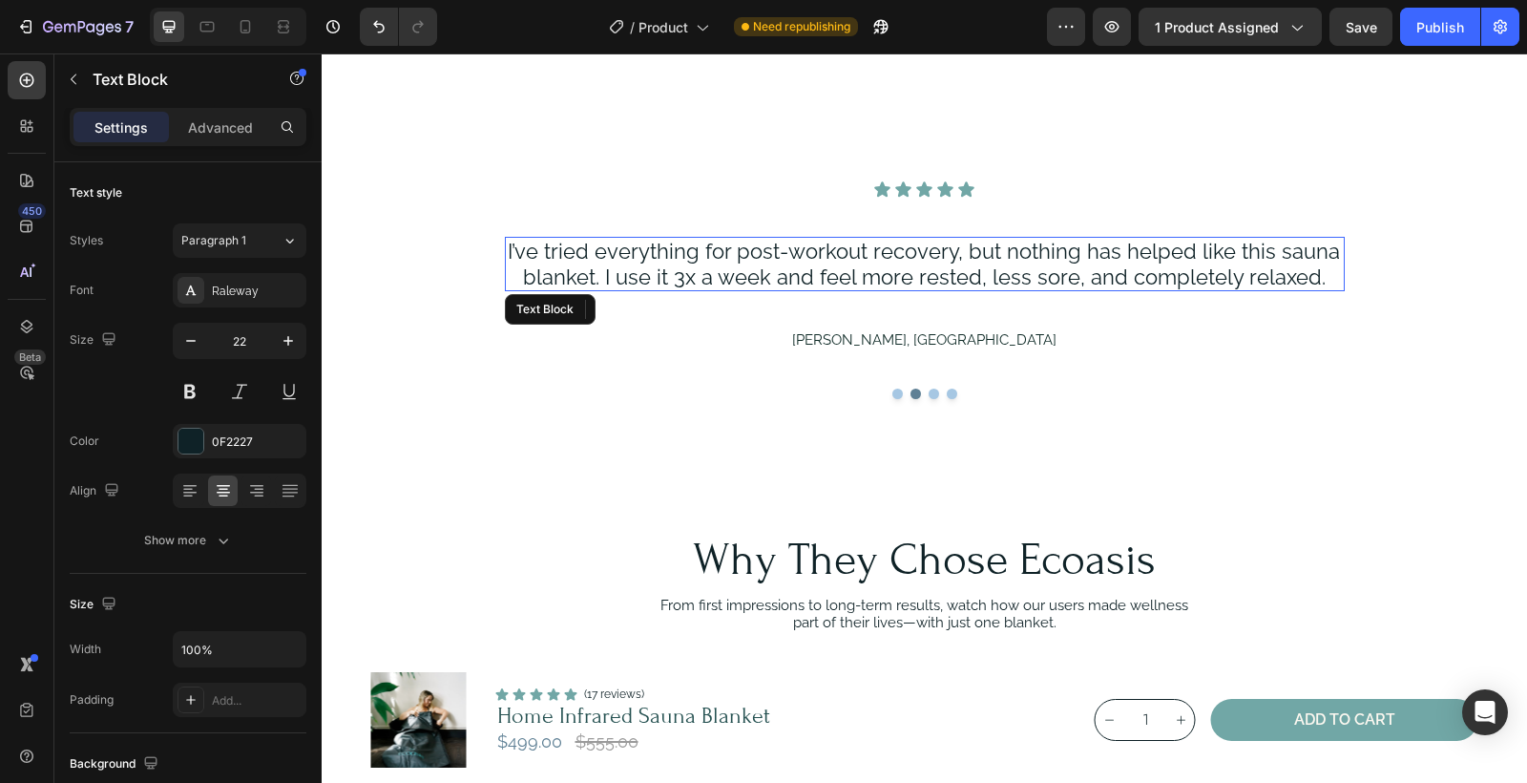
click at [1322, 278] on p "I’ve tried everything for post-workout recovery, but nothing has helped like th…" at bounding box center [924, 264] width 836 height 51
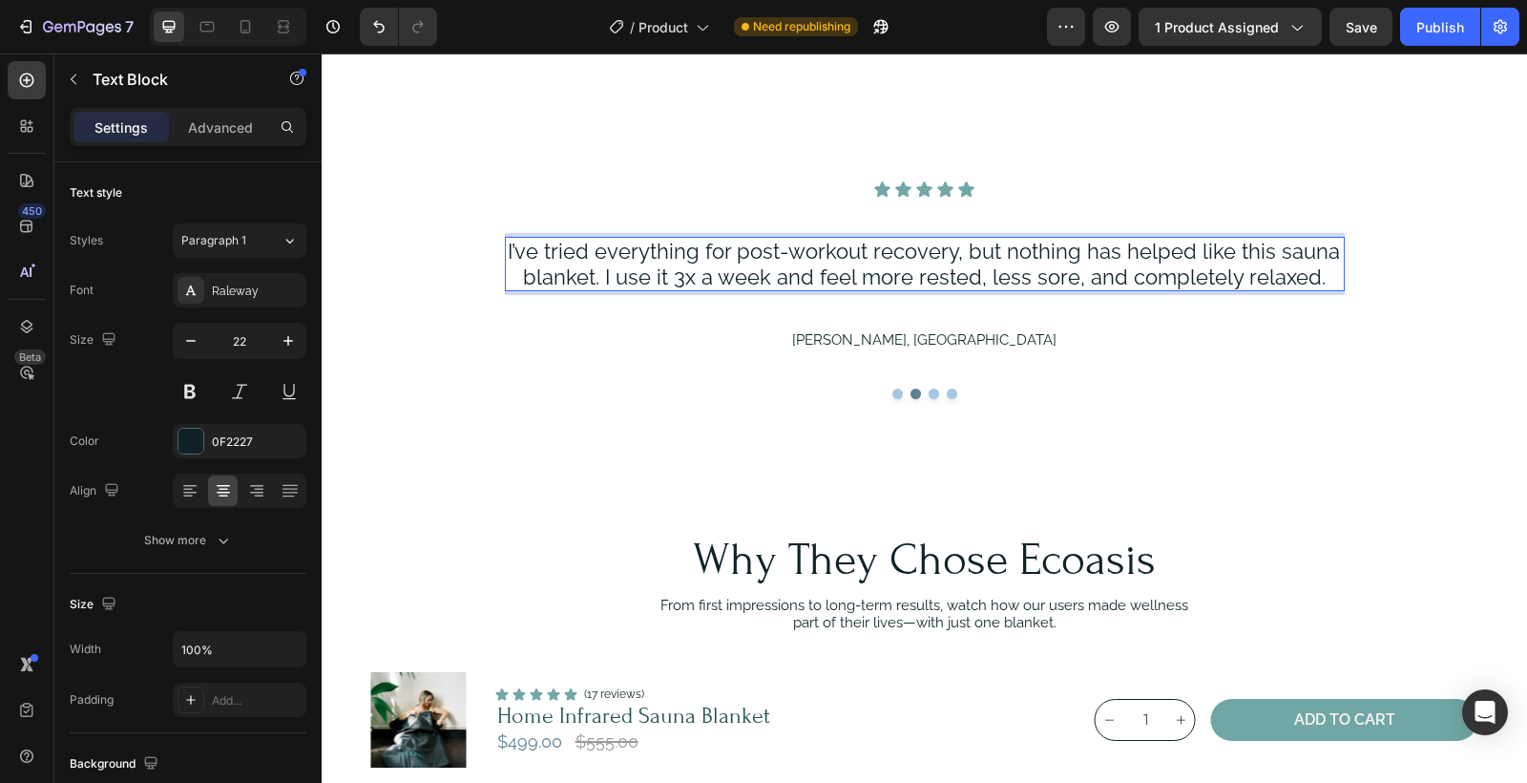
click at [1322, 278] on p "I’ve tried everything for post-workout recovery, but nothing has helped like th…" at bounding box center [924, 264] width 836 height 51
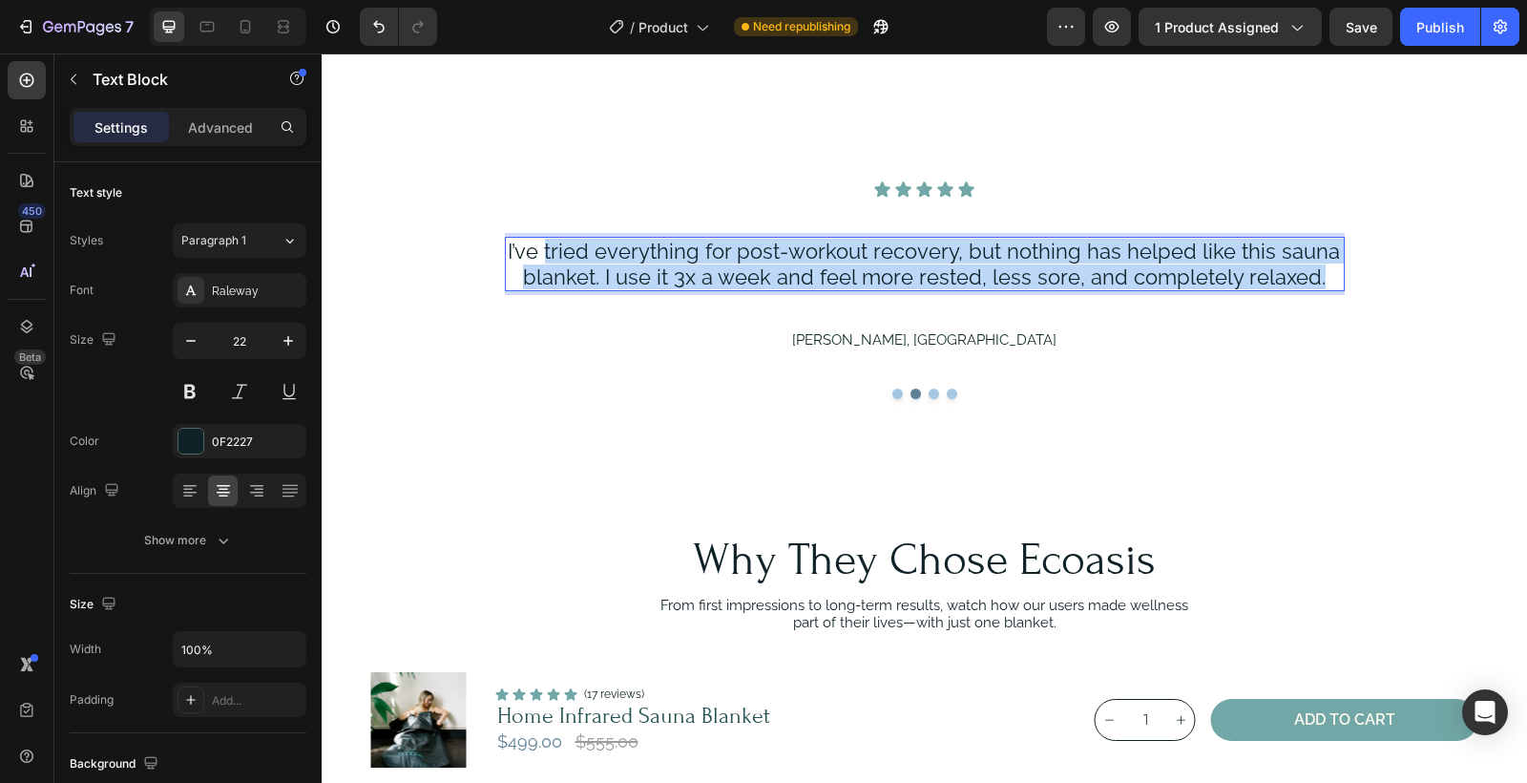
drag, startPoint x: 1322, startPoint y: 279, endPoint x: 545, endPoint y: 259, distance: 777.3
click at [545, 259] on p "I’ve tried everything for post-workout recovery, but nothing has helped like th…" at bounding box center [924, 264] width 836 height 51
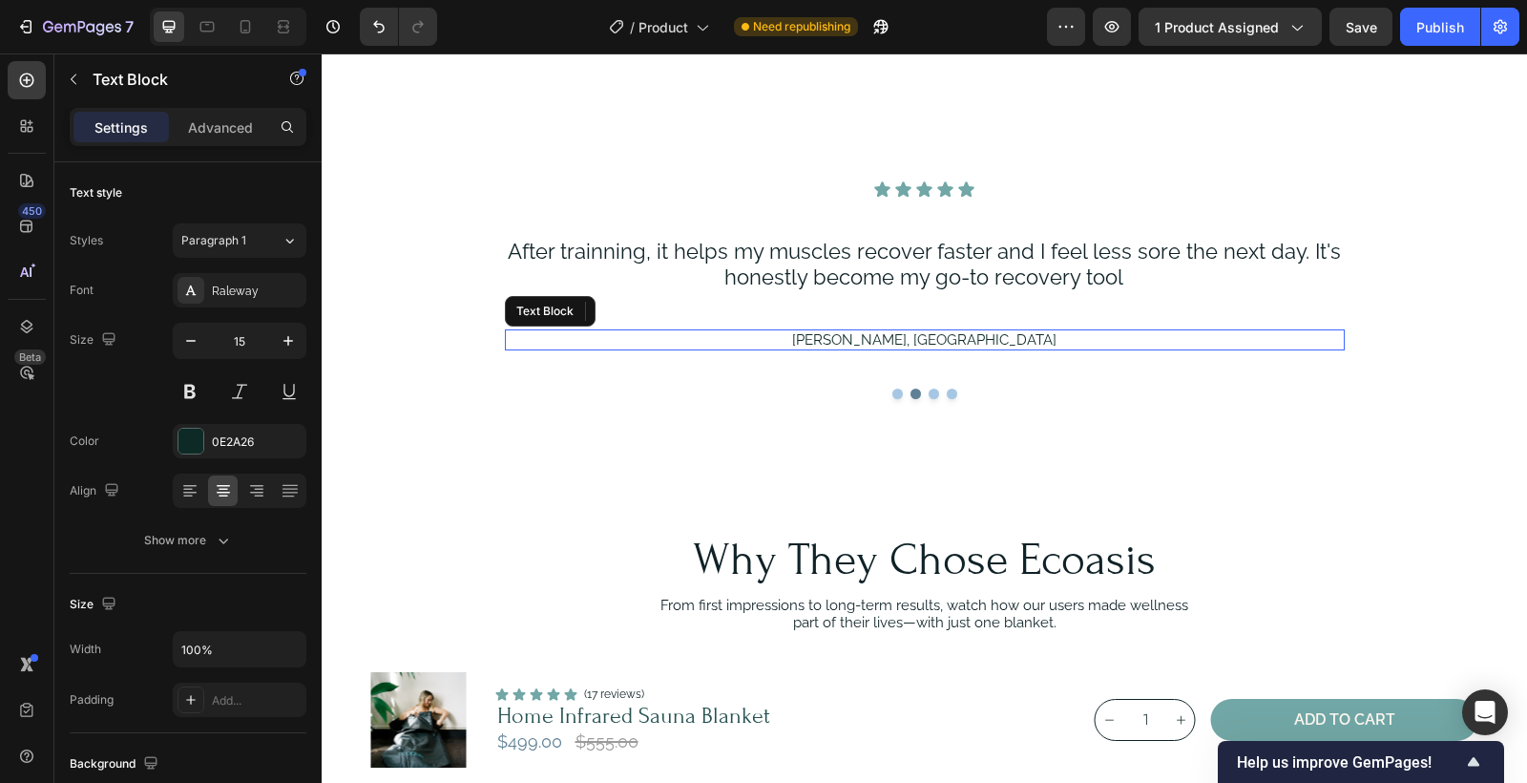
click at [896, 343] on p "[PERSON_NAME], [GEOGRAPHIC_DATA]" at bounding box center [924, 339] width 836 height 17
click at [905, 342] on p "[PERSON_NAME], [GEOGRAPHIC_DATA]" at bounding box center [924, 339] width 836 height 17
click at [924, 343] on p "[PERSON_NAME], [GEOGRAPHIC_DATA]" at bounding box center [924, 339] width 836 height 17
click at [992, 340] on p "[PERSON_NAME], [GEOGRAPHIC_DATA]" at bounding box center [924, 339] width 836 height 17
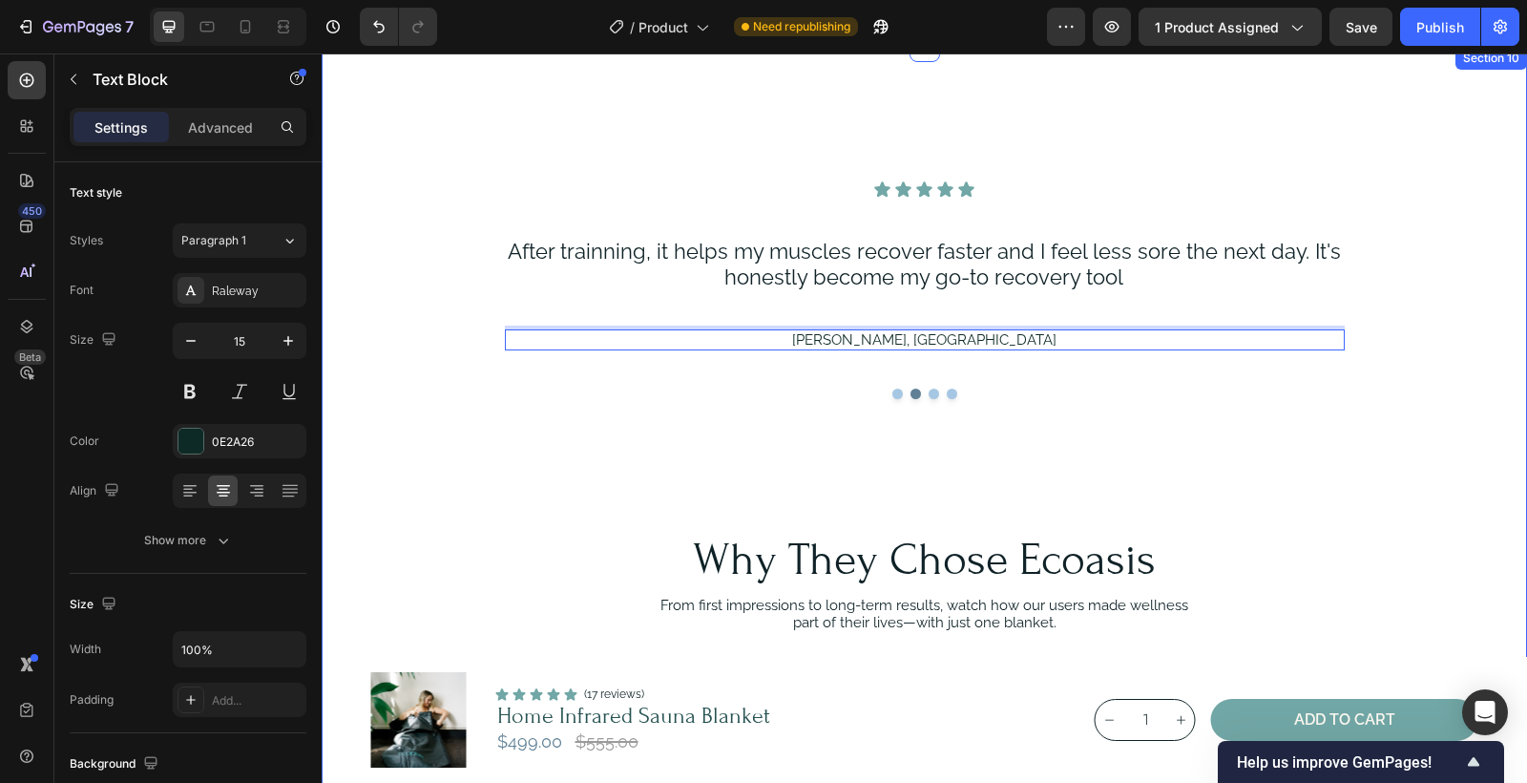
click at [1164, 434] on div "Icon Icon Icon Icon Icon Icon List I use it most evenings and wake up feeling s…" at bounding box center [925, 356] width 1162 height 352
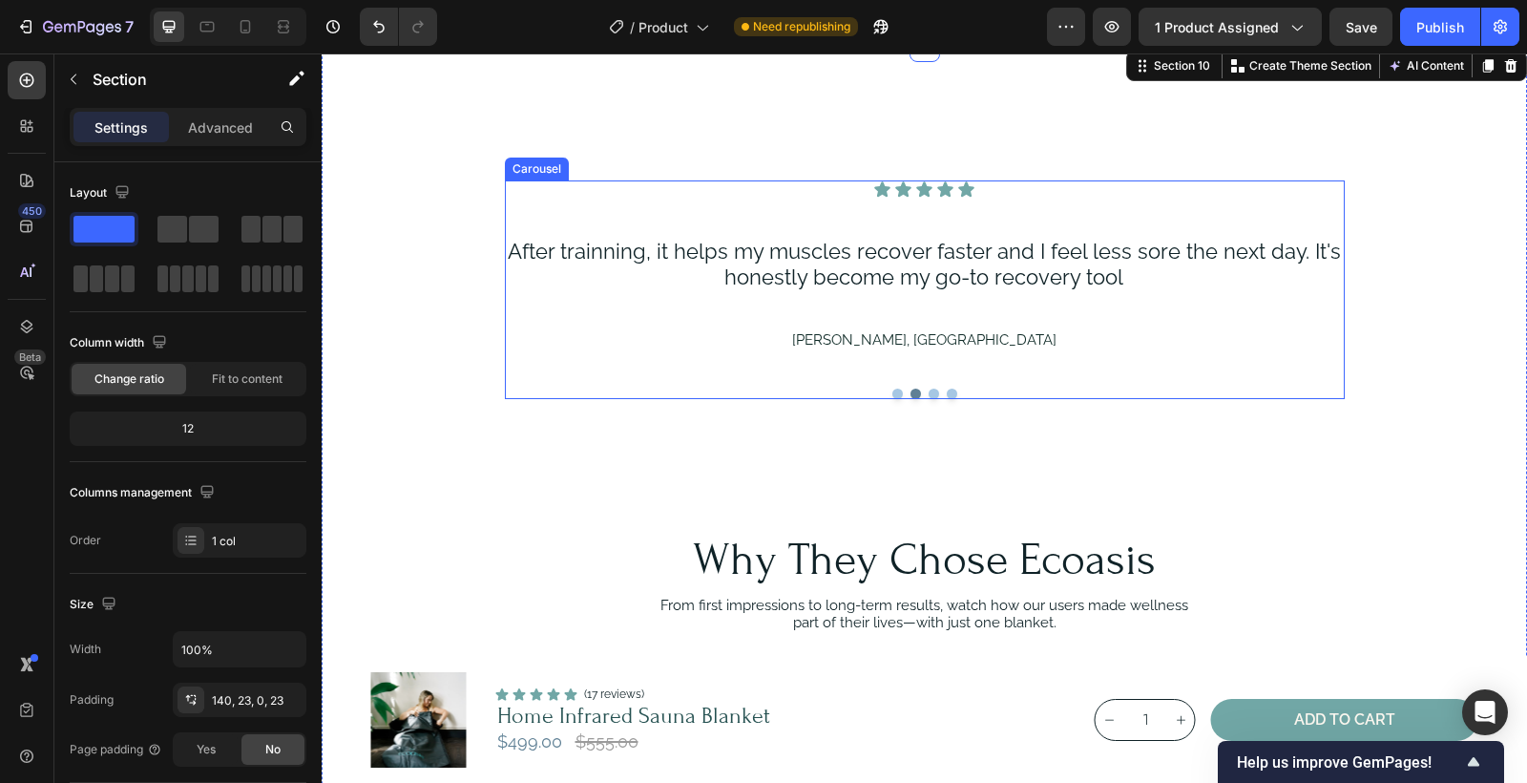
click at [936, 393] on button "Dot" at bounding box center [934, 394] width 11 height 11
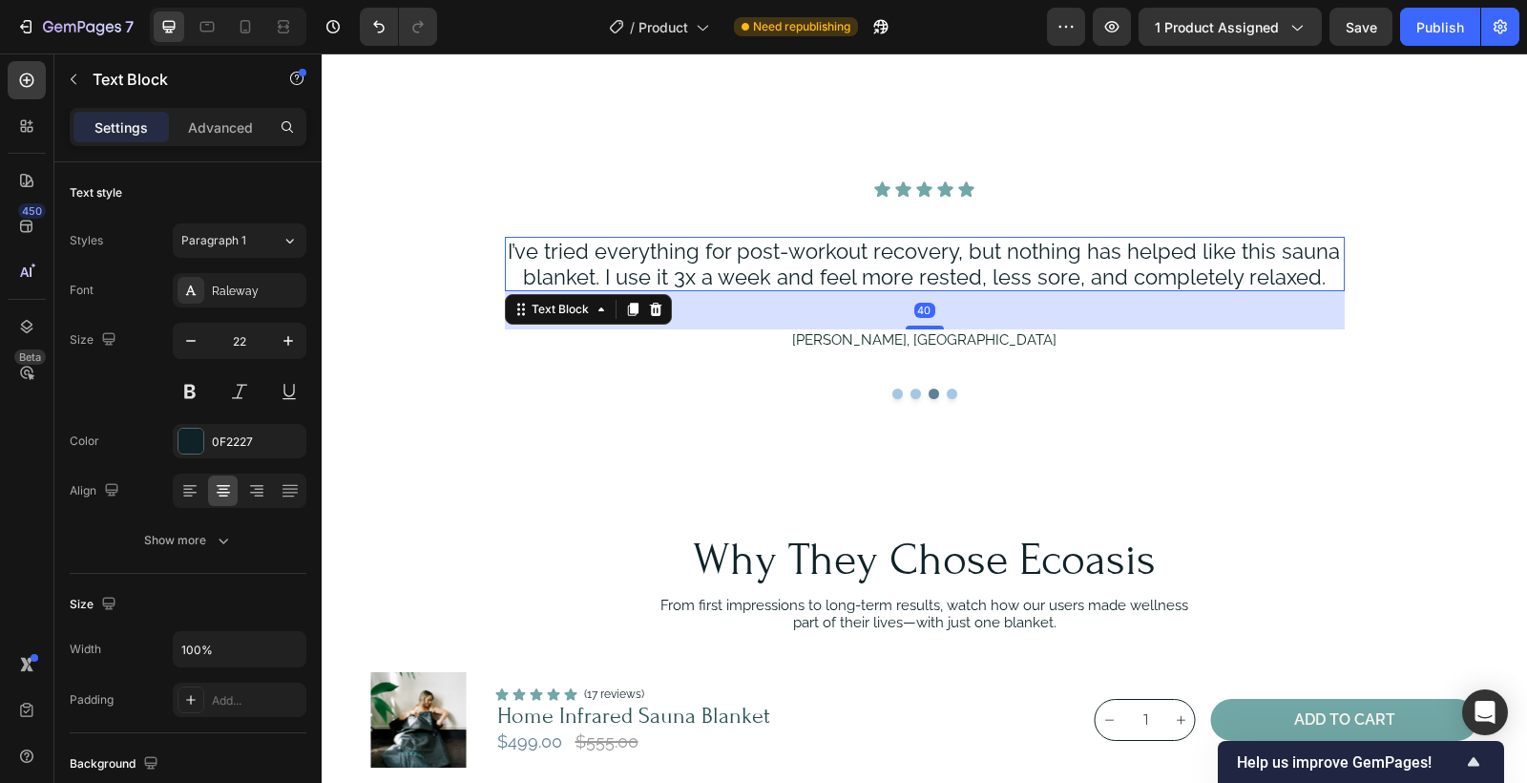
click at [1015, 278] on p "I’ve tried everything for post-workout recovery, but nothing has helped like th…" at bounding box center [924, 264] width 836 height 51
click at [1155, 266] on p "I’ve tried everything for post-workout recovery, but nothing has helped like th…" at bounding box center [924, 264] width 836 height 51
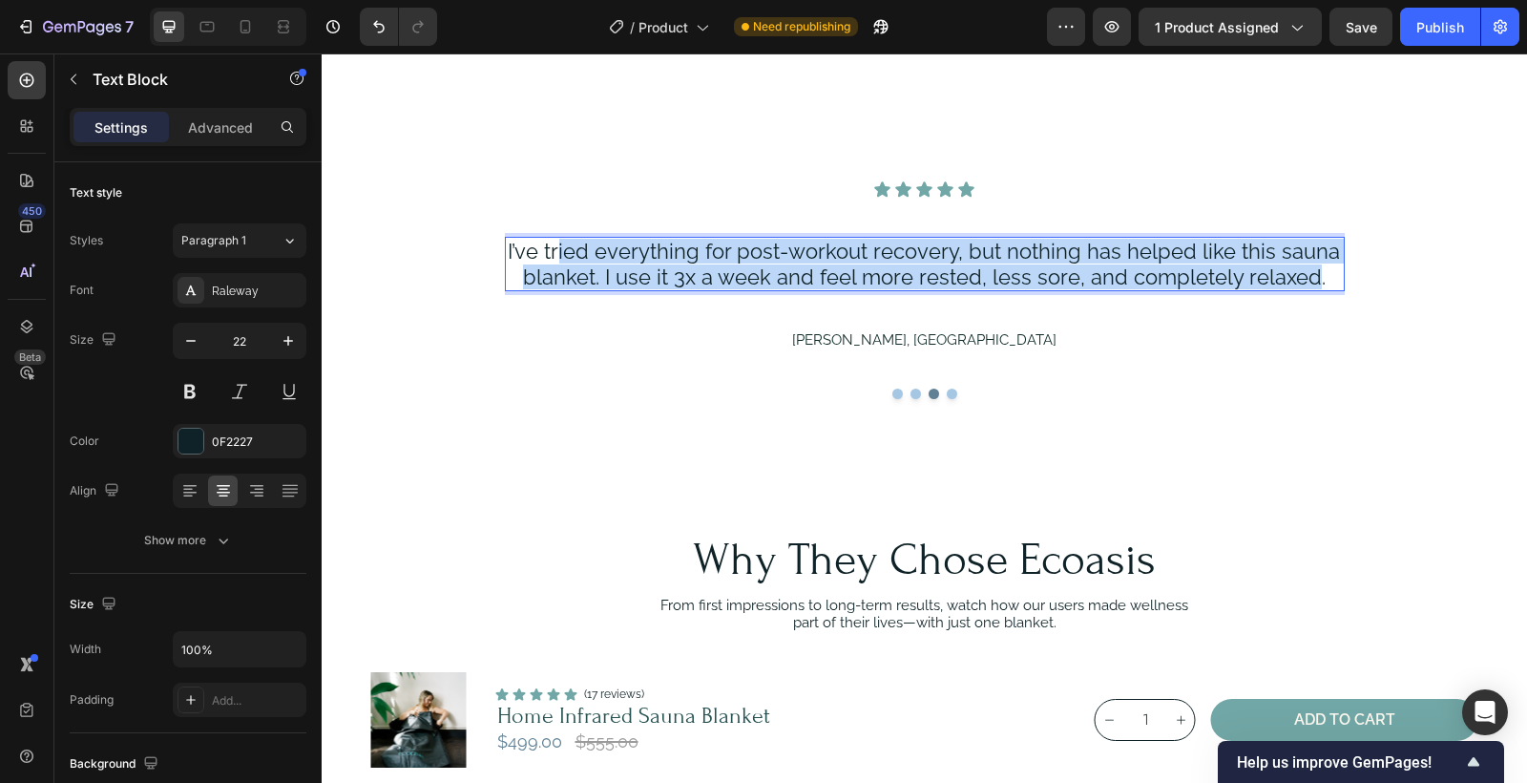
drag, startPoint x: 1313, startPoint y: 278, endPoint x: 559, endPoint y: 253, distance: 753.6
click at [560, 254] on p "I’ve tried everything for post-workout recovery, but nothing has helped like th…" at bounding box center [924, 264] width 836 height 51
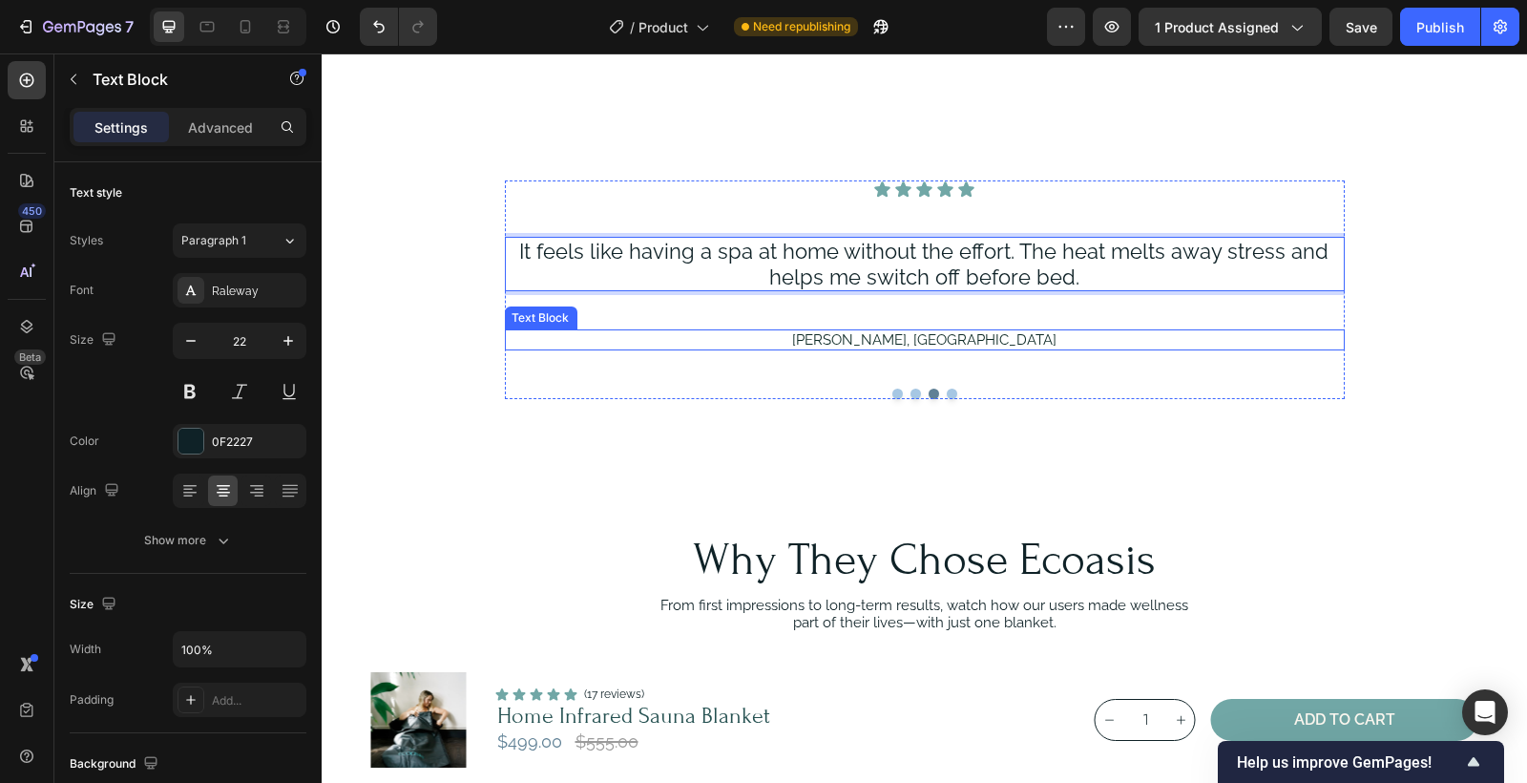
click at [912, 341] on p "[PERSON_NAME], [GEOGRAPHIC_DATA]" at bounding box center [924, 339] width 836 height 17
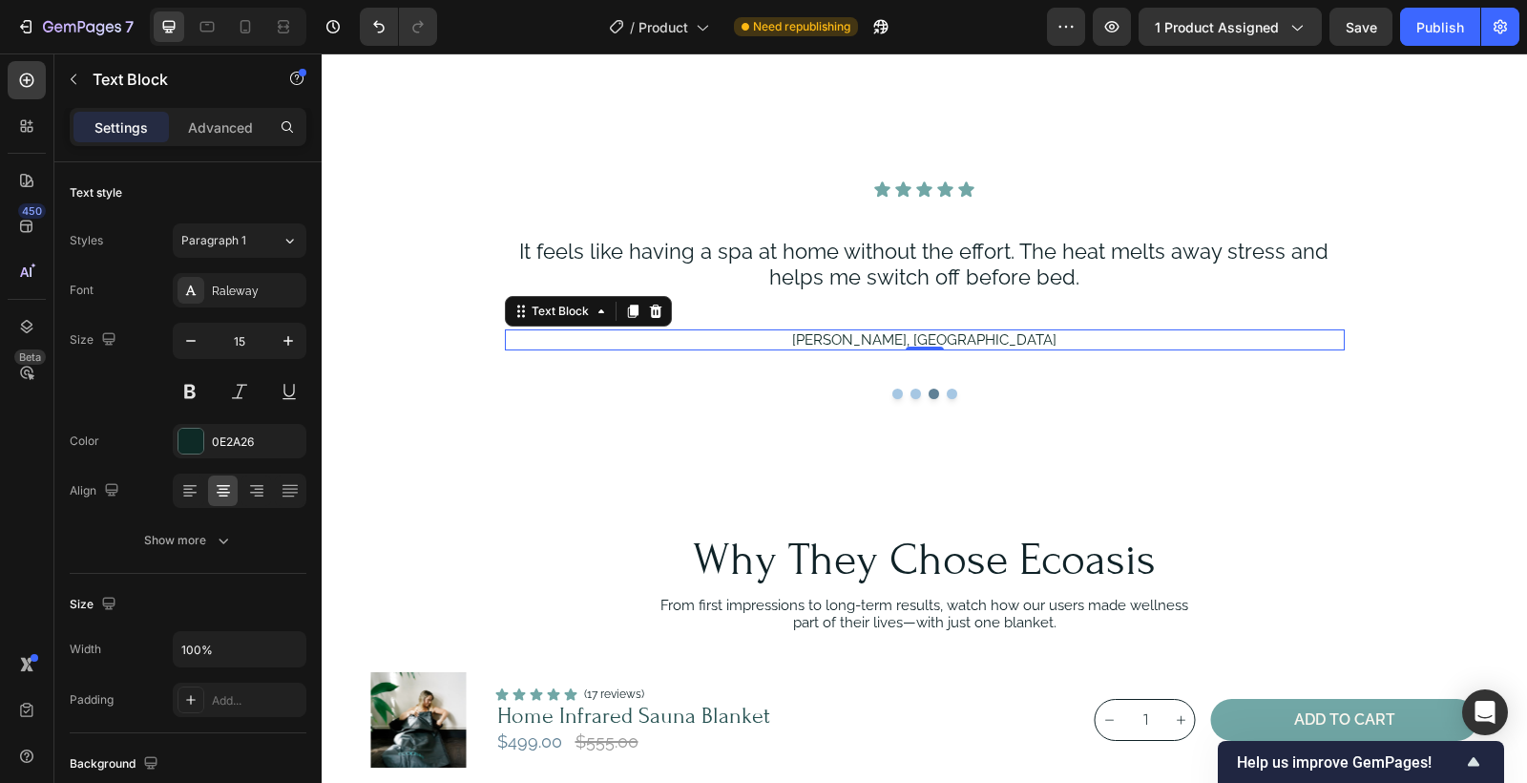
click at [921, 340] on p "[PERSON_NAME], [GEOGRAPHIC_DATA]" at bounding box center [924, 339] width 836 height 17
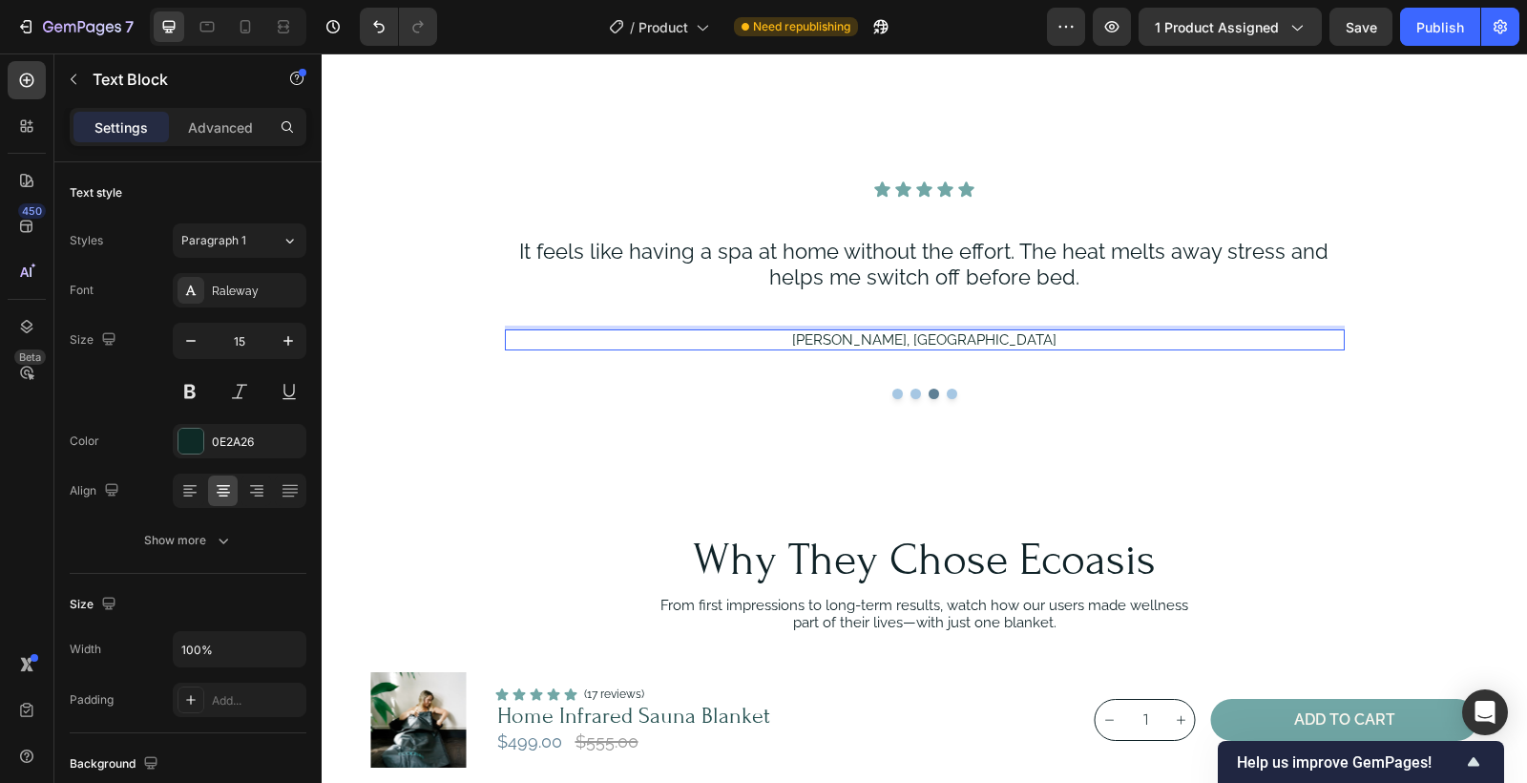
click at [983, 338] on p "[PERSON_NAME], [GEOGRAPHIC_DATA]" at bounding box center [924, 339] width 836 height 17
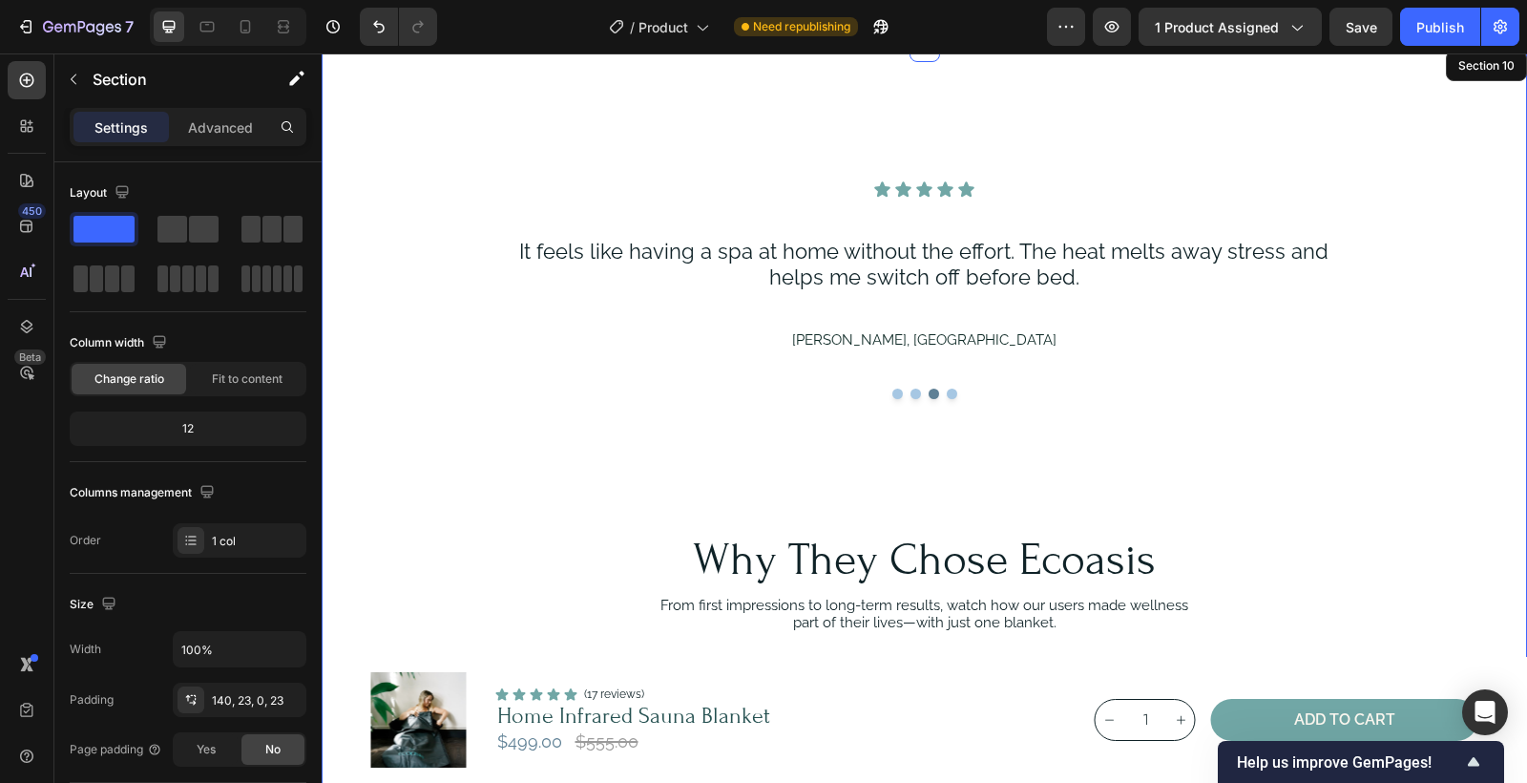
click at [1404, 390] on div "Icon Icon Icon Icon Icon Icon List I use it most evenings and wake up feeling s…" at bounding box center [925, 356] width 1162 height 352
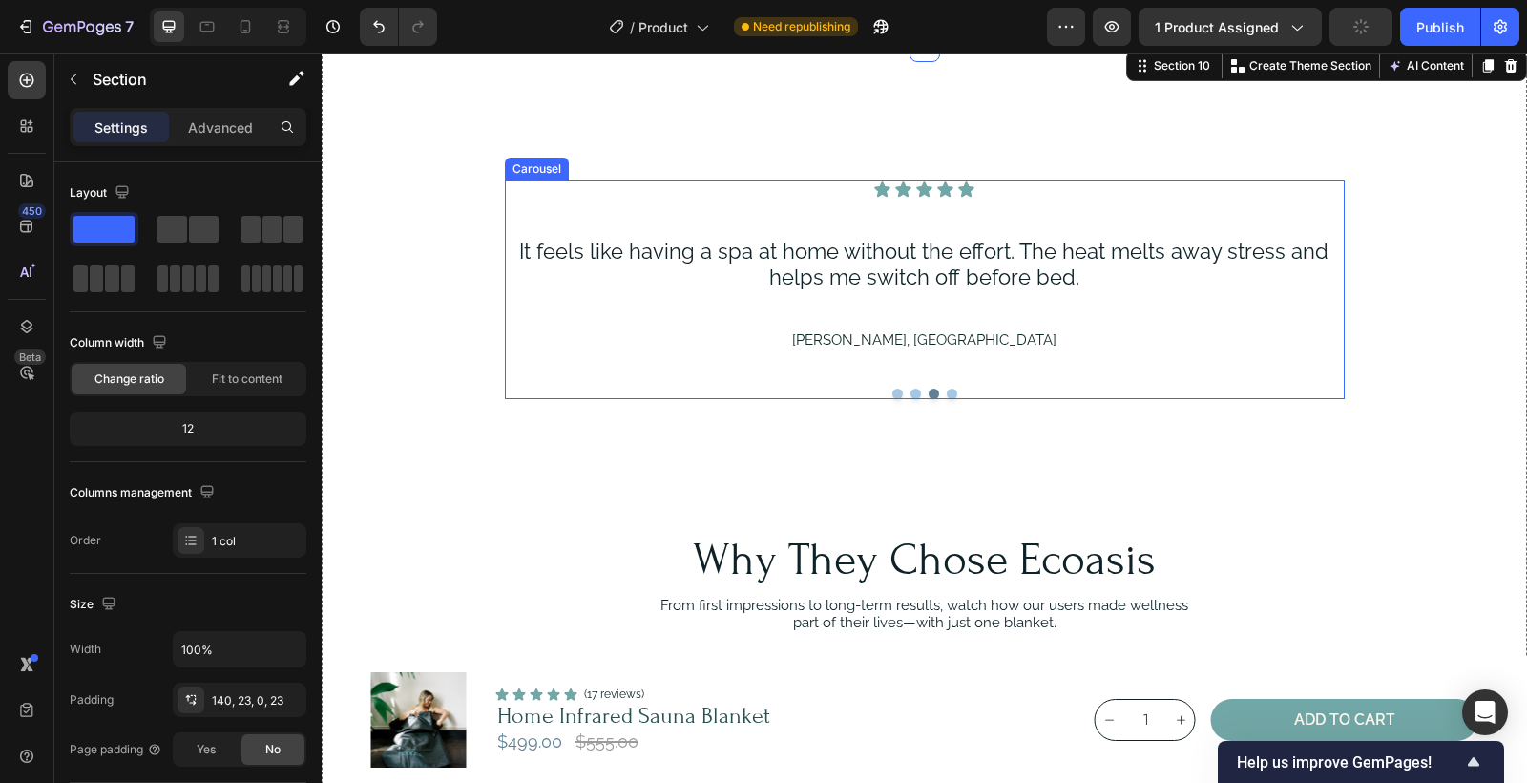
click at [954, 393] on button "Dot" at bounding box center [952, 394] width 11 height 11
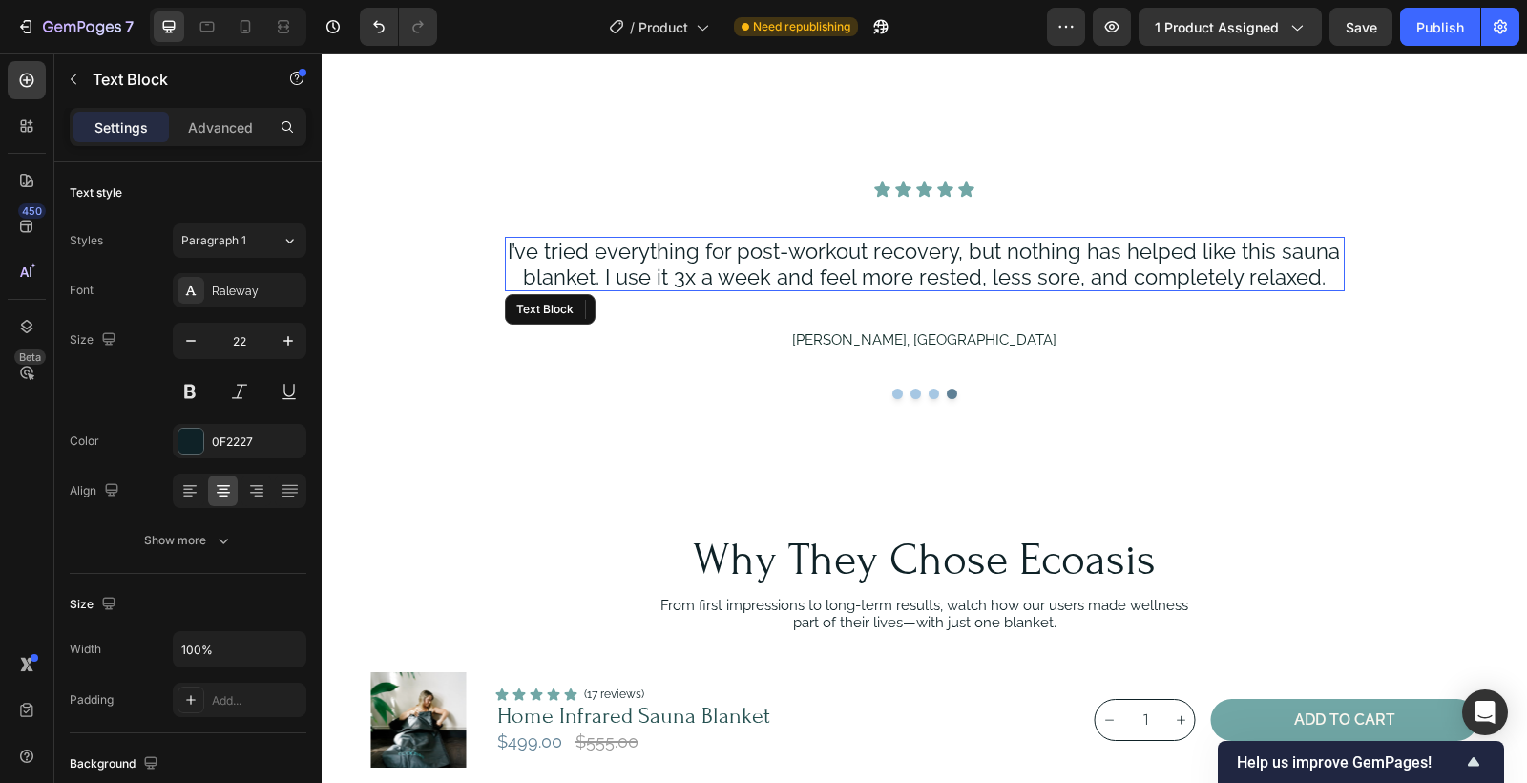
drag, startPoint x: 988, startPoint y: 271, endPoint x: 1015, endPoint y: 274, distance: 26.9
click at [989, 271] on p "I’ve tried everything for post-workout recovery, but nothing has helped like th…" at bounding box center [924, 264] width 836 height 51
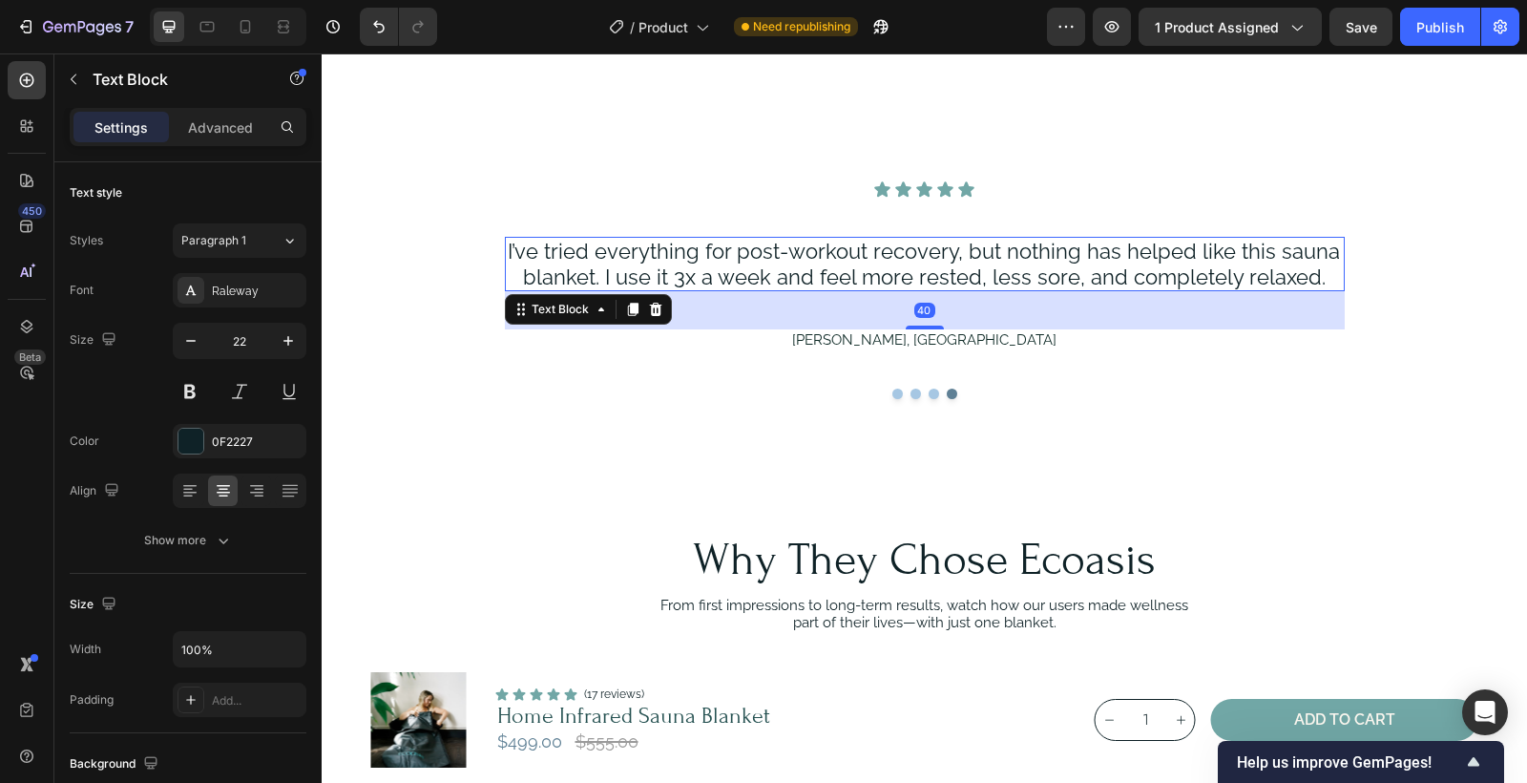
click at [1209, 266] on p "I’ve tried everything for post-workout recovery, but nothing has helped like th…" at bounding box center [924, 264] width 836 height 51
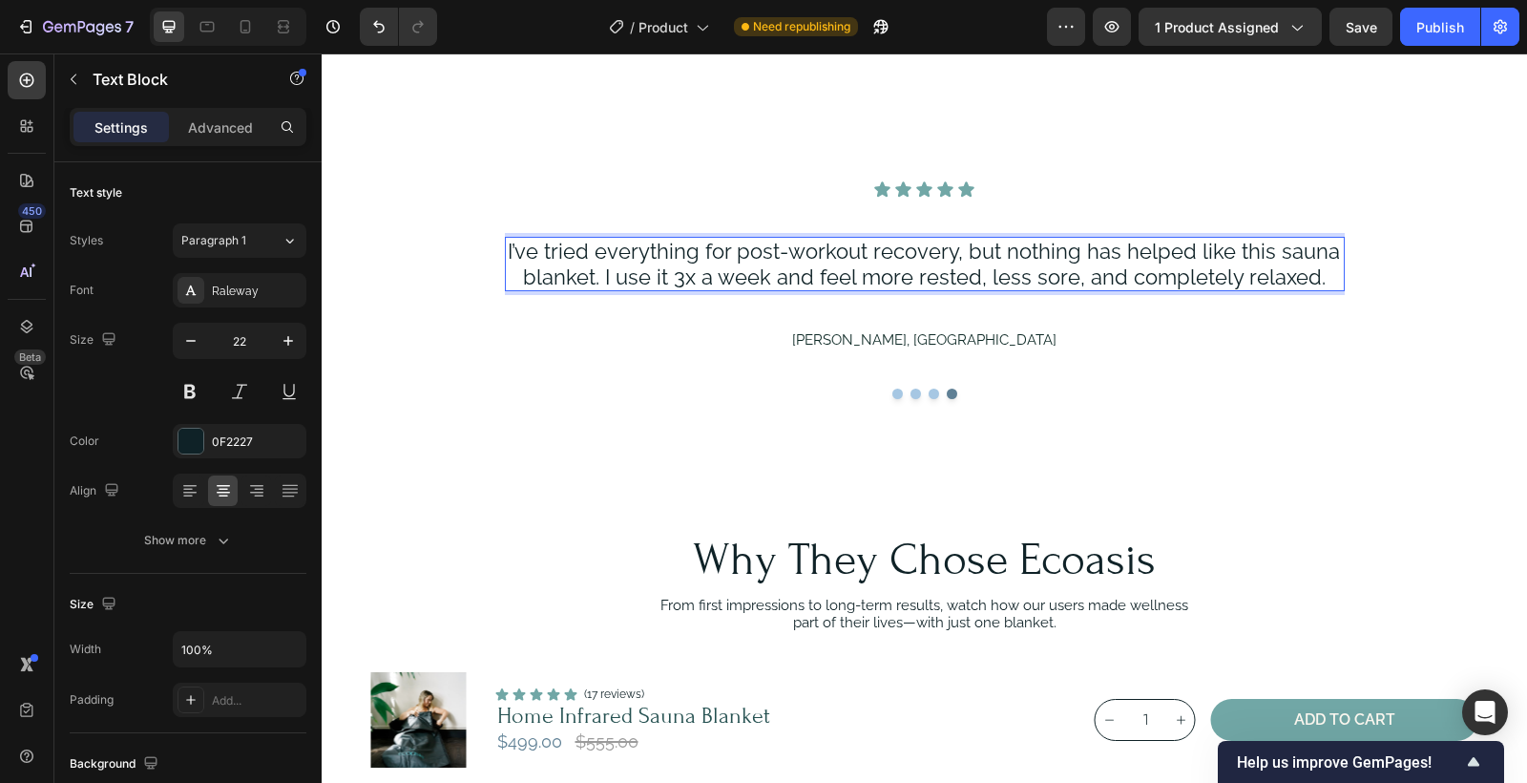
click at [1319, 279] on p "I’ve tried everything for post-workout recovery, but nothing has helped like th…" at bounding box center [924, 264] width 836 height 51
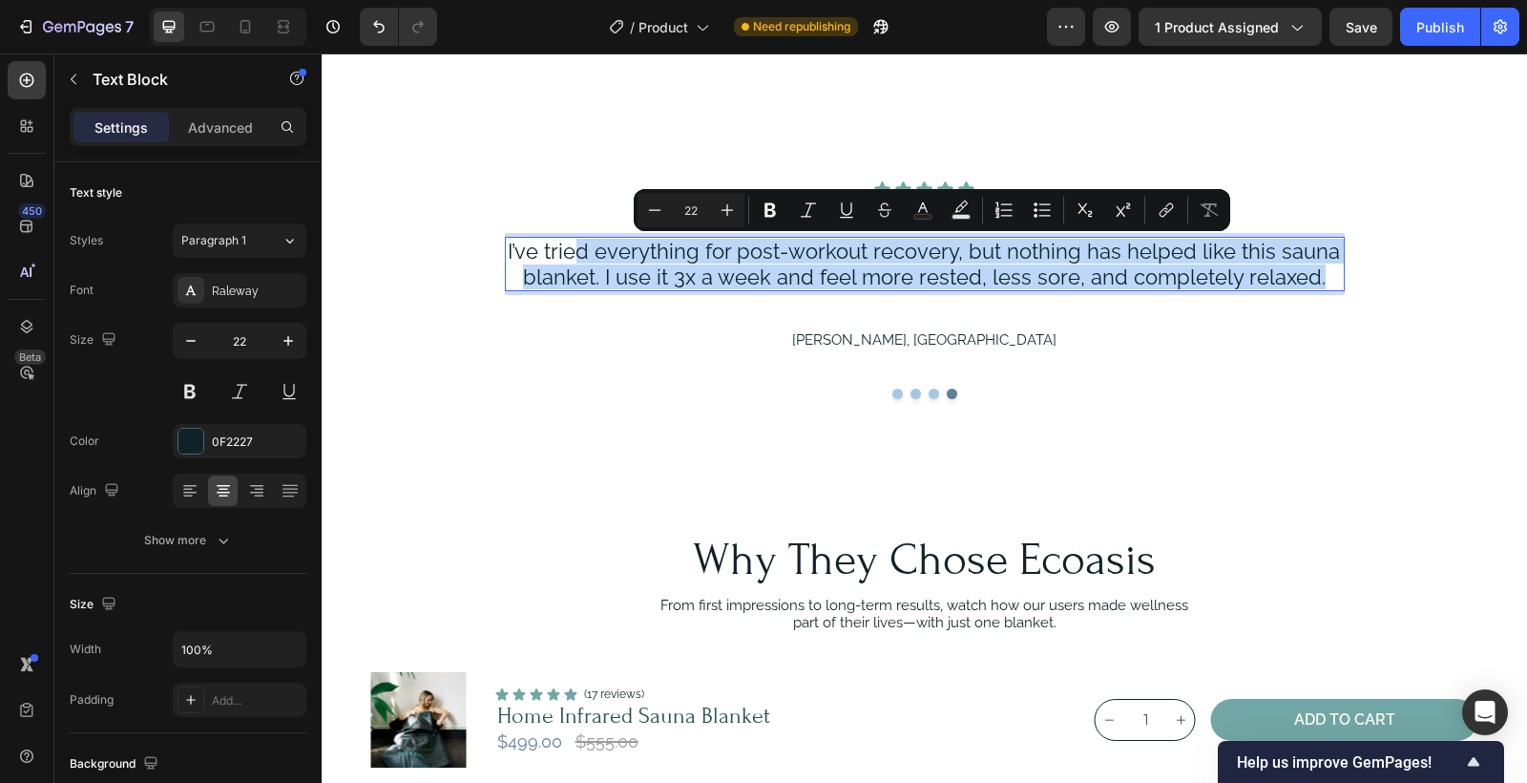
drag, startPoint x: 1318, startPoint y: 279, endPoint x: 572, endPoint y: 256, distance: 746.9
click at [572, 256] on p "I’ve tried everything for post-workout recovery, but nothing has helped like th…" at bounding box center [924, 264] width 836 height 51
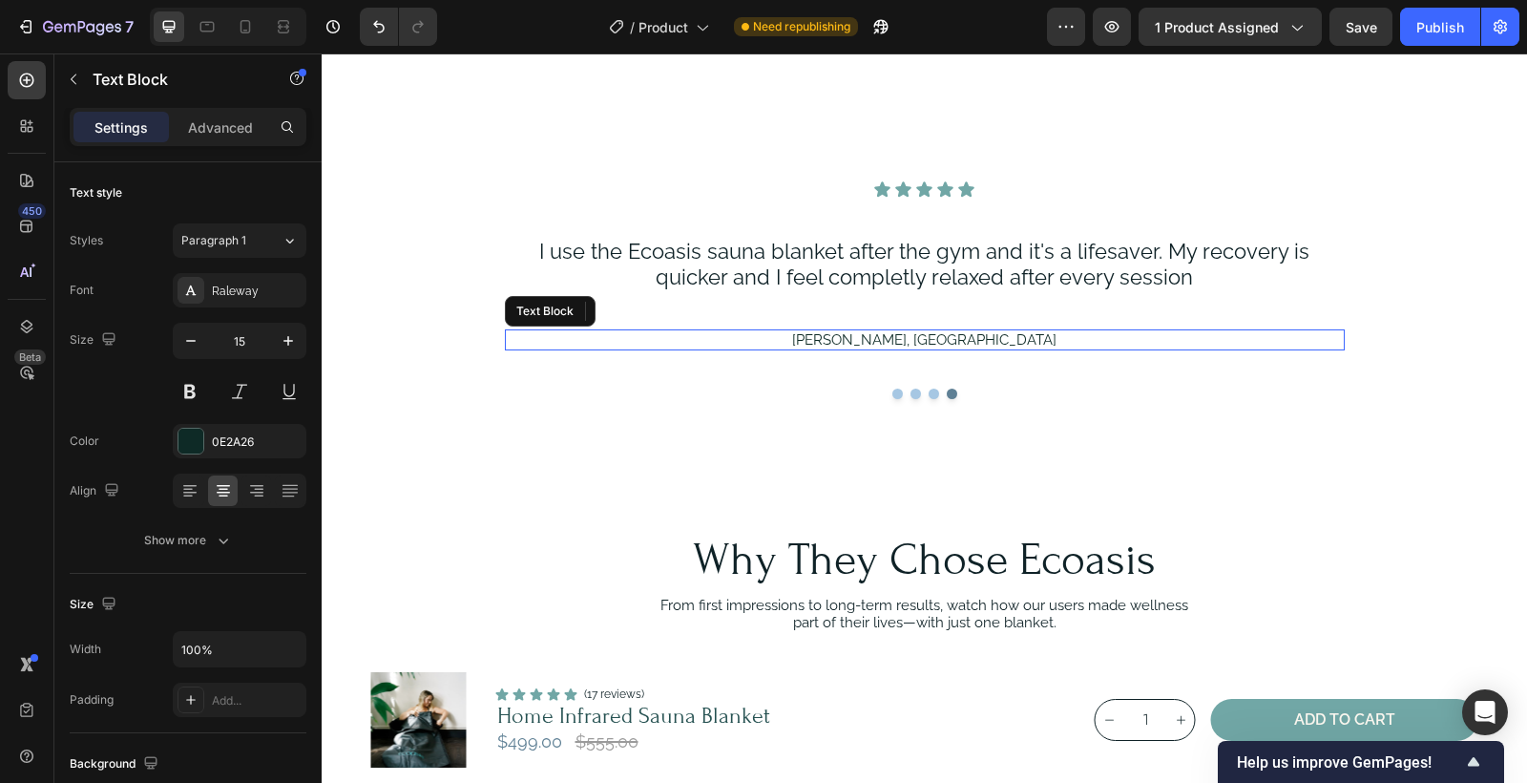
click at [920, 339] on p "[PERSON_NAME], [GEOGRAPHIC_DATA]" at bounding box center [924, 339] width 836 height 17
click at [927, 343] on p "[PERSON_NAME], [GEOGRAPHIC_DATA]" at bounding box center [924, 339] width 836 height 17
click at [982, 346] on p "[PERSON_NAME], [GEOGRAPHIC_DATA]" at bounding box center [924, 339] width 836 height 17
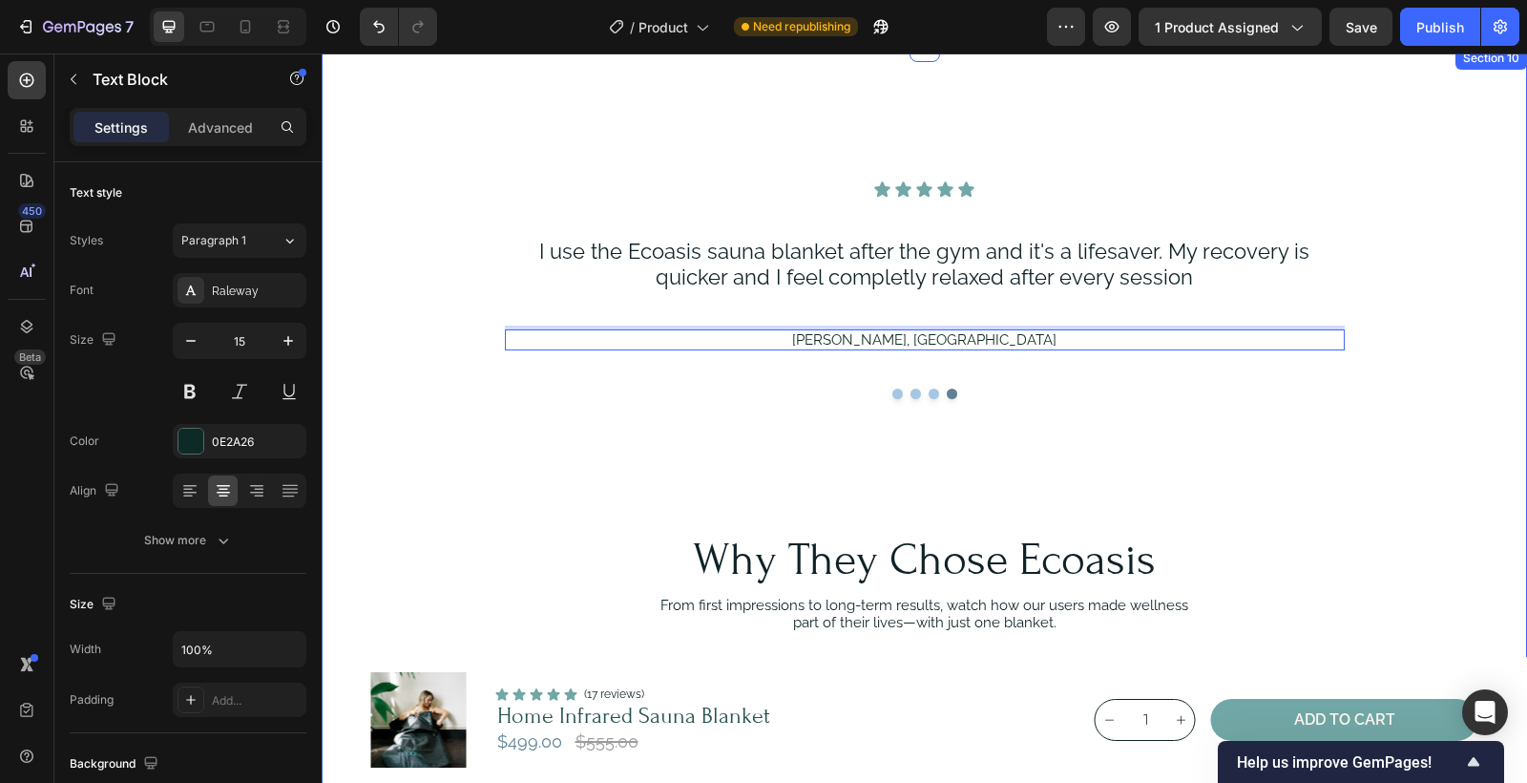
click at [1087, 456] on div "Icon Icon Icon Icon Icon Icon List I use it most evenings and wake up feeling s…" at bounding box center [925, 356] width 1162 height 352
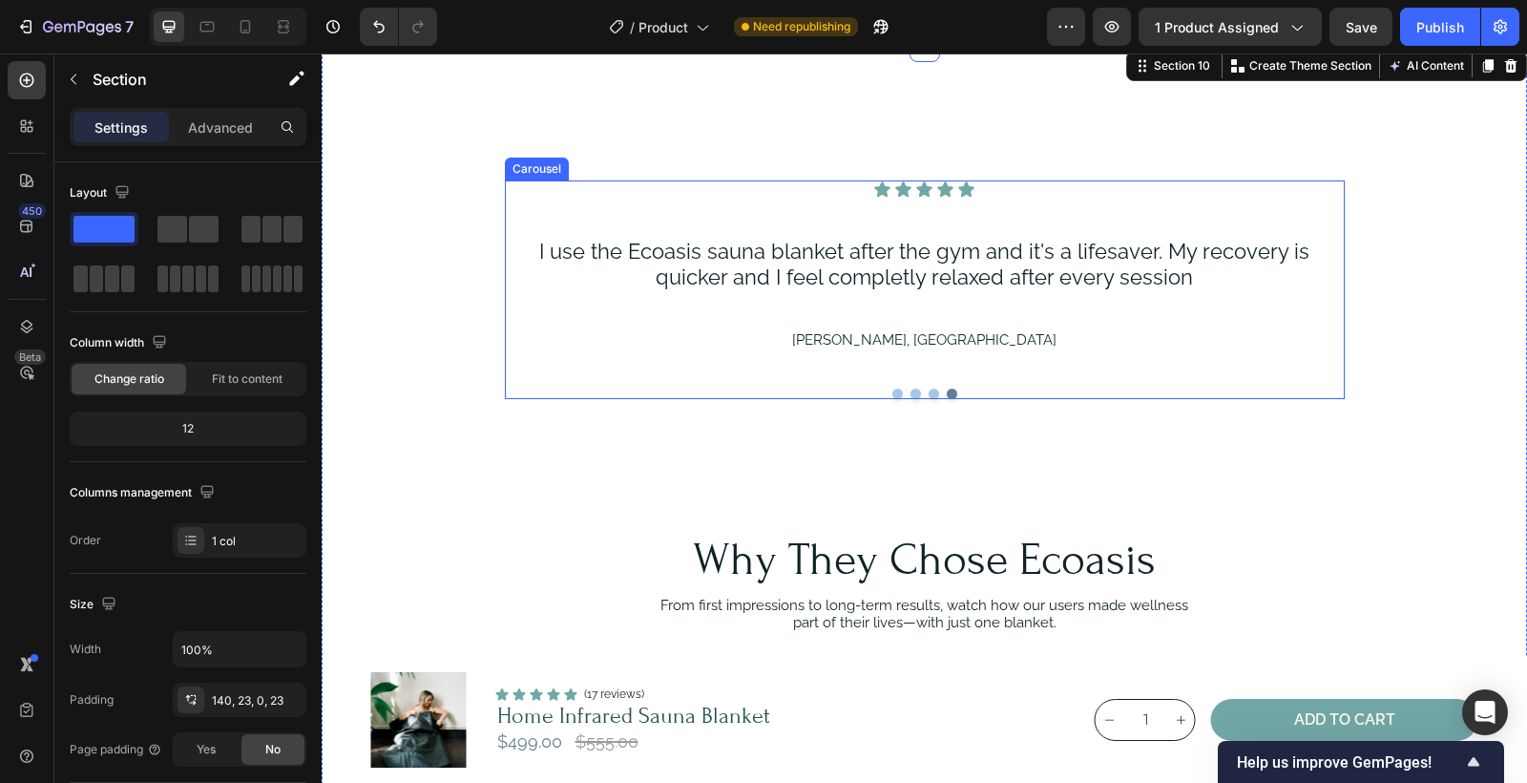
click at [899, 396] on button "Dot" at bounding box center [898, 394] width 11 height 11
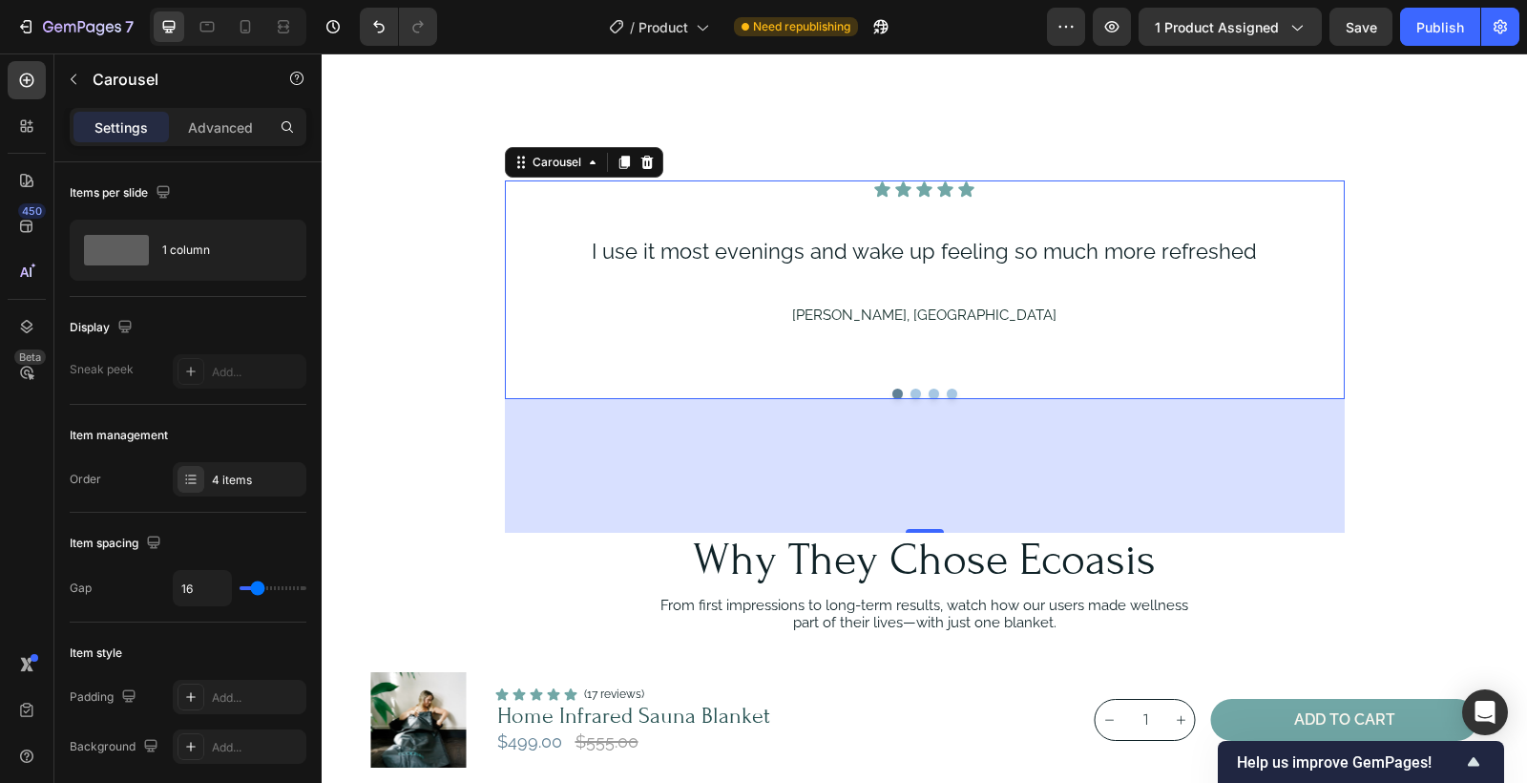
click at [915, 394] on button "Dot" at bounding box center [916, 394] width 11 height 11
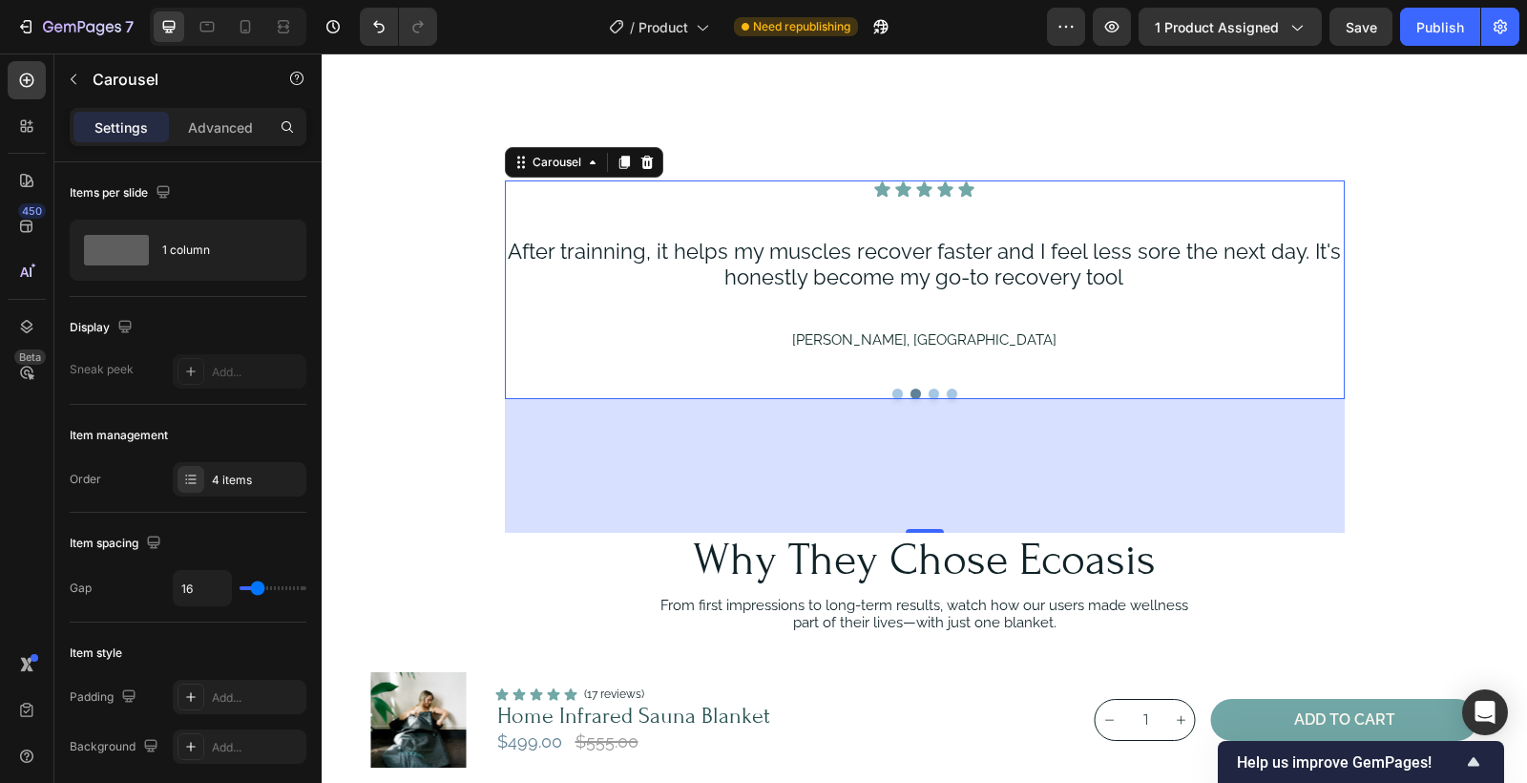
click at [935, 392] on button "Dot" at bounding box center [934, 394] width 11 height 11
click at [952, 392] on button "Dot" at bounding box center [952, 394] width 11 height 11
click at [1448, 32] on div "Publish" at bounding box center [1441, 27] width 48 height 20
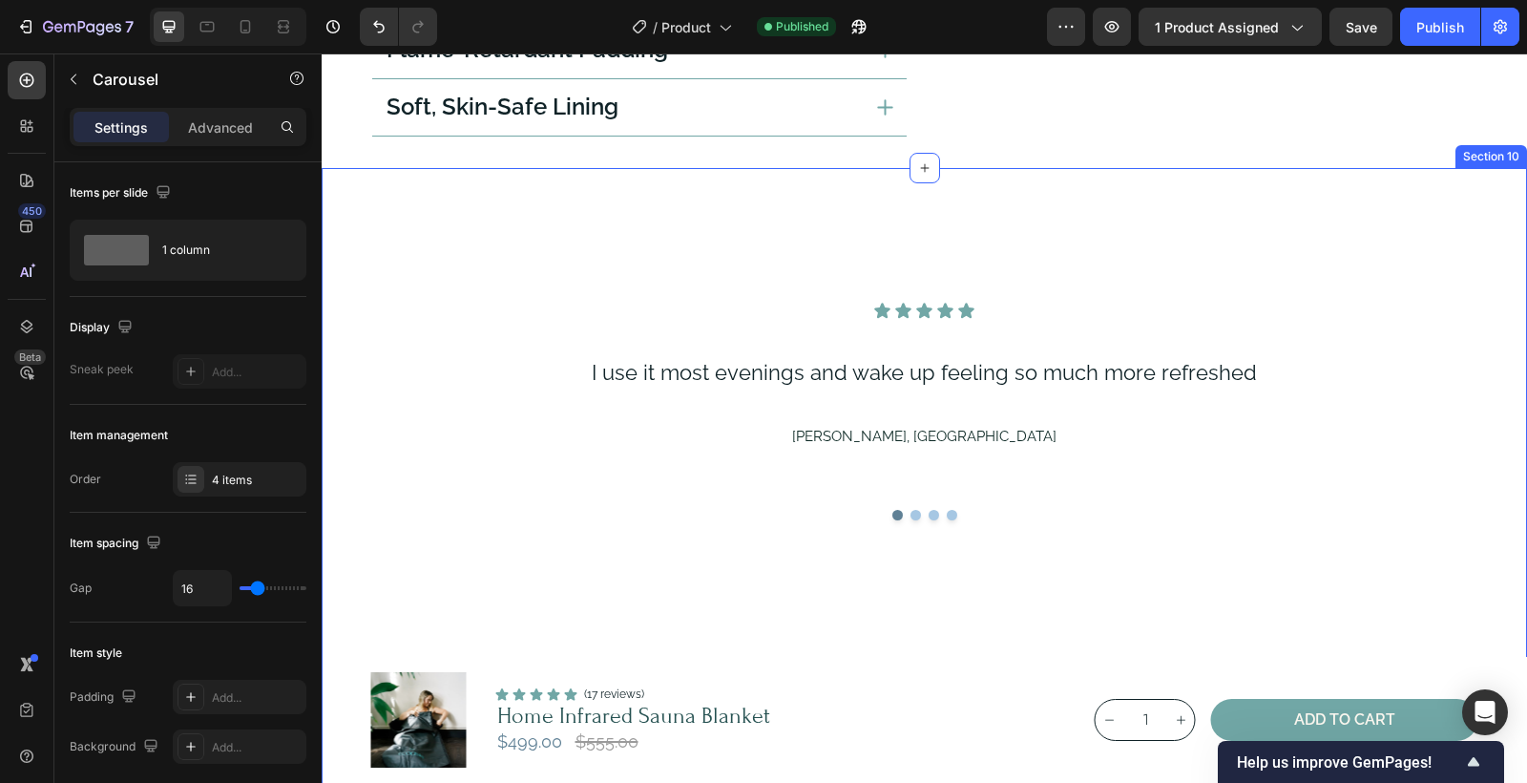
scroll to position [4046, 0]
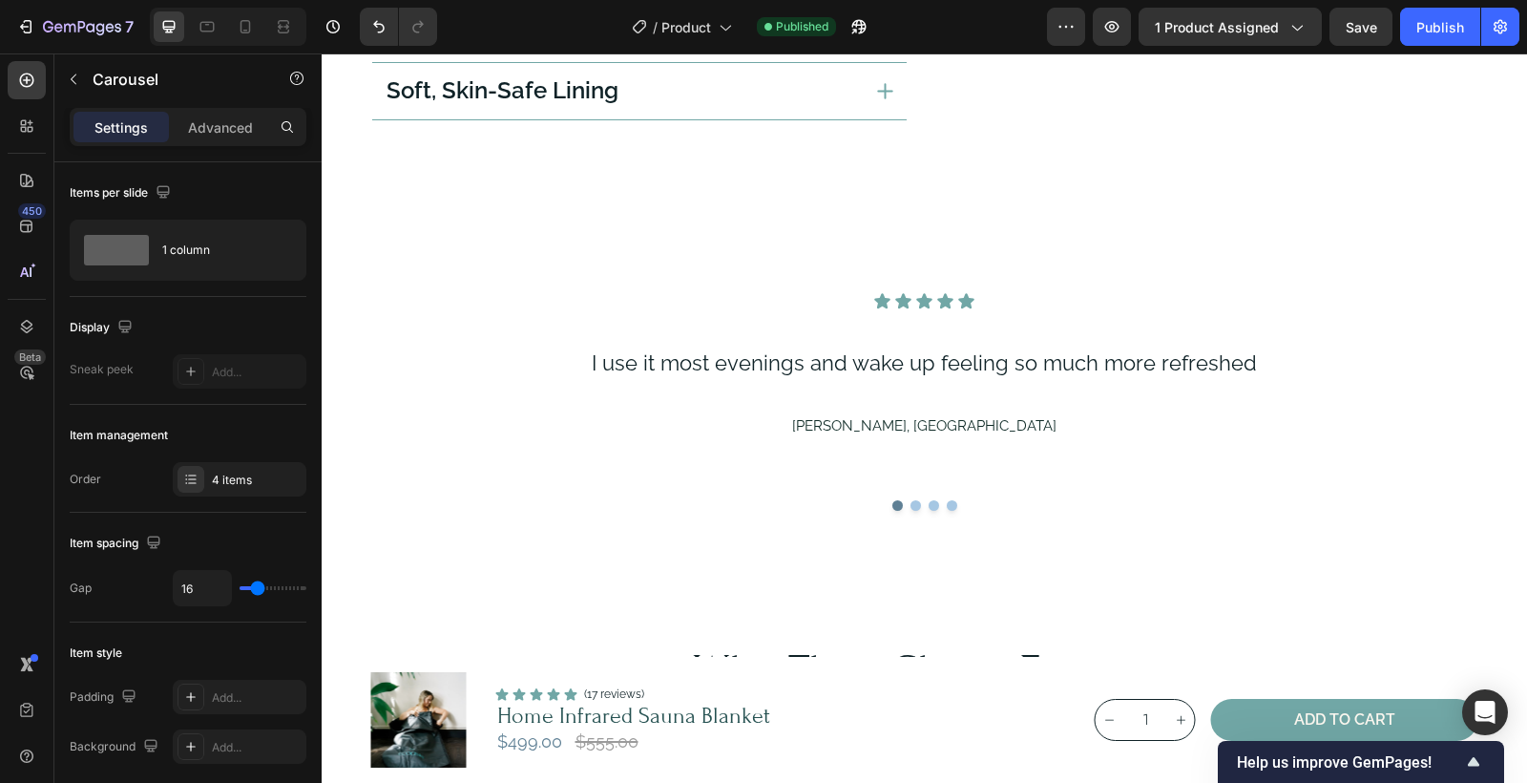
click at [916, 500] on button "Dot" at bounding box center [916, 505] width 11 height 11
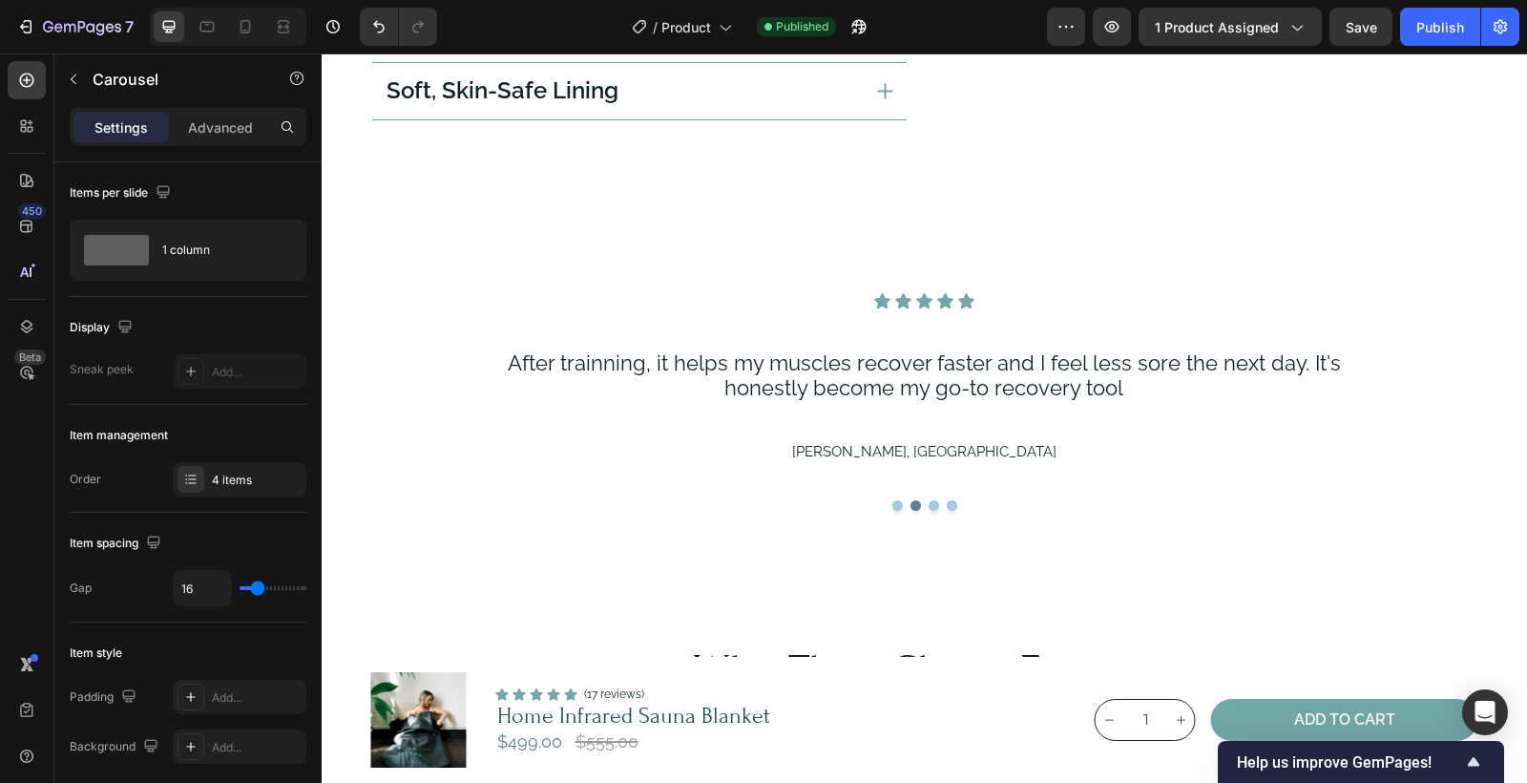
click at [933, 500] on button "Dot" at bounding box center [934, 505] width 11 height 11
click at [955, 500] on button "Dot" at bounding box center [952, 505] width 11 height 11
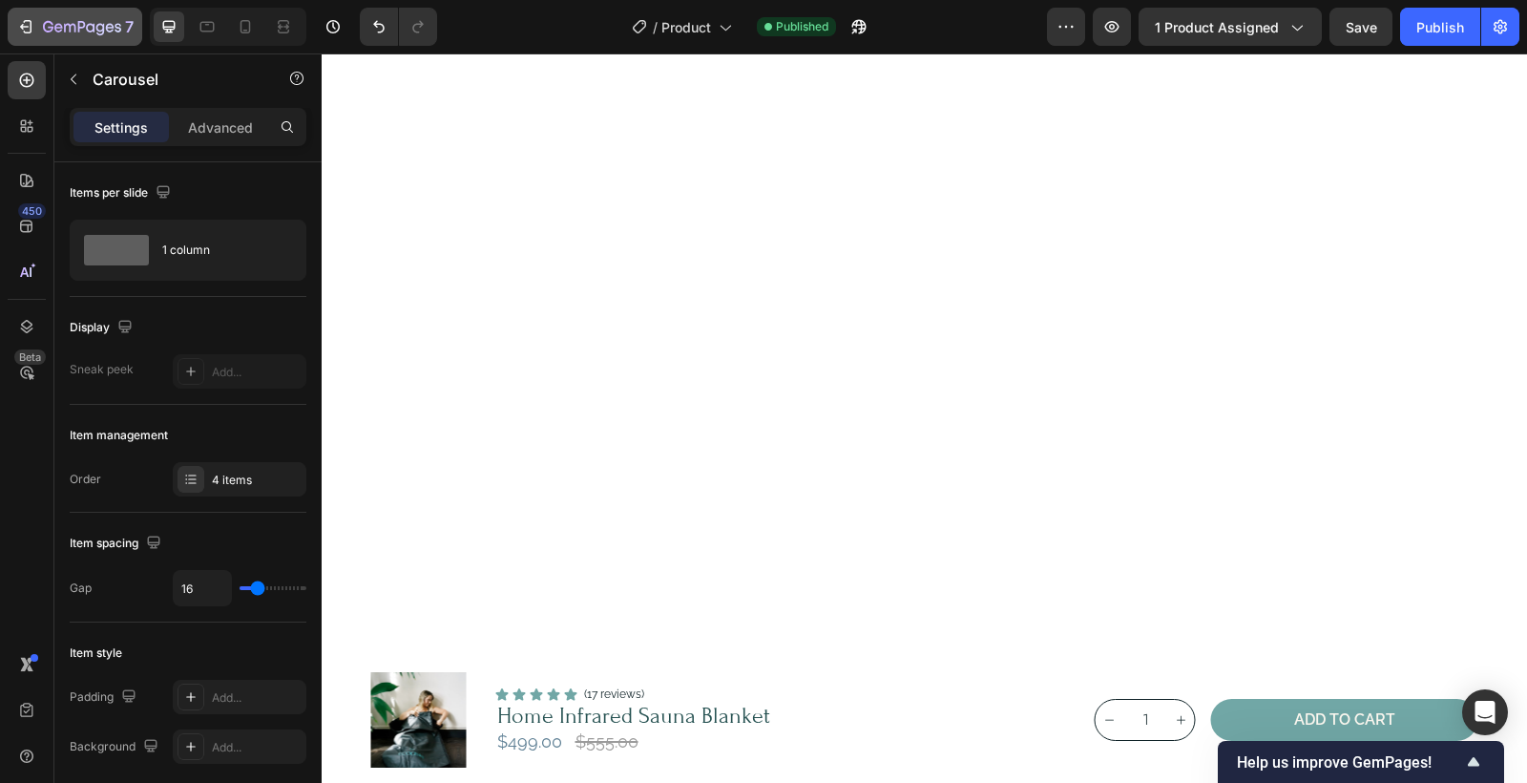
scroll to position [-1, 0]
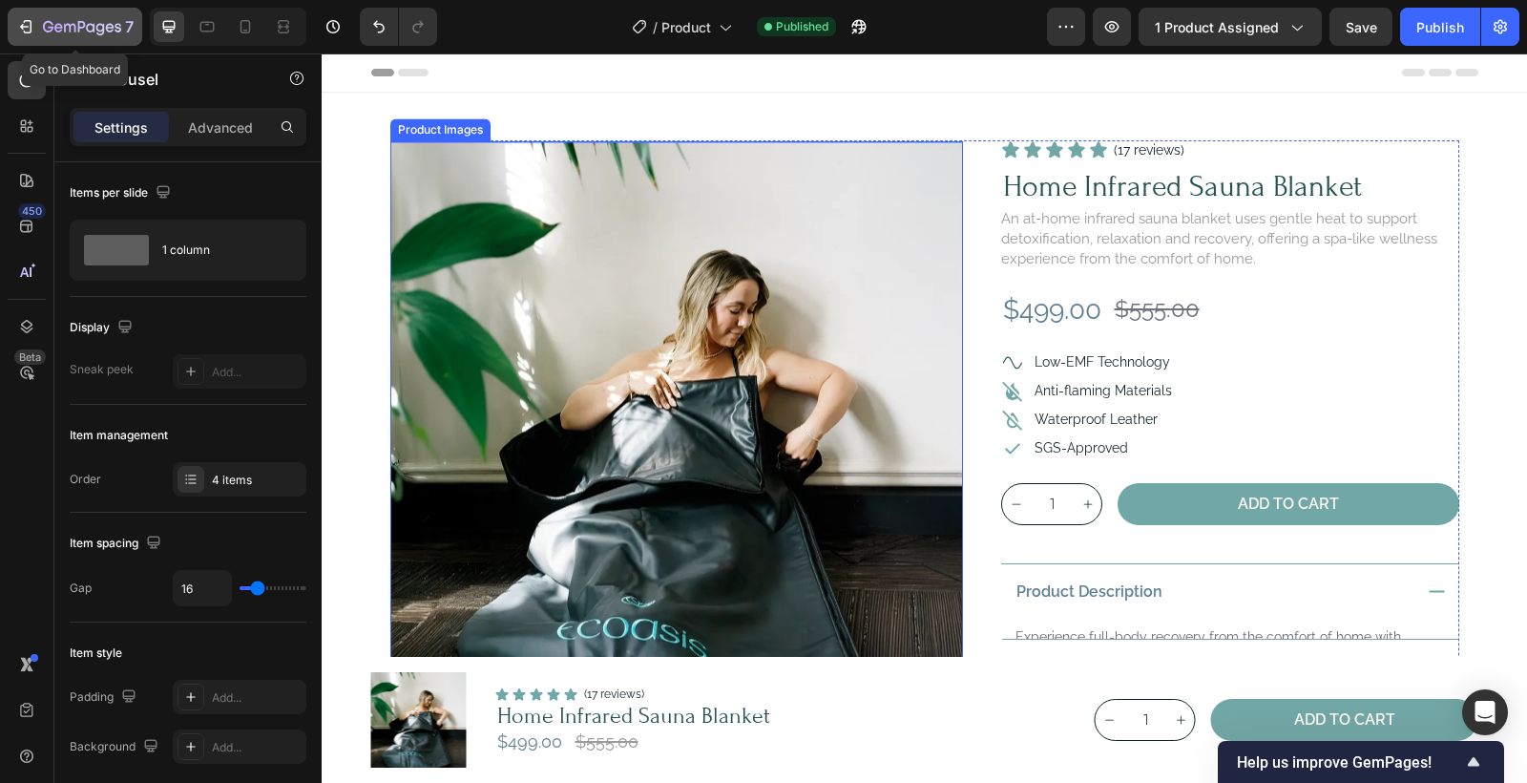
click at [80, 30] on icon "button" at bounding box center [82, 28] width 78 height 16
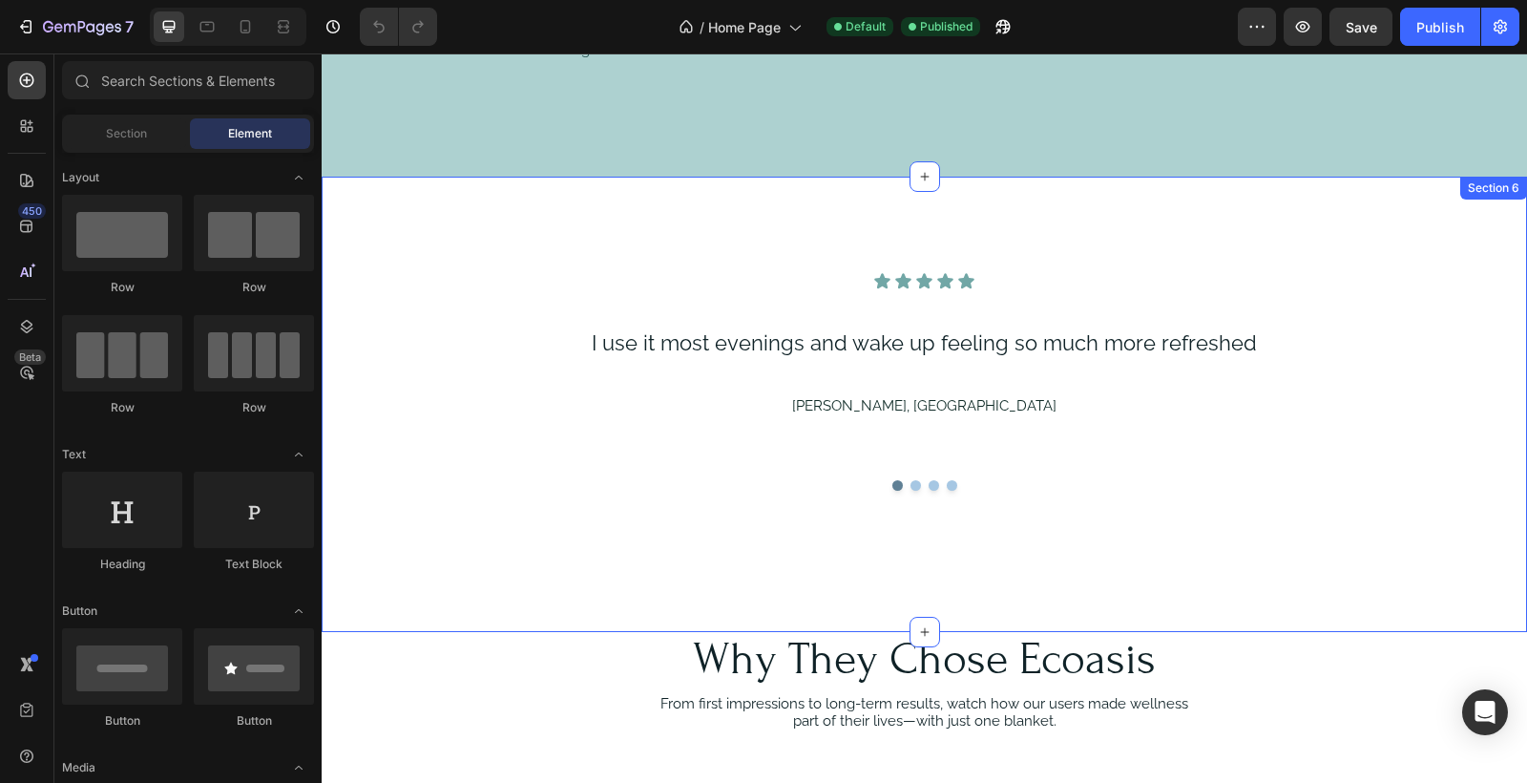
scroll to position [2784, 0]
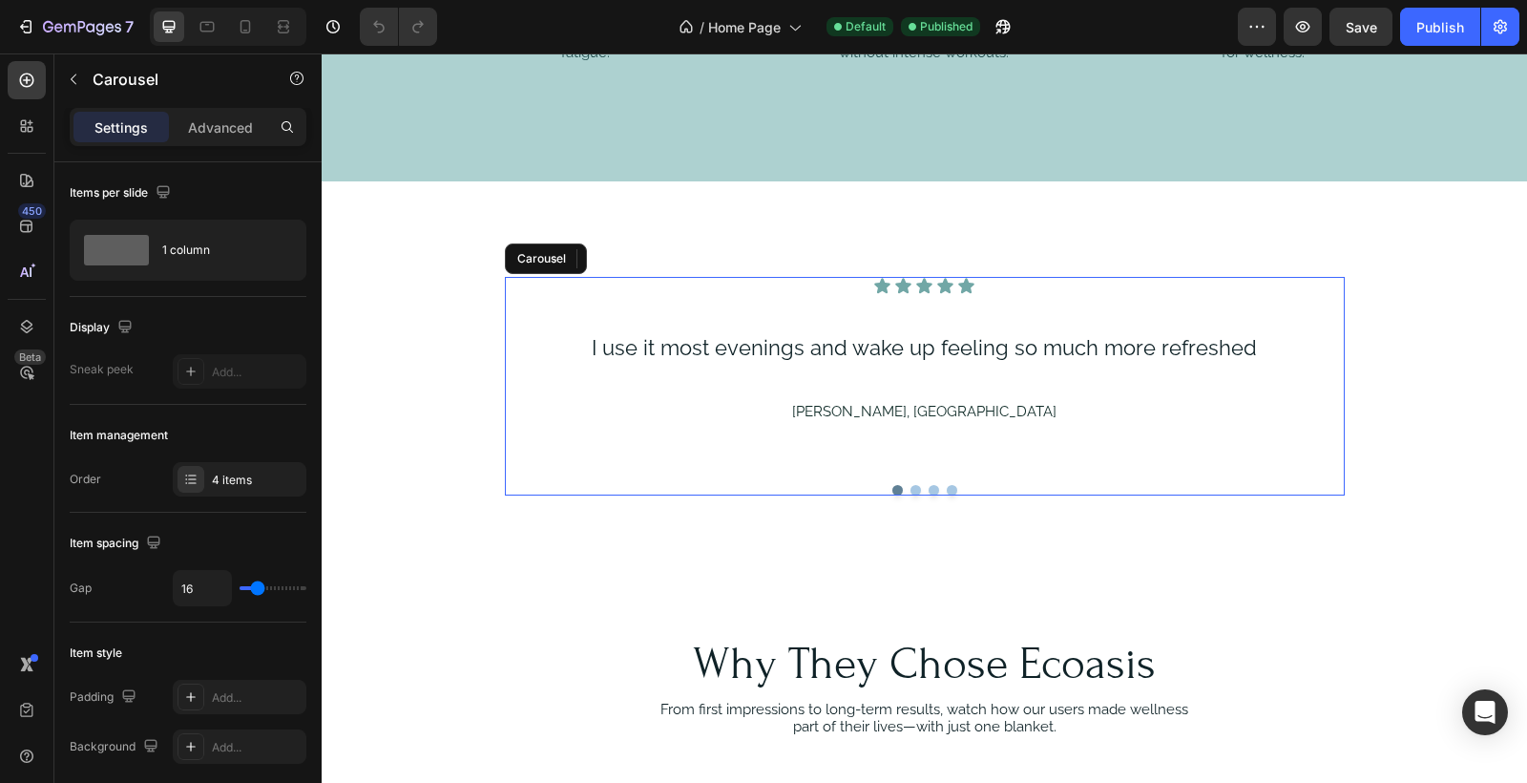
click at [916, 487] on button "Dot" at bounding box center [916, 490] width 11 height 11
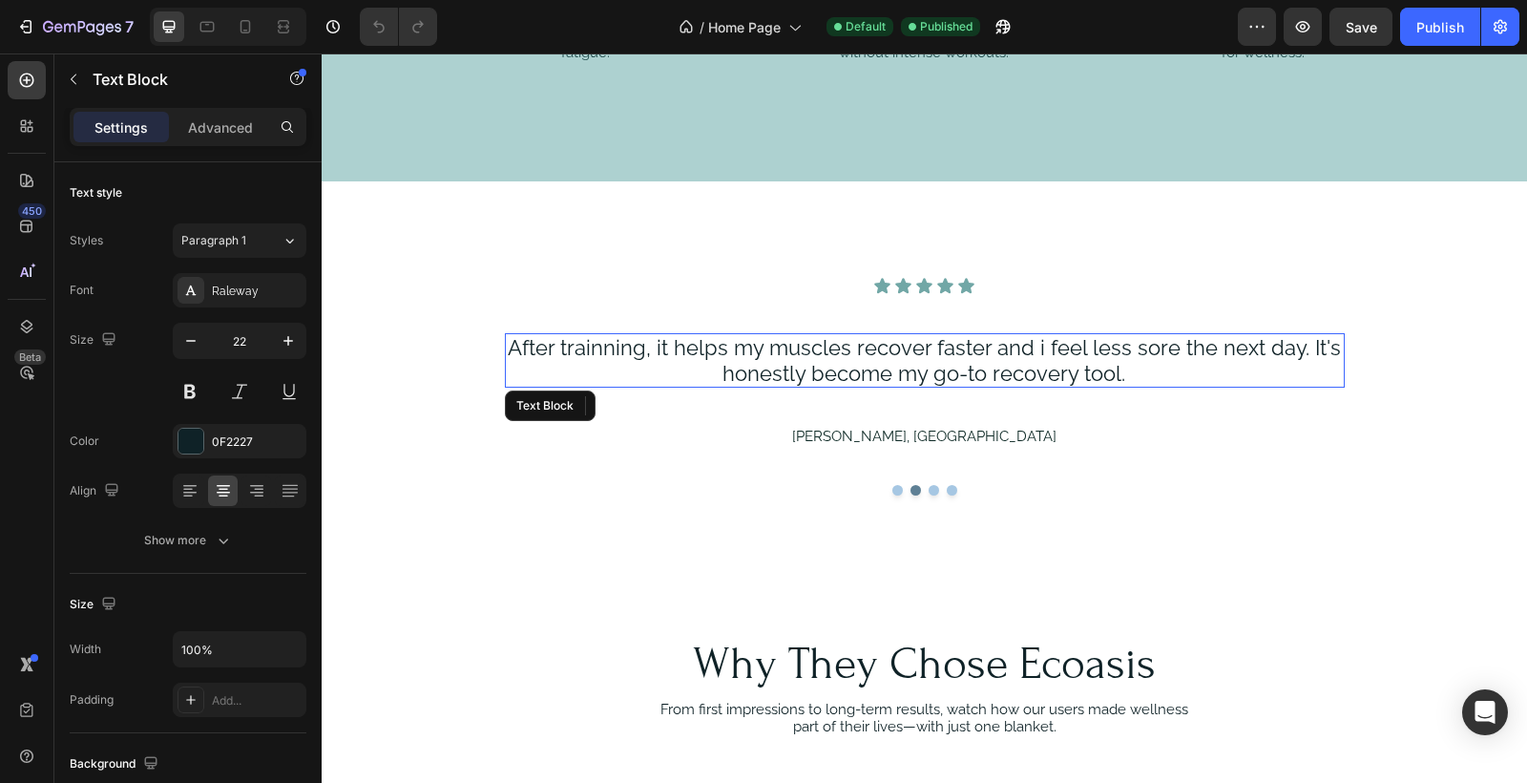
click at [1042, 348] on p "After trainning, it helps my muscles recover faster and i feel less sore the ne…" at bounding box center [924, 360] width 836 height 51
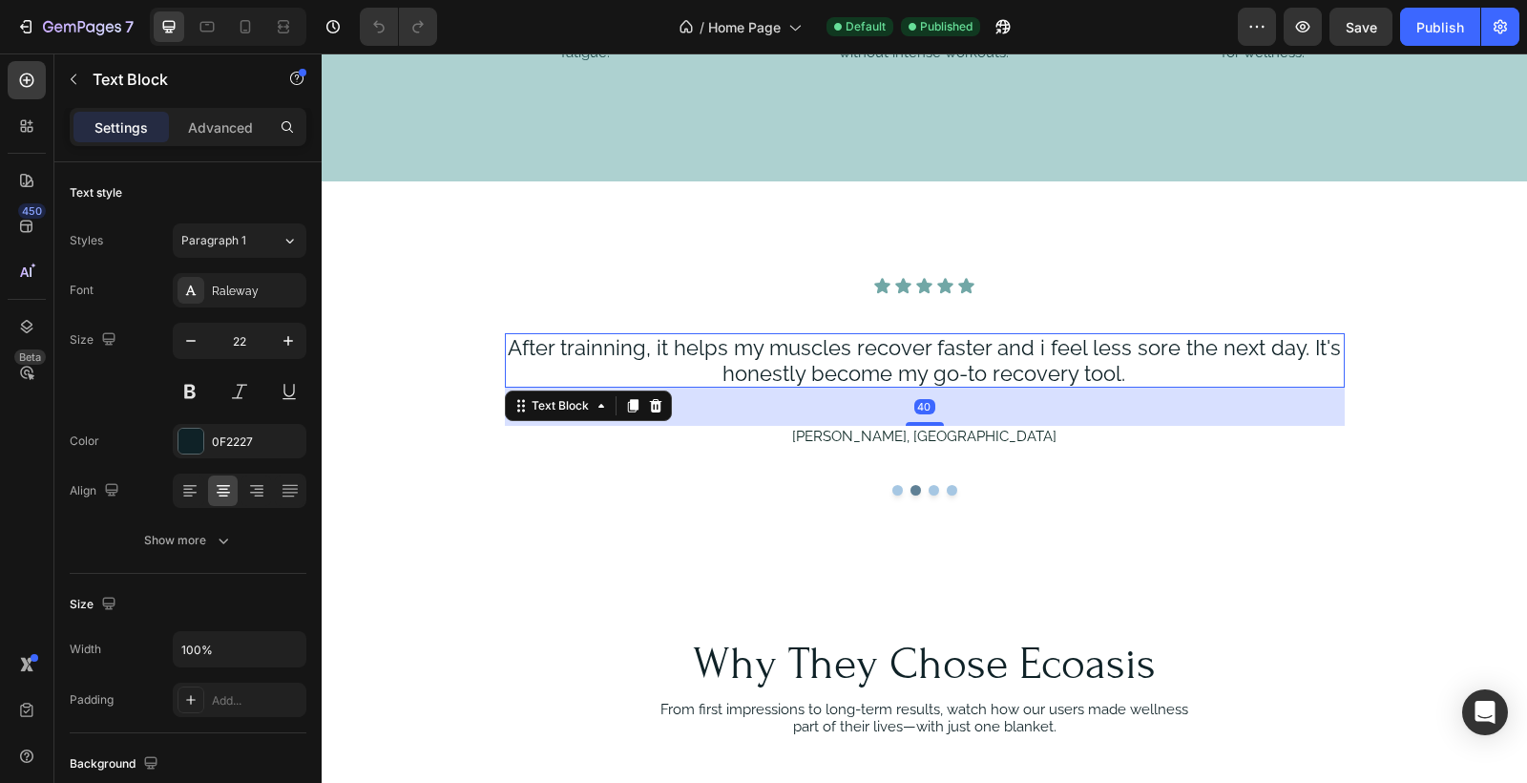
click at [1042, 347] on p "After trainning, it helps my muscles recover faster and i feel less sore the ne…" at bounding box center [924, 360] width 836 height 51
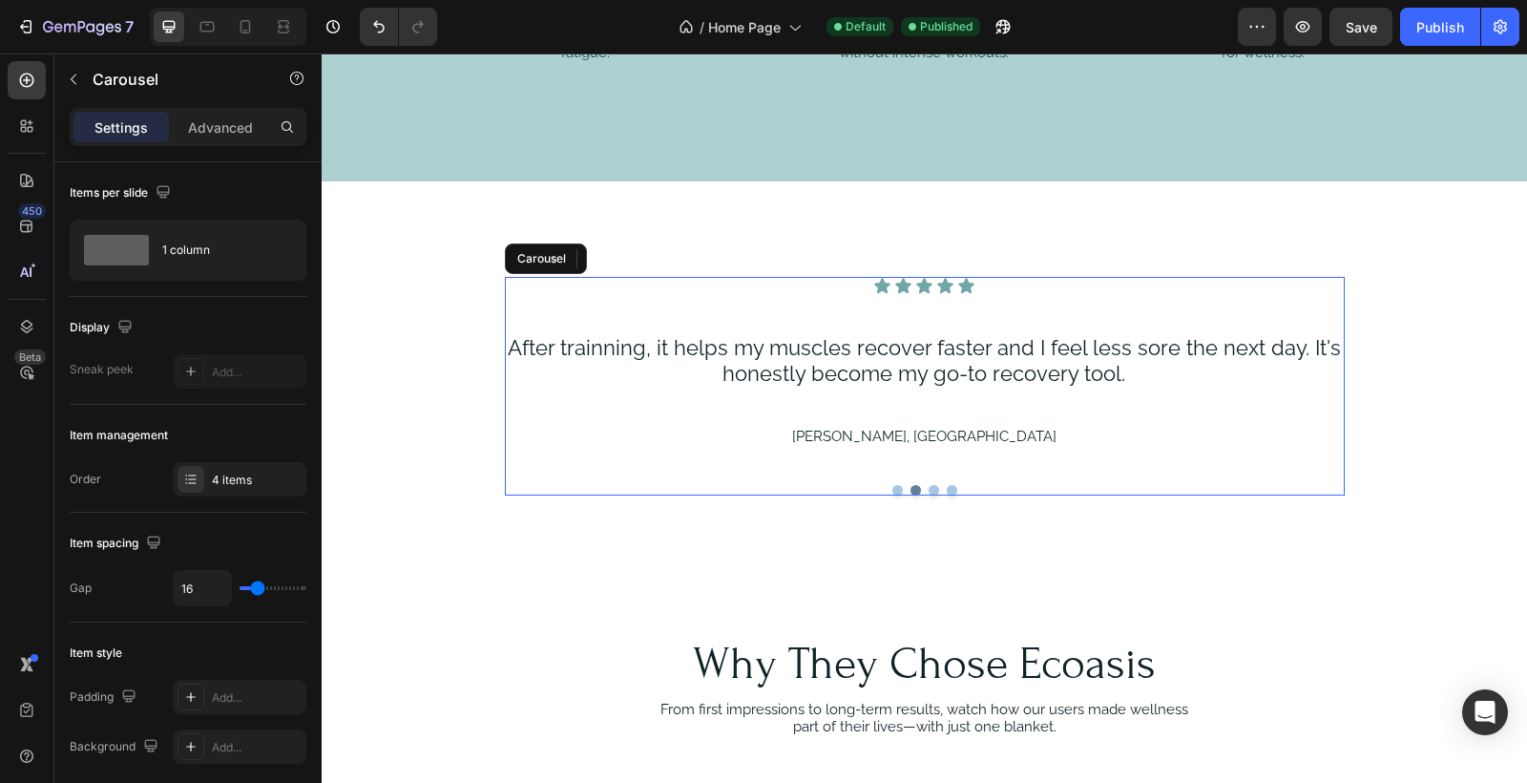
click at [914, 488] on button "Dot" at bounding box center [916, 490] width 11 height 11
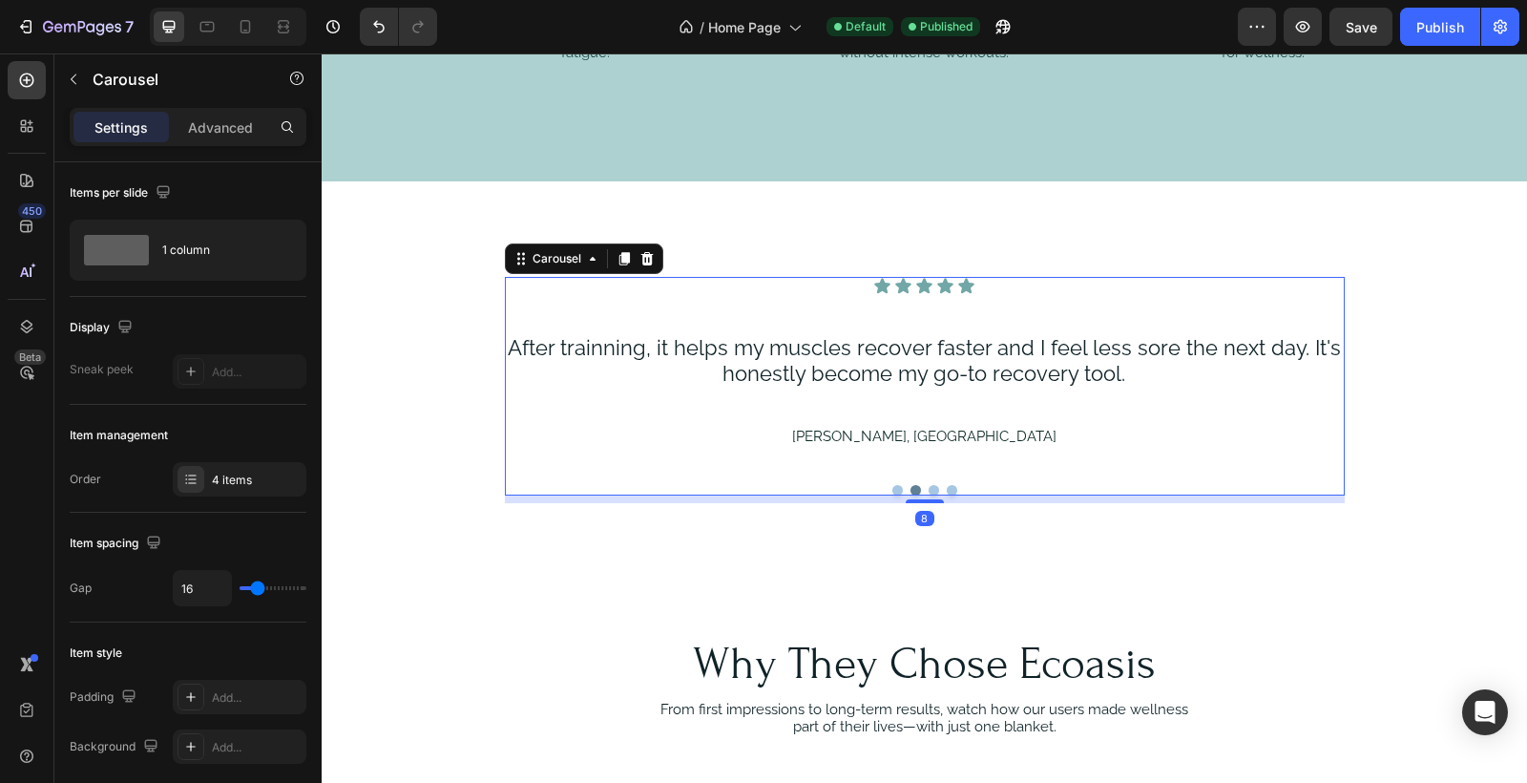
click at [936, 486] on button "Dot" at bounding box center [934, 490] width 11 height 11
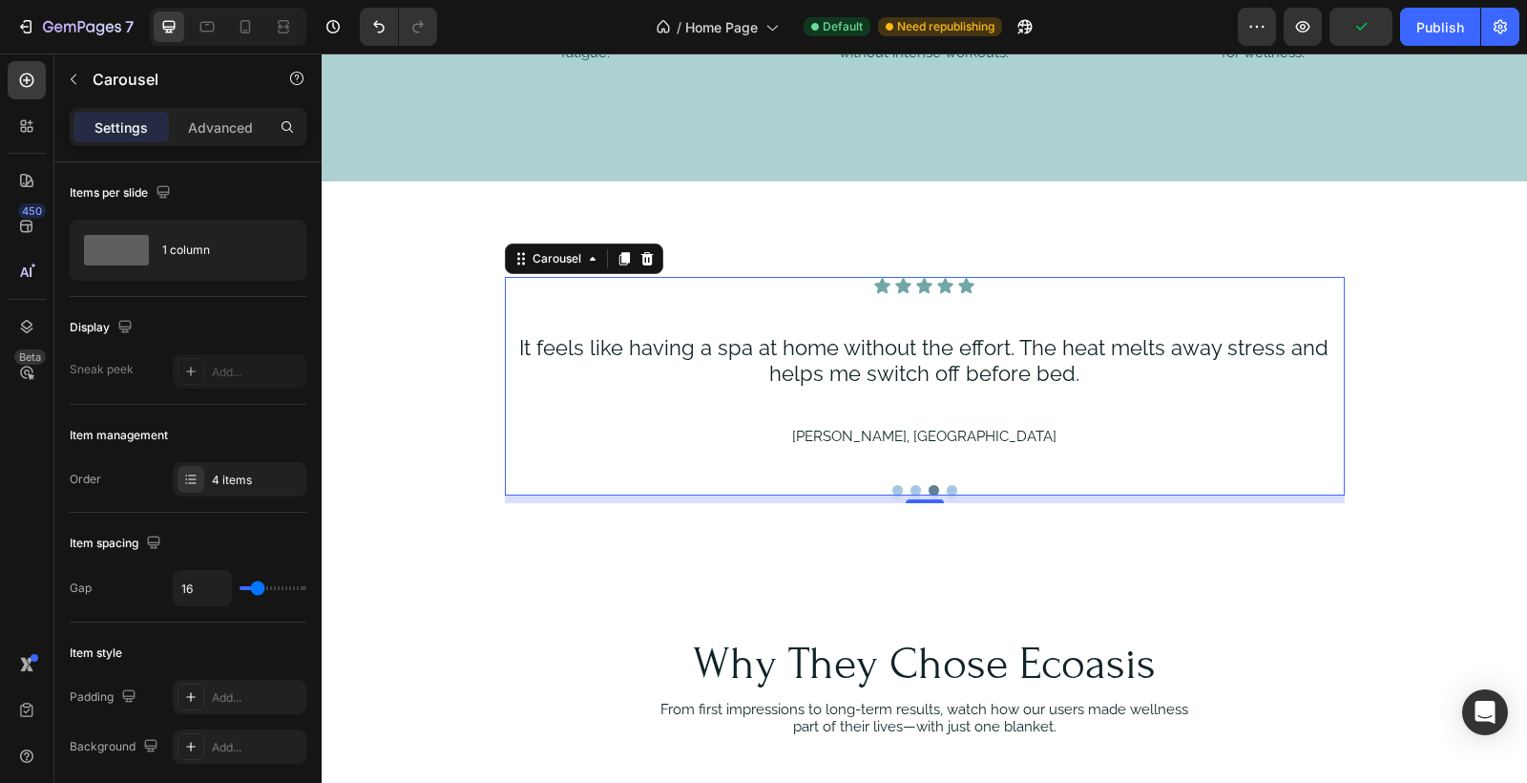
click at [953, 487] on button "Dot" at bounding box center [952, 490] width 11 height 11
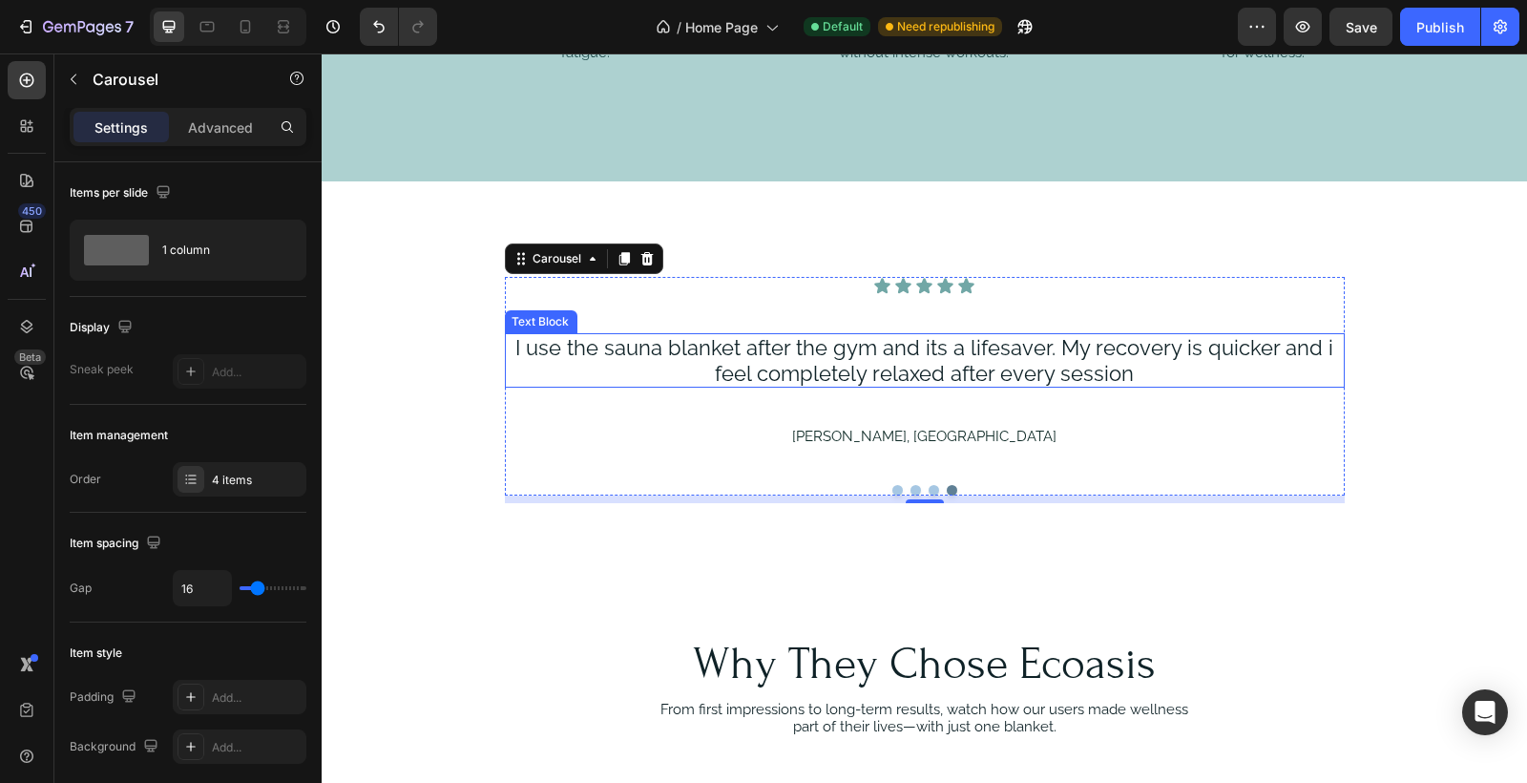
click at [606, 346] on p "I use the sauna blanket after the gym and its a lifesaver. My recovery is quick…" at bounding box center [924, 360] width 836 height 51
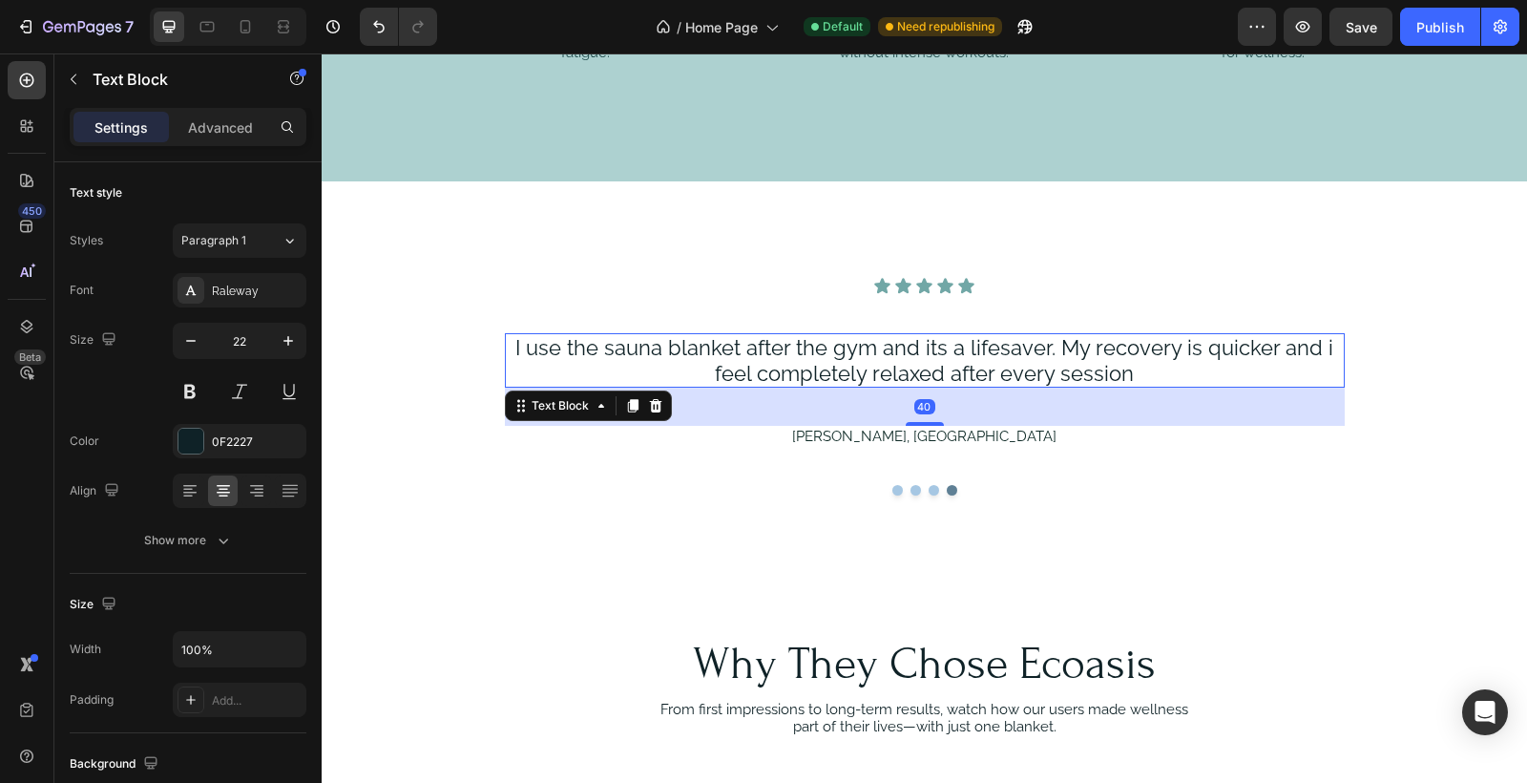
click at [607, 347] on p "I use the sauna blanket after the gym and its a lifesaver. My recovery is quick…" at bounding box center [924, 360] width 836 height 51
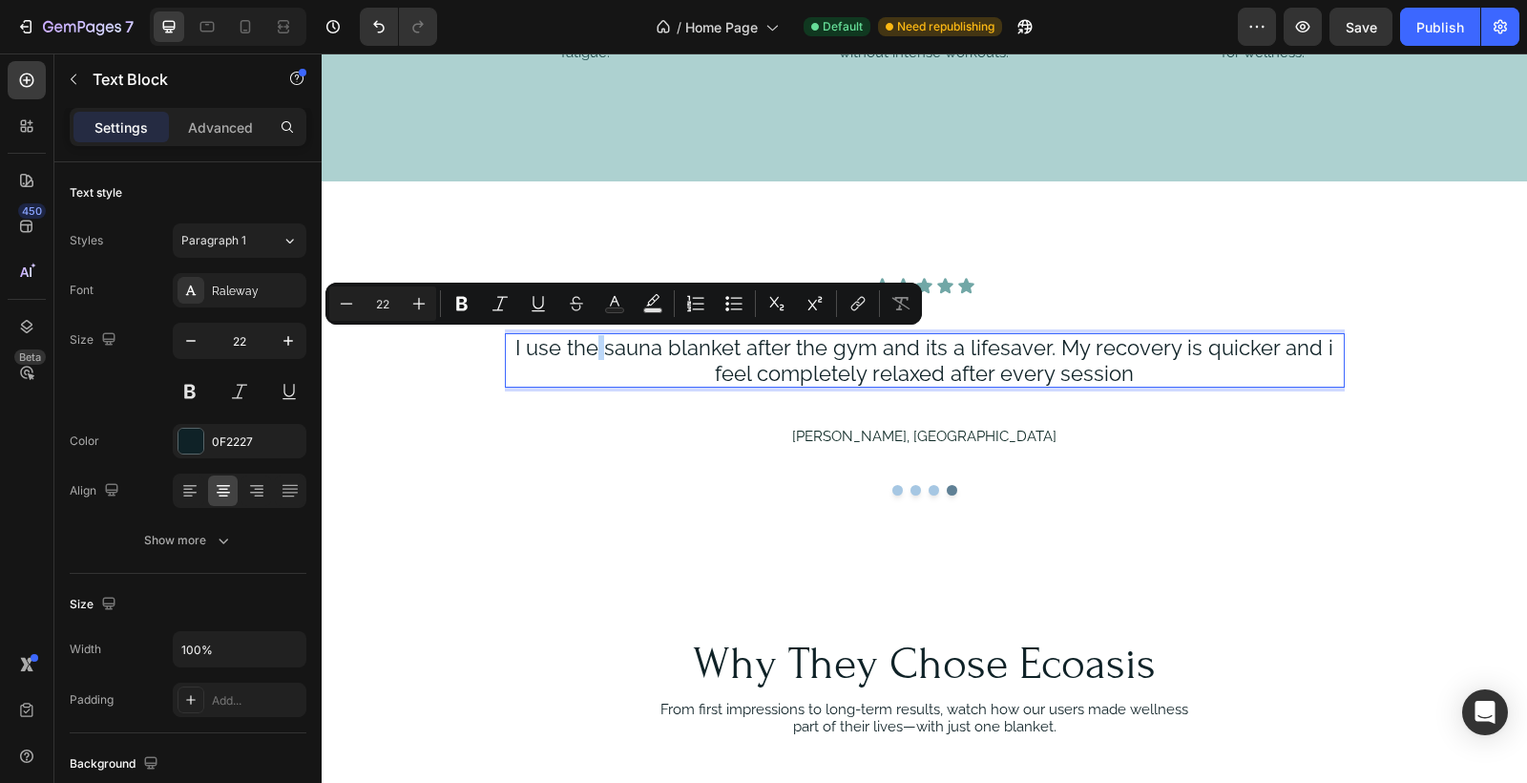
click at [605, 350] on p "I use the sauna blanket after the gym and its a lifesaver. My recovery is quick…" at bounding box center [924, 360] width 836 height 51
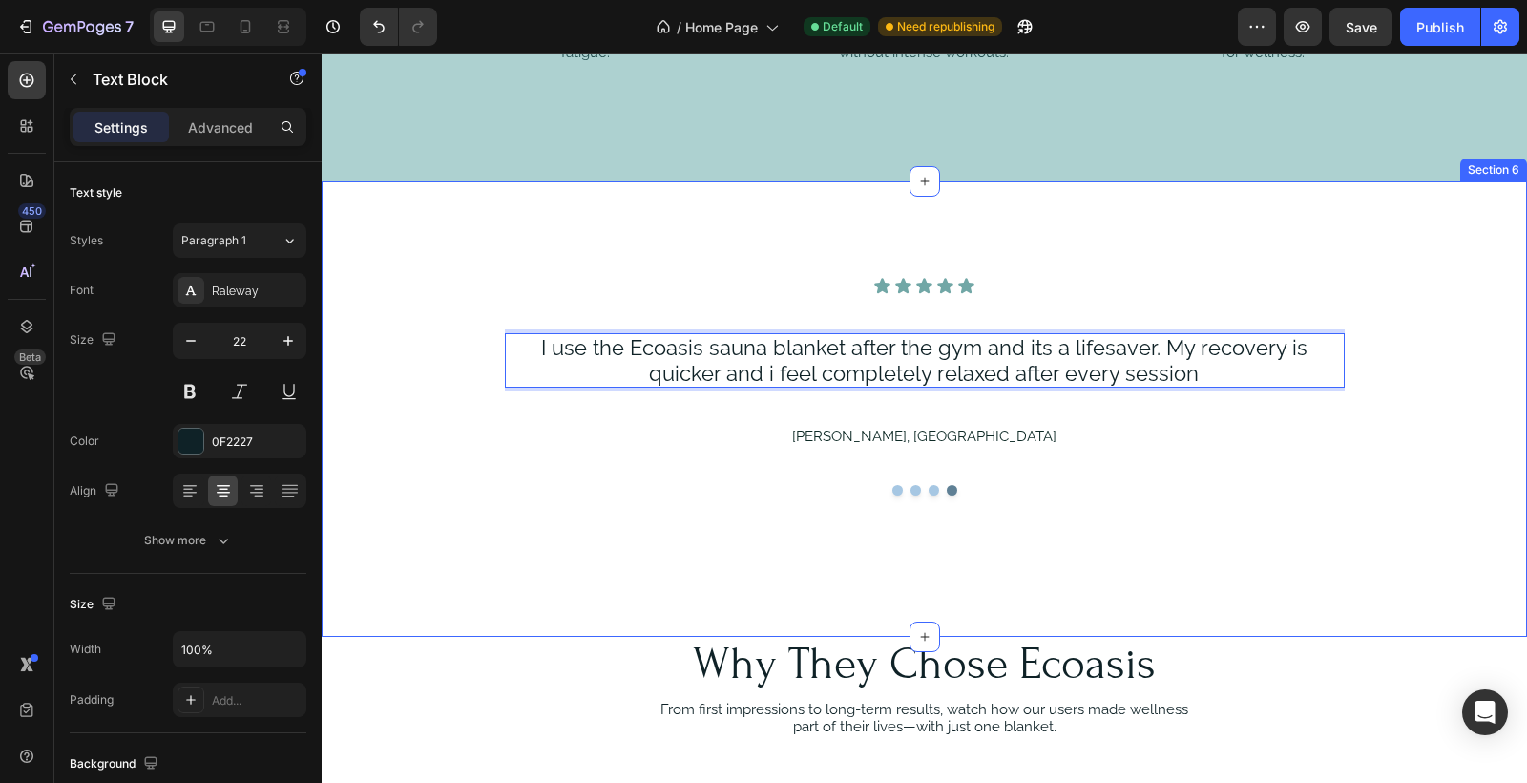
click at [1201, 553] on div "Icon Icon Icon Icon Icon Icon List I use it most evenings and wake up feeling s…" at bounding box center [925, 408] width 1206 height 455
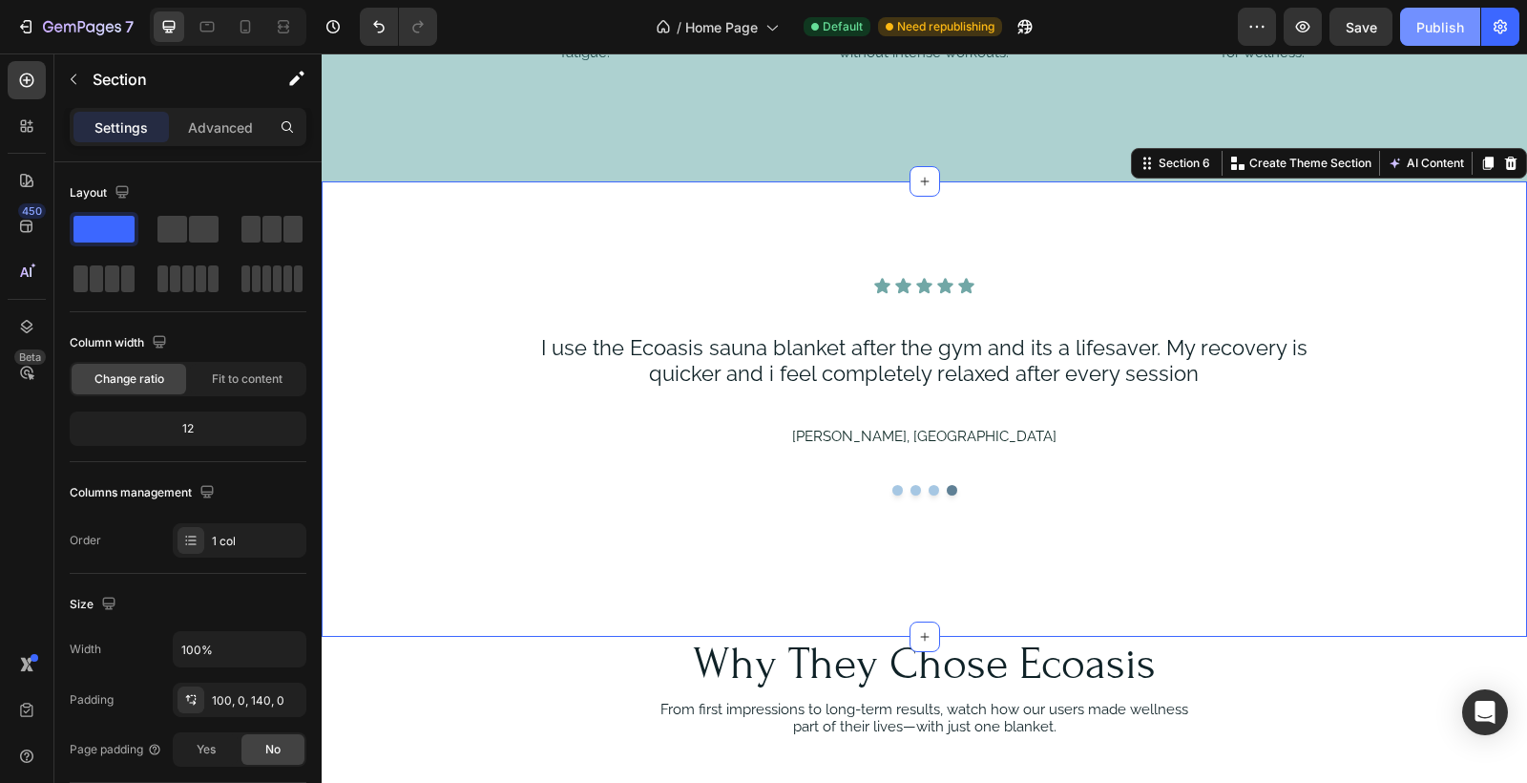
click at [1440, 25] on div "Publish" at bounding box center [1441, 27] width 48 height 20
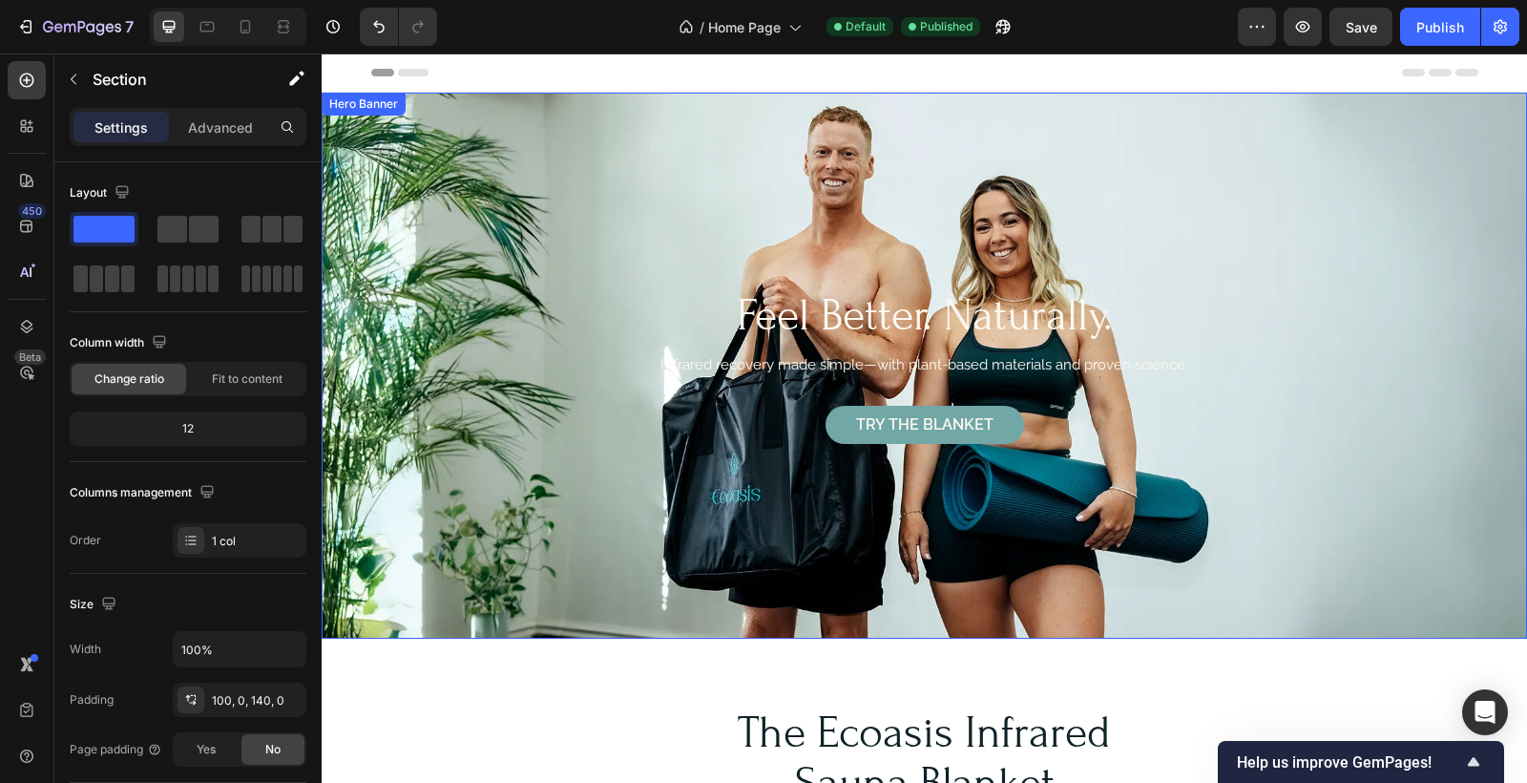
scroll to position [0, 0]
click at [1456, 31] on div "Publish" at bounding box center [1441, 27] width 48 height 20
